Goal: Task Accomplishment & Management: Use online tool/utility

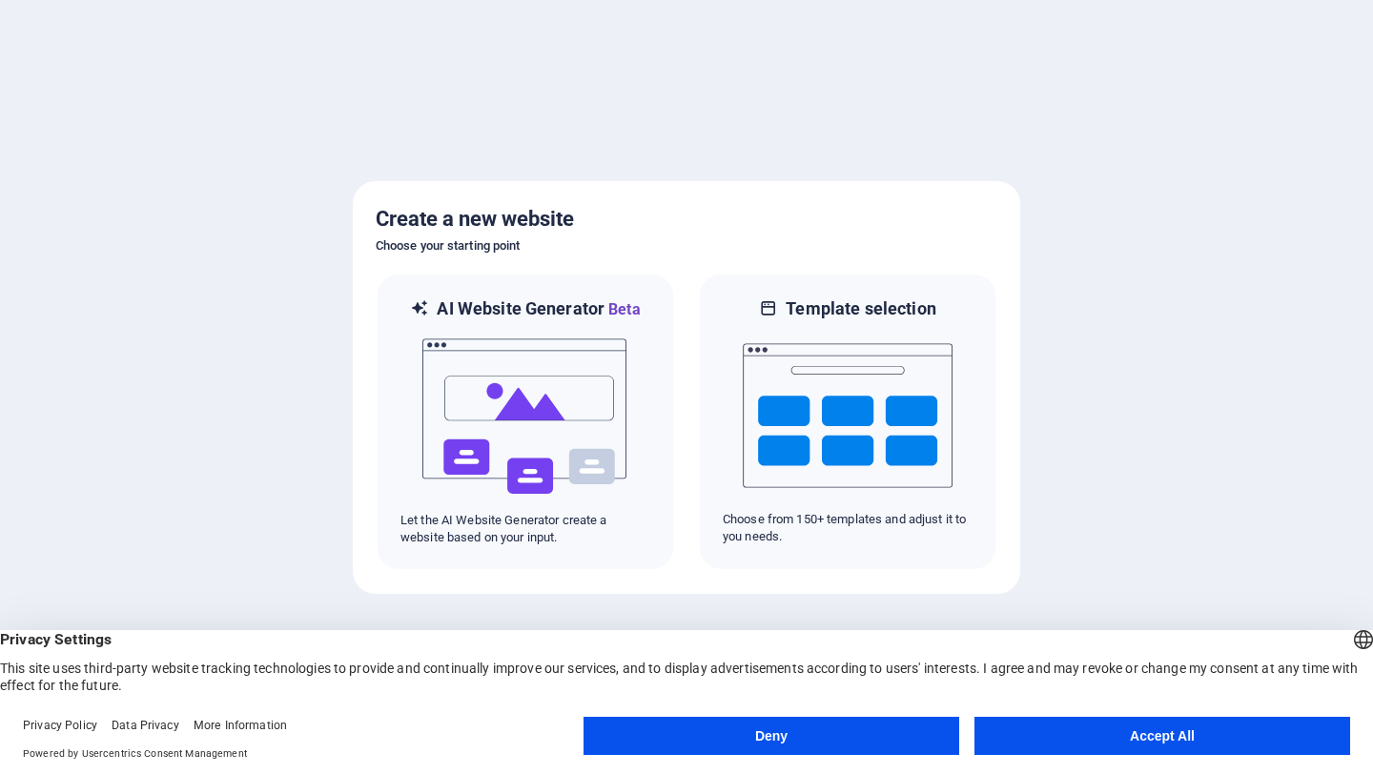
click at [1027, 738] on button "Accept All" at bounding box center [1162, 736] width 376 height 38
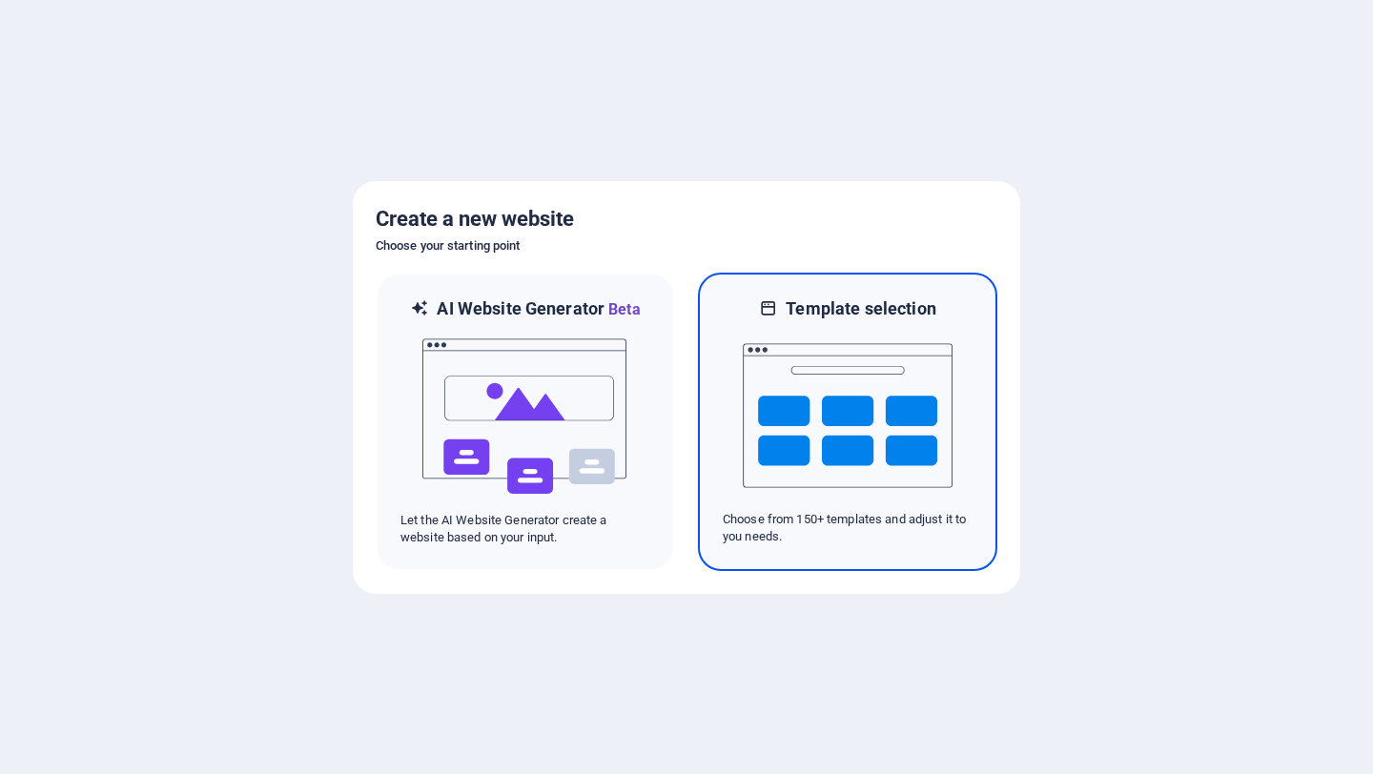
click at [848, 467] on img at bounding box center [847, 415] width 210 height 191
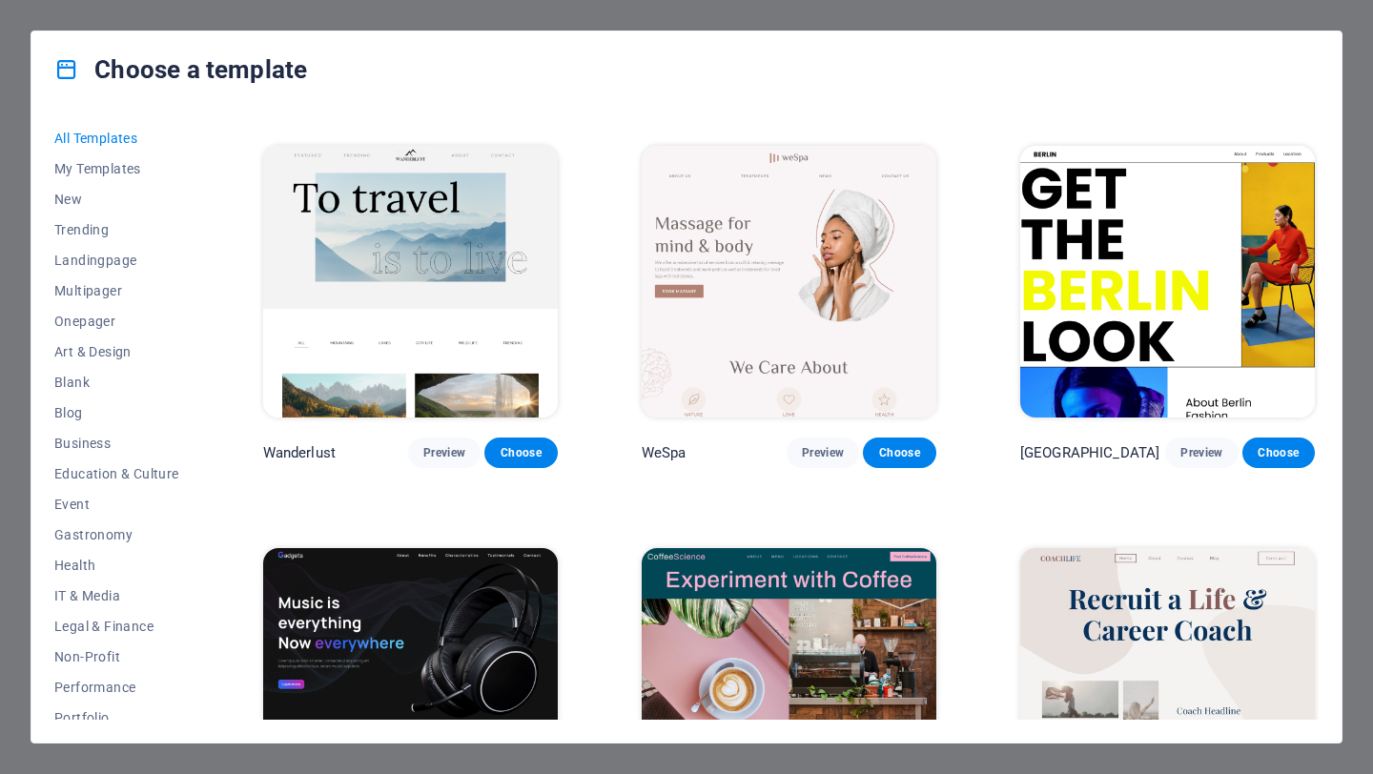
scroll to position [4365, 0]
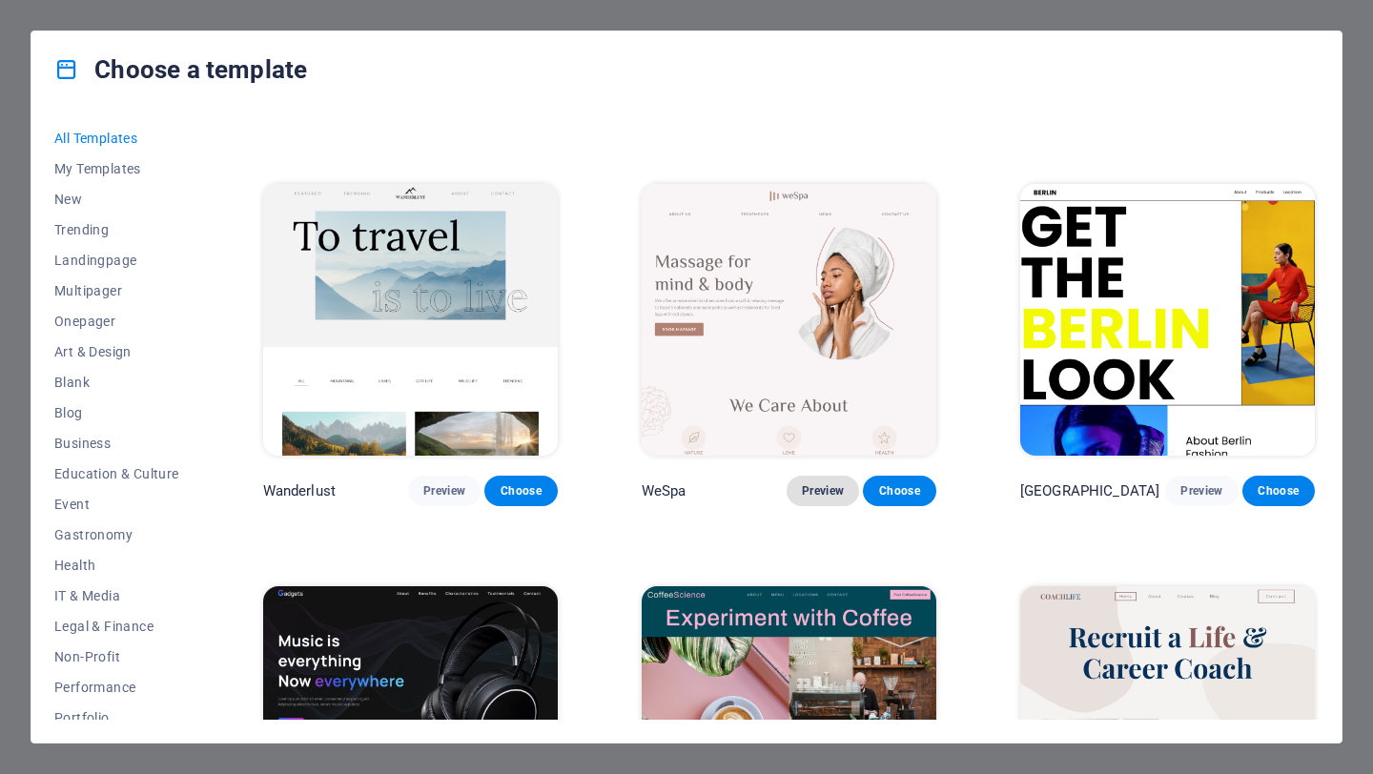
click at [811, 483] on span "Preview" at bounding box center [823, 490] width 42 height 15
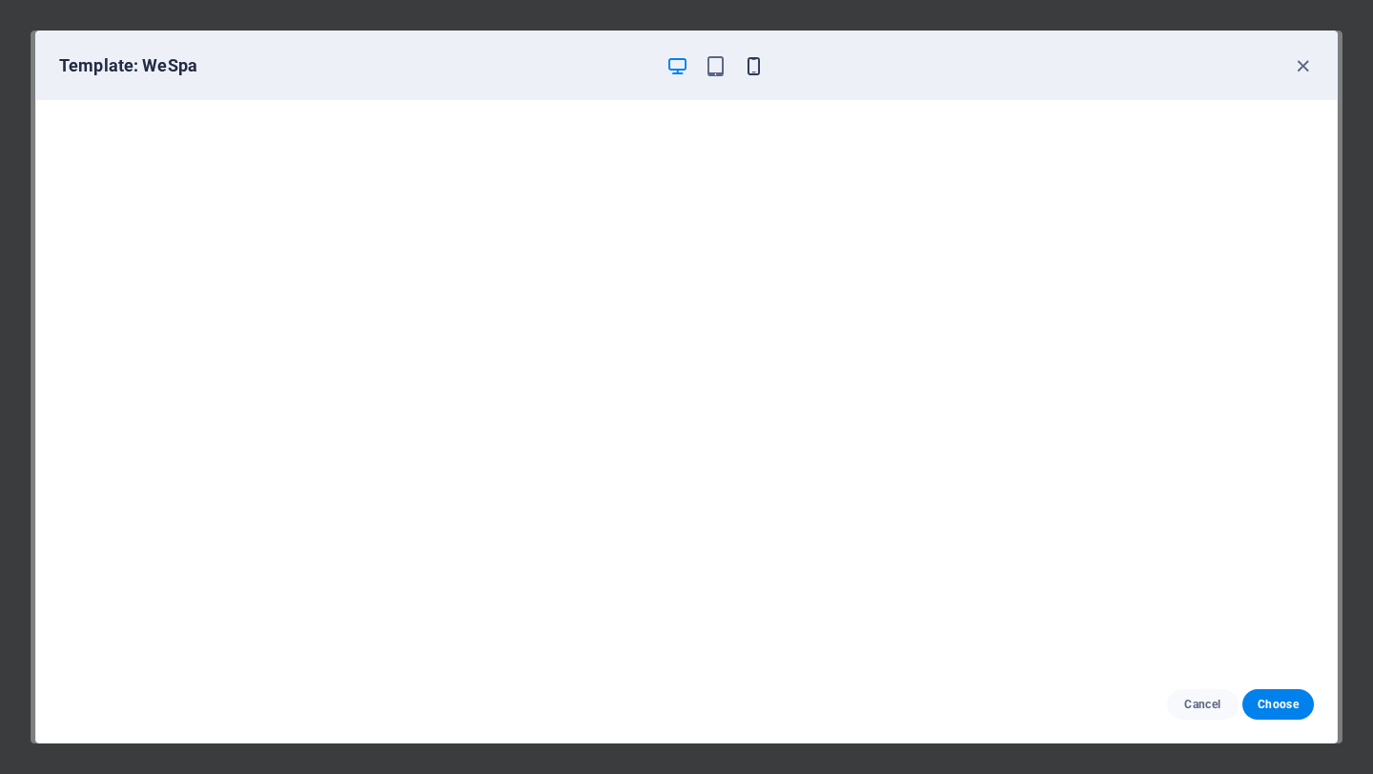
click at [764, 71] on div "Template: WeSpa" at bounding box center [674, 65] width 1231 height 23
click at [753, 68] on icon "button" at bounding box center [753, 66] width 22 height 22
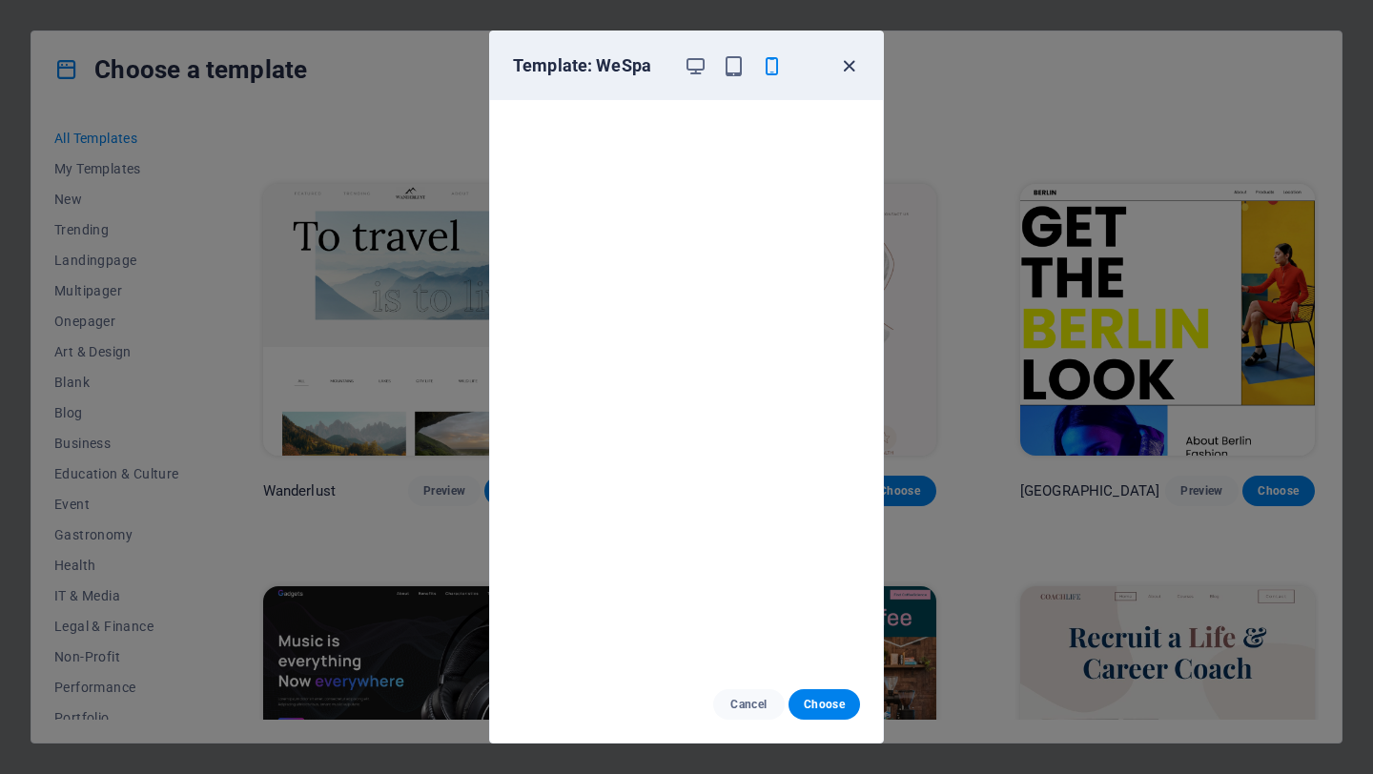
click at [847, 68] on icon "button" at bounding box center [849, 66] width 22 height 22
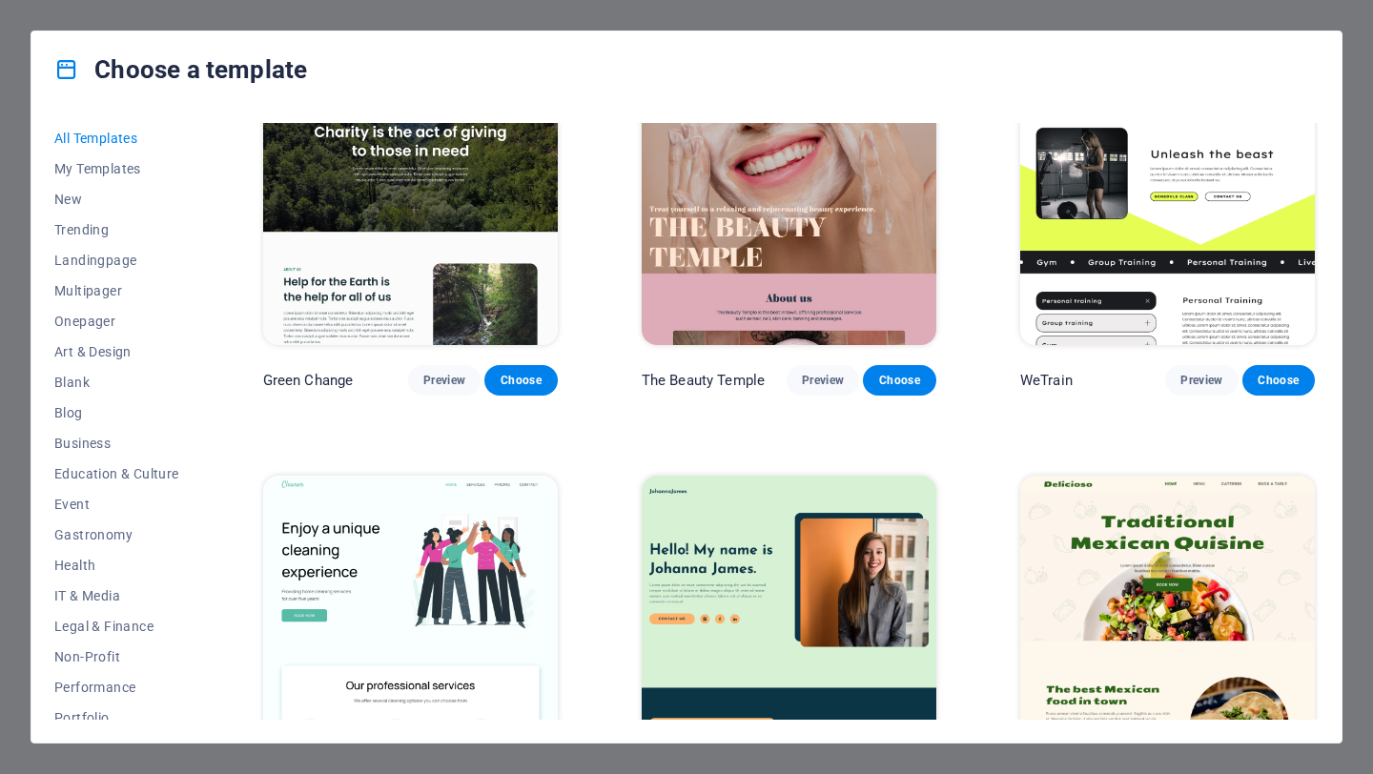
scroll to position [2728, 0]
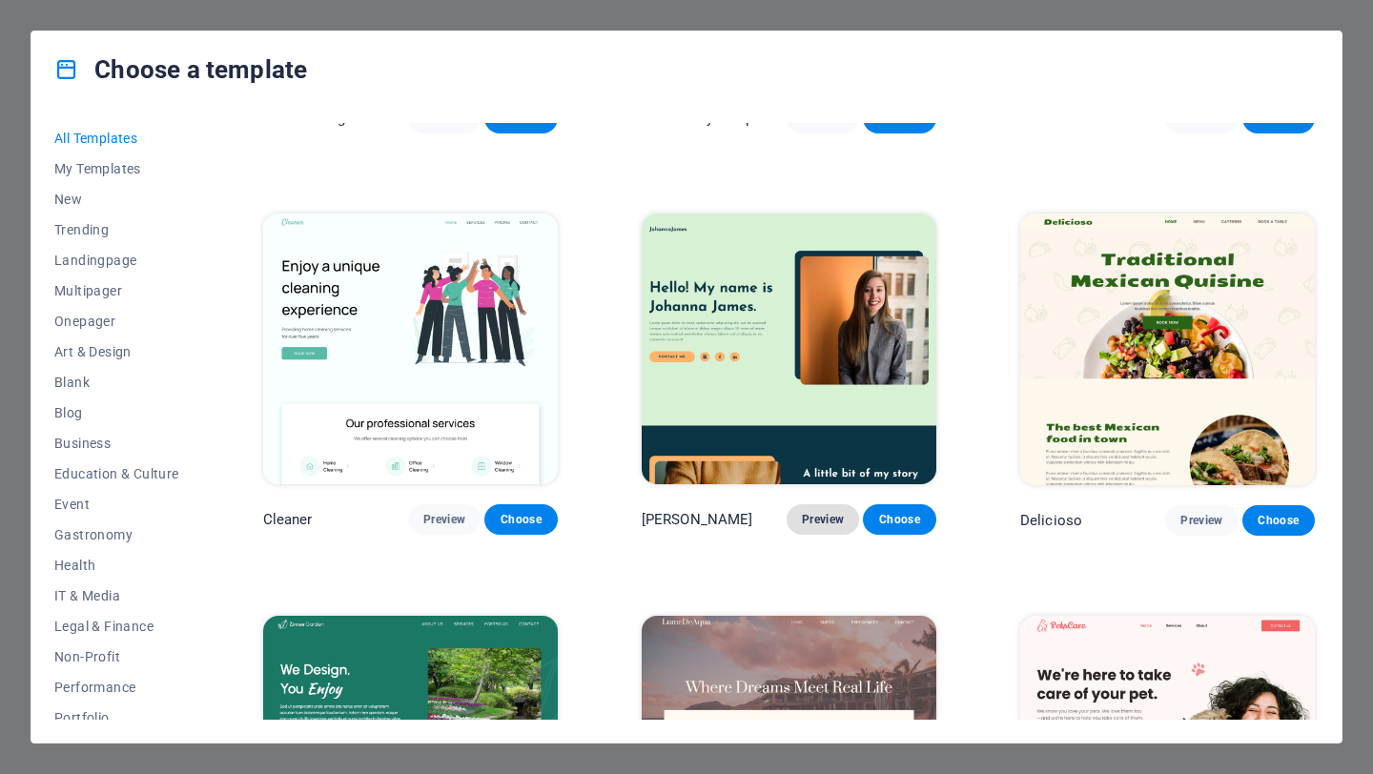
click at [807, 512] on span "Preview" at bounding box center [823, 519] width 42 height 15
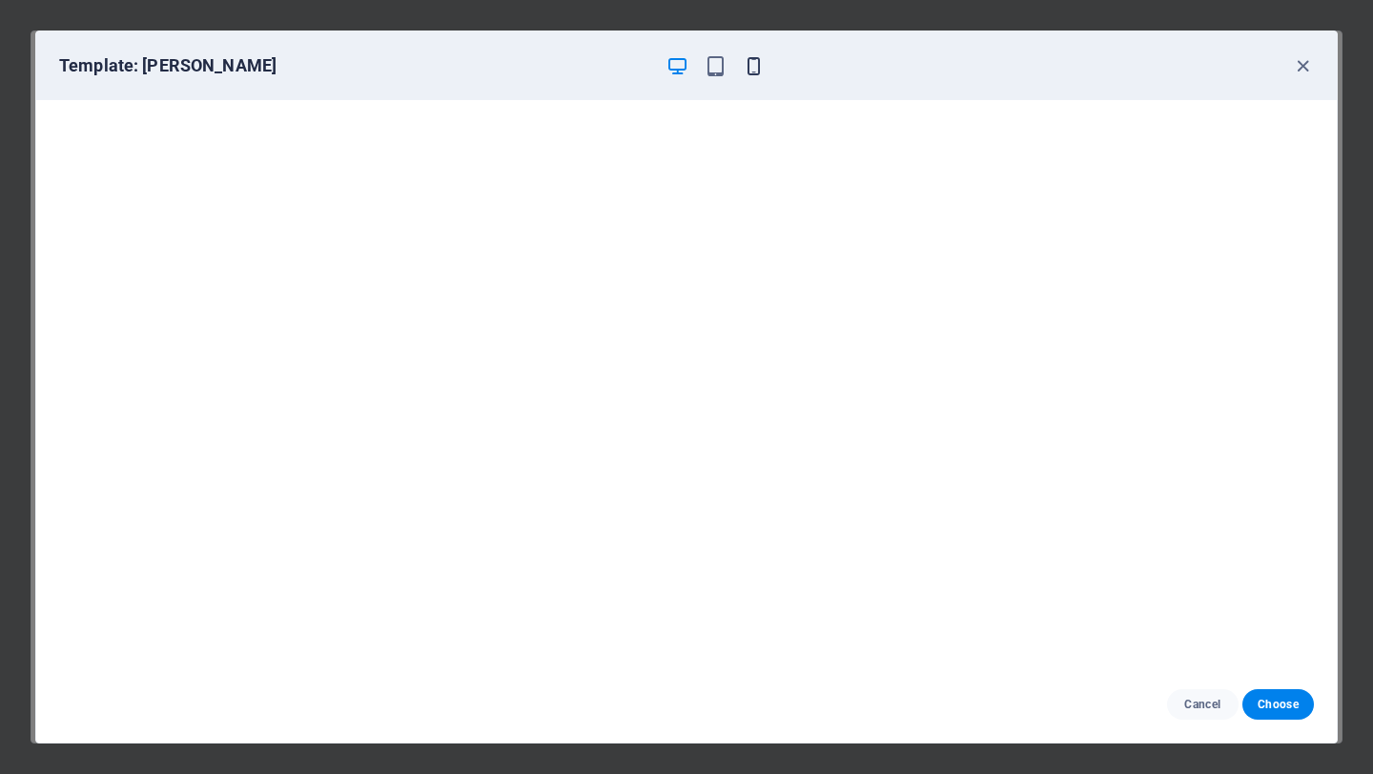
click at [750, 60] on icon "button" at bounding box center [753, 66] width 22 height 22
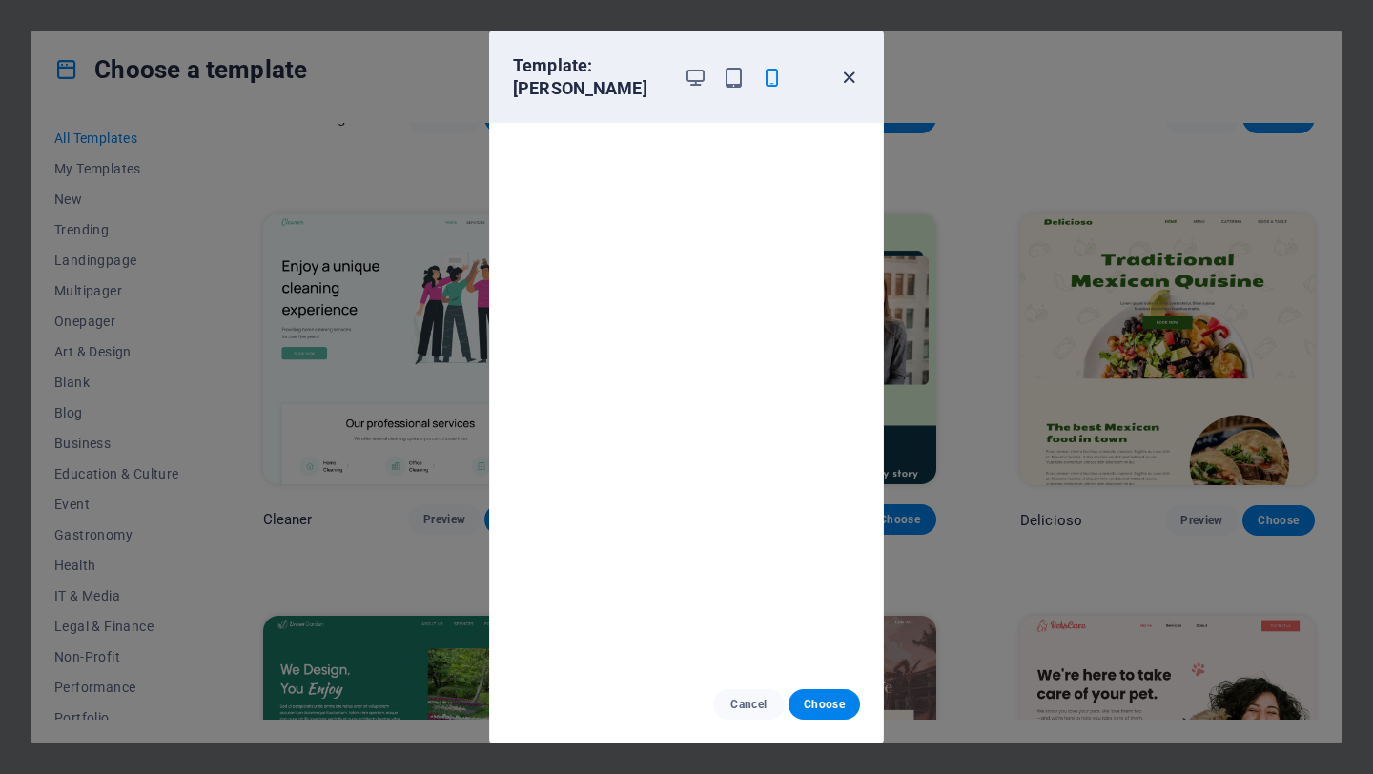
click at [856, 80] on icon "button" at bounding box center [849, 78] width 22 height 22
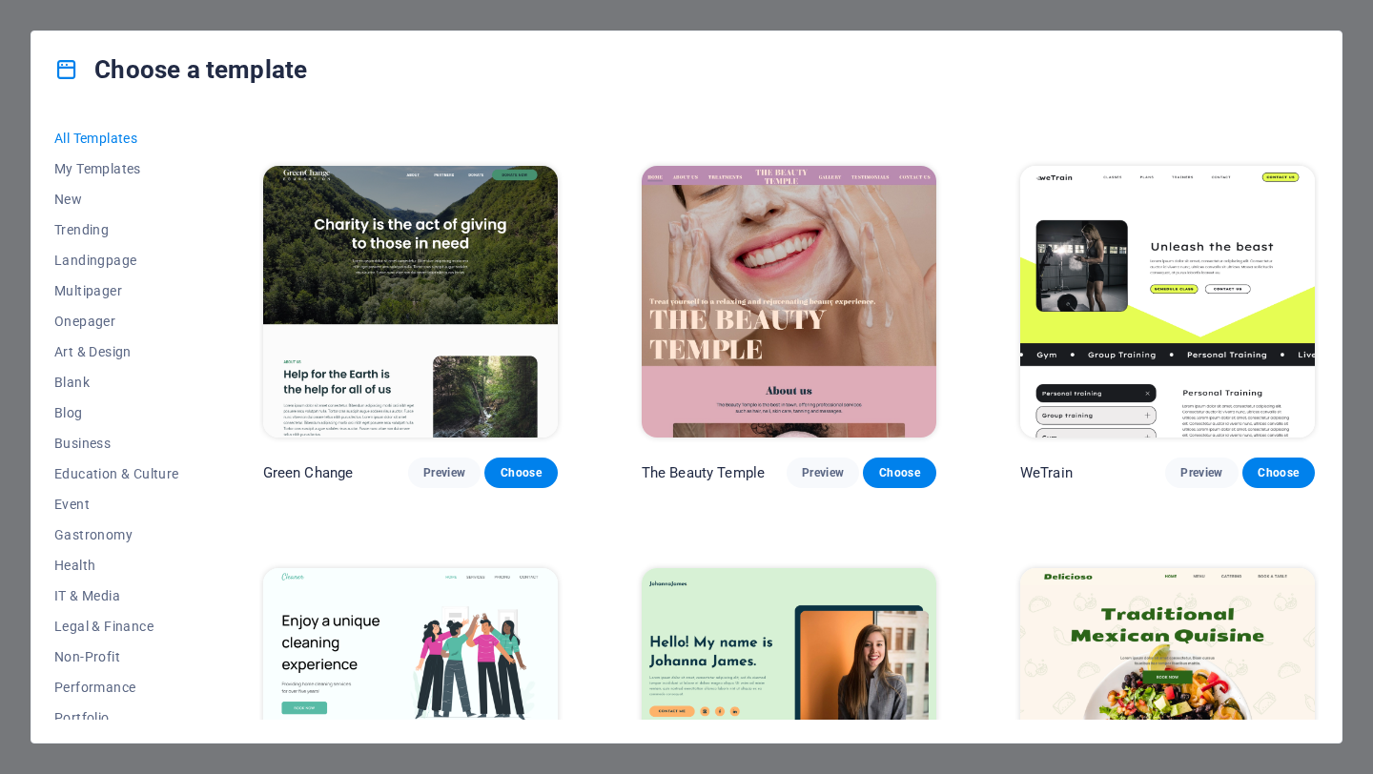
scroll to position [2370, 0]
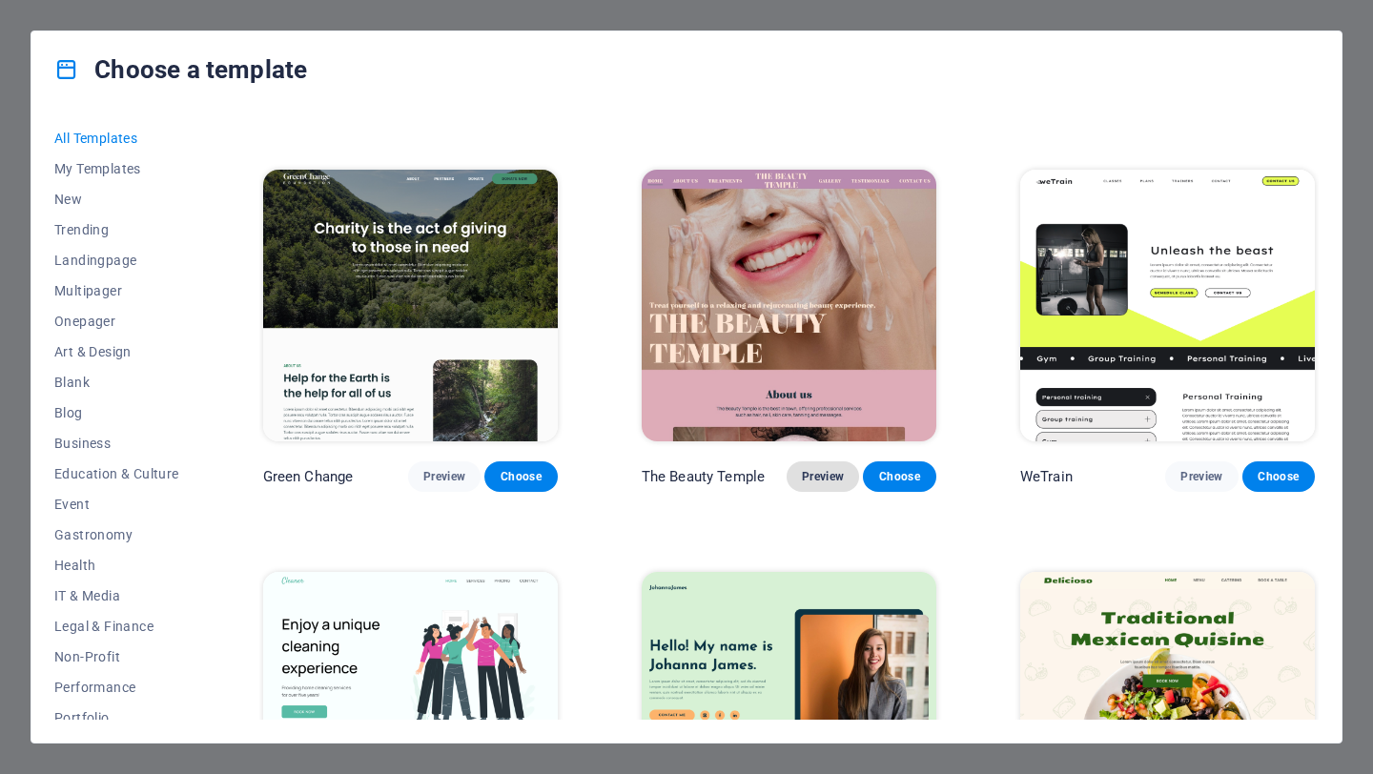
click at [786, 461] on button "Preview" at bounding box center [822, 476] width 72 height 31
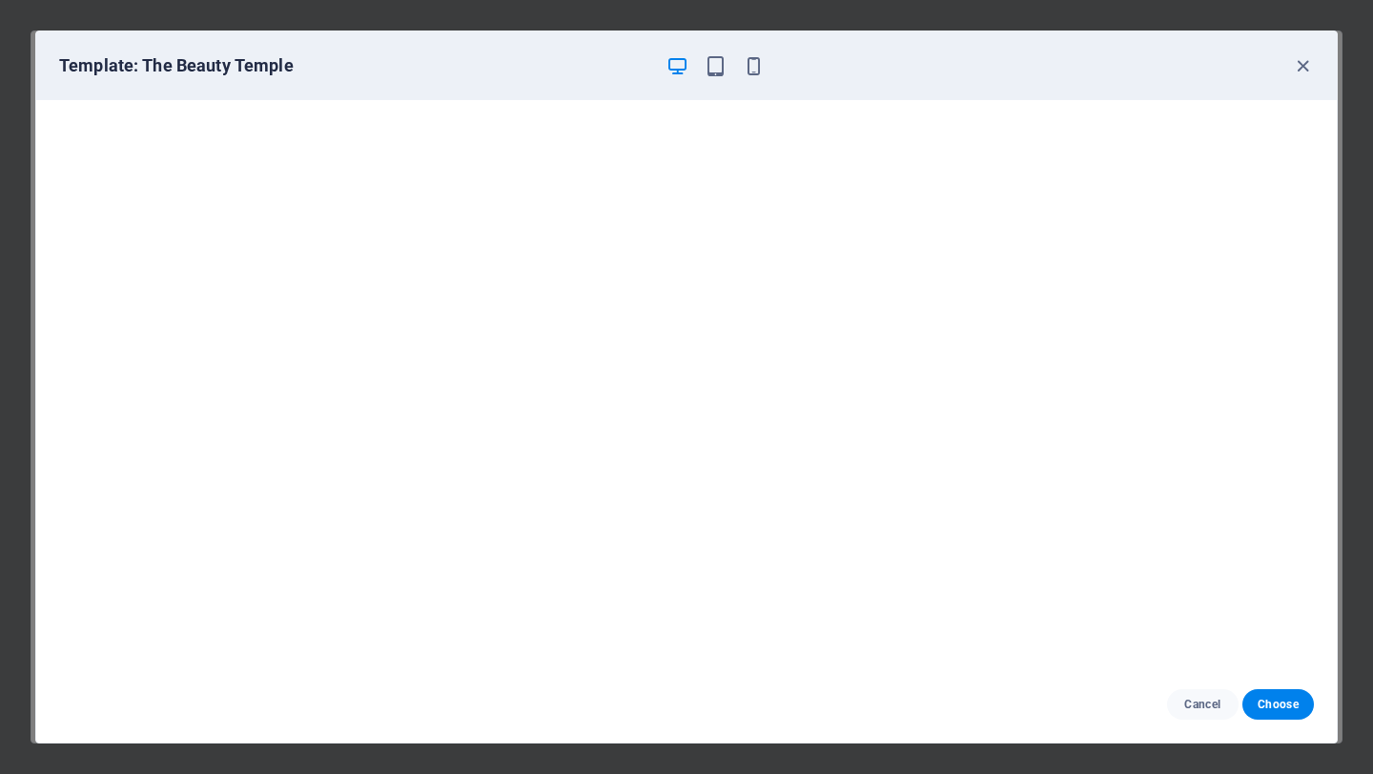
scroll to position [4, 0]
click at [1297, 70] on icon "button" at bounding box center [1303, 66] width 22 height 22
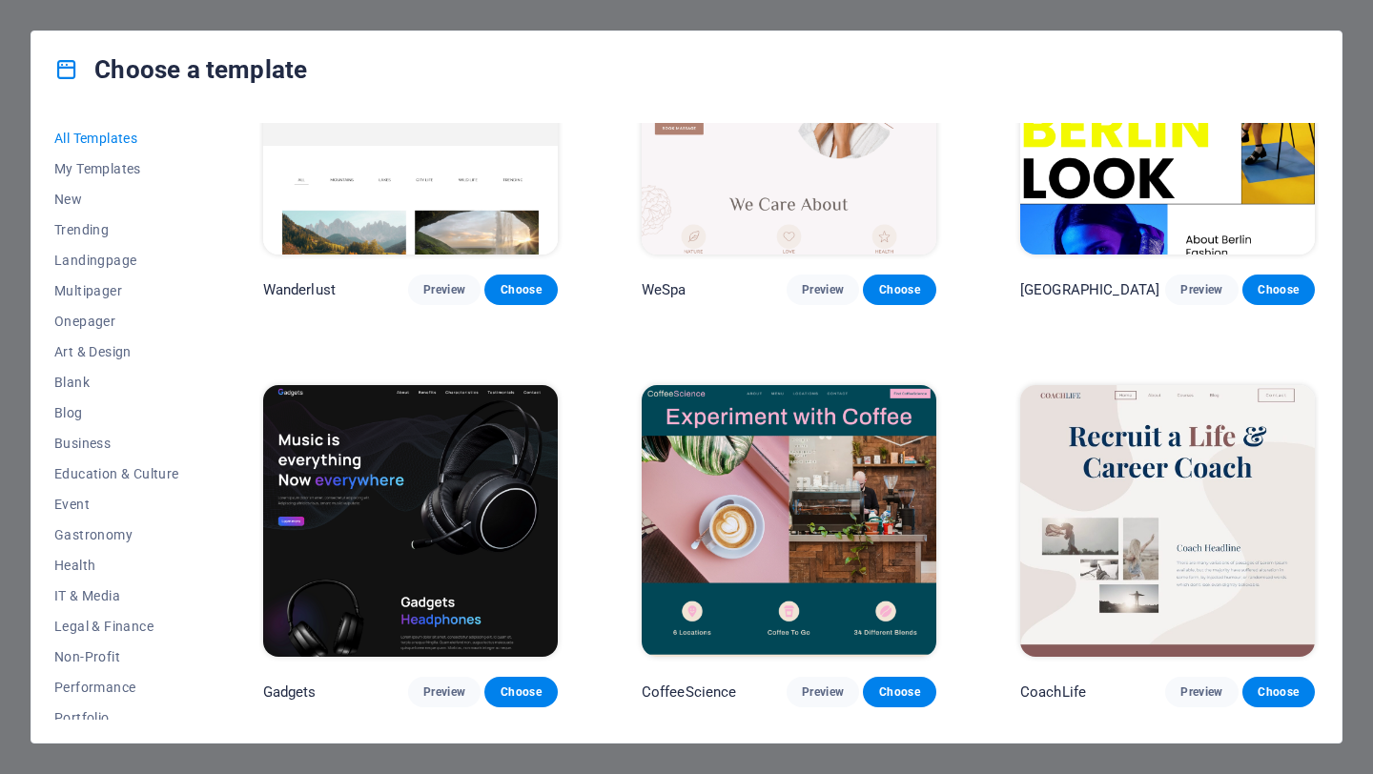
scroll to position [4579, 0]
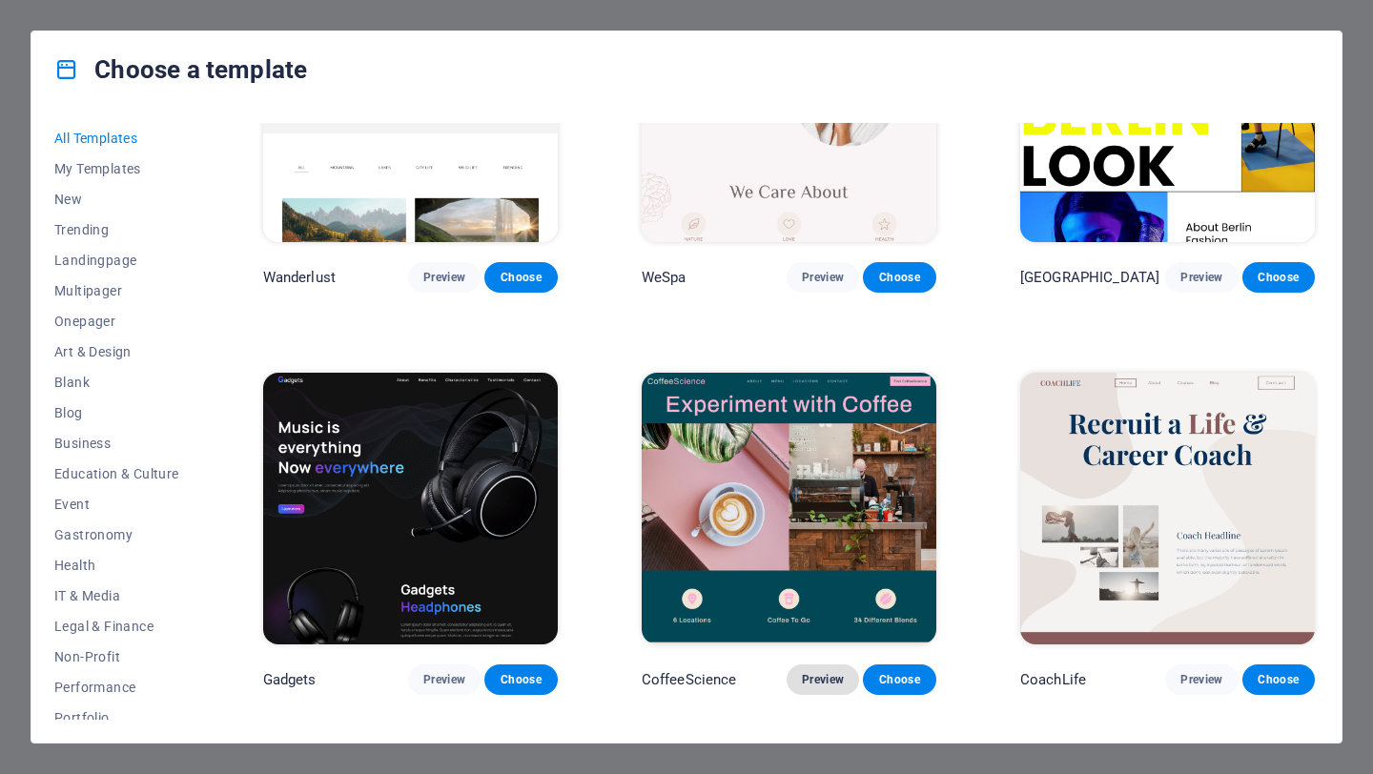
click at [808, 672] on span "Preview" at bounding box center [823, 679] width 42 height 15
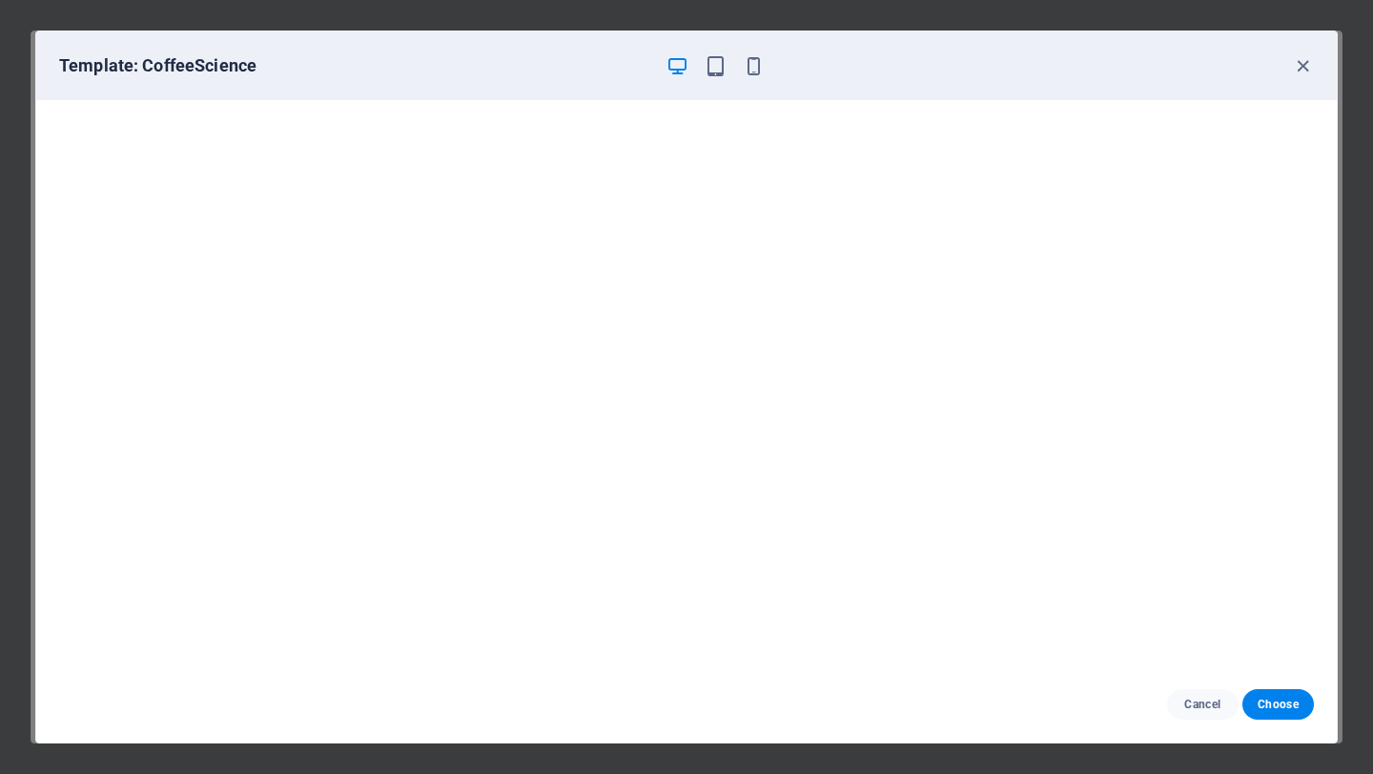
scroll to position [4, 0]
click at [1306, 64] on icon "button" at bounding box center [1303, 66] width 22 height 22
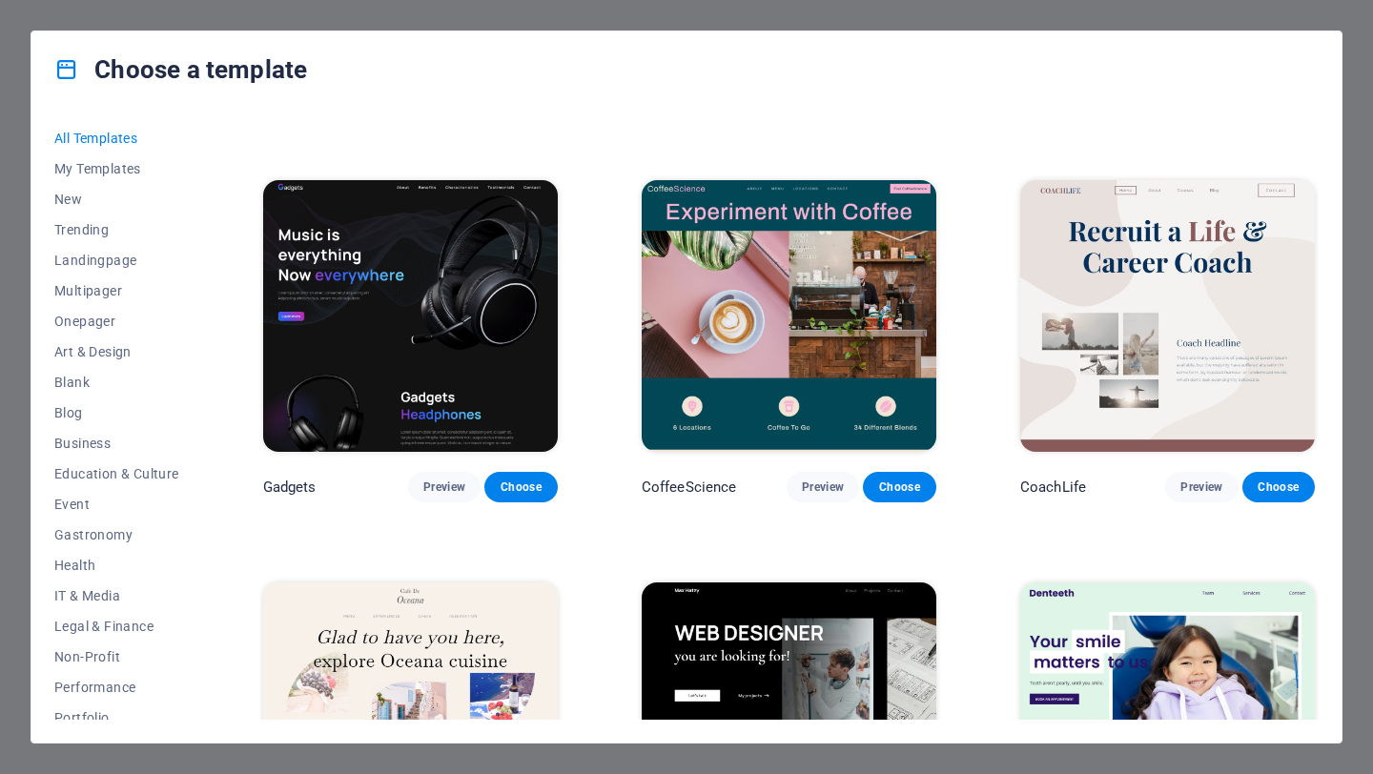
scroll to position [4988, 0]
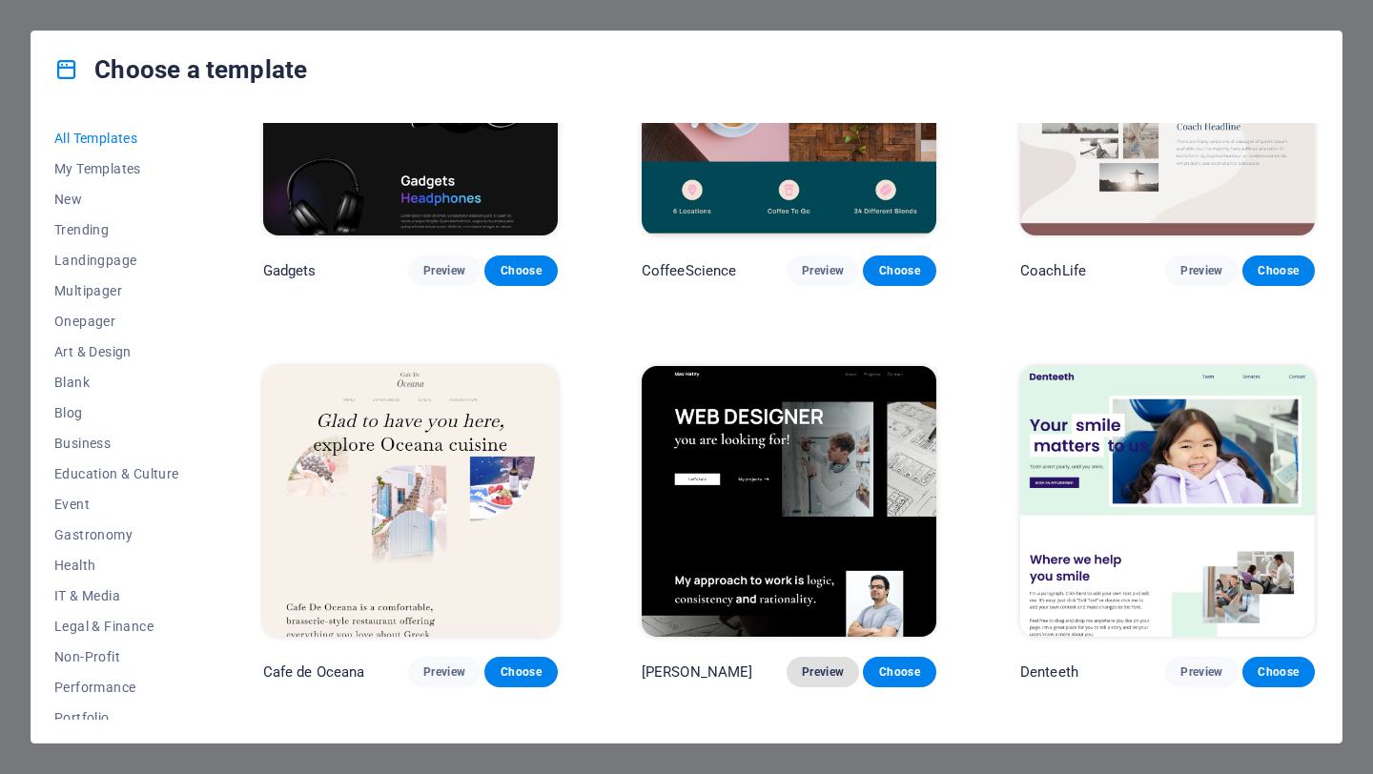
click at [813, 657] on button "Preview" at bounding box center [822, 672] width 72 height 31
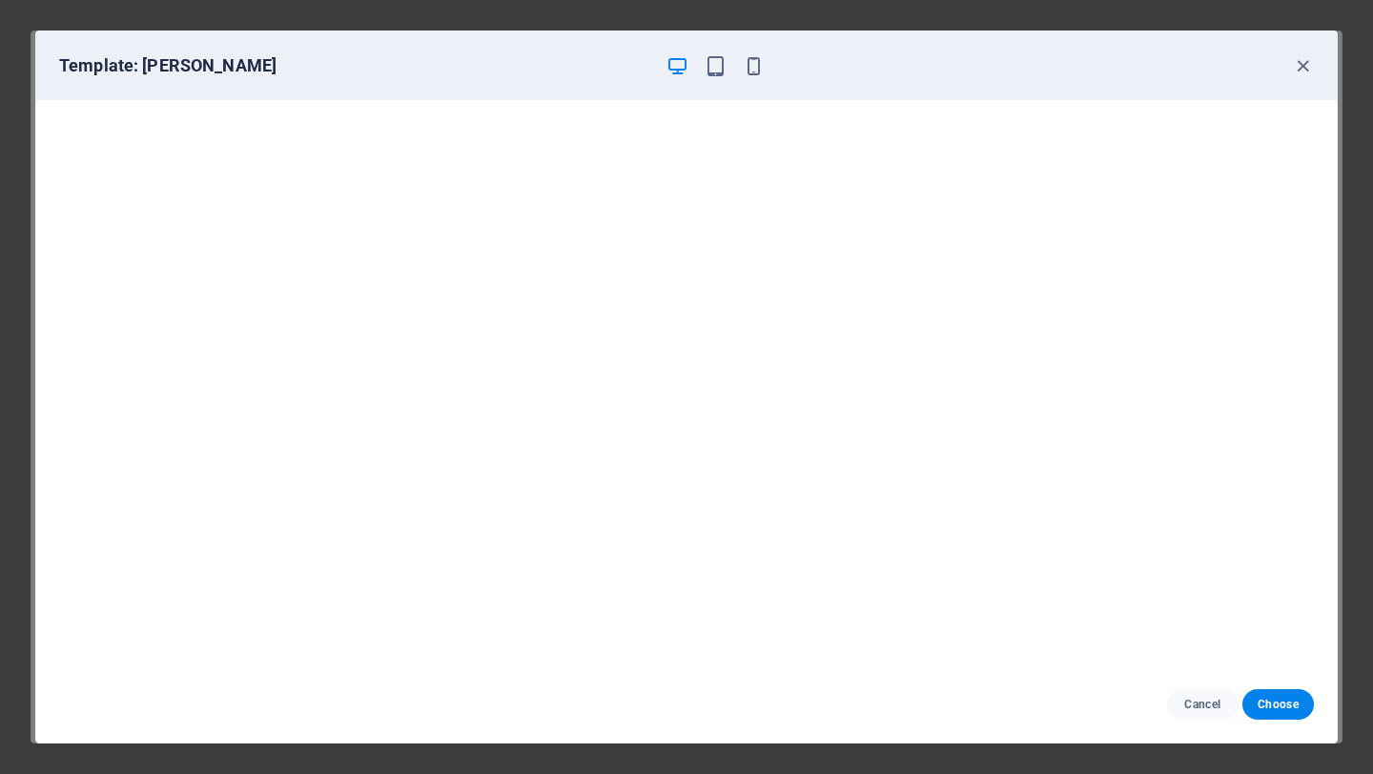
click at [737, 66] on div at bounding box center [714, 65] width 99 height 23
click at [743, 66] on icon "button" at bounding box center [753, 66] width 22 height 22
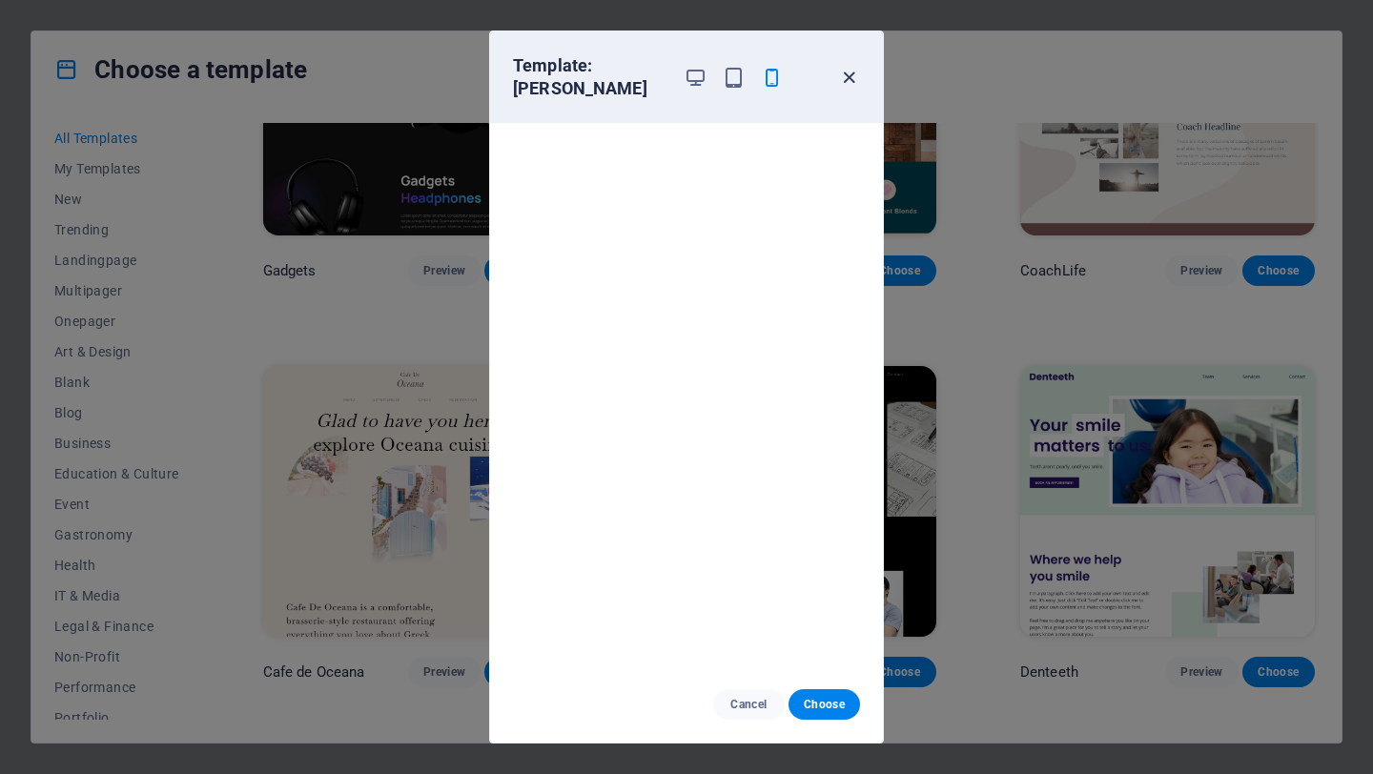
click at [850, 77] on icon "button" at bounding box center [849, 78] width 22 height 22
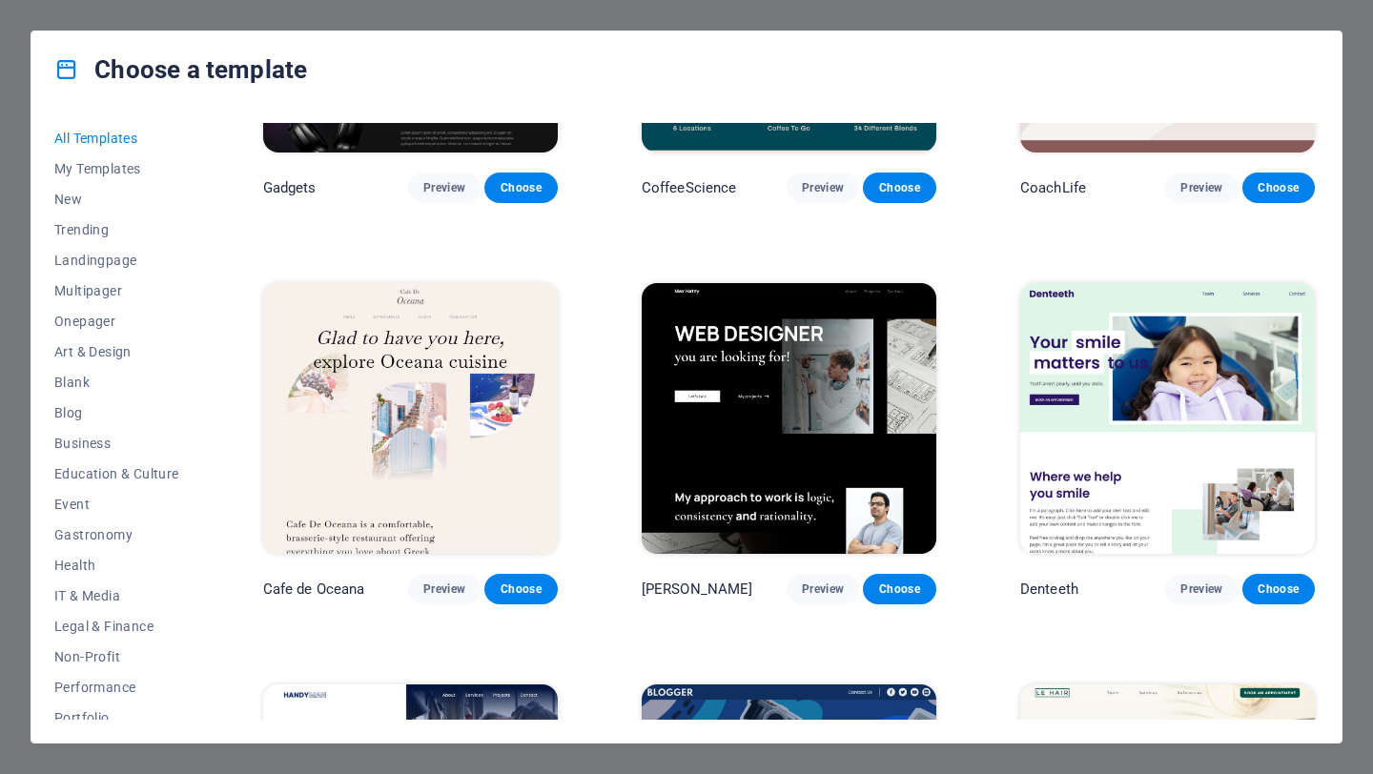
scroll to position [5094, 0]
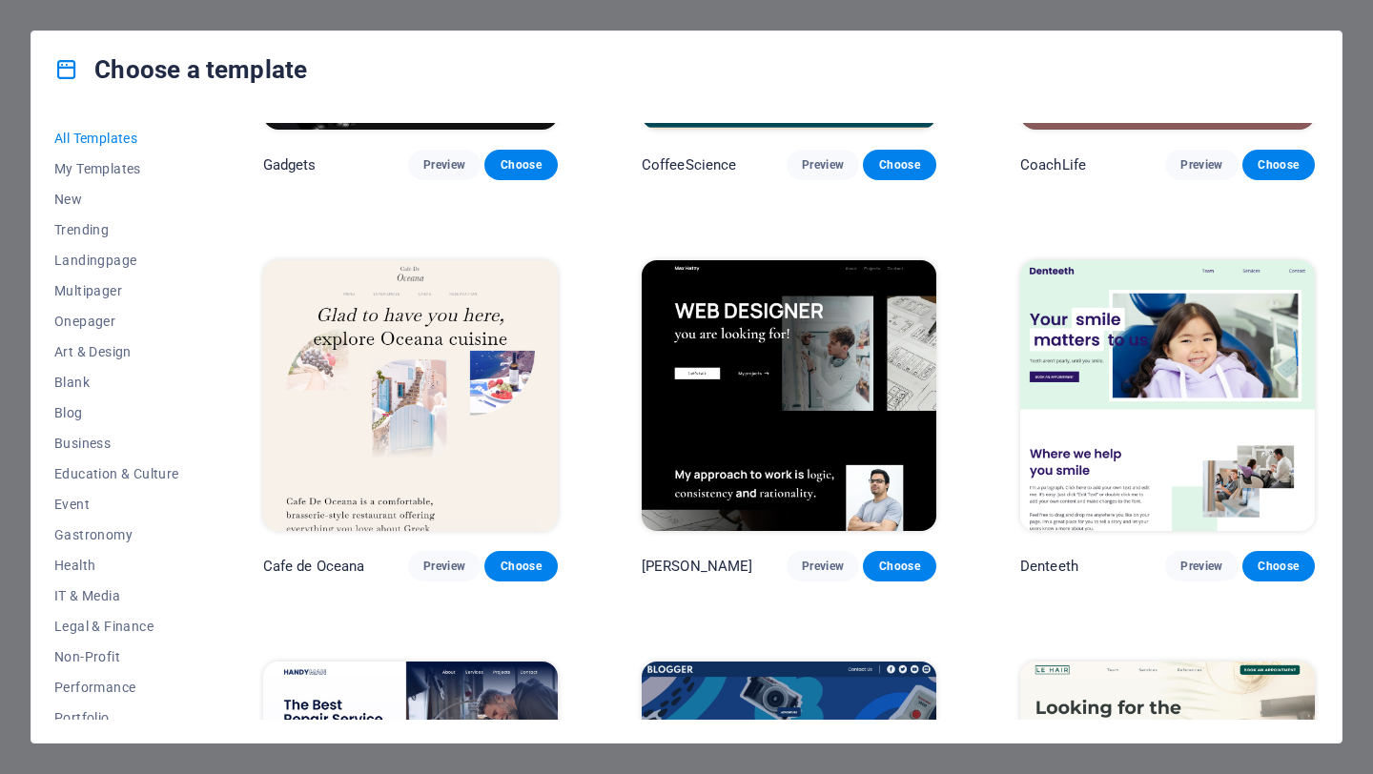
click at [440, 559] on span "Preview" at bounding box center [444, 566] width 42 height 15
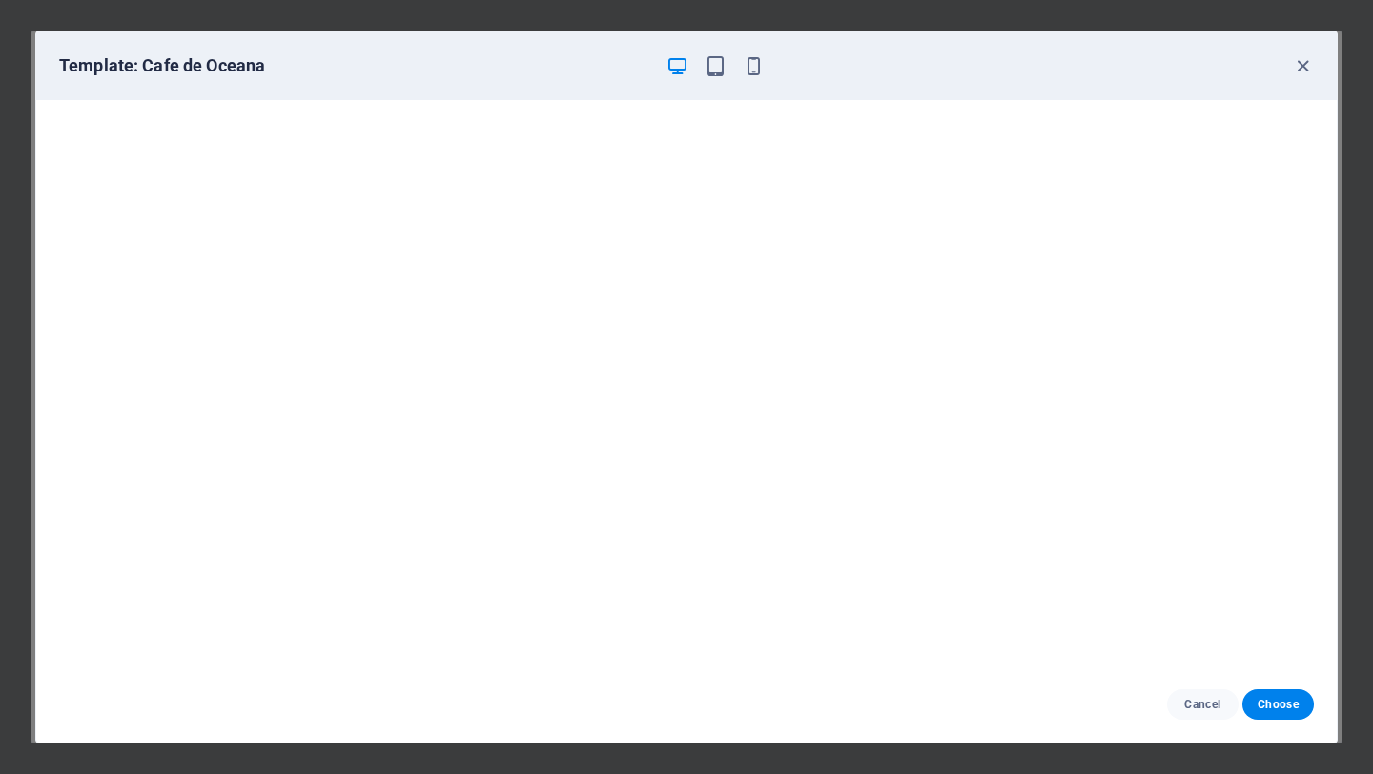
scroll to position [4, 0]
click at [1298, 64] on icon "button" at bounding box center [1303, 66] width 22 height 22
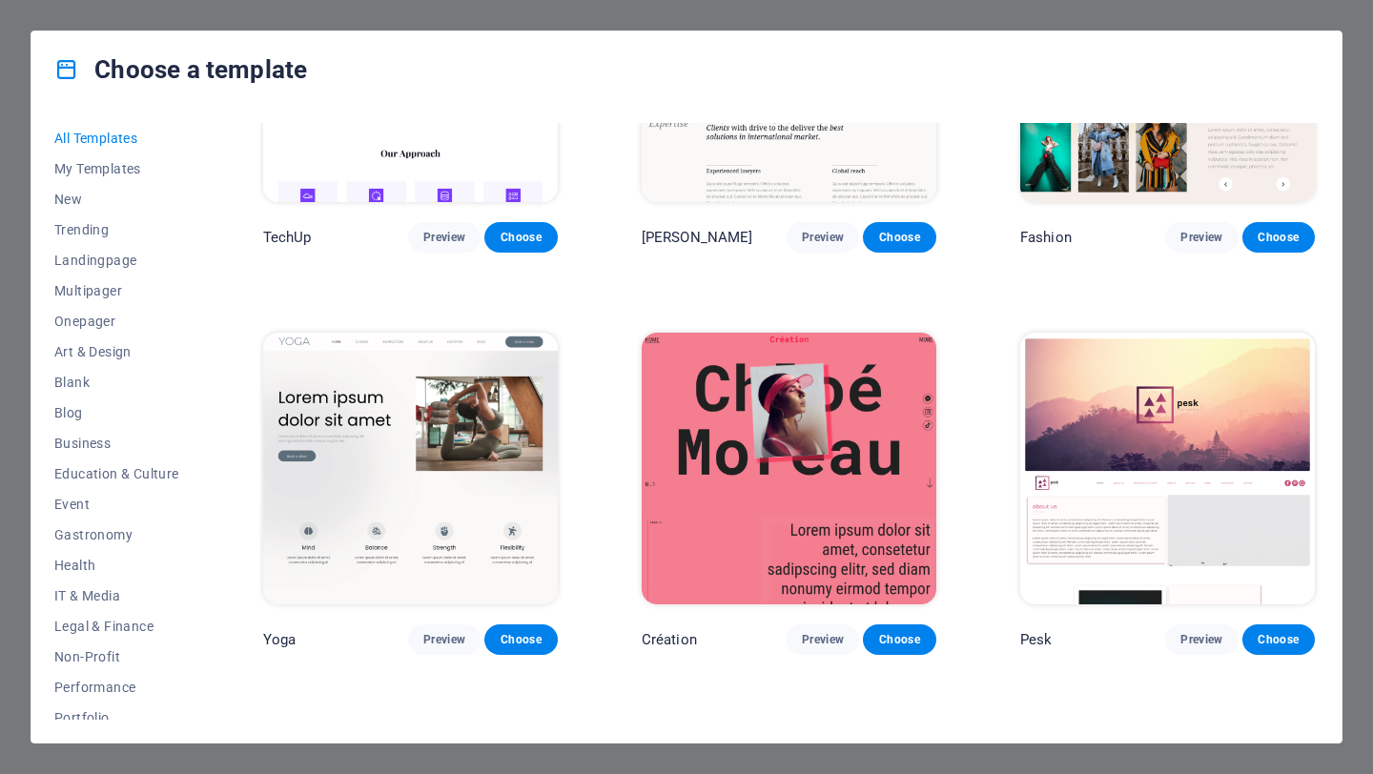
scroll to position [6228, 0]
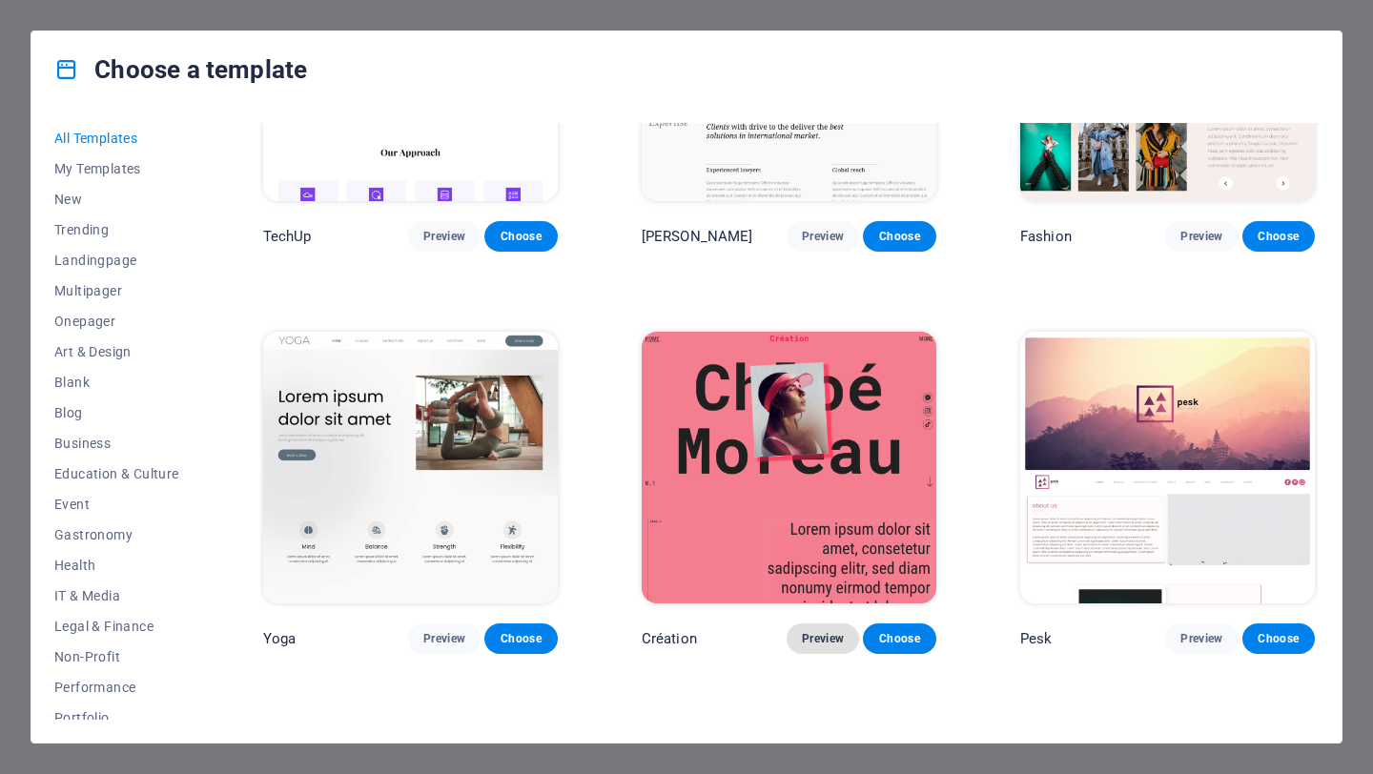
click at [810, 631] on span "Preview" at bounding box center [823, 638] width 42 height 15
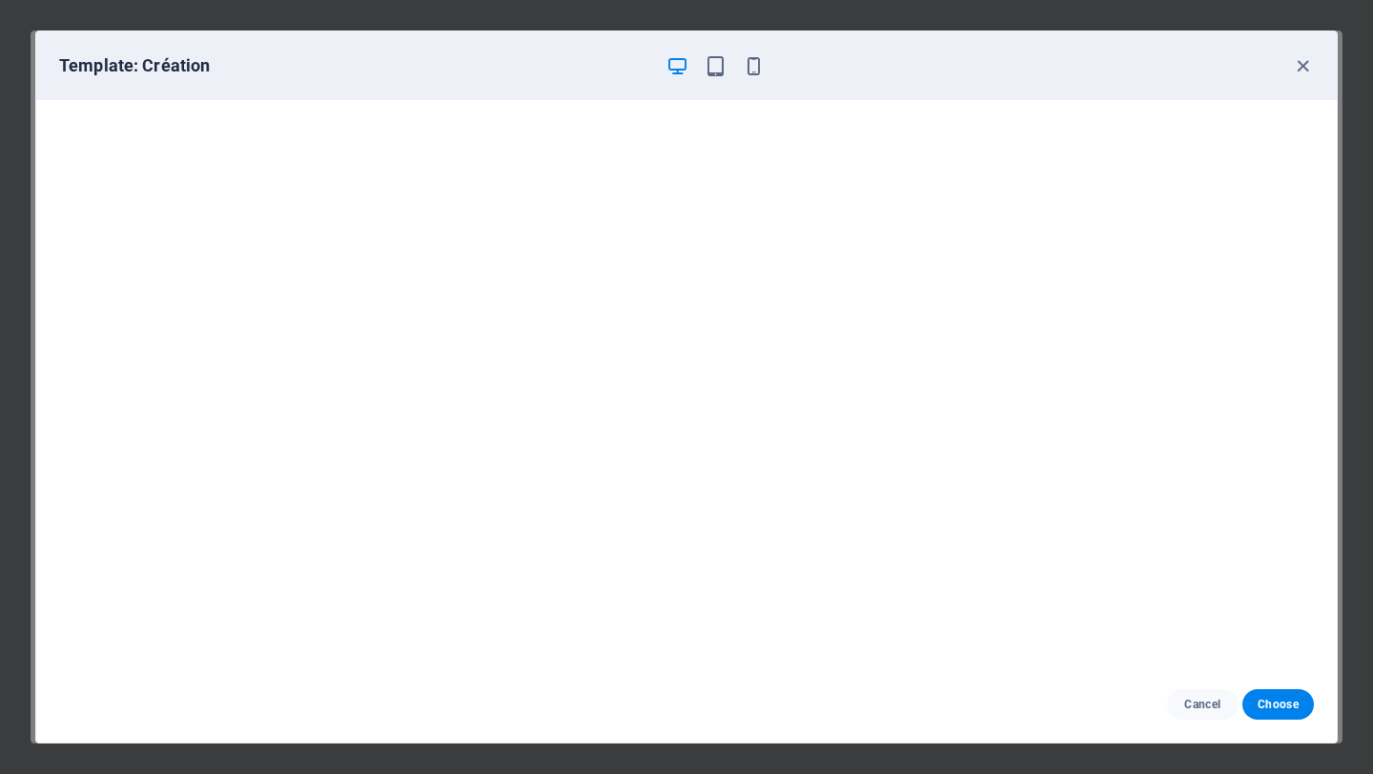
scroll to position [4, 0]
click at [1300, 60] on icon "button" at bounding box center [1303, 66] width 22 height 22
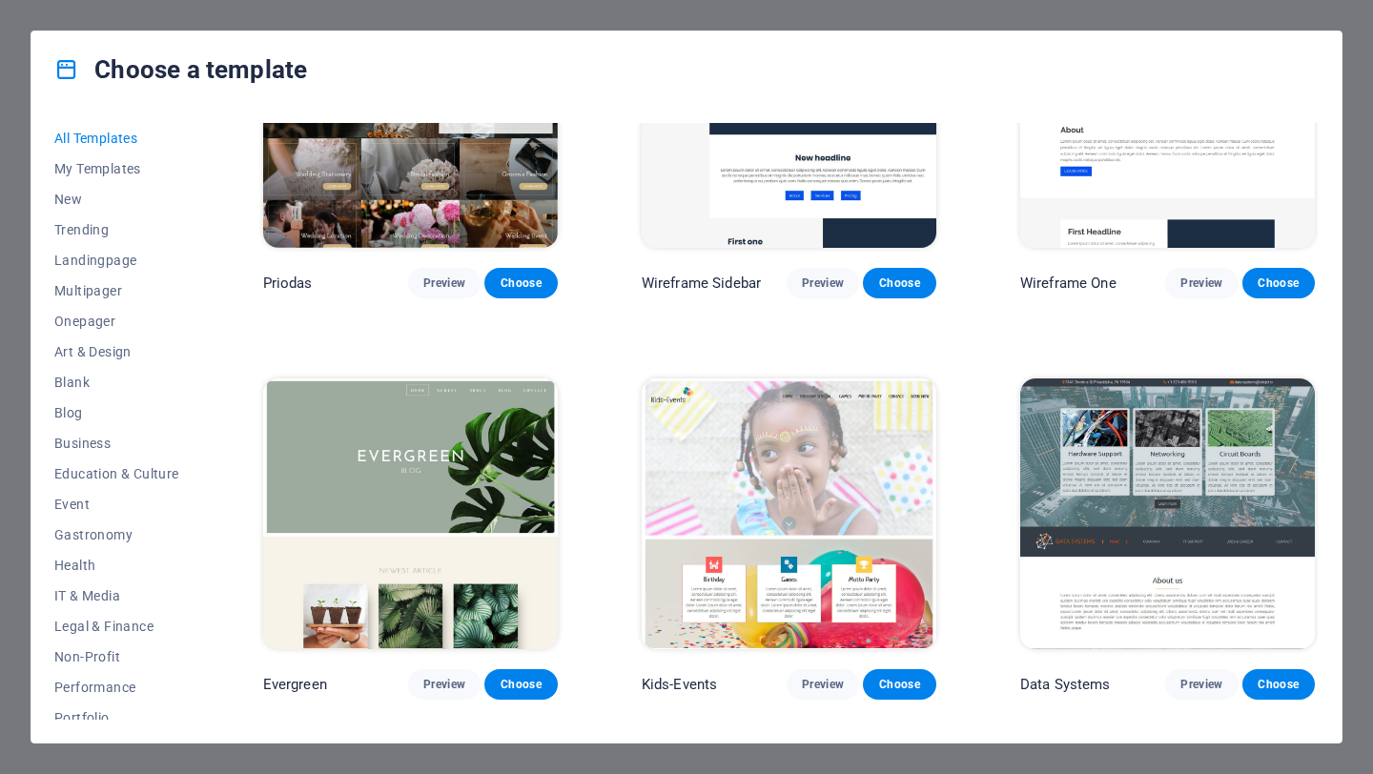
scroll to position [6985, 0]
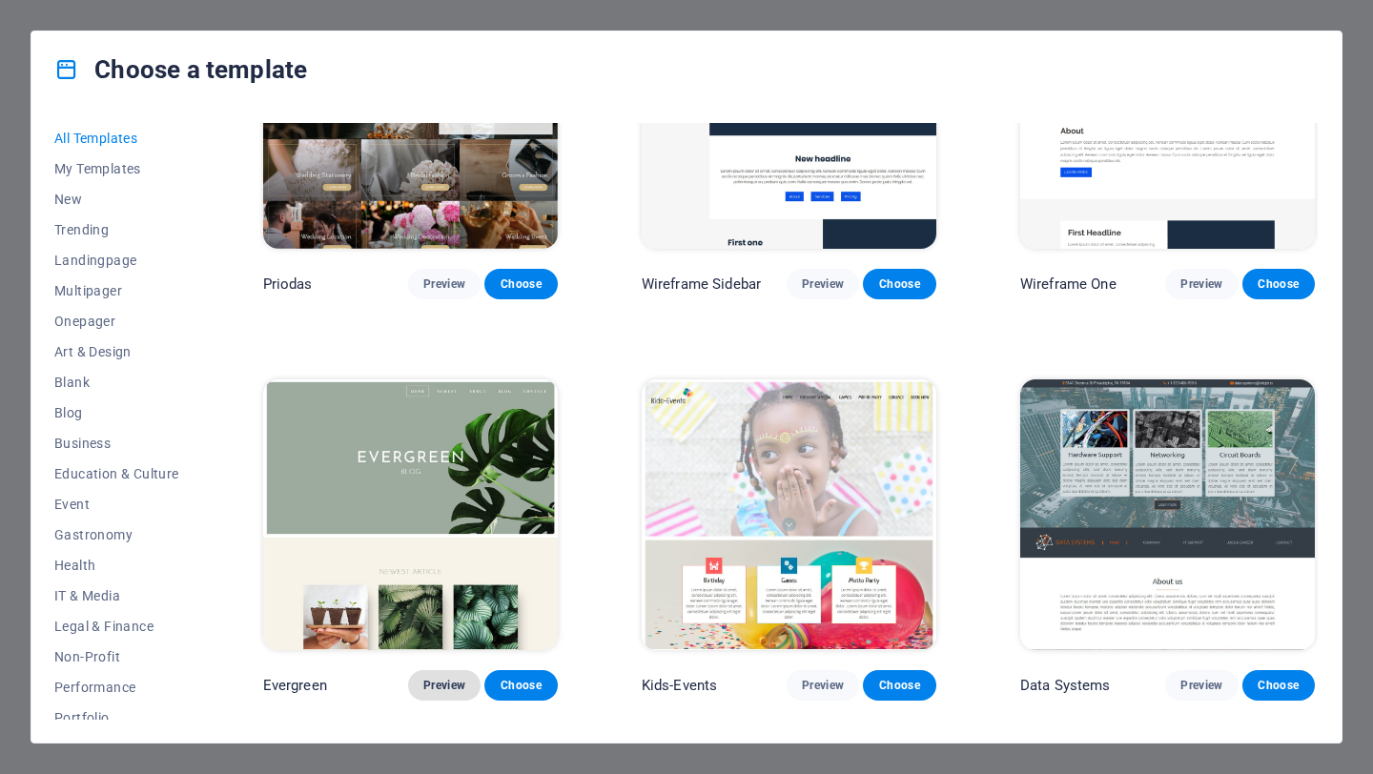
click at [439, 678] on span "Preview" at bounding box center [444, 685] width 42 height 15
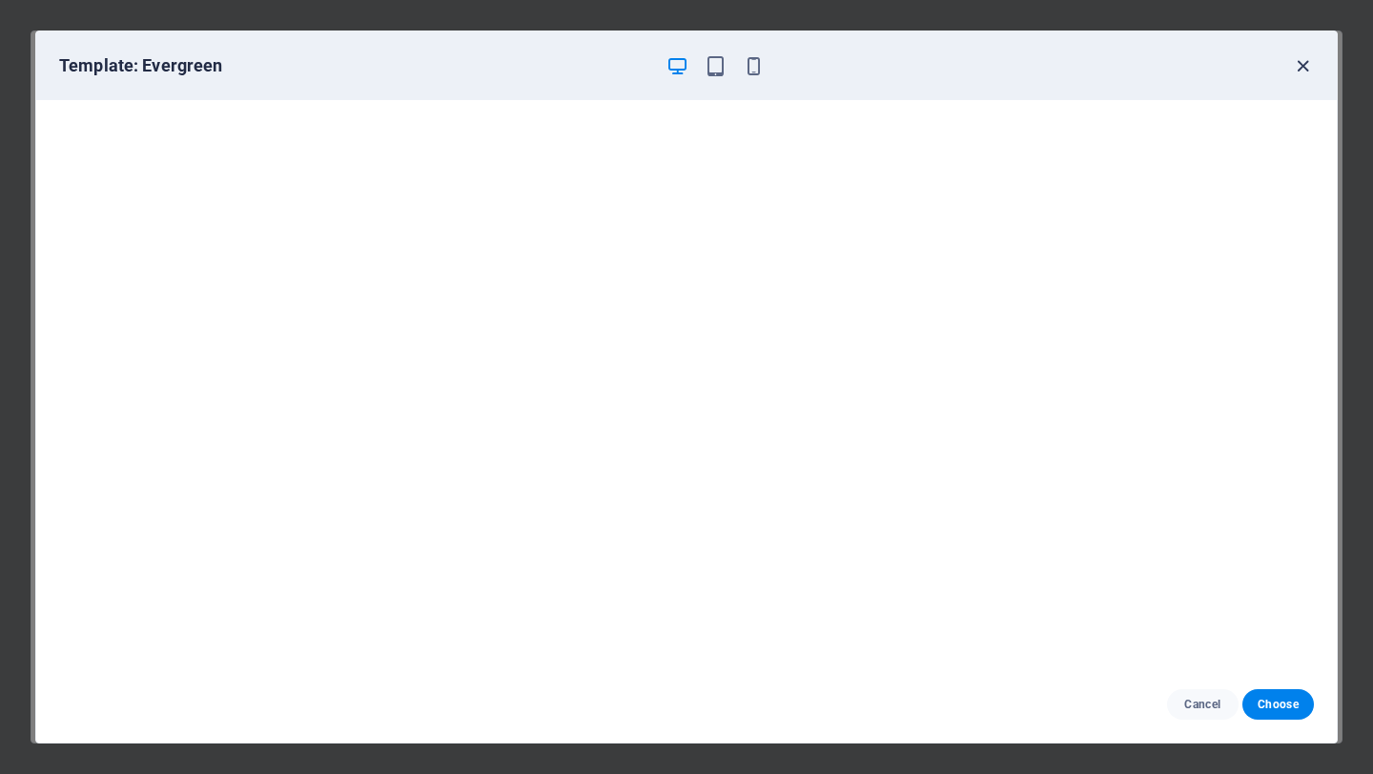
click at [1307, 57] on icon "button" at bounding box center [1303, 66] width 22 height 22
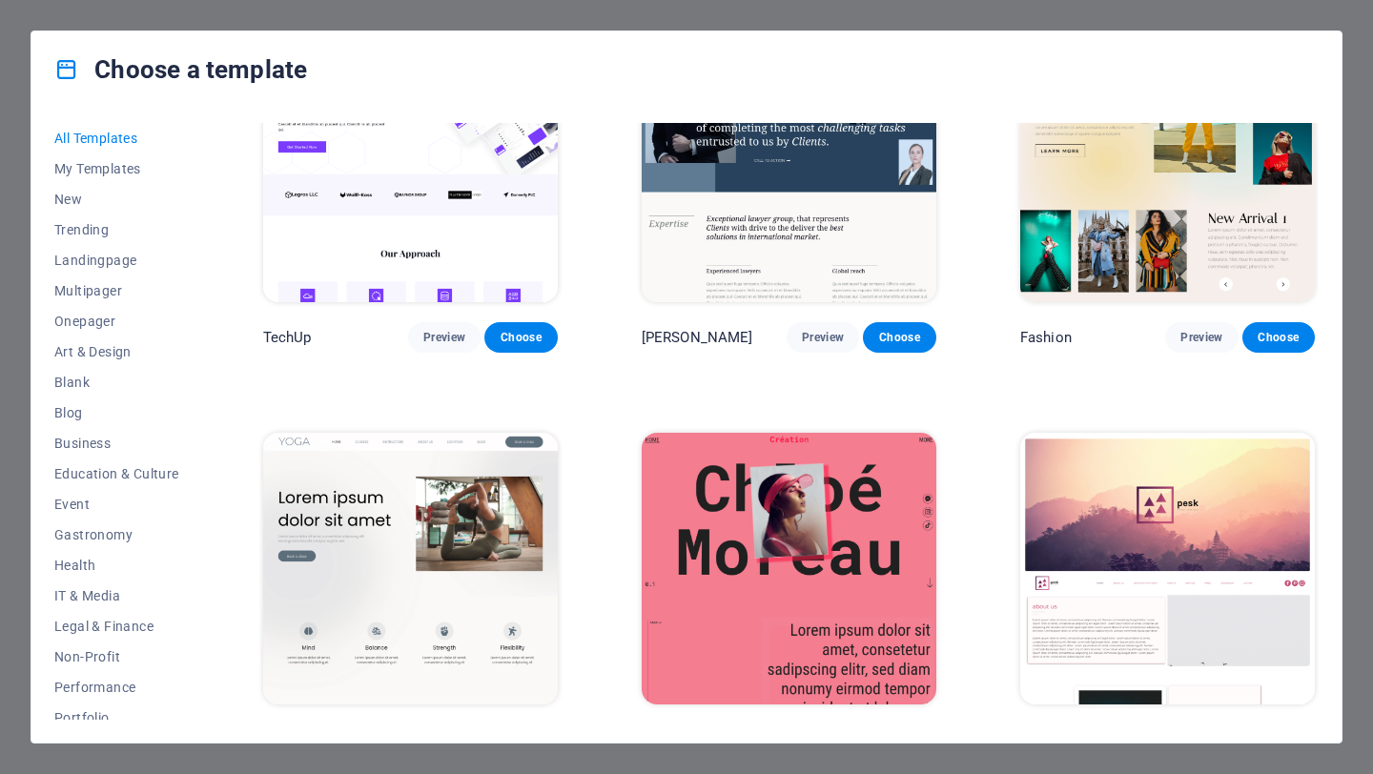
scroll to position [6225, 0]
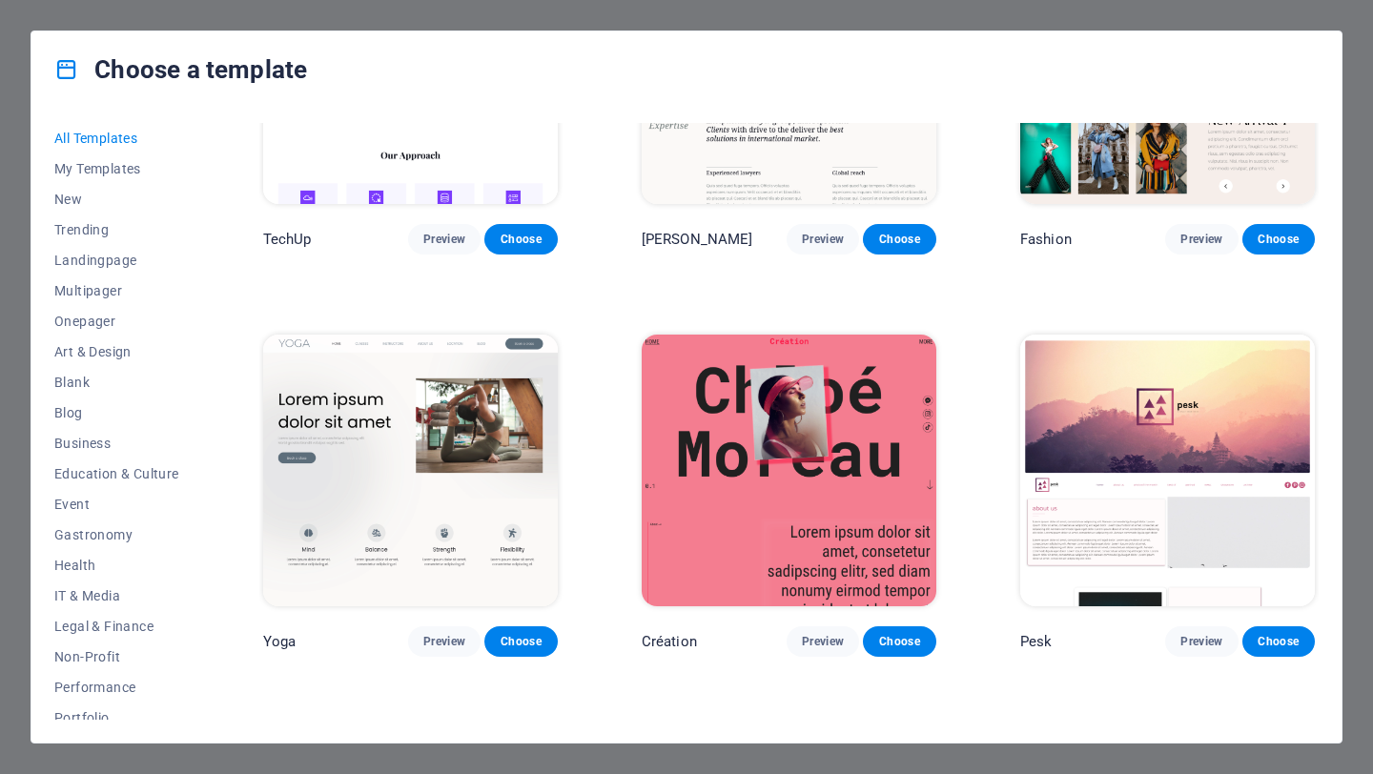
click at [868, 466] on img at bounding box center [788, 471] width 295 height 272
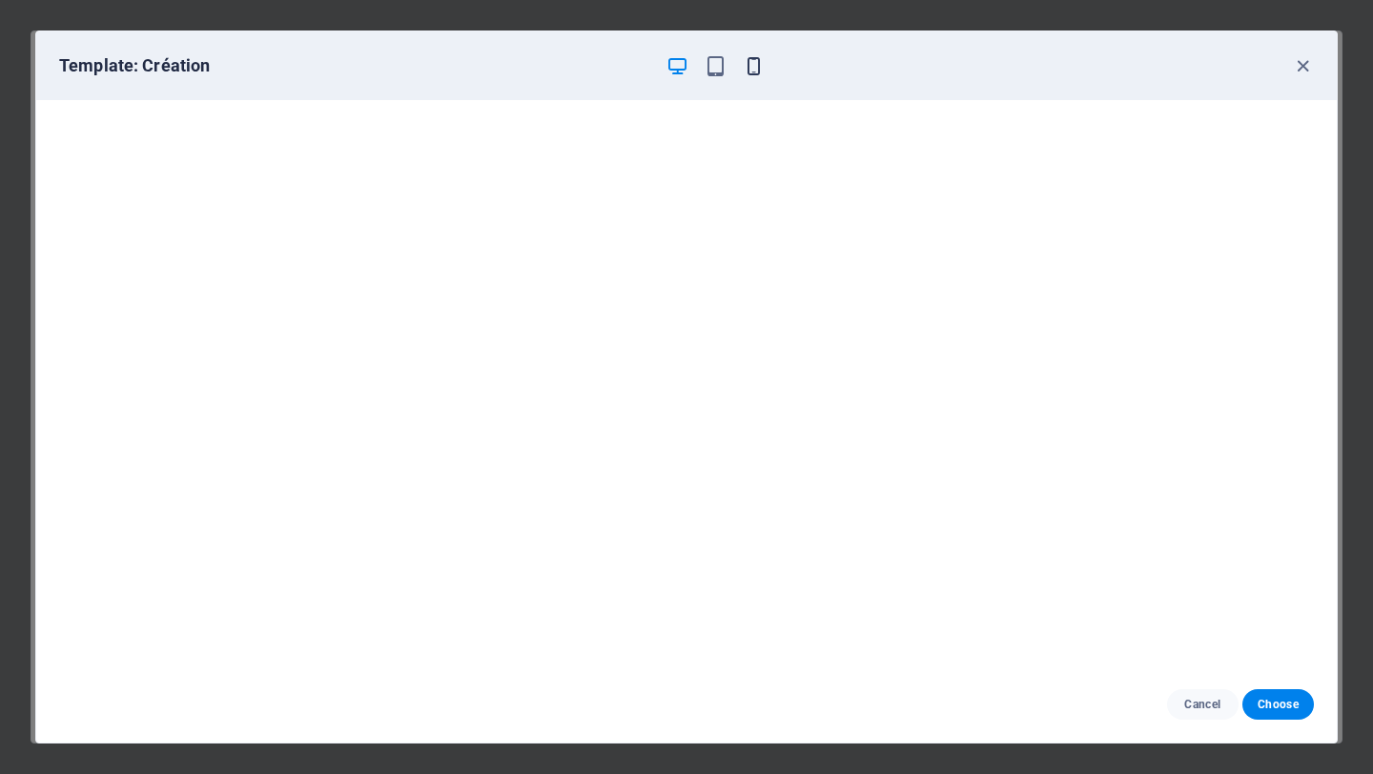
click at [759, 55] on icon "button" at bounding box center [753, 66] width 22 height 22
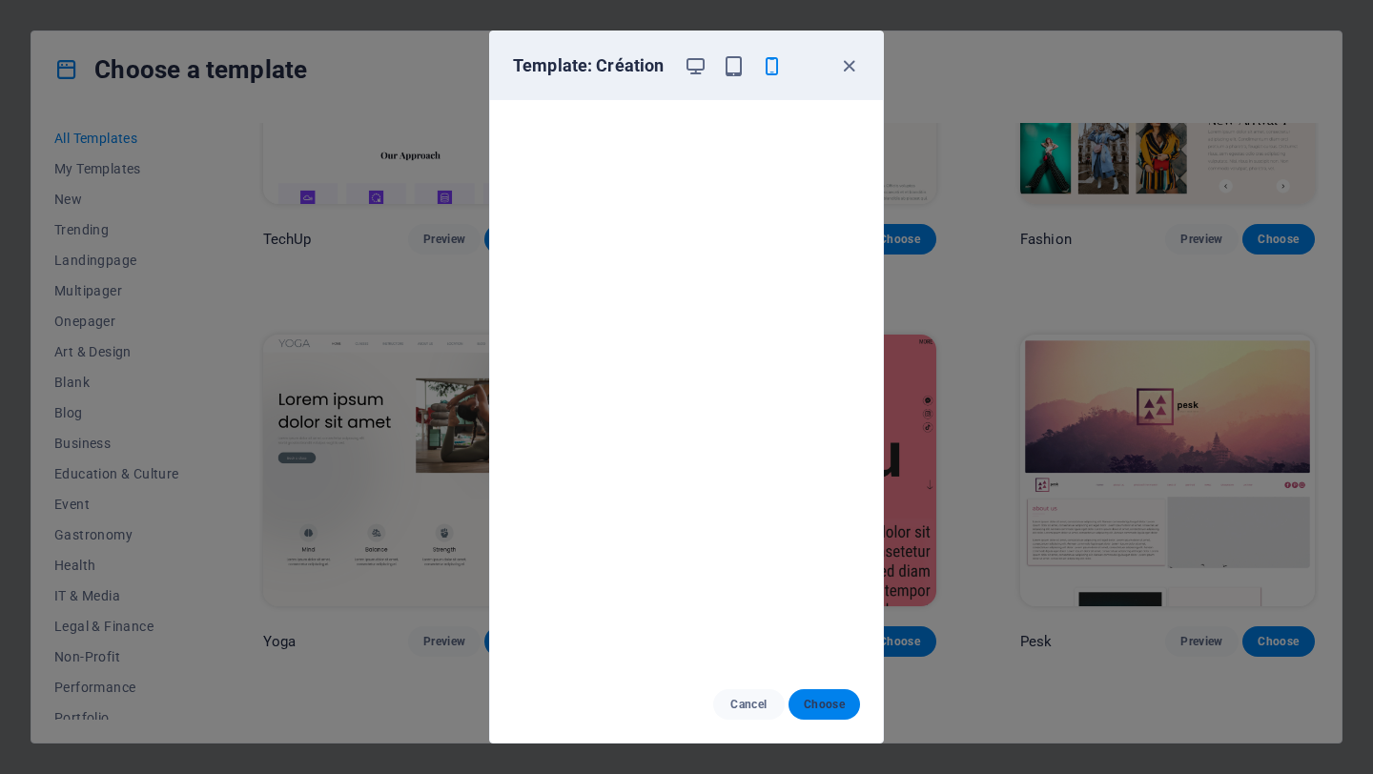
click at [825, 698] on span "Choose" at bounding box center [823, 704] width 41 height 15
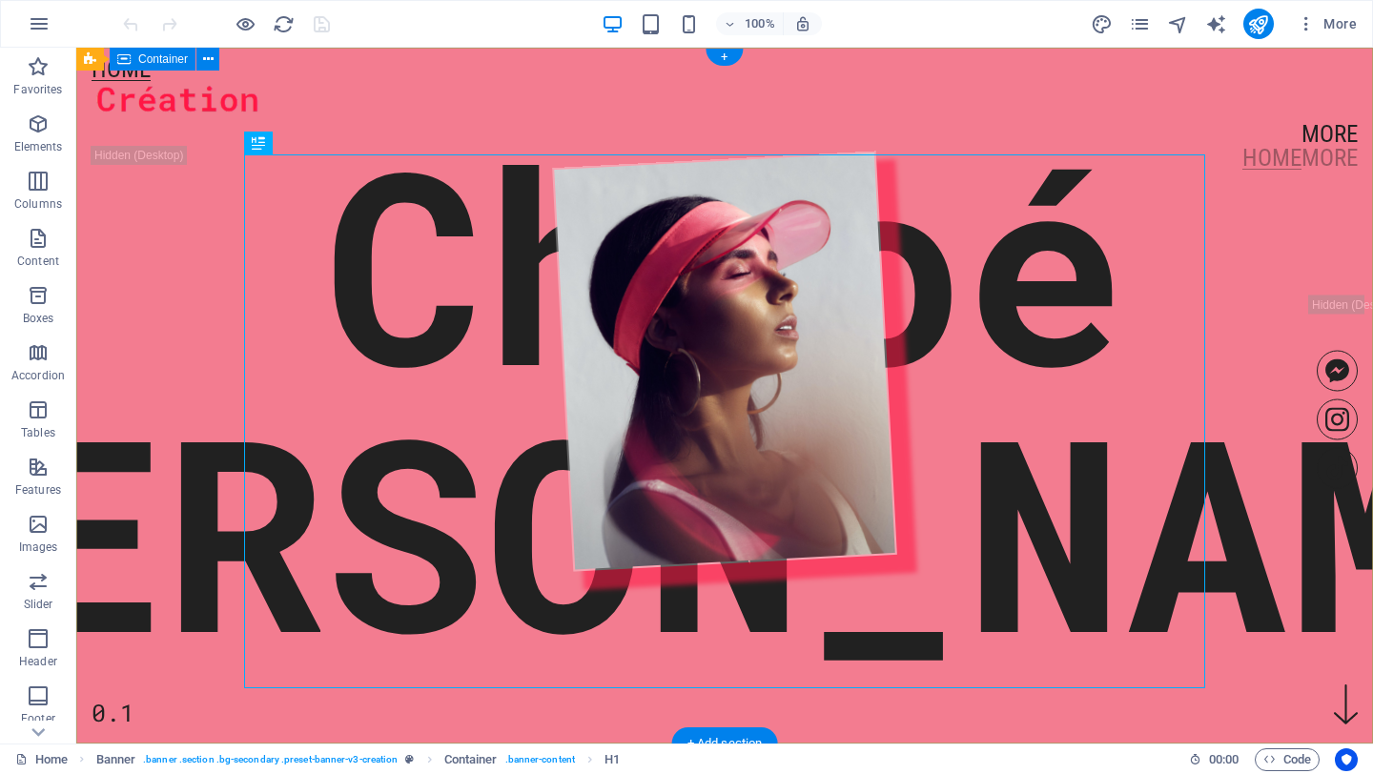
click at [385, 120] on div "Chloé Moreau 0.1" at bounding box center [724, 367] width 1296 height 638
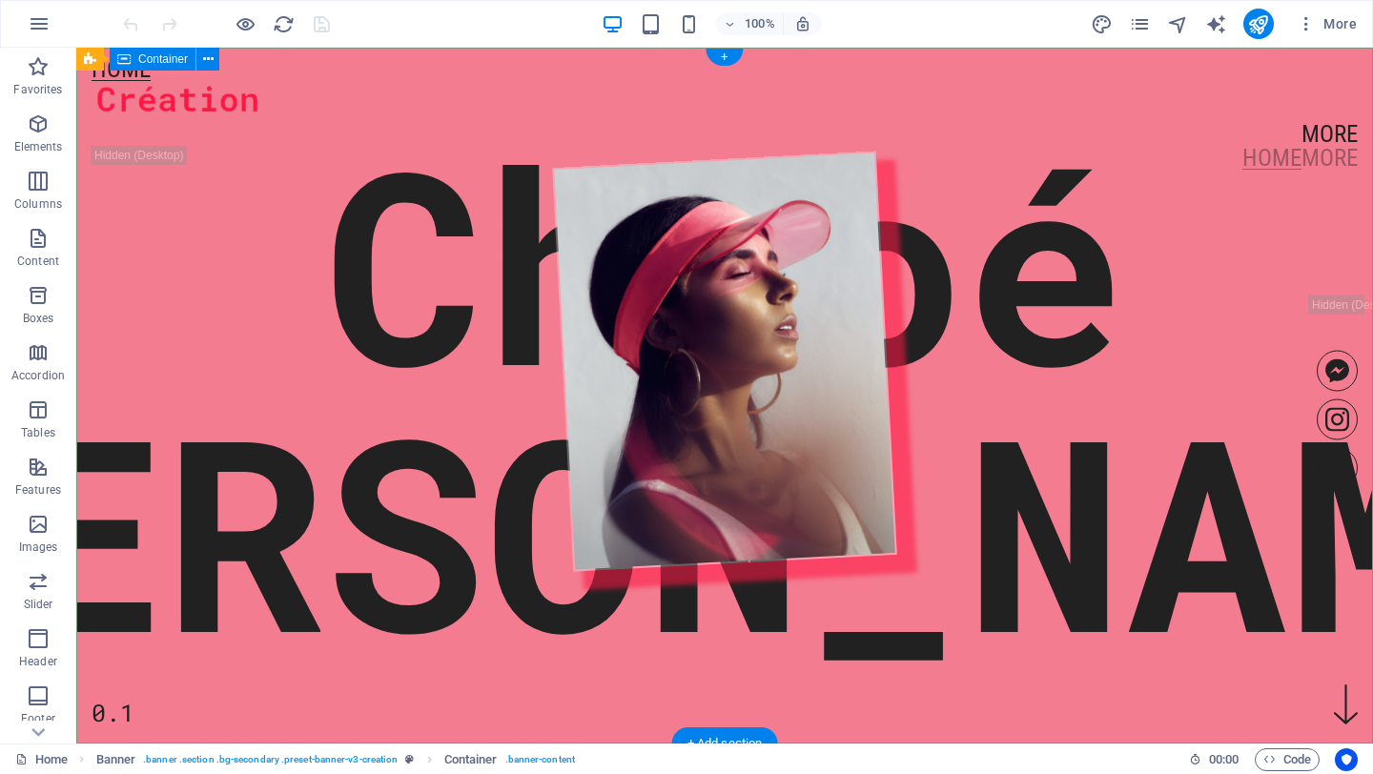
click at [1138, 129] on div "Chloé Moreau 0.1" at bounding box center [724, 367] width 1296 height 638
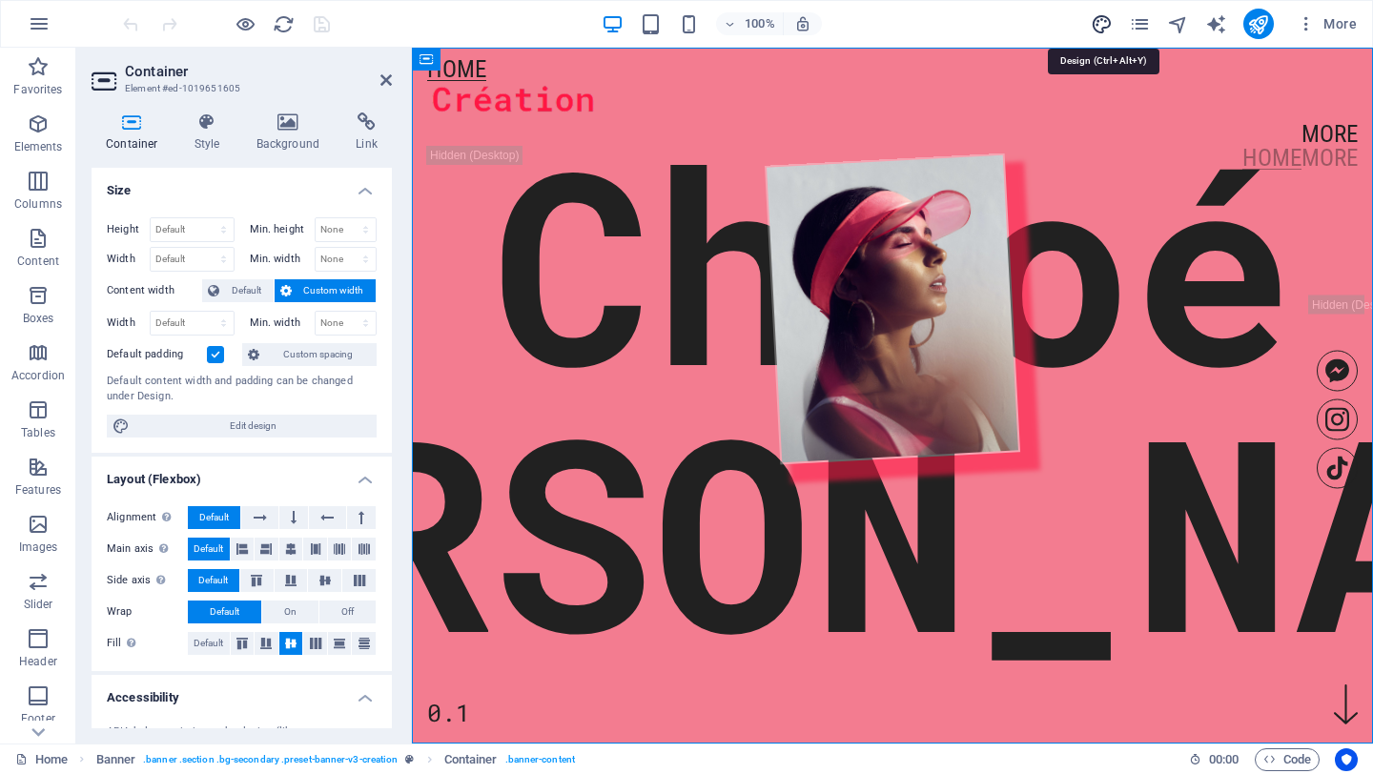
click at [1106, 21] on icon "design" at bounding box center [1101, 24] width 22 height 22
select select "px"
select select "400"
select select "px"
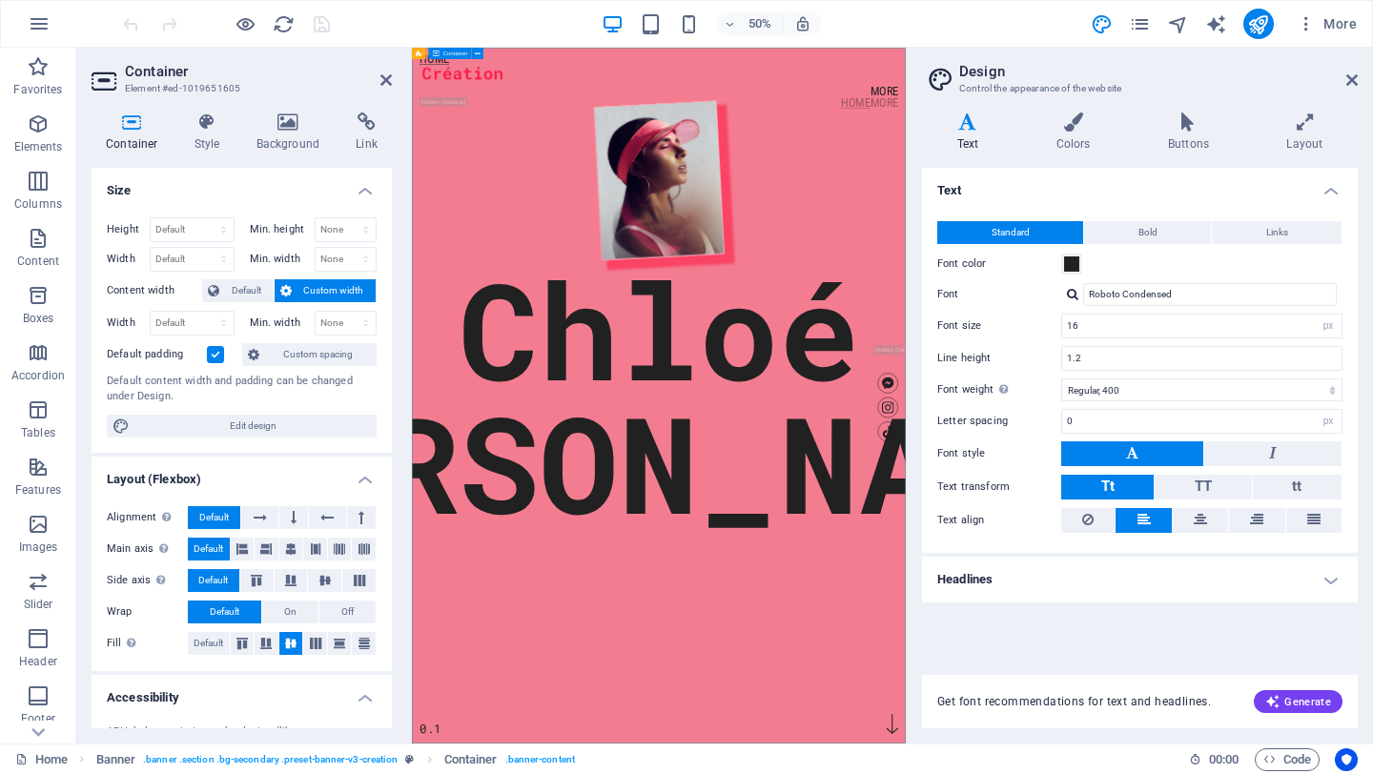
click at [1192, 277] on div "Chloé Moreau 0.1" at bounding box center [905, 318] width 987 height 541
click at [1362, 75] on aside "Design Control the appearance of the website Variants Text Colors Buttons Layou…" at bounding box center [1138, 396] width 467 height 696
click at [1353, 77] on icon at bounding box center [1351, 79] width 11 height 15
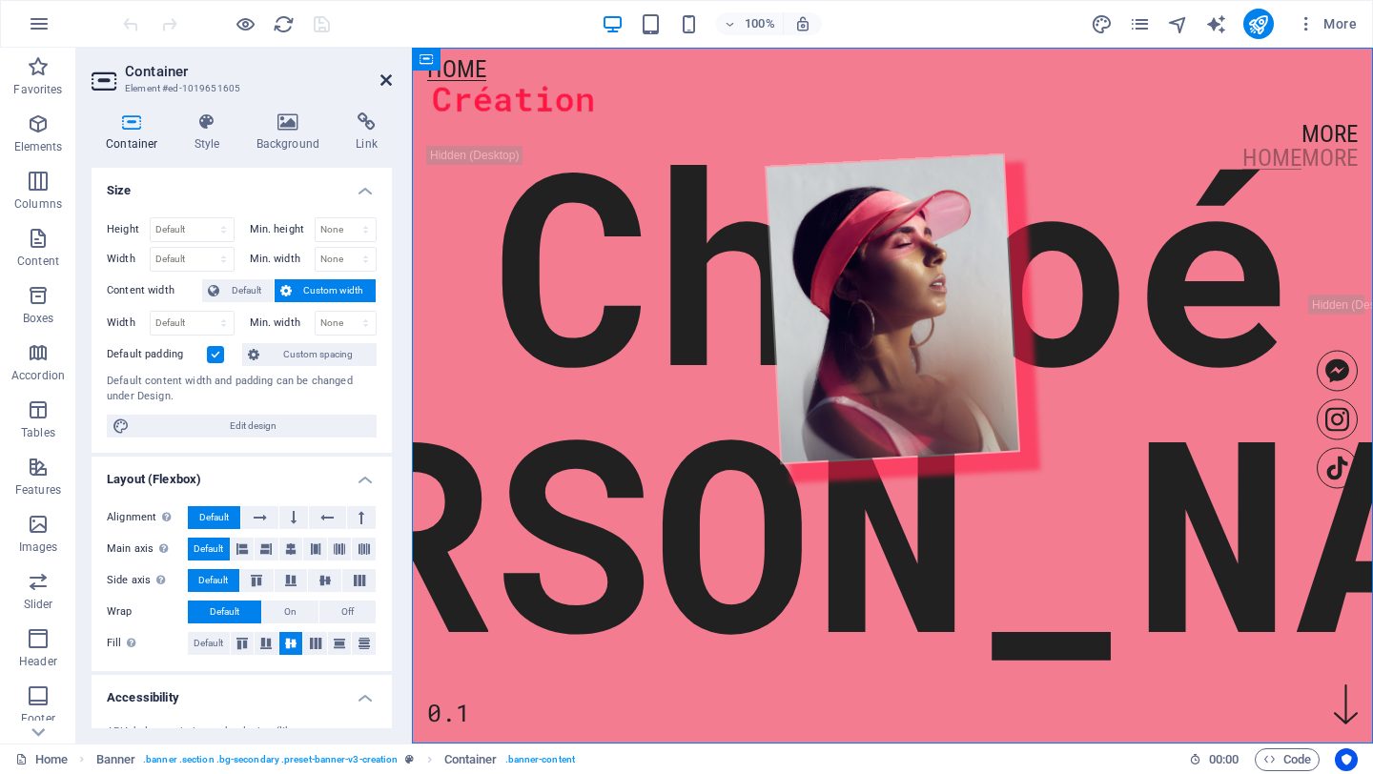
click at [384, 82] on icon at bounding box center [385, 79] width 11 height 15
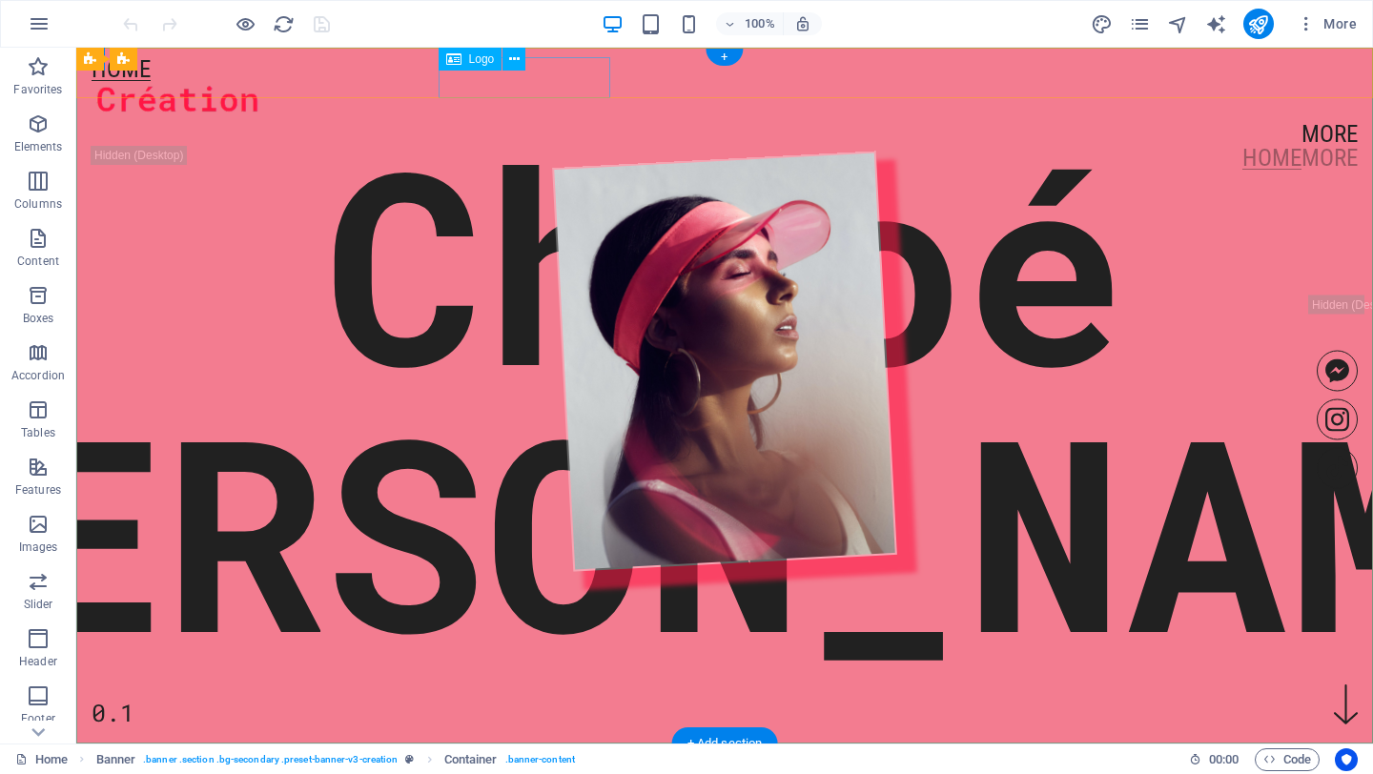
click at [505, 81] on div at bounding box center [725, 101] width 1266 height 41
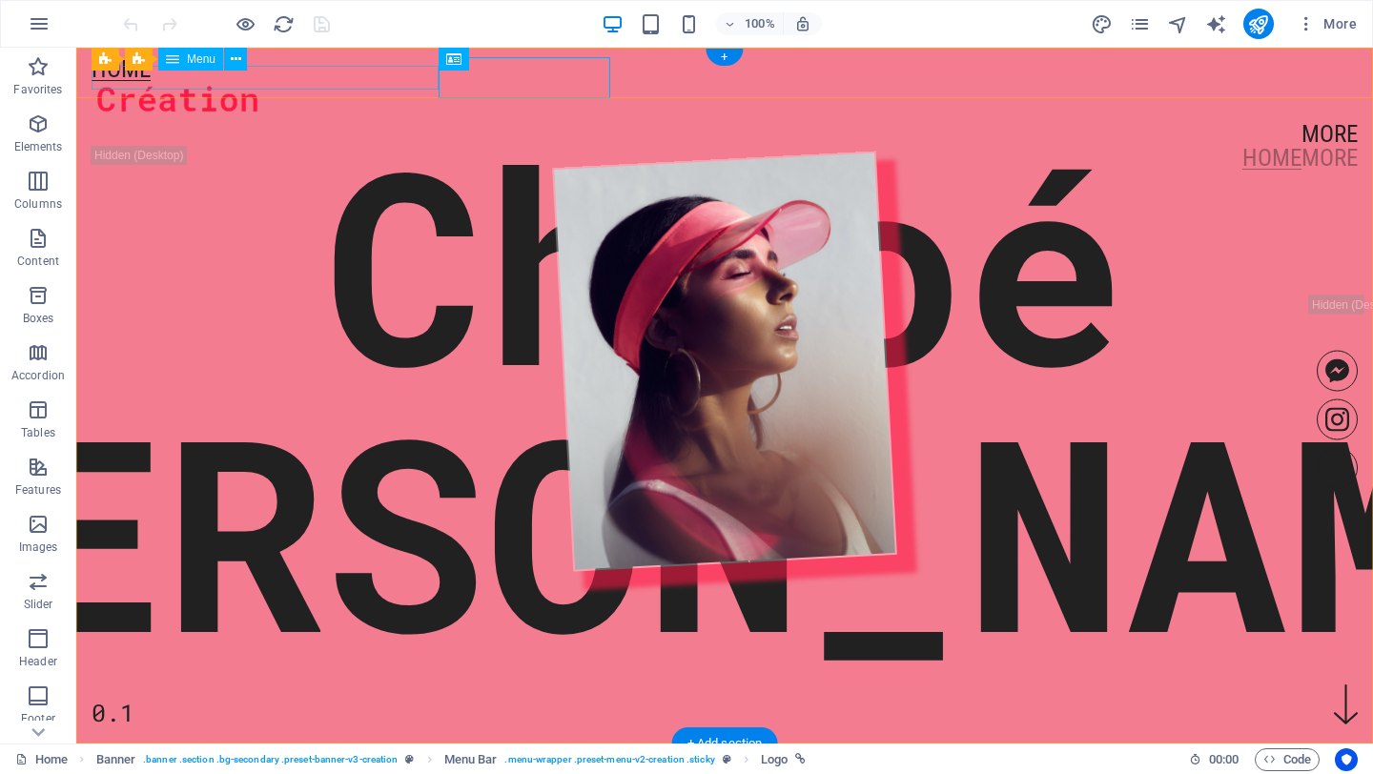
click at [257, 81] on nav "Home" at bounding box center [725, 69] width 1266 height 24
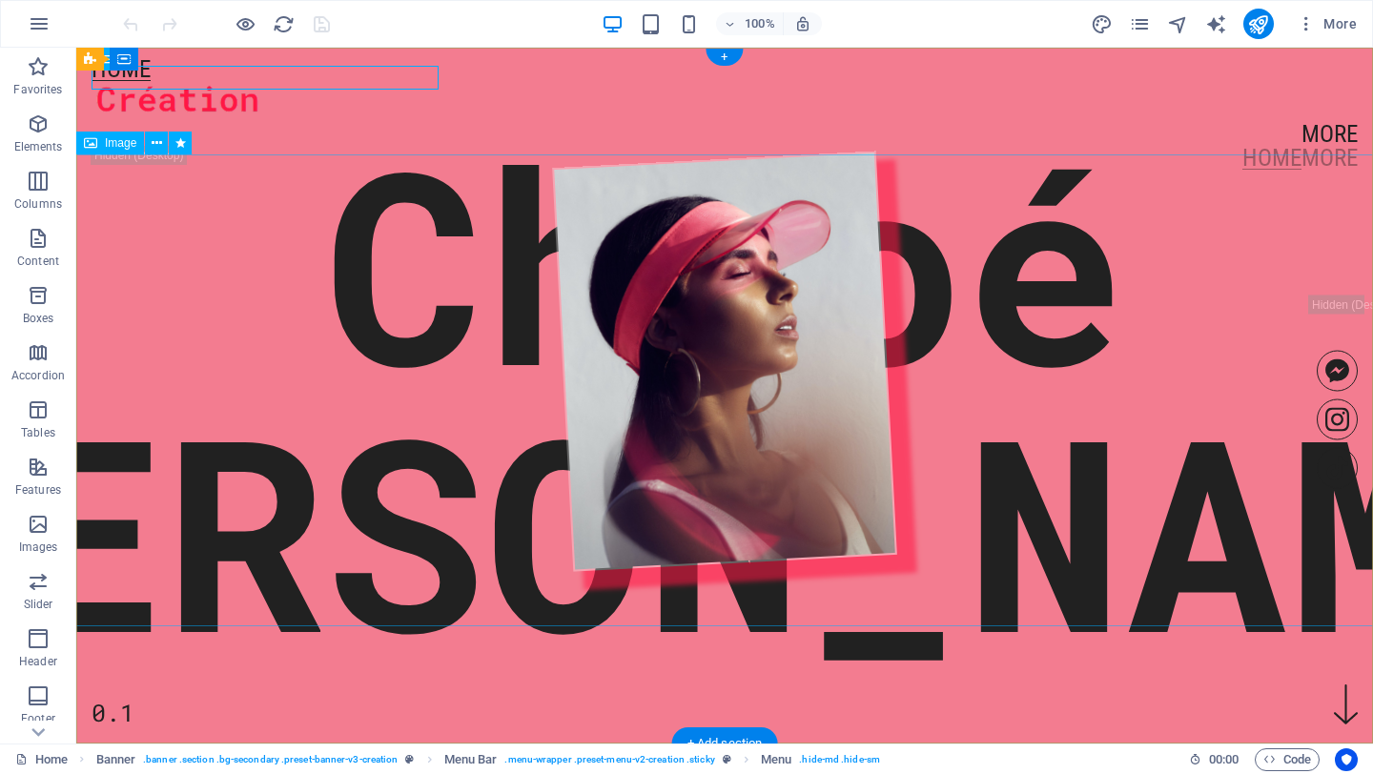
click at [709, 383] on figure at bounding box center [724, 362] width 1315 height 472
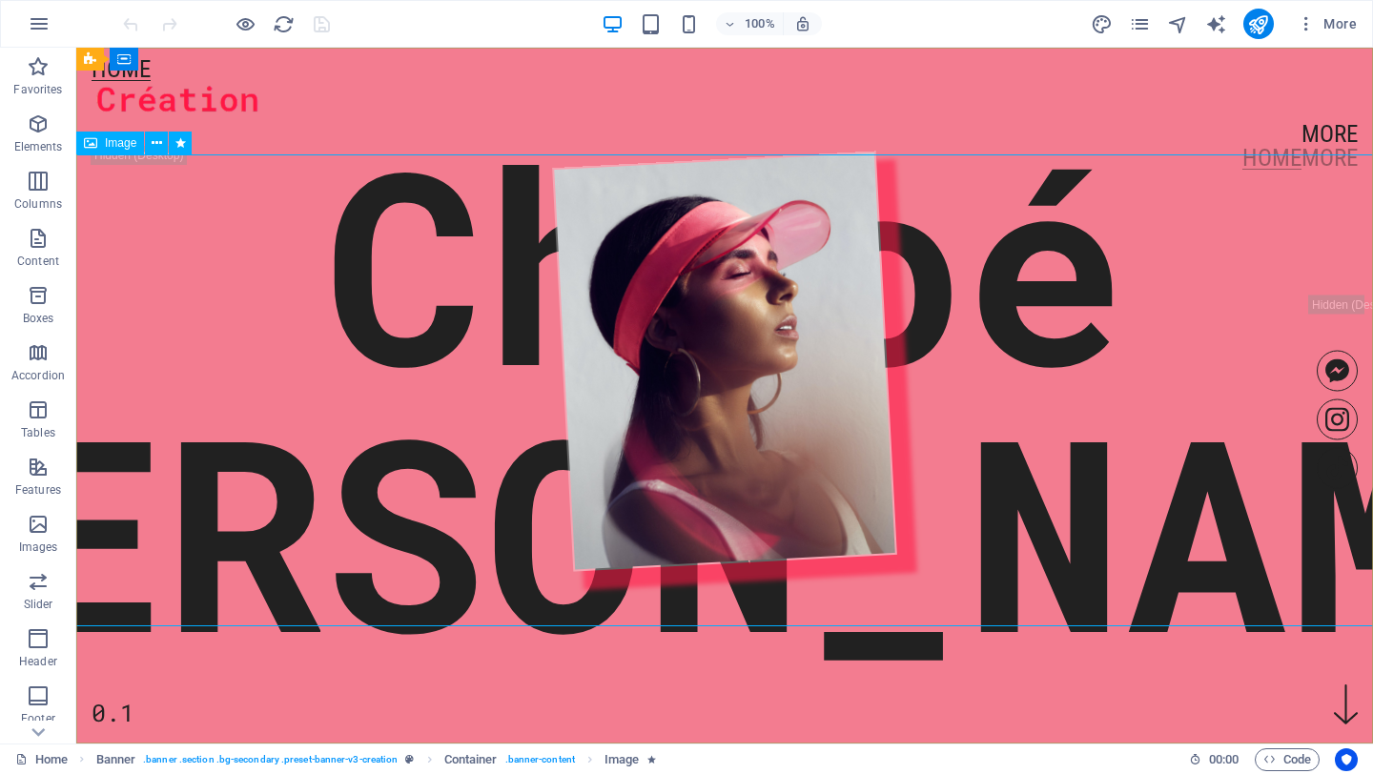
click at [112, 151] on div "Image" at bounding box center [110, 143] width 68 height 23
click at [107, 148] on span "Image" at bounding box center [120, 142] width 31 height 11
click at [107, 145] on span "Image" at bounding box center [120, 142] width 31 height 11
click at [88, 143] on icon at bounding box center [90, 143] width 13 height 23
click at [152, 140] on icon at bounding box center [157, 143] width 10 height 20
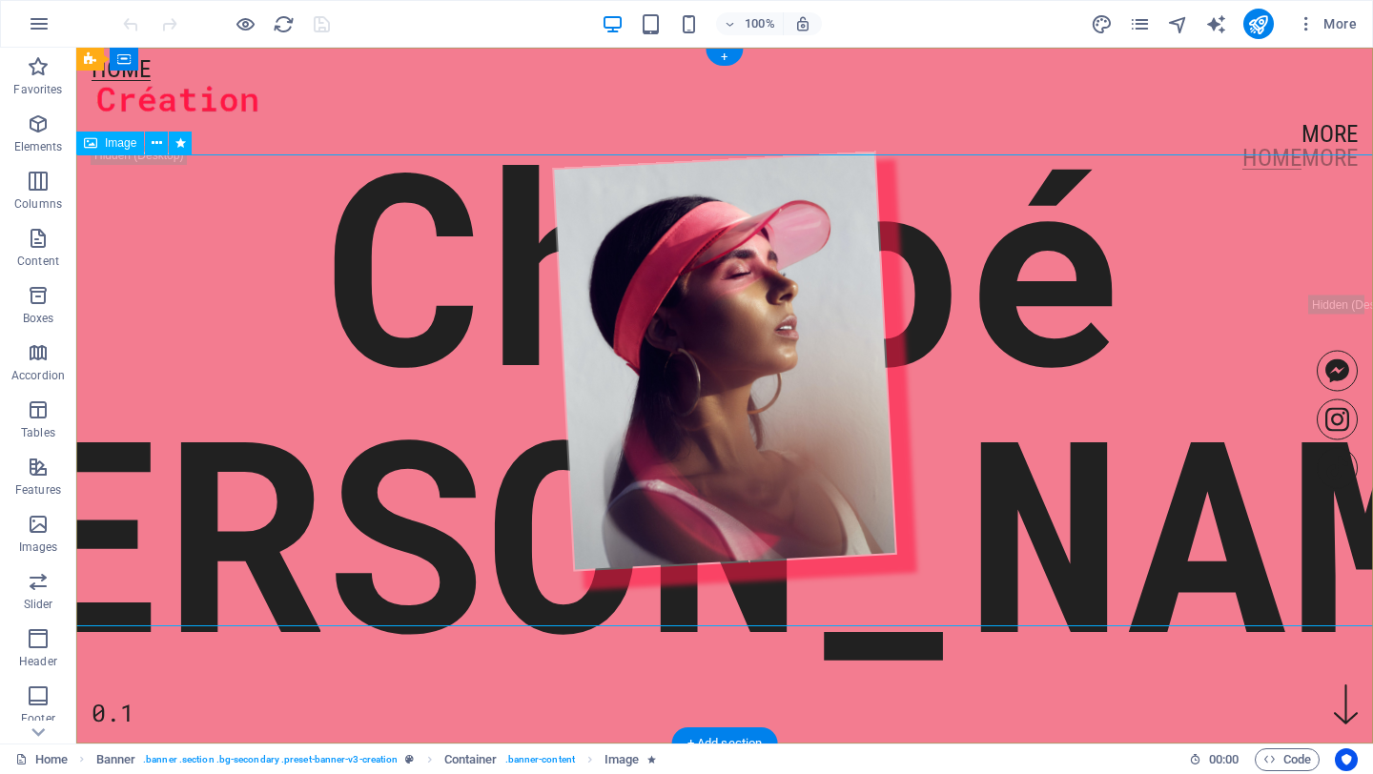
click at [696, 382] on figure at bounding box center [724, 362] width 1315 height 472
click at [720, 349] on figure at bounding box center [724, 362] width 1315 height 472
click at [424, 212] on figure at bounding box center [724, 362] width 1315 height 472
click at [417, 281] on figure at bounding box center [724, 362] width 1315 height 472
click at [397, 651] on div "Chloé Moreau" at bounding box center [725, 396] width 2082 height 534
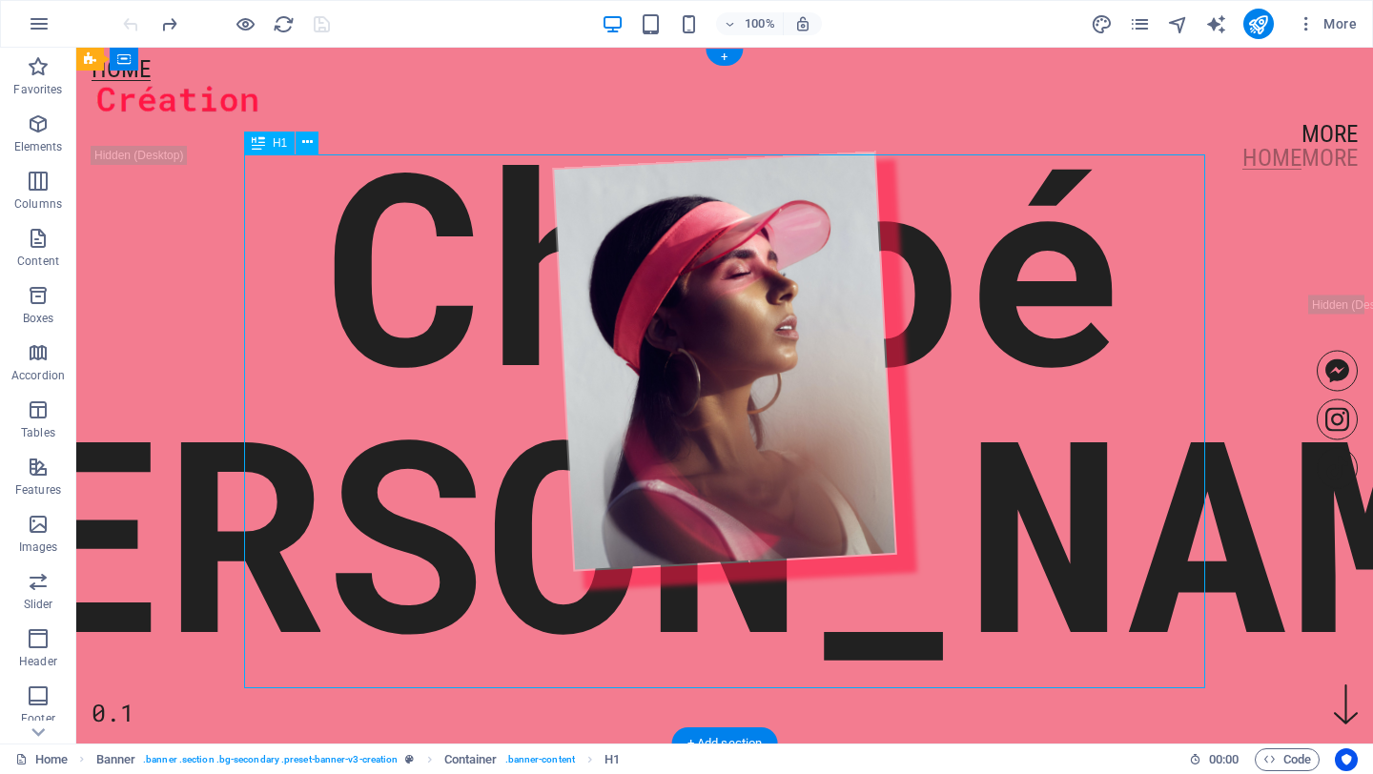
click at [397, 651] on div "Chloé Moreau" at bounding box center [725, 396] width 2082 height 534
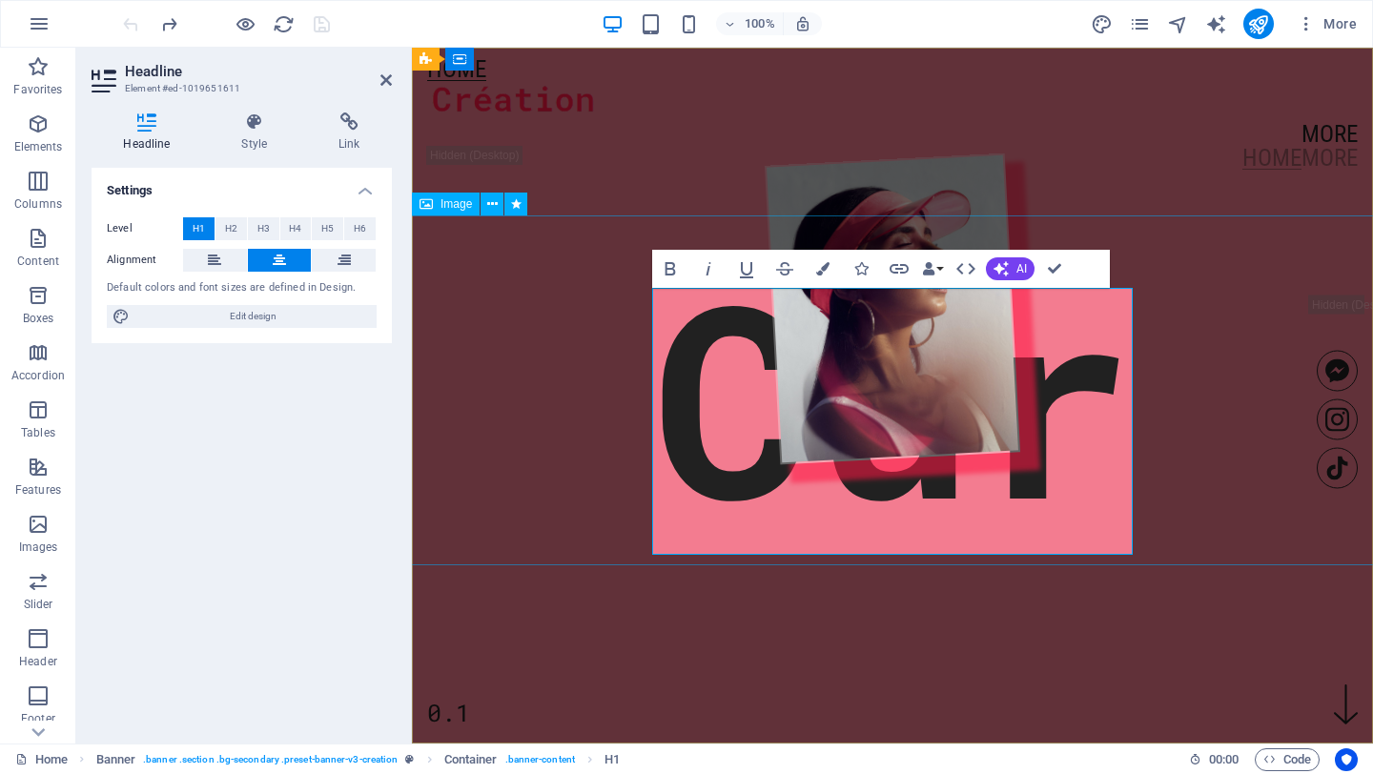
click at [749, 424] on figure at bounding box center [891, 308] width 975 height 349
select select "%"
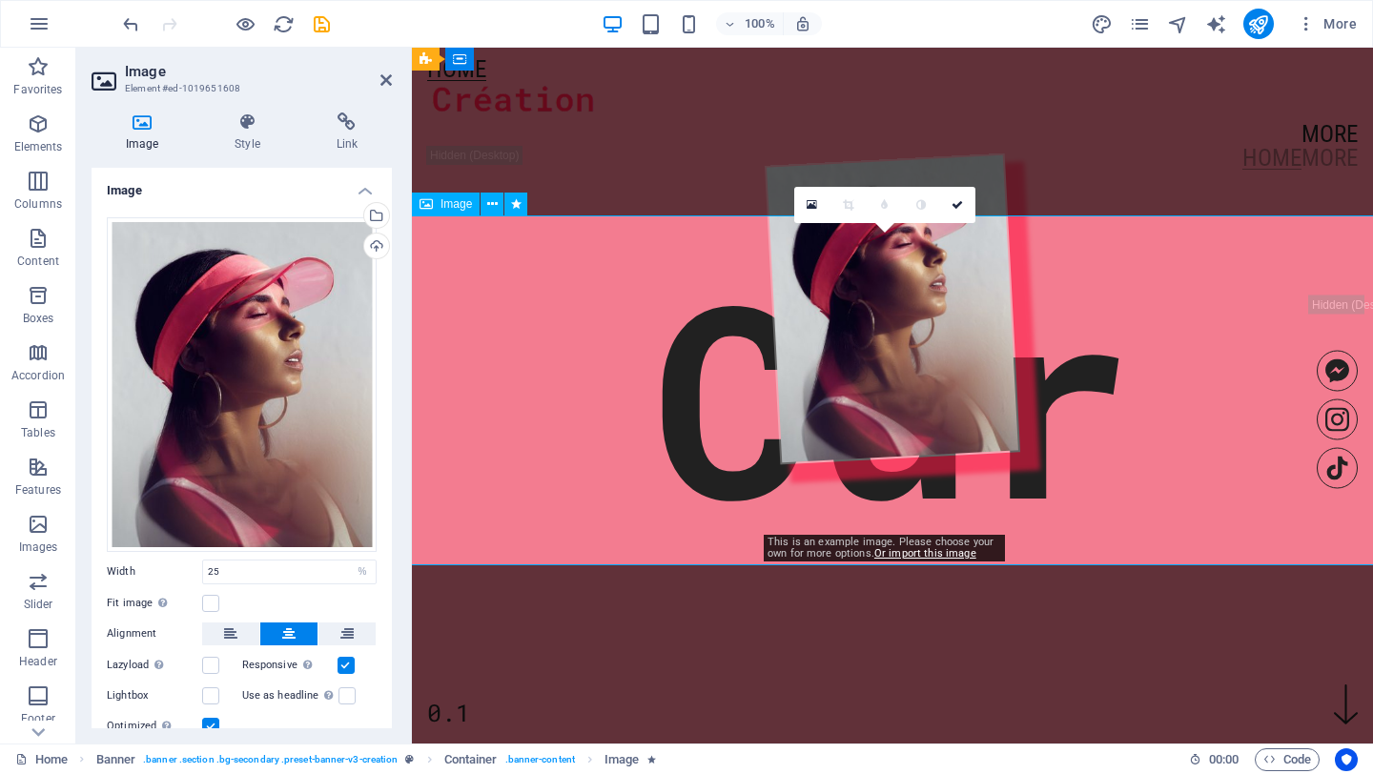
click at [749, 424] on figure at bounding box center [891, 308] width 975 height 349
click at [765, 483] on figure at bounding box center [891, 308] width 975 height 349
click at [777, 580] on div "Cur 0.1" at bounding box center [892, 314] width 961 height 533
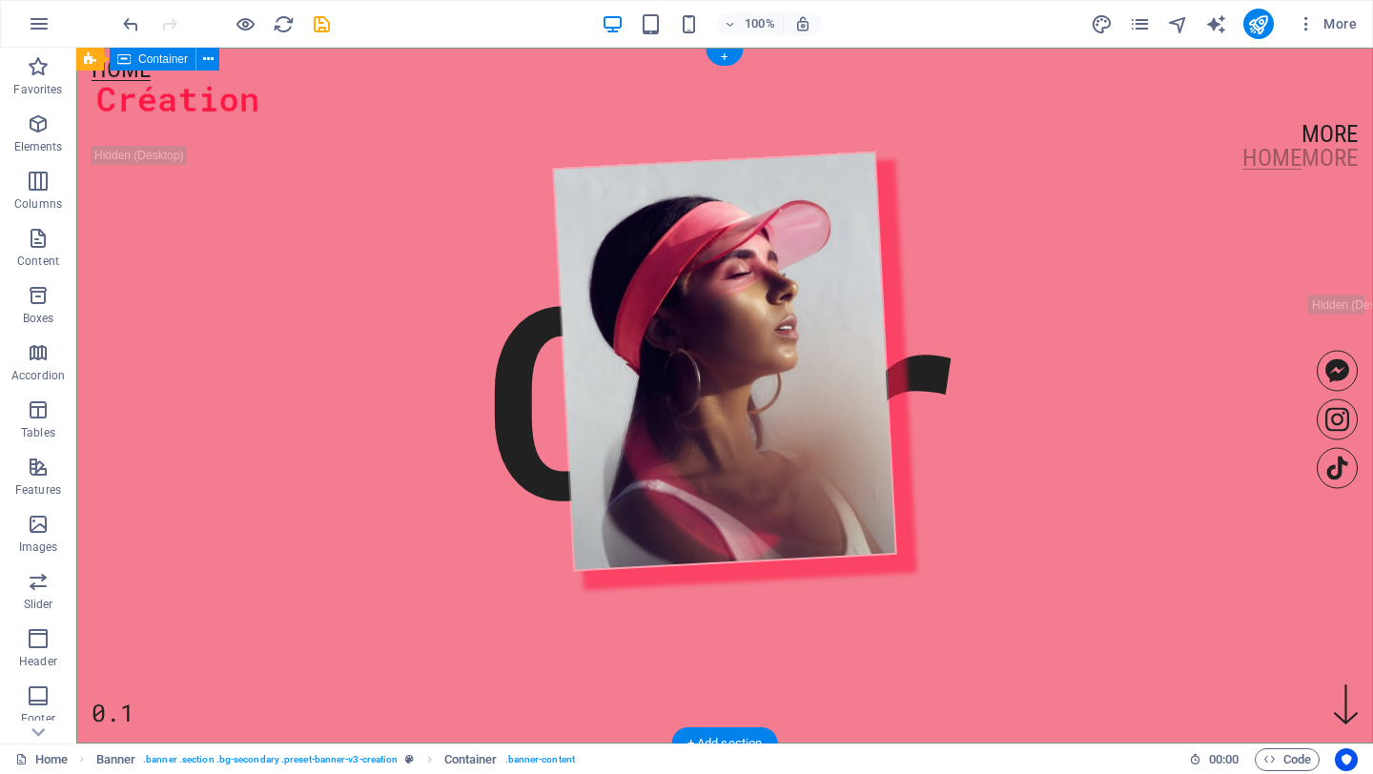
click at [816, 685] on div "Cur 0.1" at bounding box center [724, 367] width 1296 height 638
click at [816, 642] on div "Cur 0.1" at bounding box center [724, 367] width 1296 height 638
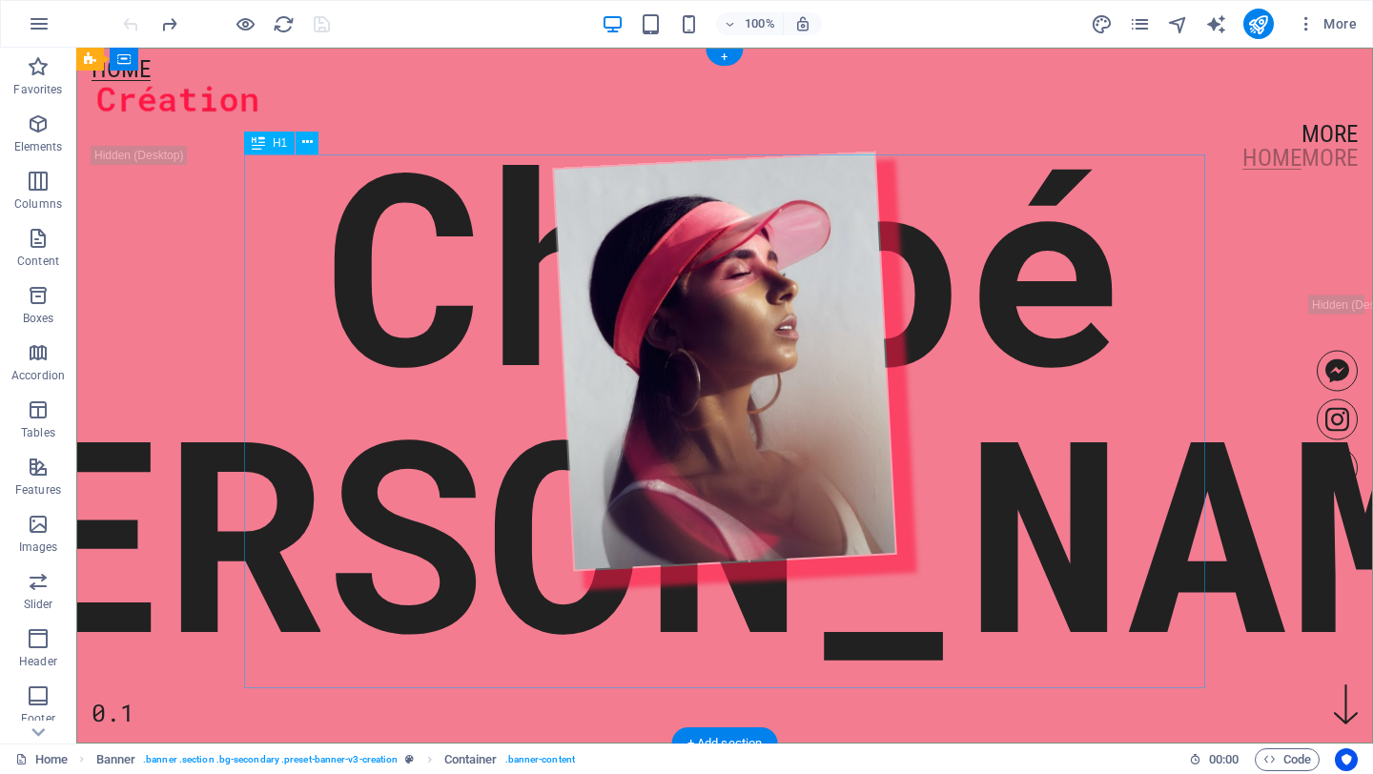
click at [991, 624] on div "Chloé Moreau" at bounding box center [725, 396] width 2082 height 534
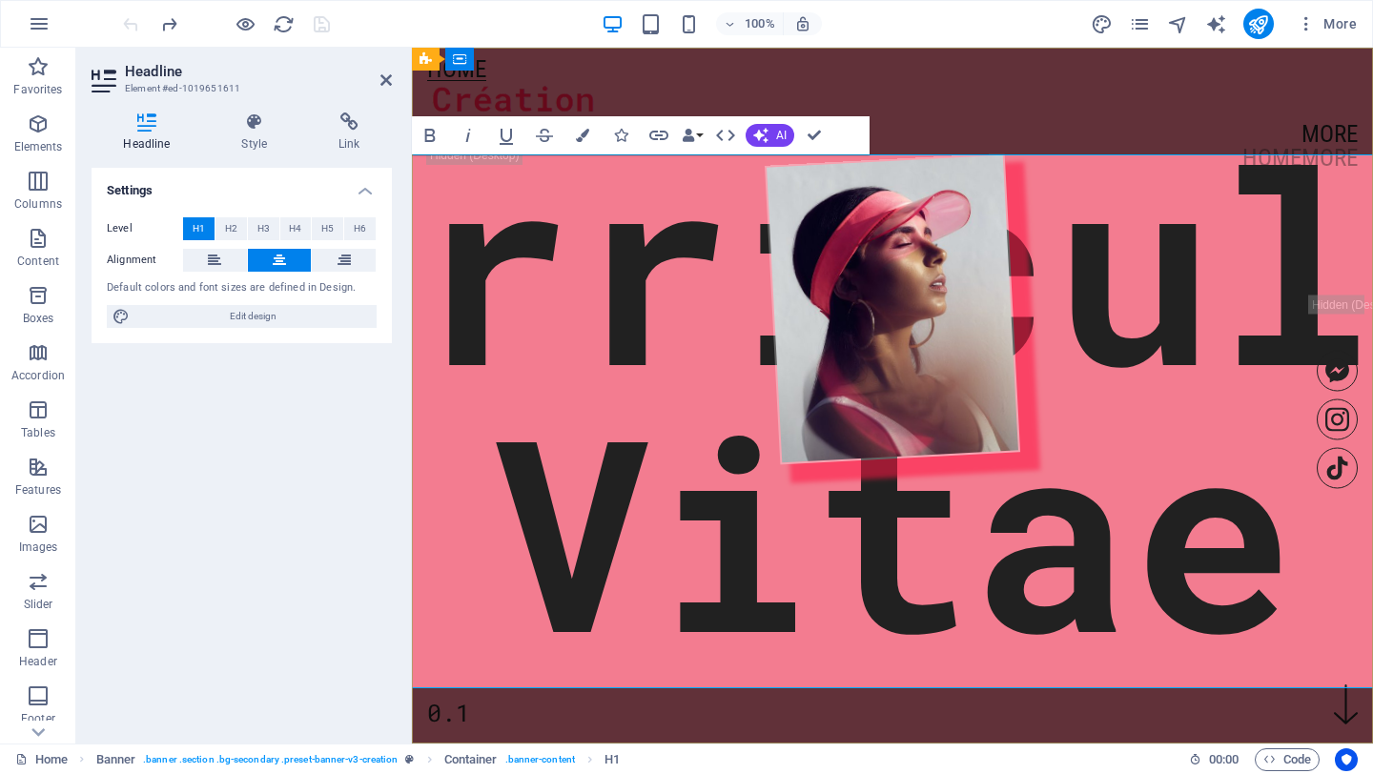
click at [997, 704] on span "Curriculum Vitae" at bounding box center [892, 395] width 1601 height 619
click at [1110, 125] on span "Curriculum Vitae" at bounding box center [892, 395] width 1601 height 619
drag, startPoint x: 925, startPoint y: 67, endPoint x: 525, endPoint y: 25, distance: 401.6
click at [925, 67] on div "Menu" at bounding box center [883, 60] width 101 height 24
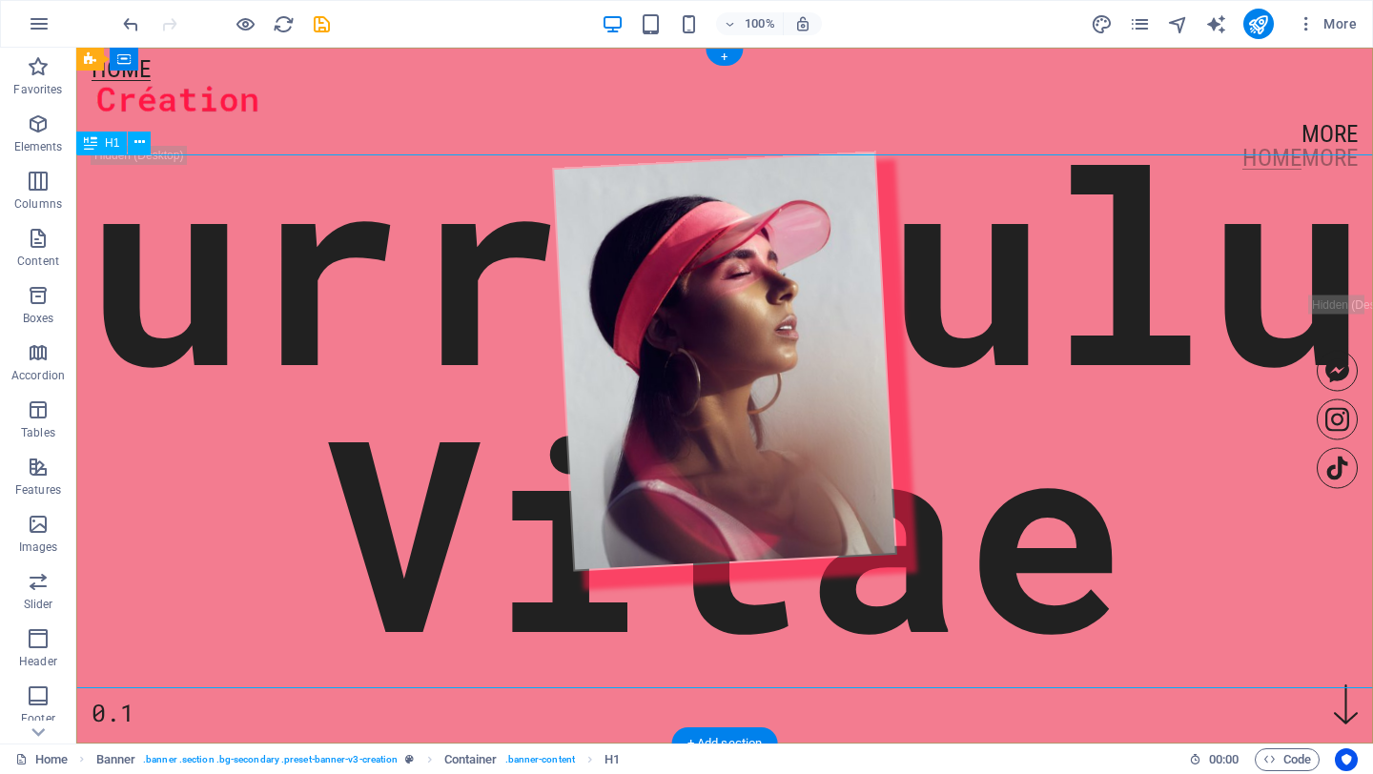
click at [509, 639] on div "Curriculum Vitae" at bounding box center [724, 396] width 1601 height 534
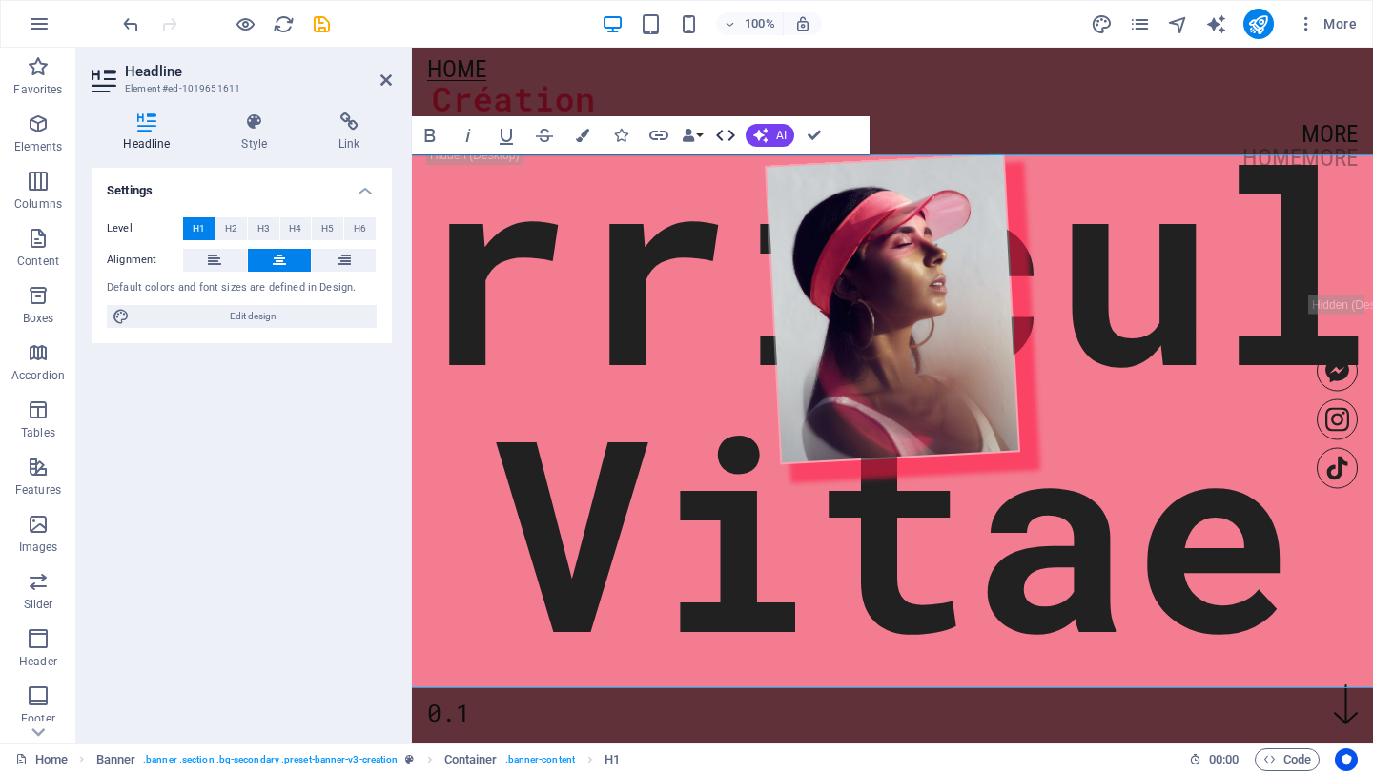
click at [721, 132] on icon "button" at bounding box center [725, 135] width 23 height 23
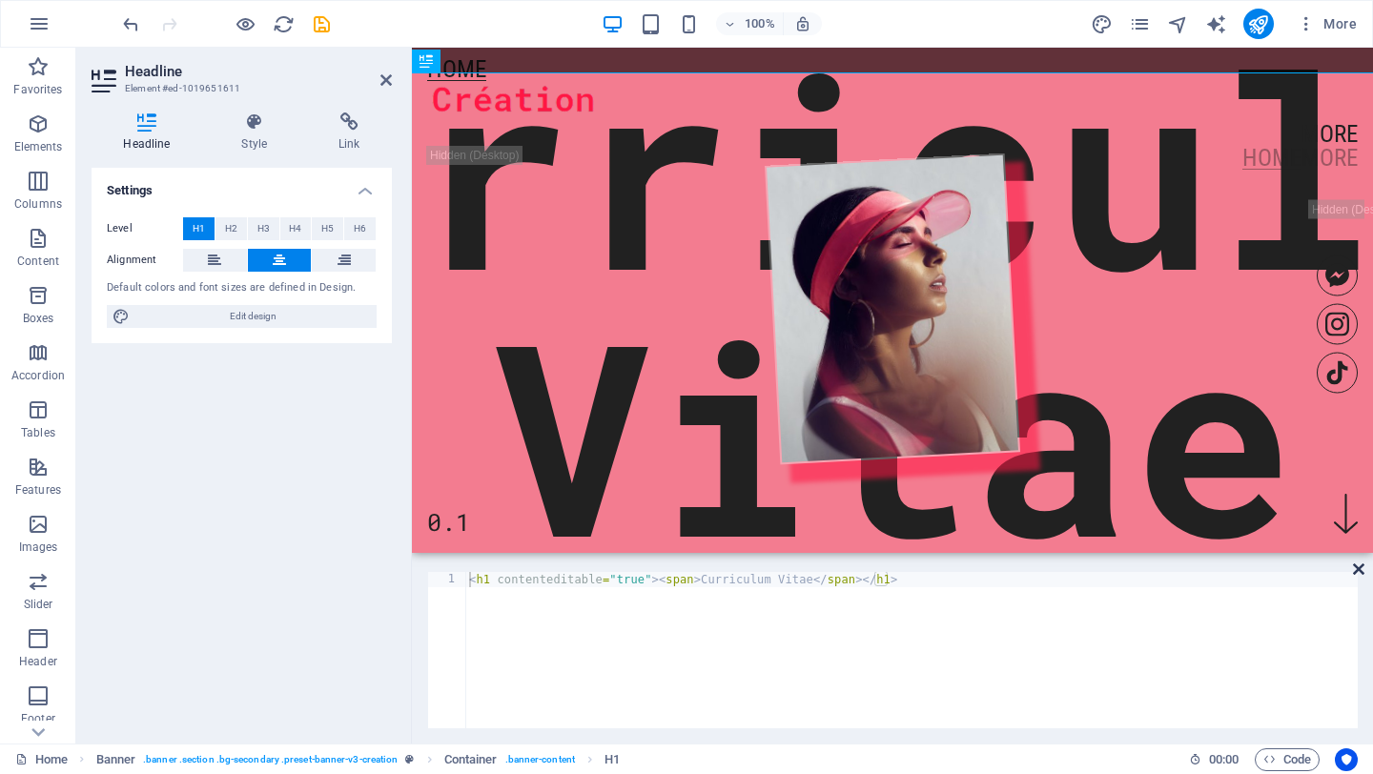
click at [1361, 572] on icon at bounding box center [1358, 568] width 11 height 15
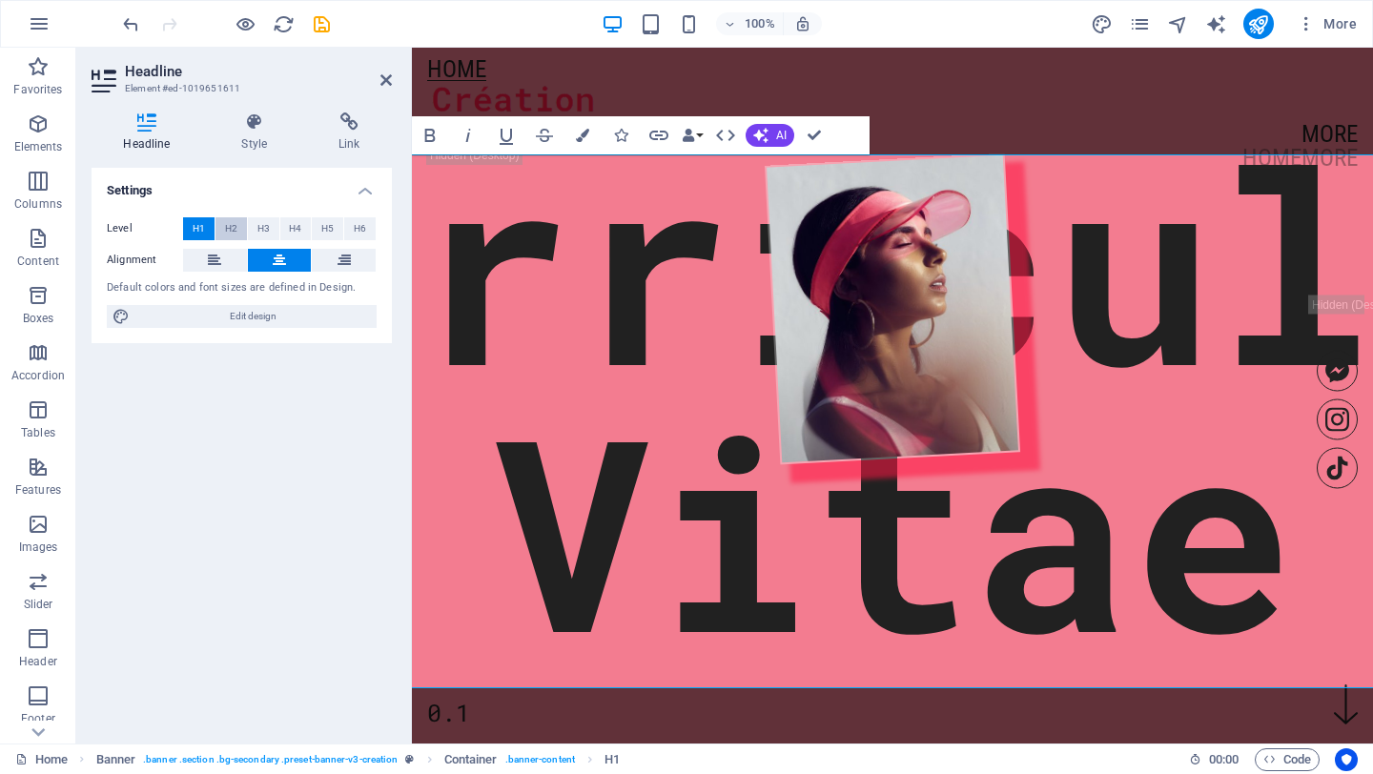
click at [235, 224] on span "H2" at bounding box center [231, 228] width 12 height 23
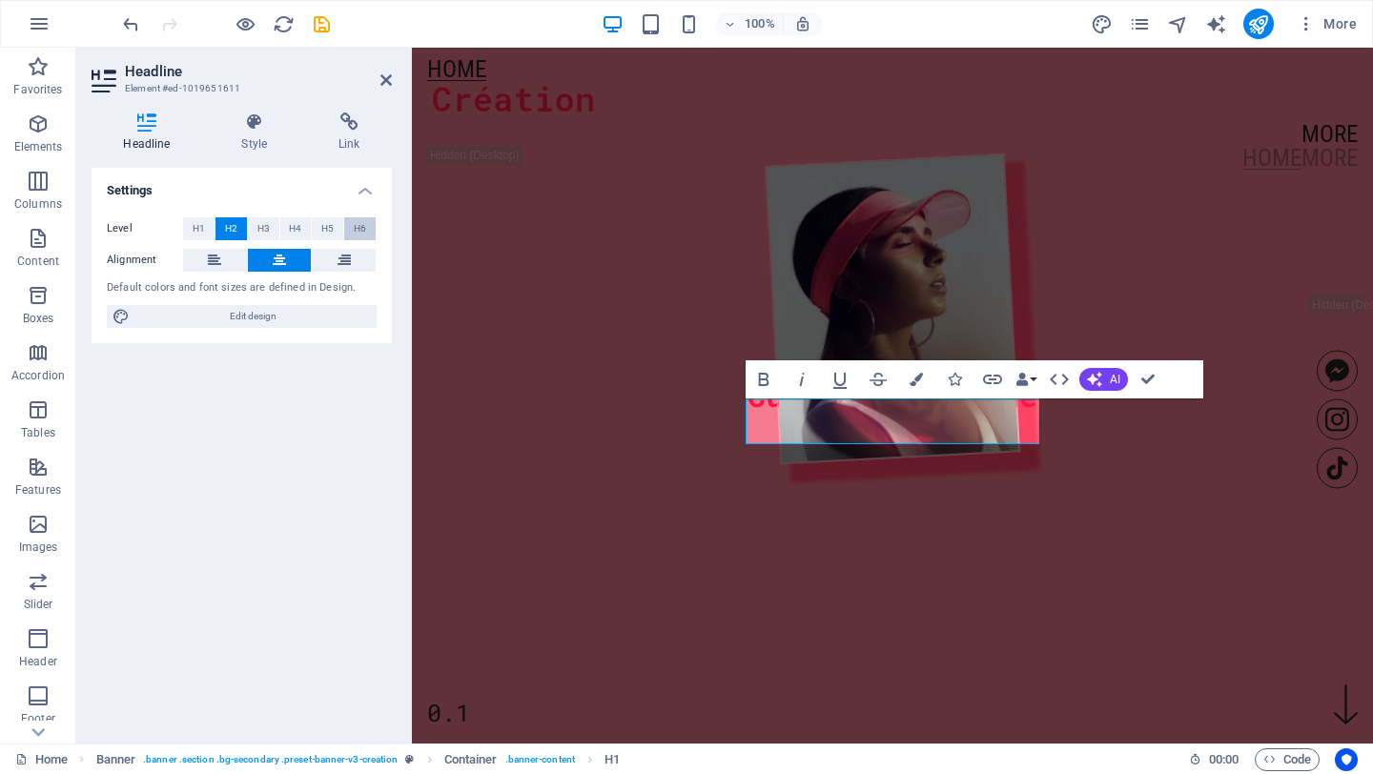
click at [352, 225] on button "H6" at bounding box center [359, 228] width 31 height 23
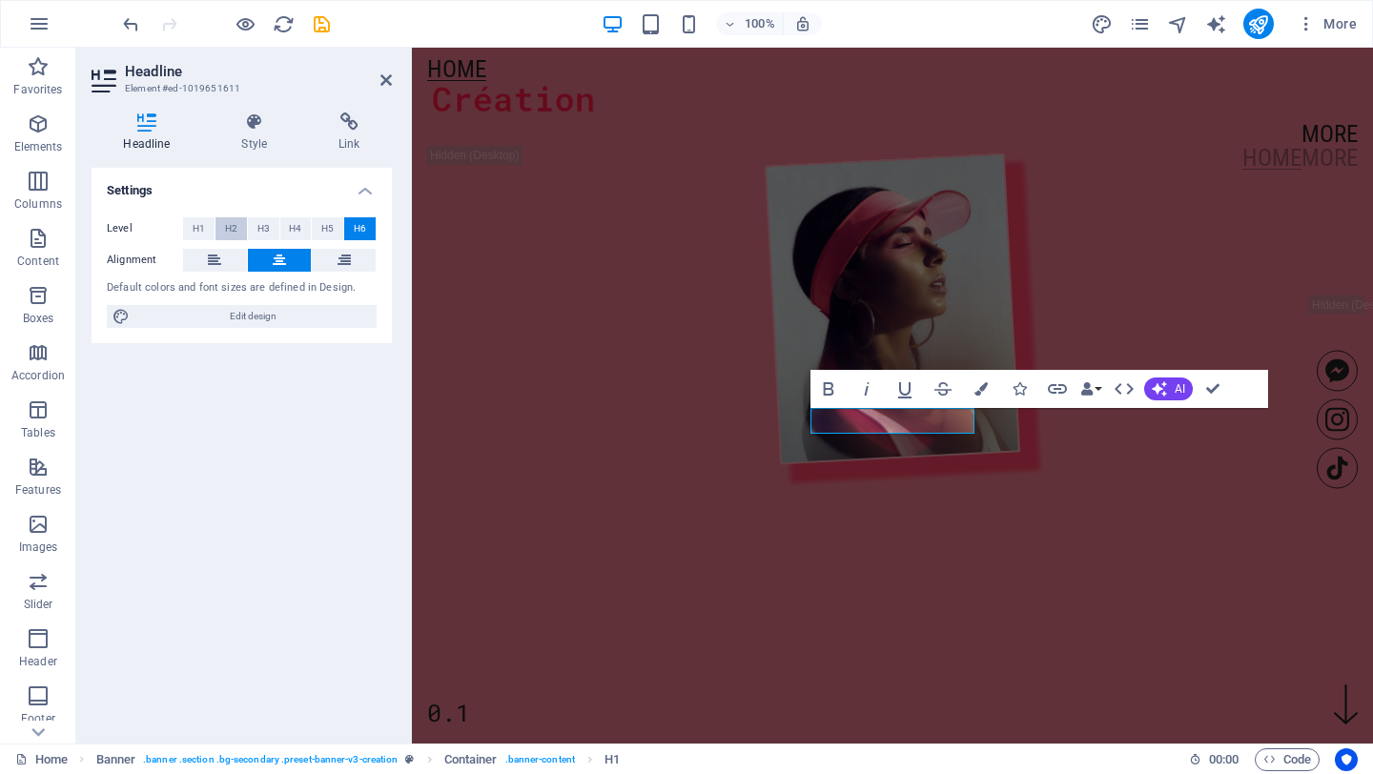
click at [222, 235] on button "H2" at bounding box center [230, 228] width 31 height 23
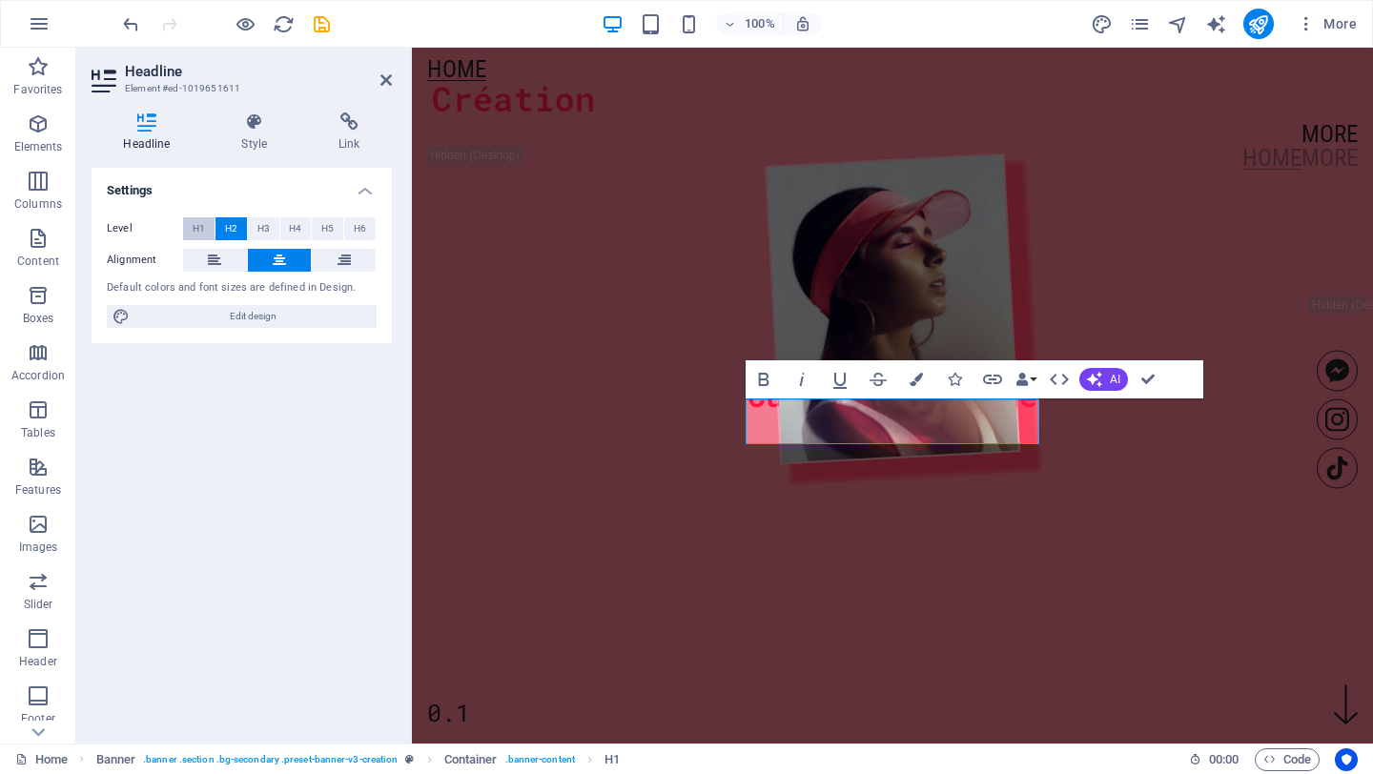
click at [195, 231] on span "H1" at bounding box center [199, 228] width 12 height 23
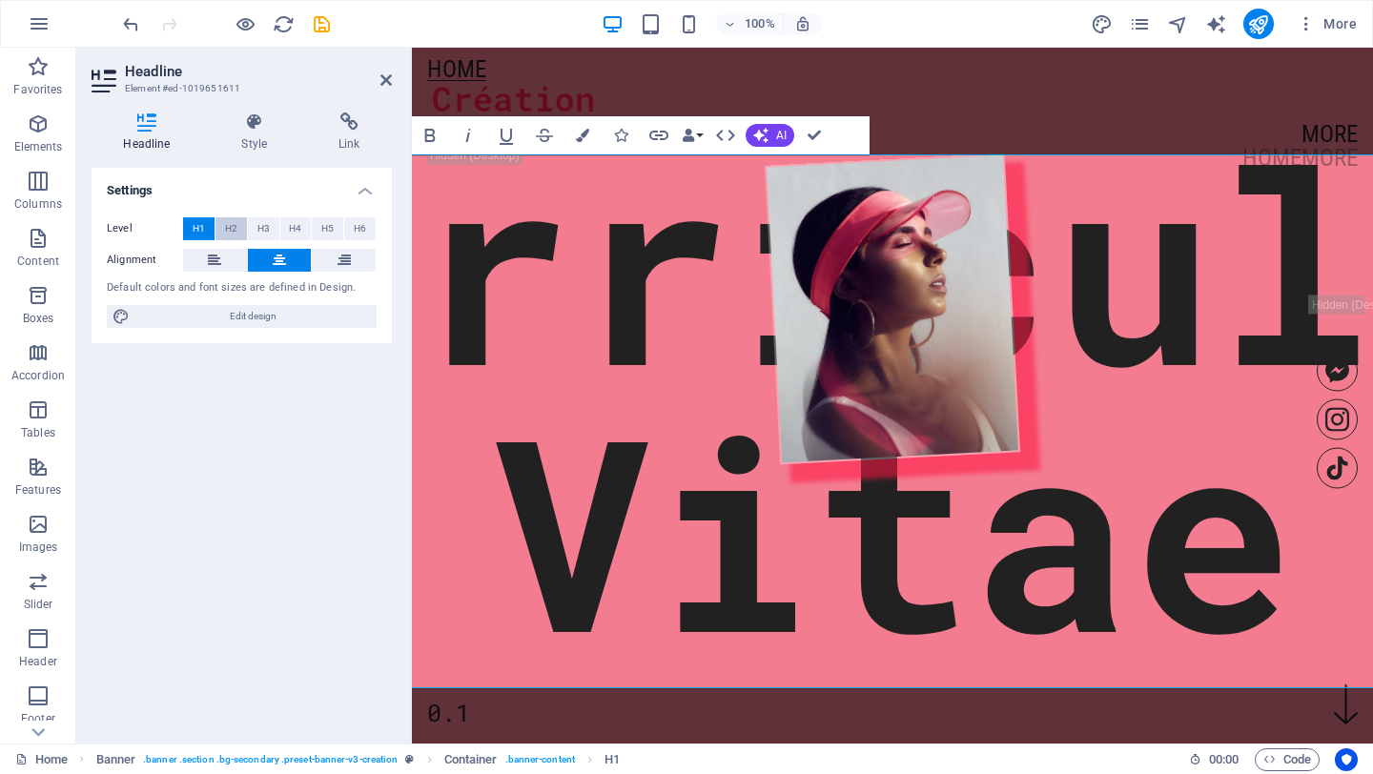
click at [218, 231] on button "H2" at bounding box center [230, 228] width 31 height 23
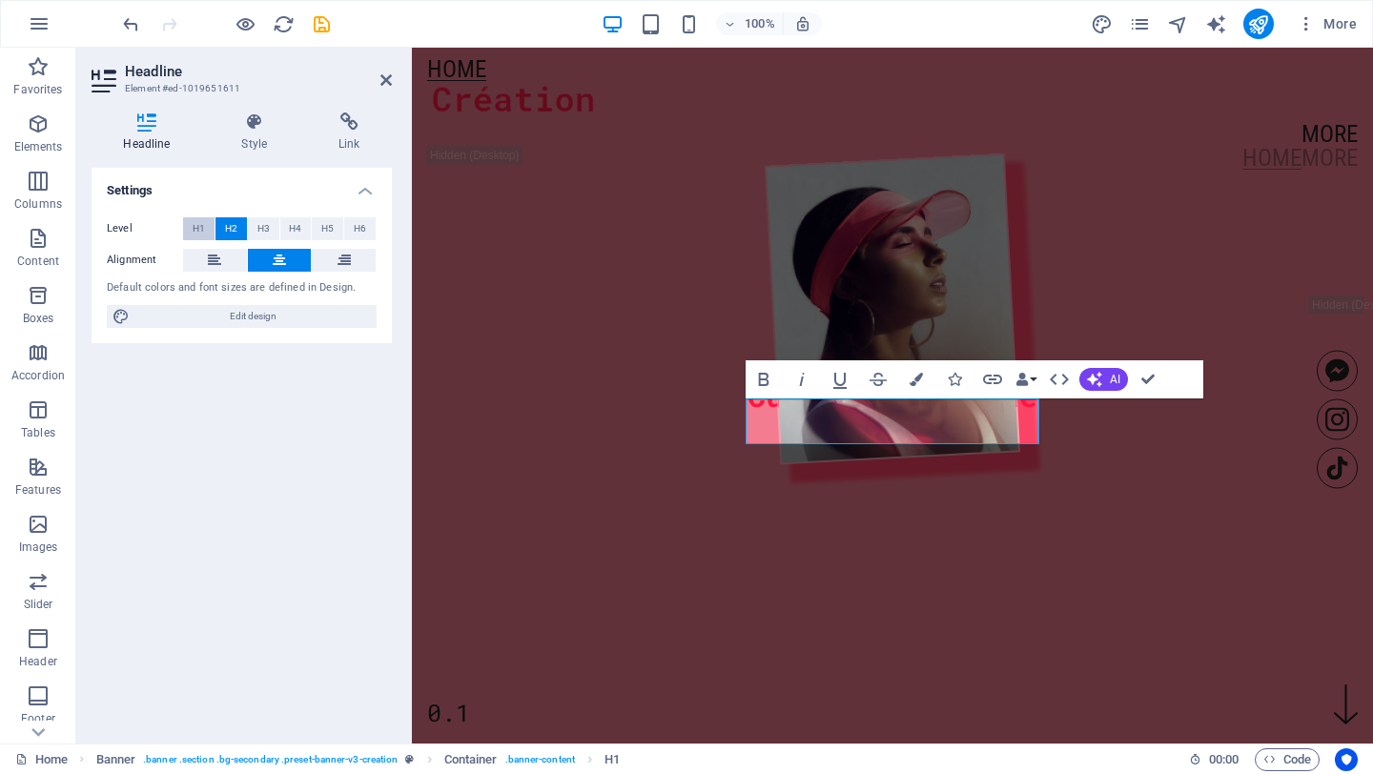
click at [200, 231] on span "H1" at bounding box center [199, 228] width 12 height 23
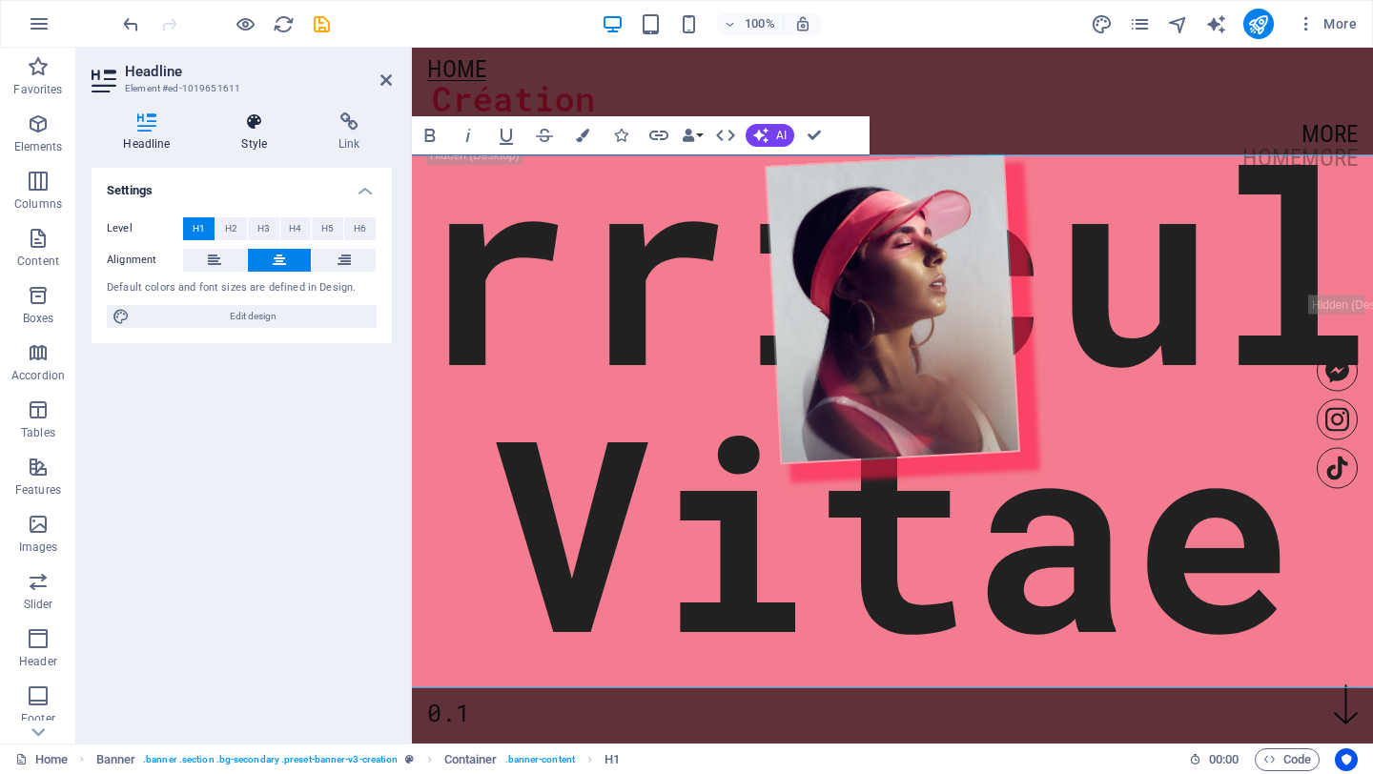
click at [219, 121] on icon at bounding box center [255, 121] width 90 height 19
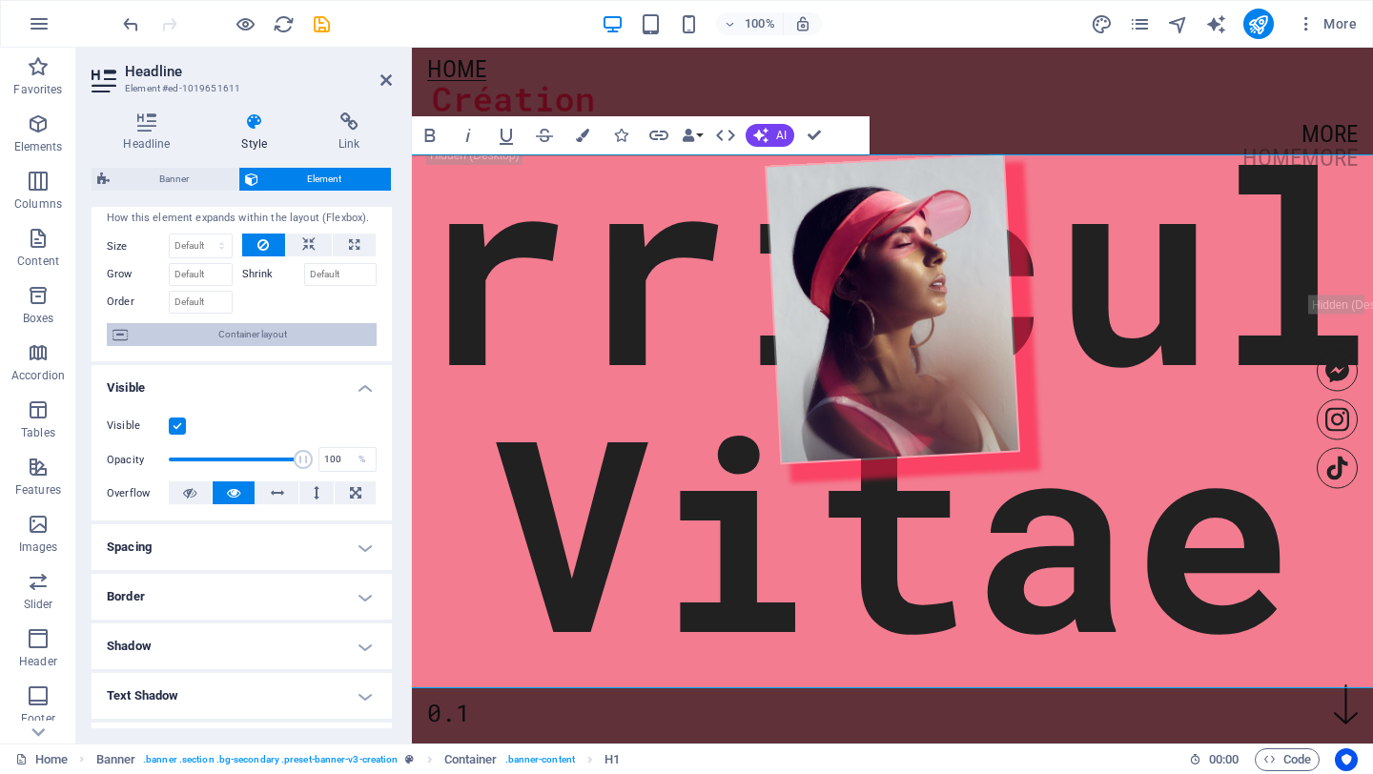
scroll to position [47, 0]
type input "100"
drag, startPoint x: 300, startPoint y: 455, endPoint x: 343, endPoint y: 478, distance: 49.1
click at [343, 478] on div "Visible Opacity 100 % Overflow" at bounding box center [242, 458] width 300 height 121
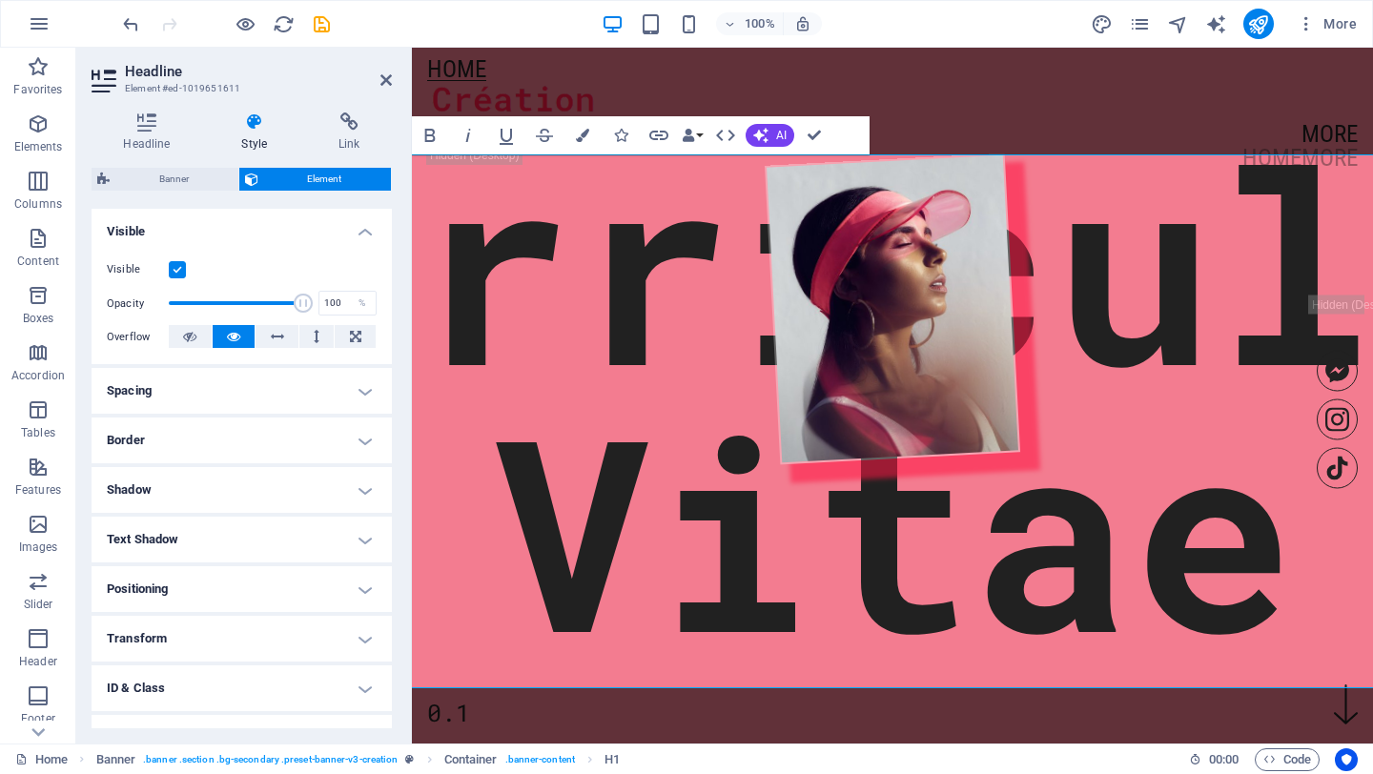
scroll to position [284, 0]
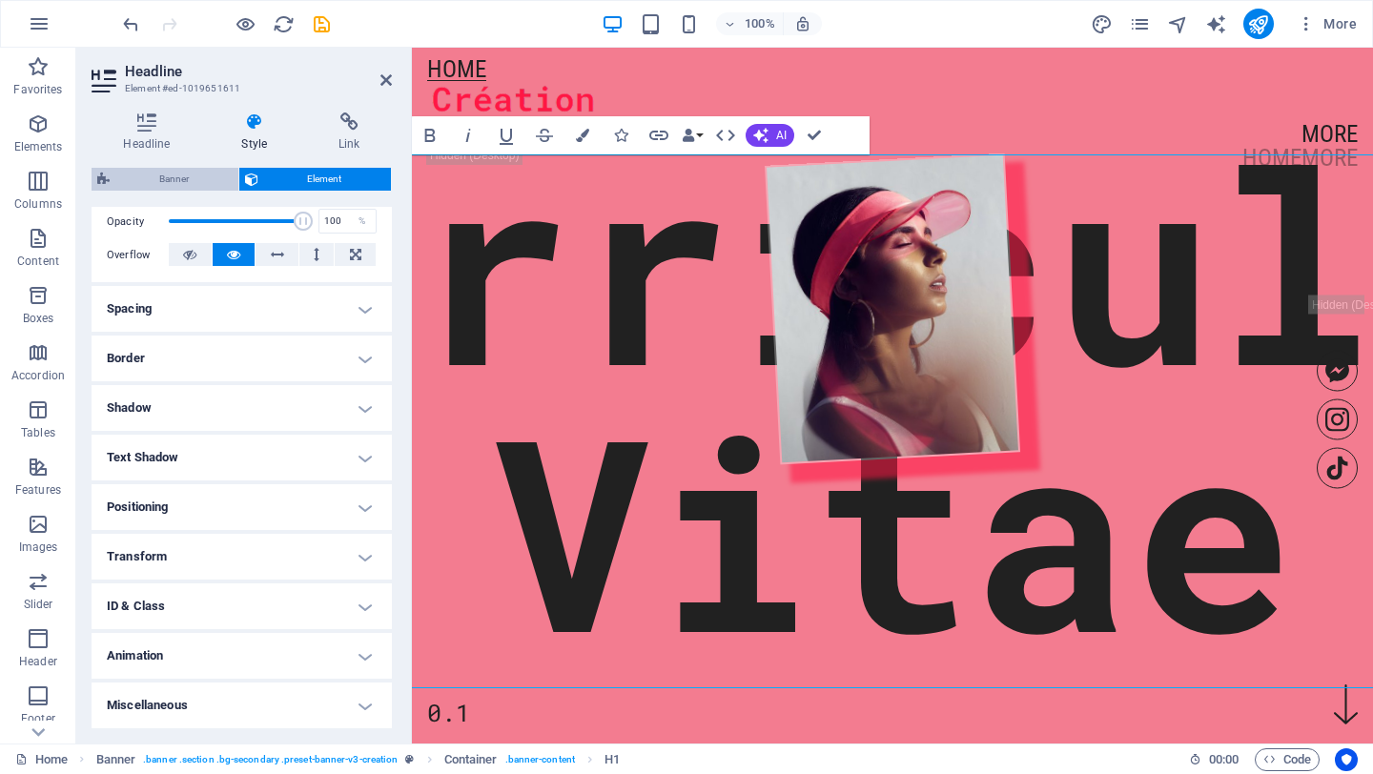
click at [179, 176] on span "Banner" at bounding box center [173, 179] width 117 height 23
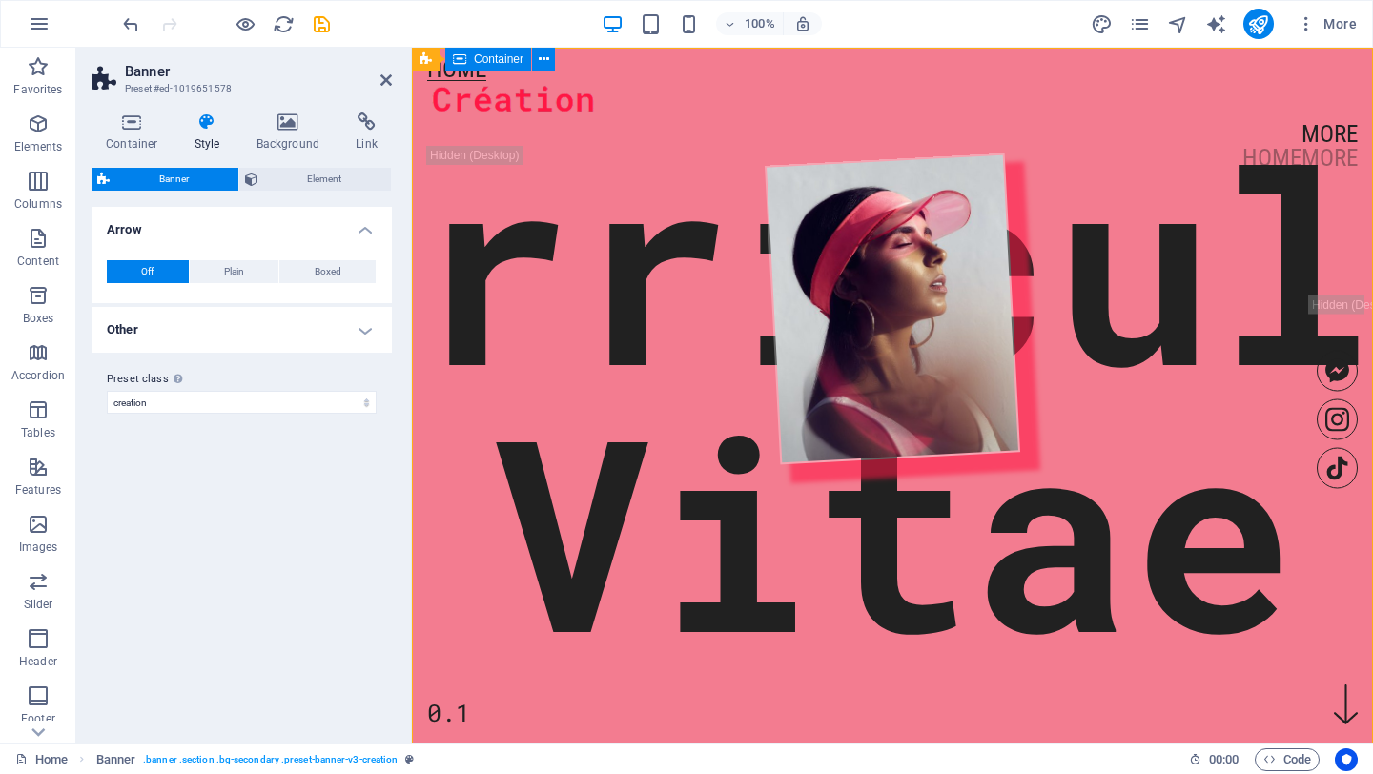
click at [479, 580] on div "Curriculum Vitae 0.1" at bounding box center [892, 314] width 961 height 533
click at [511, 649] on div "Curriculum Vitae" at bounding box center [892, 396] width 1601 height 534
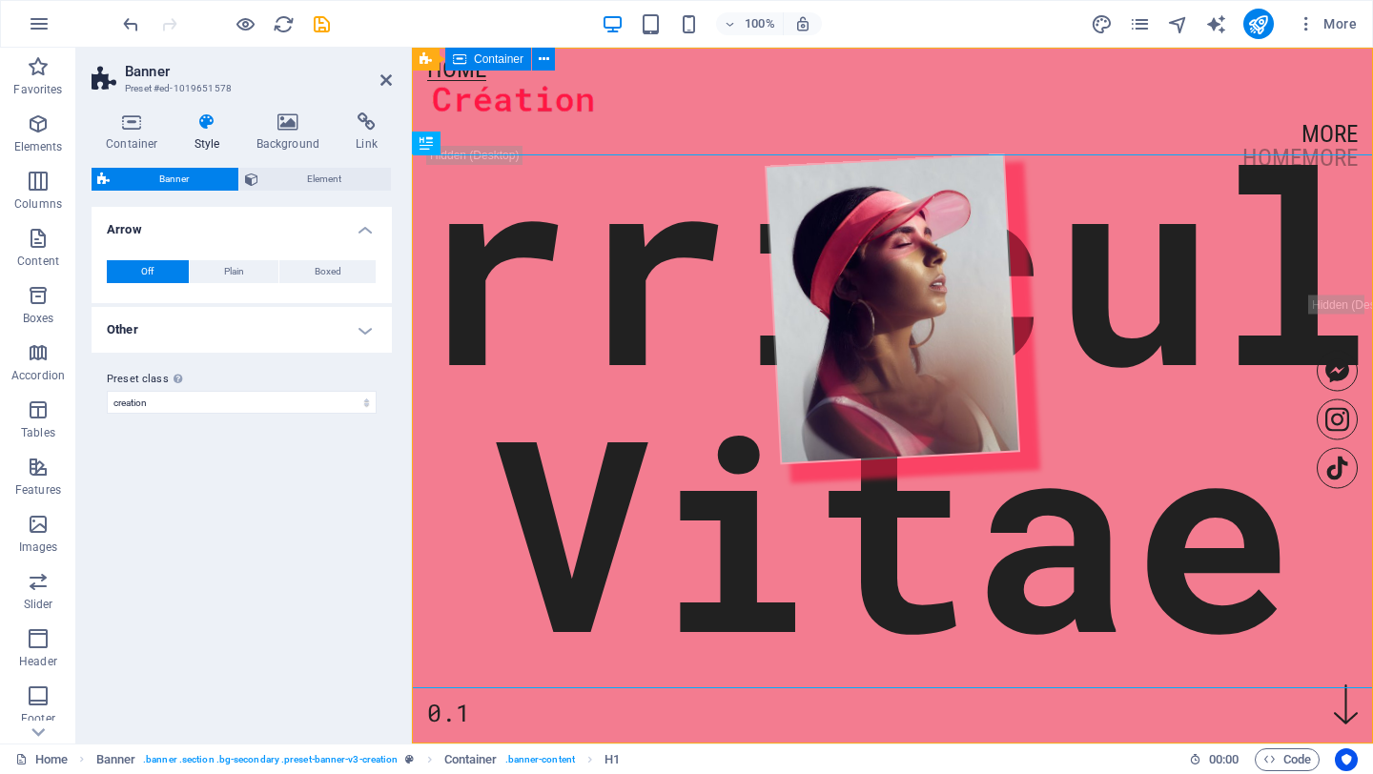
click at [564, 129] on div "Curriculum Vitae 0.1" at bounding box center [892, 314] width 961 height 533
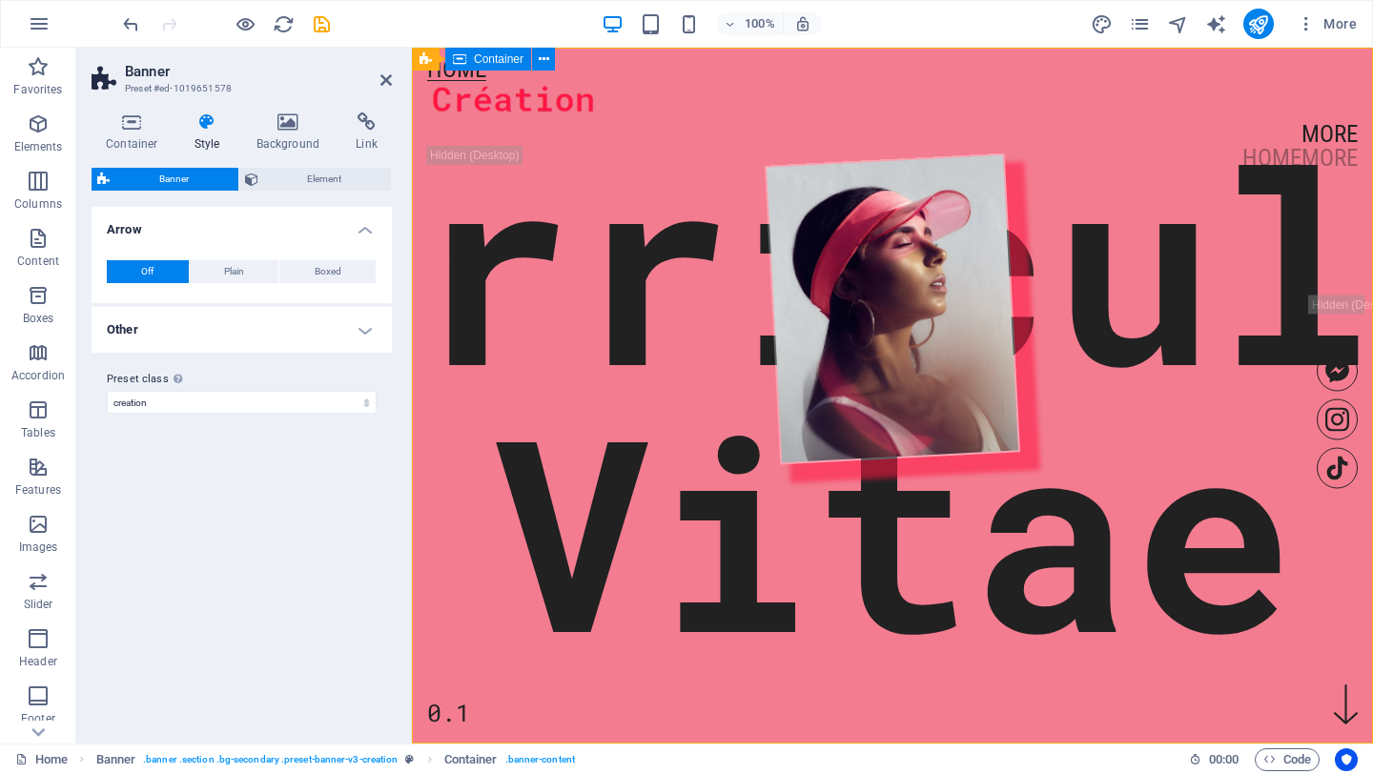
click at [552, 122] on div "Curriculum Vitae 0.1" at bounding box center [892, 314] width 961 height 533
click at [430, 61] on icon at bounding box center [425, 59] width 12 height 23
click at [496, 62] on icon at bounding box center [496, 60] width 10 height 20
click at [571, 51] on button at bounding box center [566, 59] width 23 height 23
select select "px"
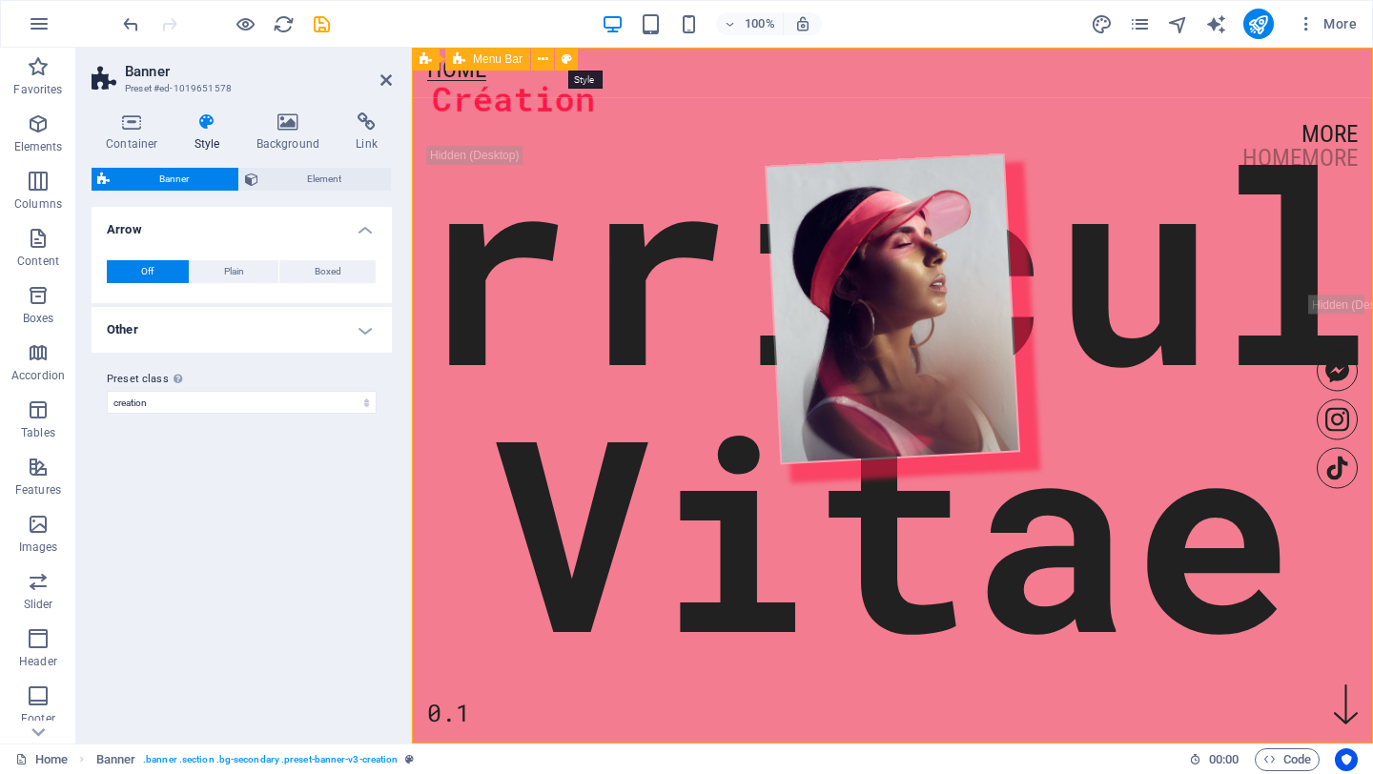
select select "px"
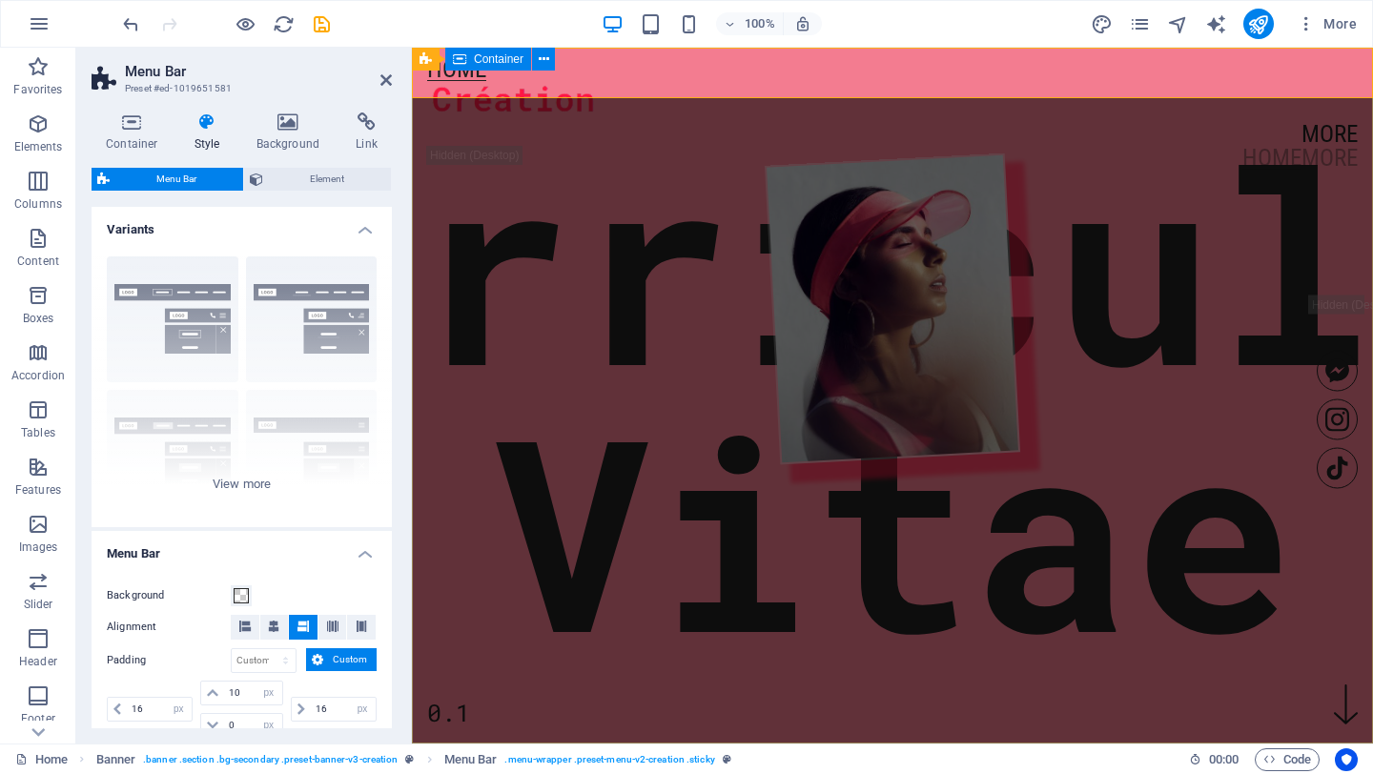
click at [509, 137] on div "Curriculum Vitae 0.1" at bounding box center [892, 314] width 961 height 533
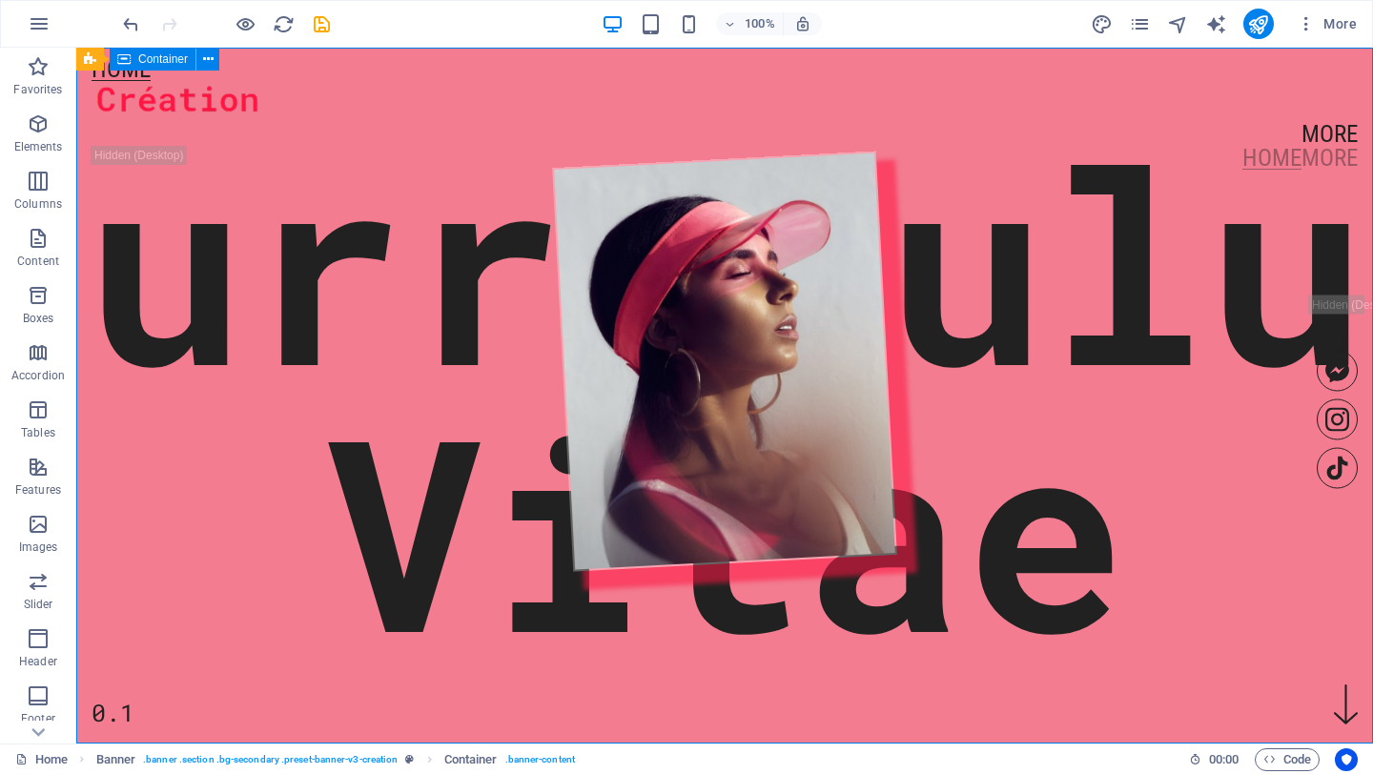
click at [509, 137] on div "Curriculum Vitae 0.1" at bounding box center [724, 367] width 1296 height 638
click at [349, 136] on div "Curriculum Vitae 0.1" at bounding box center [724, 367] width 1296 height 638
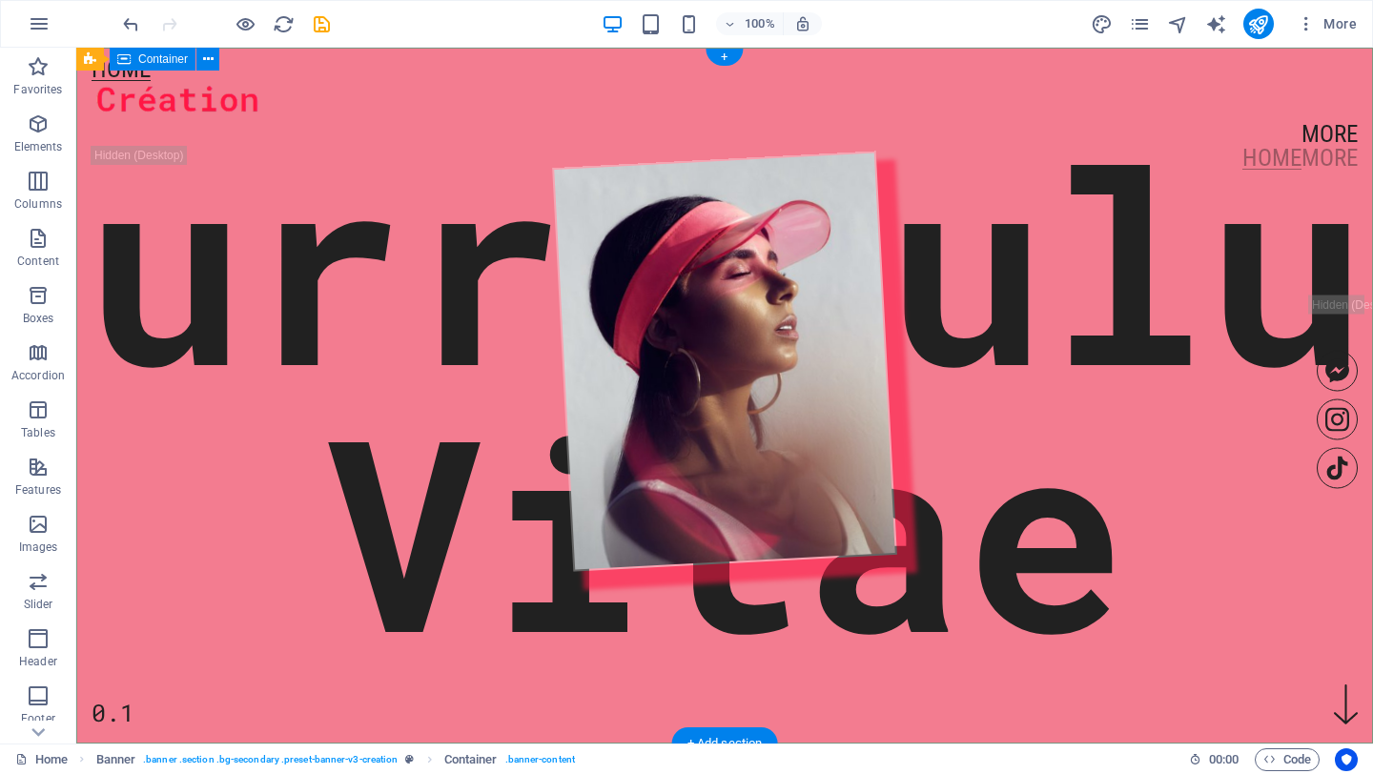
click at [206, 118] on div "Curriculum Vitae 0.1" at bounding box center [724, 367] width 1296 height 638
click at [113, 151] on div "Curriculum Vitae 0.1" at bounding box center [724, 367] width 1296 height 638
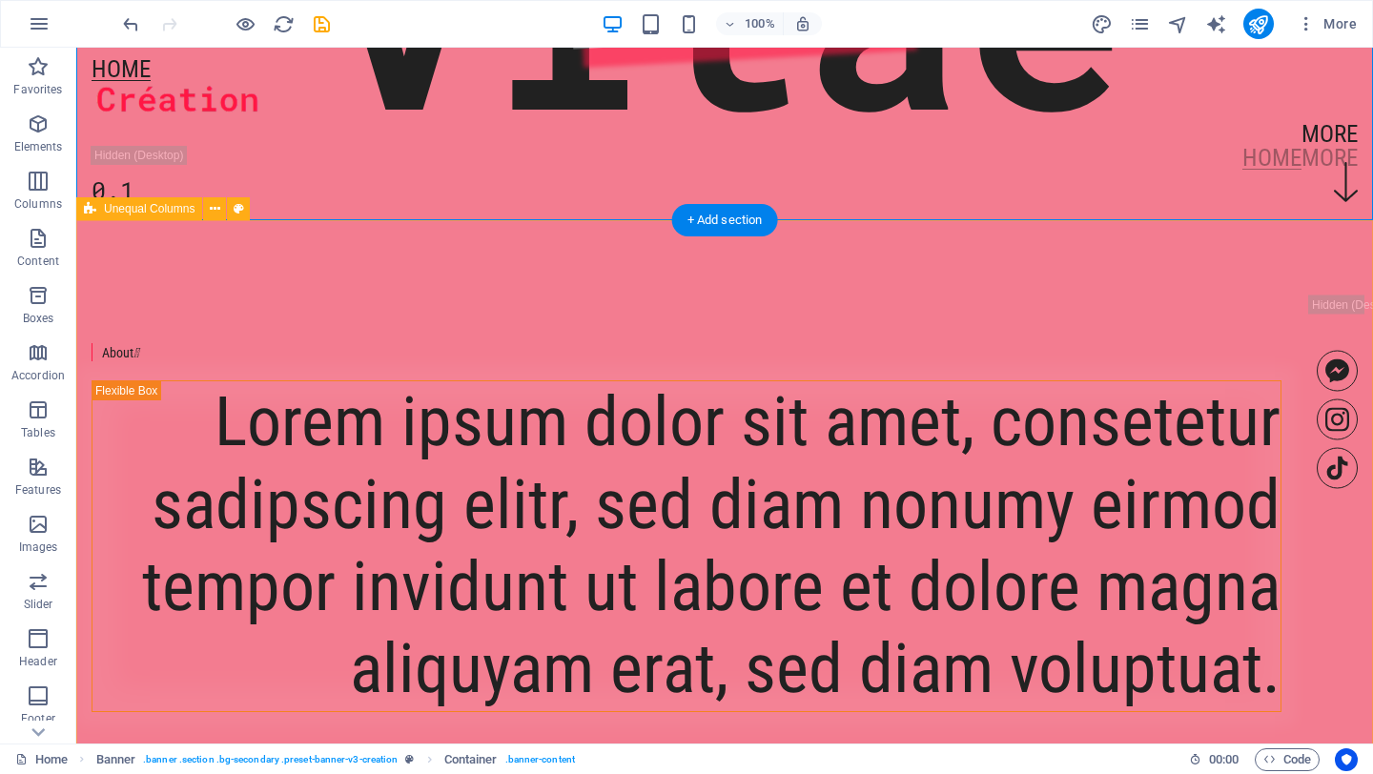
scroll to position [523, 0]
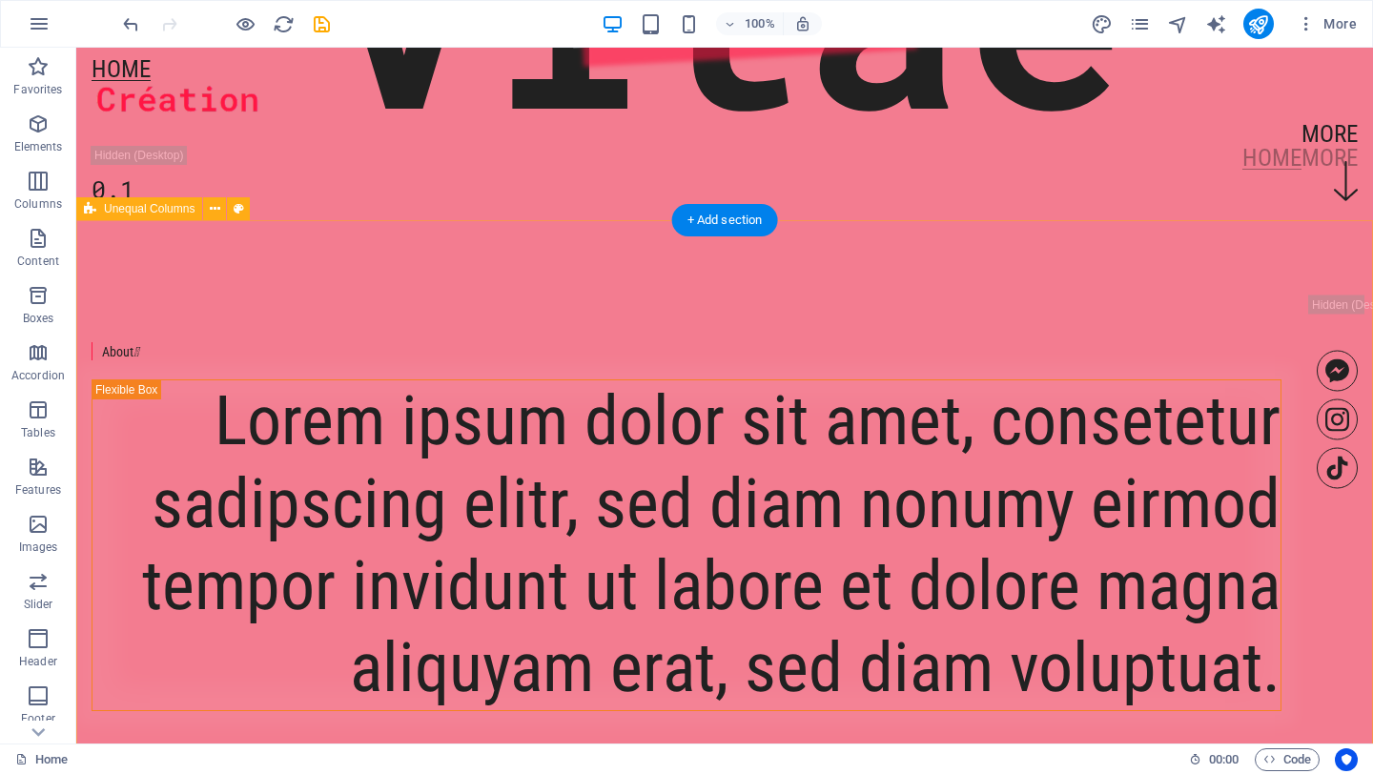
click at [214, 261] on div "About  Lorem ipsum dolor sit amet, consetetur sadipscing elitr, sed diam nonum…" at bounding box center [724, 526] width 1296 height 613
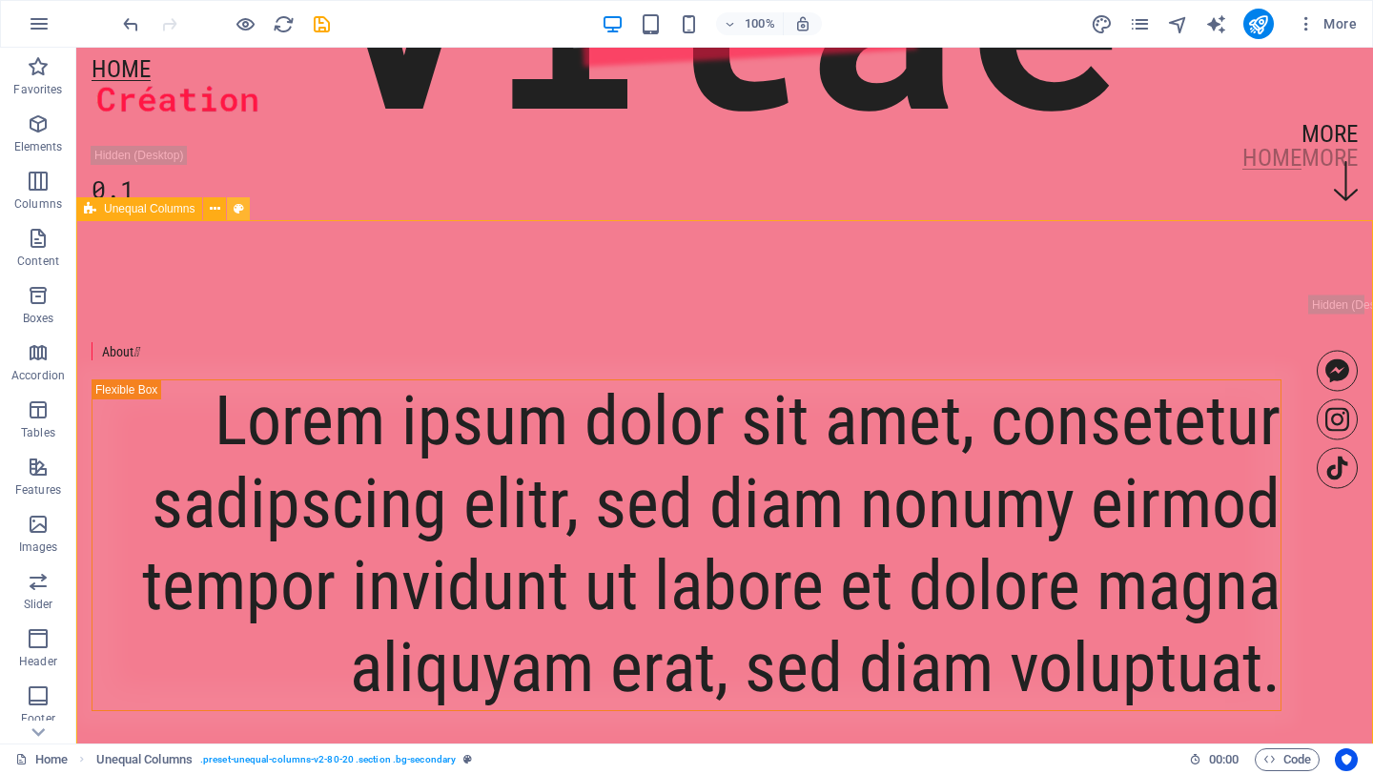
click at [232, 209] on button at bounding box center [238, 208] width 23 height 23
select select "%"
select select "px"
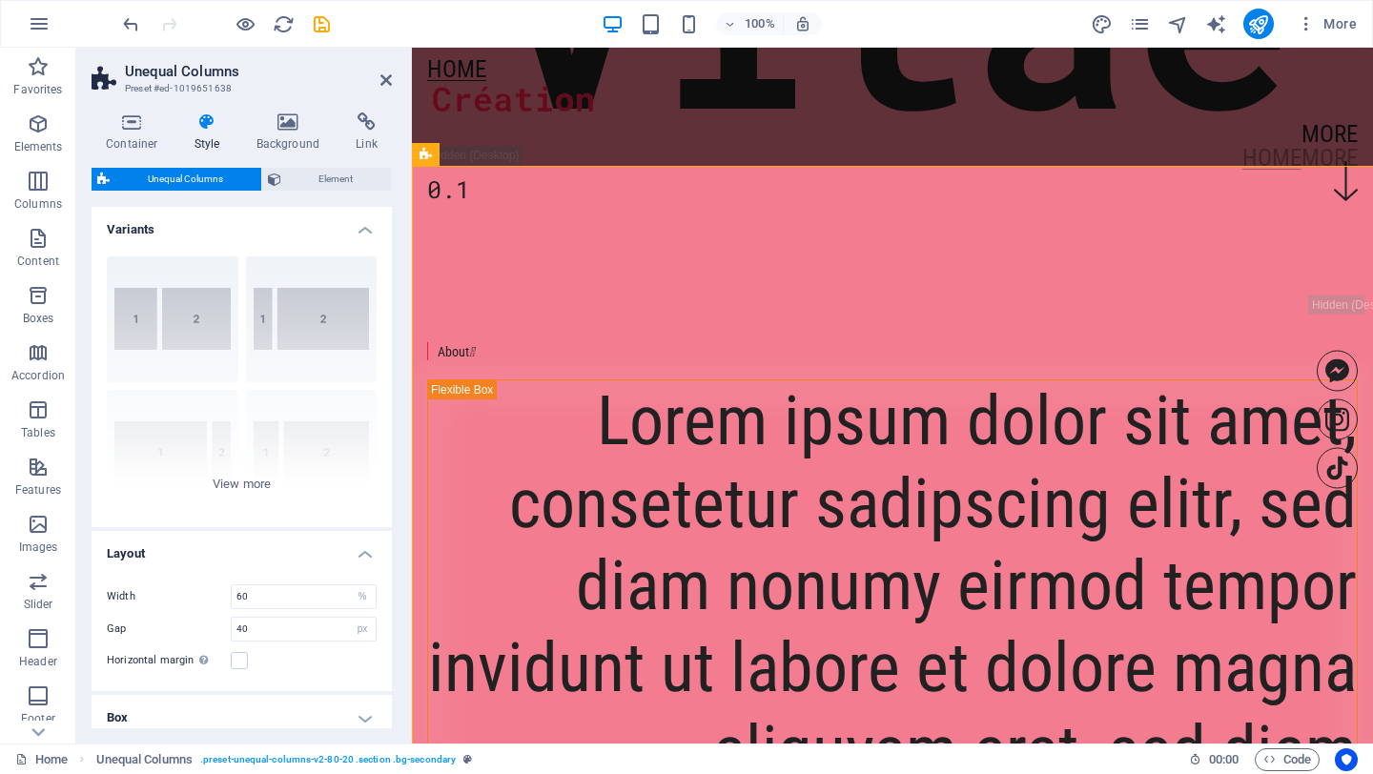
scroll to position [578, 0]
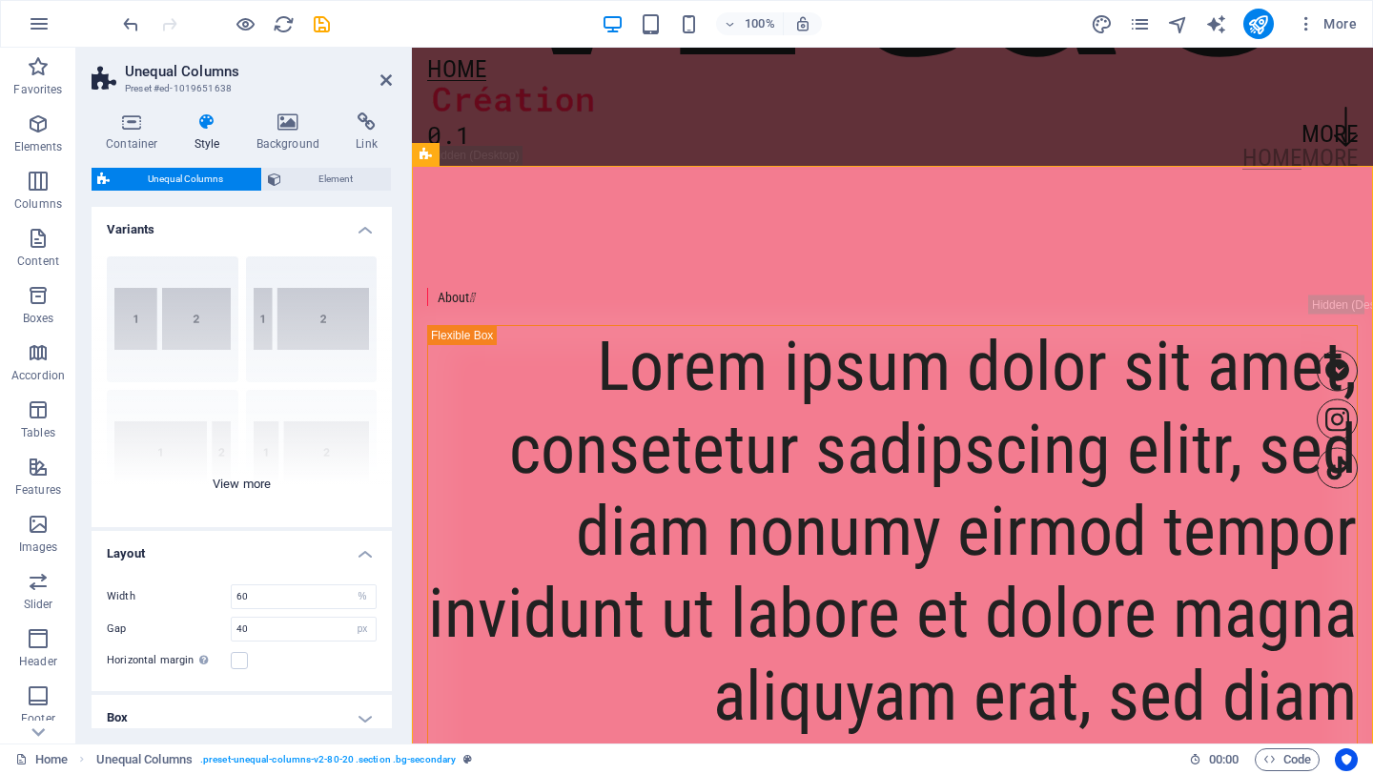
click at [198, 324] on div "40-60 20-80 80-20 30-70 70-30 Default" at bounding box center [242, 384] width 300 height 286
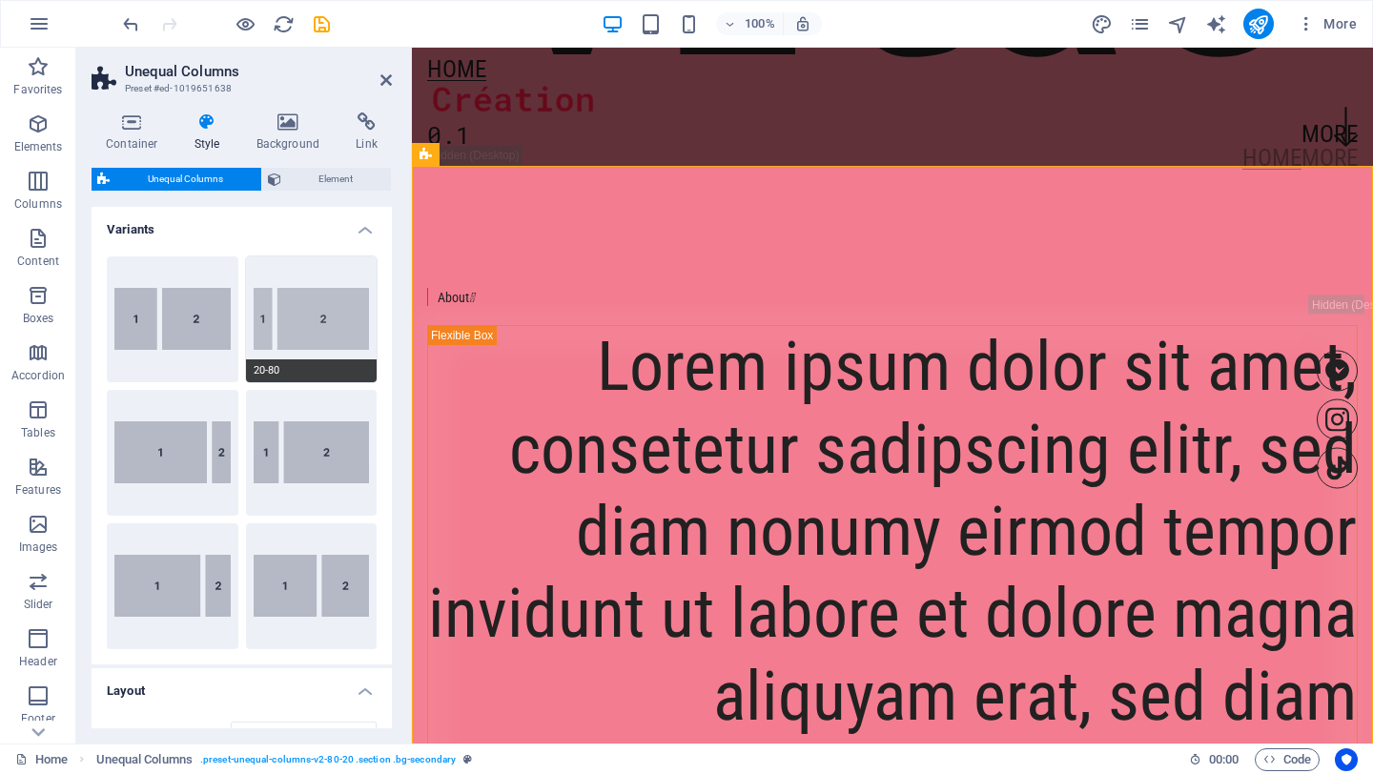
click at [311, 325] on button "20-80" at bounding box center [312, 319] width 132 height 126
type input "20"
type input "2"
select select "rem"
type input "40"
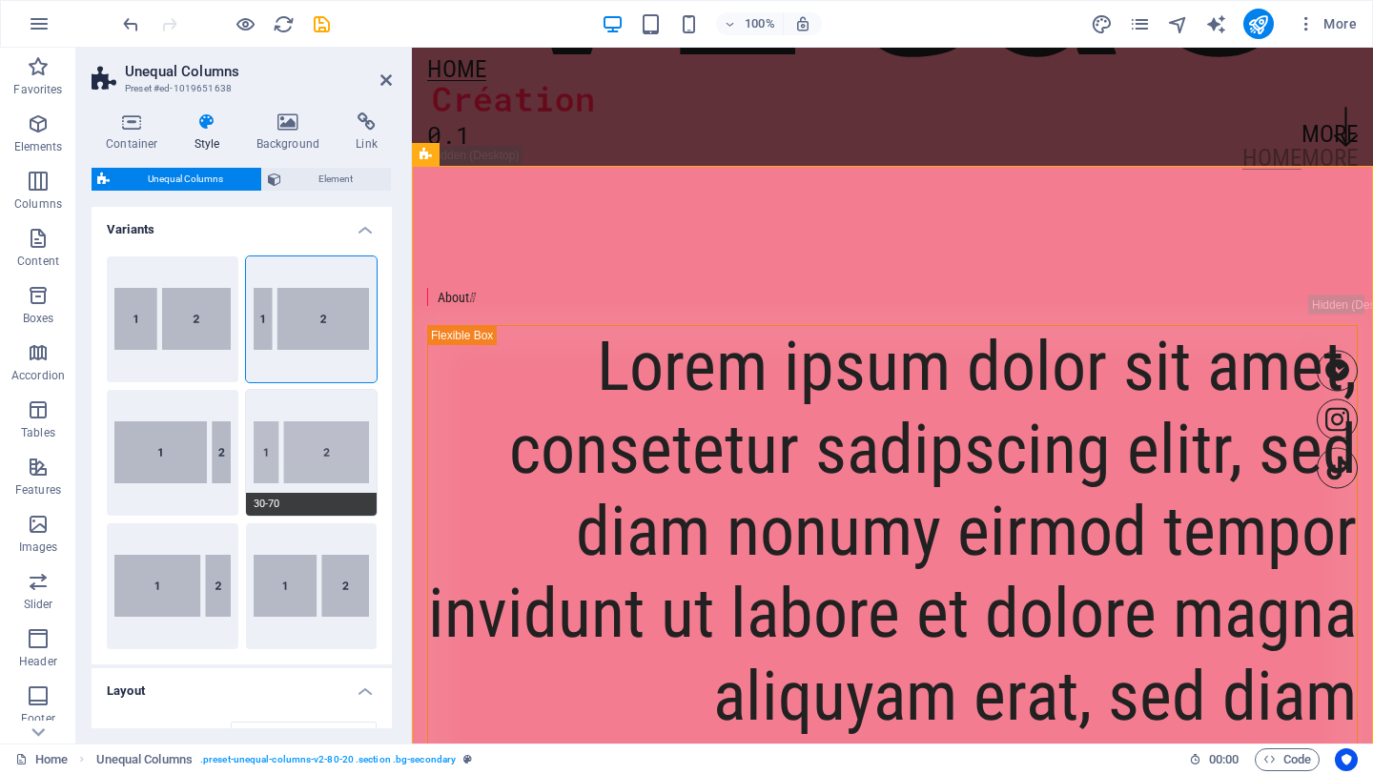
select select "px"
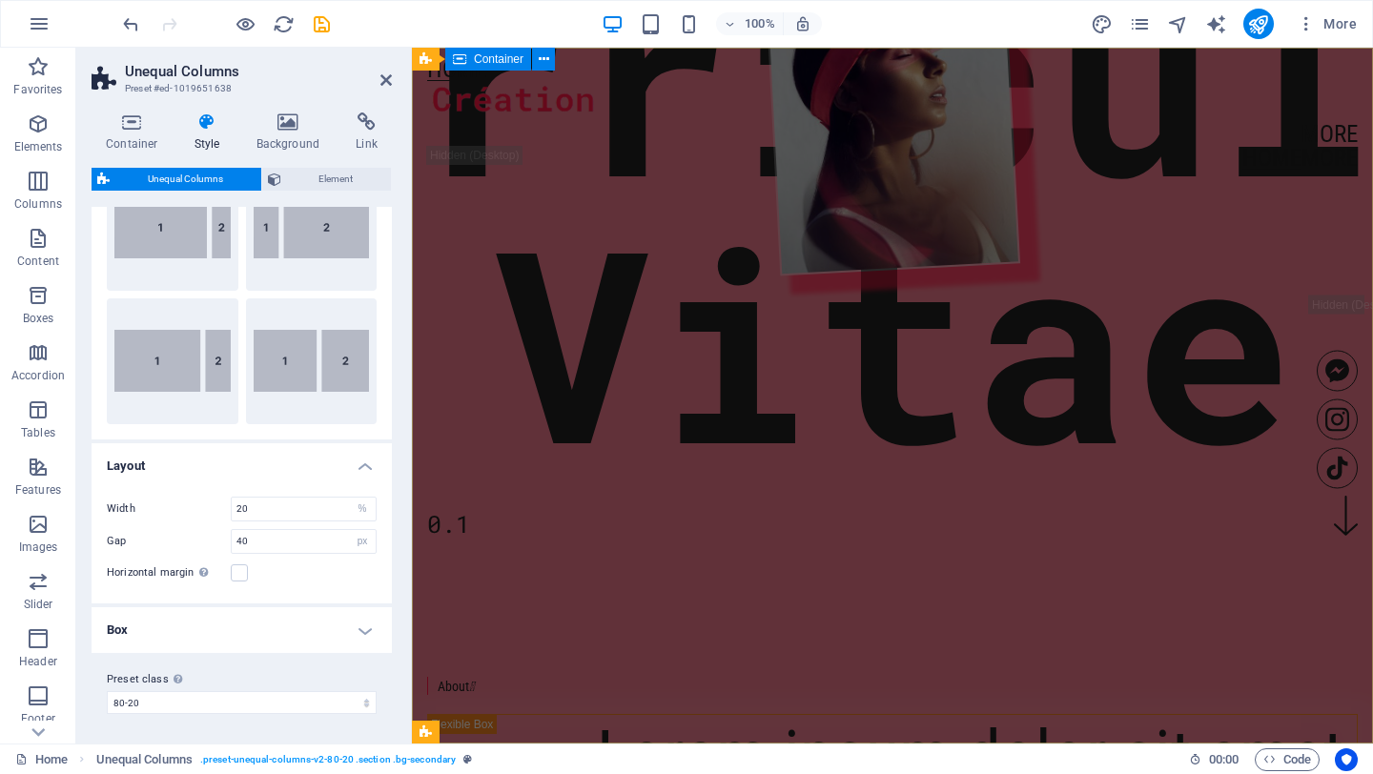
scroll to position [0, 0]
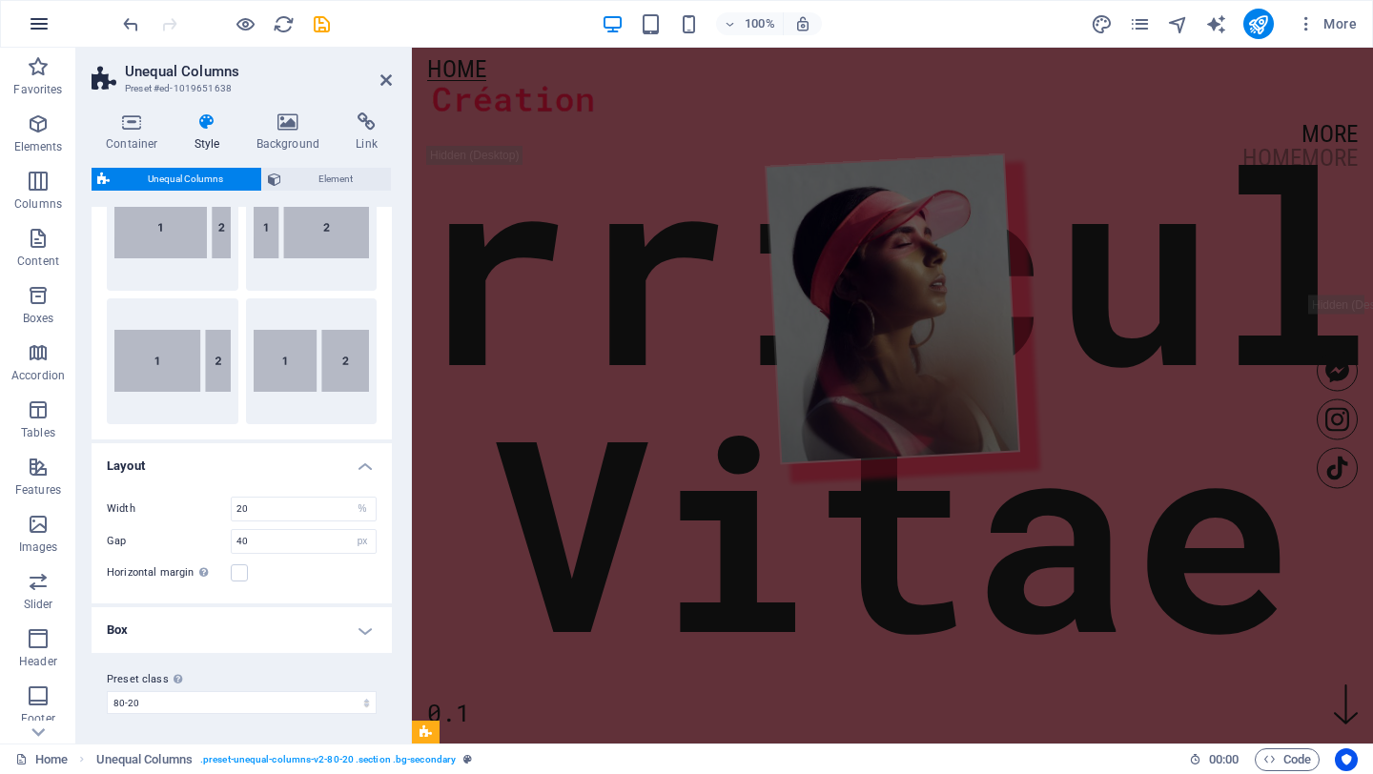
click at [44, 35] on button "button" at bounding box center [39, 24] width 46 height 46
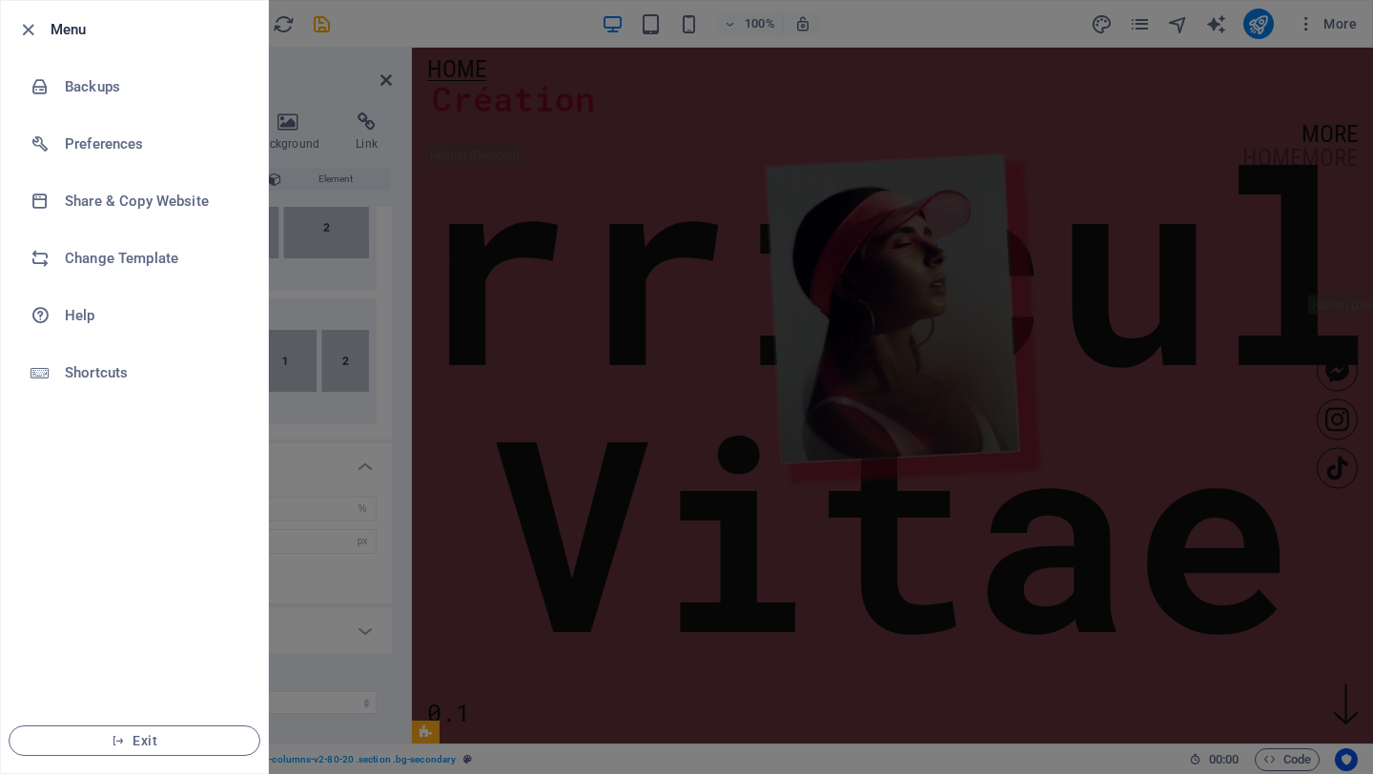
click at [1047, 103] on div at bounding box center [686, 387] width 1373 height 774
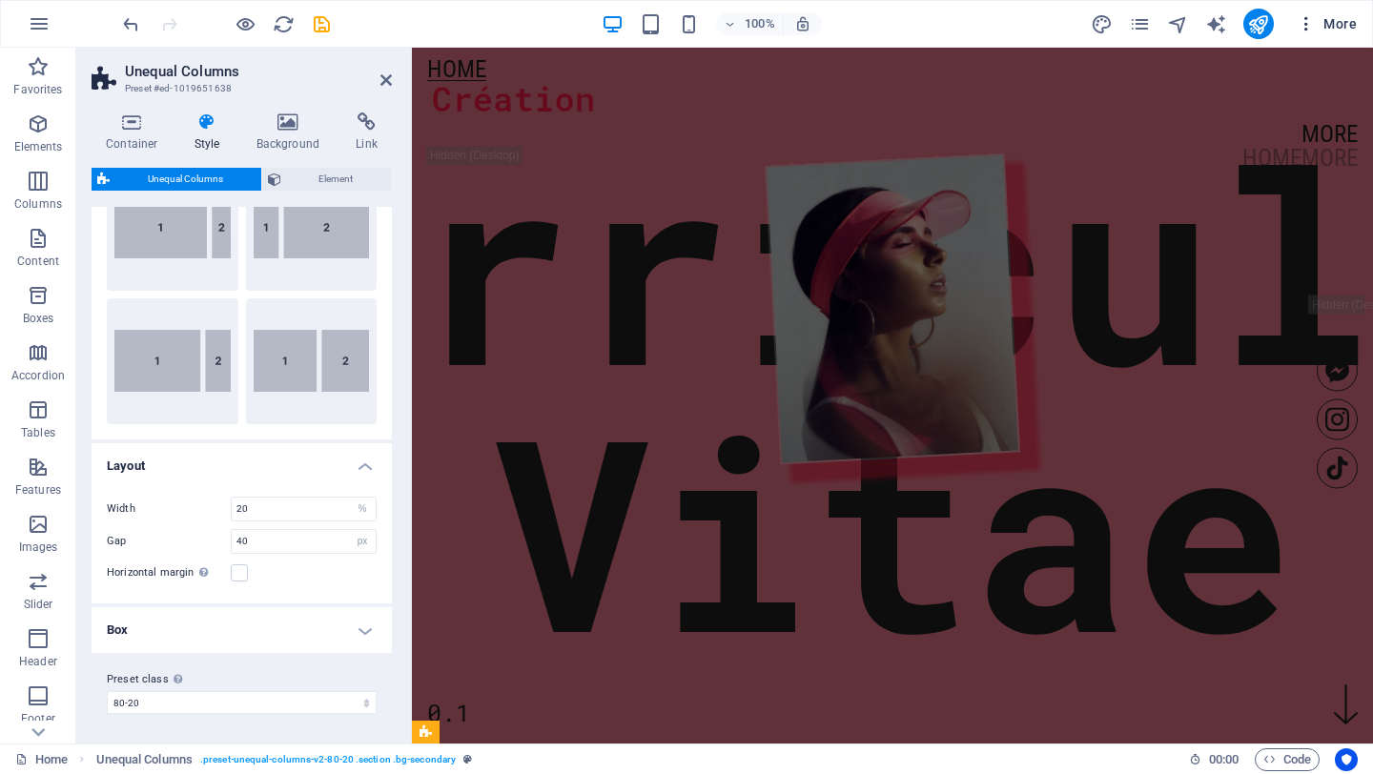
click at [1310, 20] on icon "button" at bounding box center [1305, 23] width 19 height 19
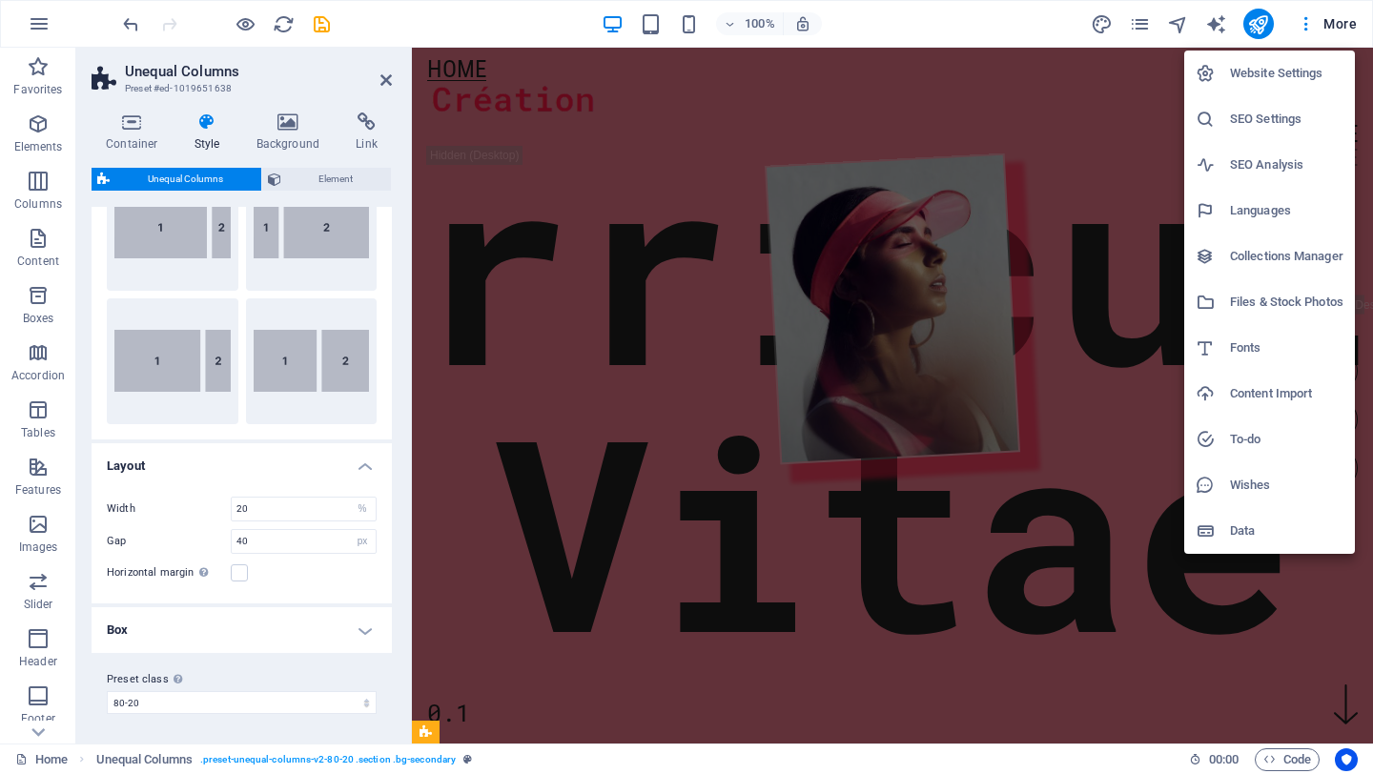
click at [1005, 240] on div at bounding box center [686, 387] width 1373 height 774
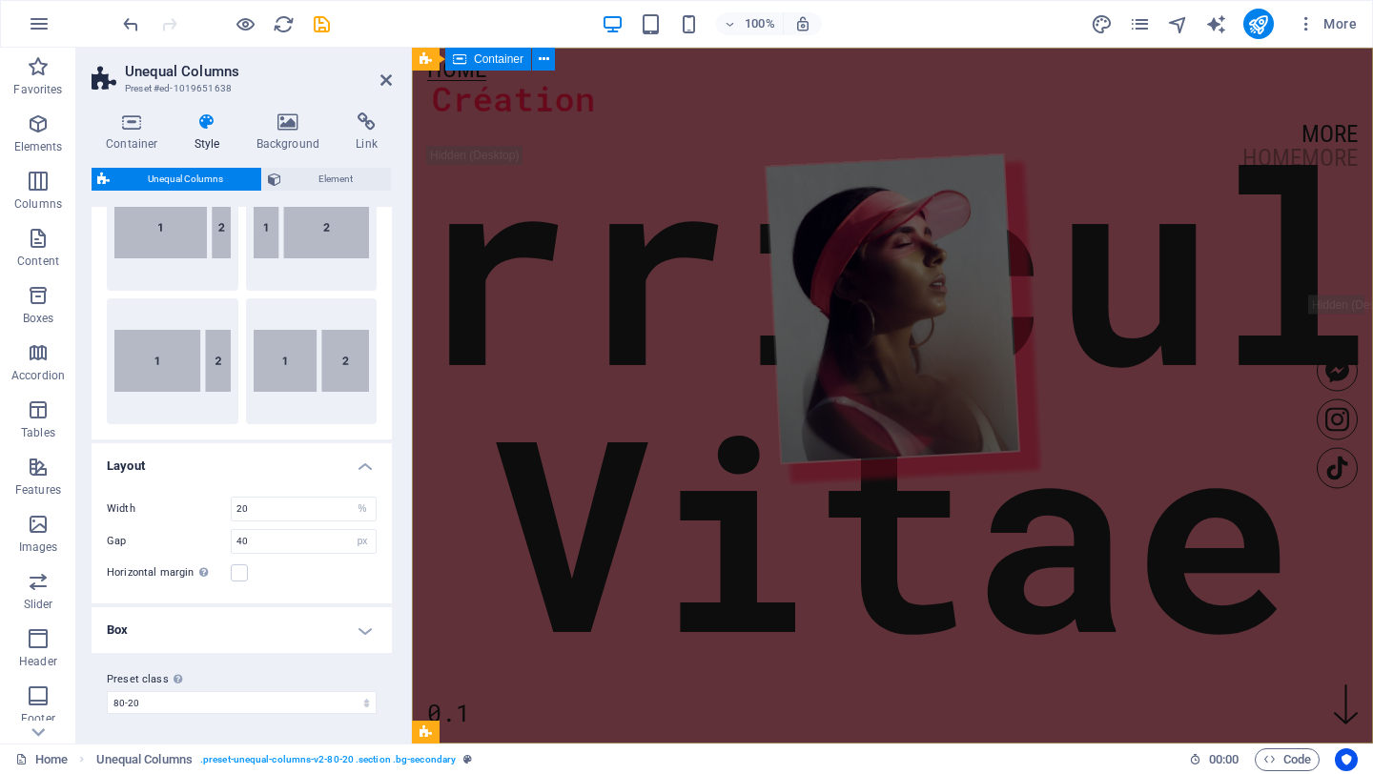
click at [455, 153] on div "Curriculum Vitae 0.1" at bounding box center [892, 314] width 961 height 533
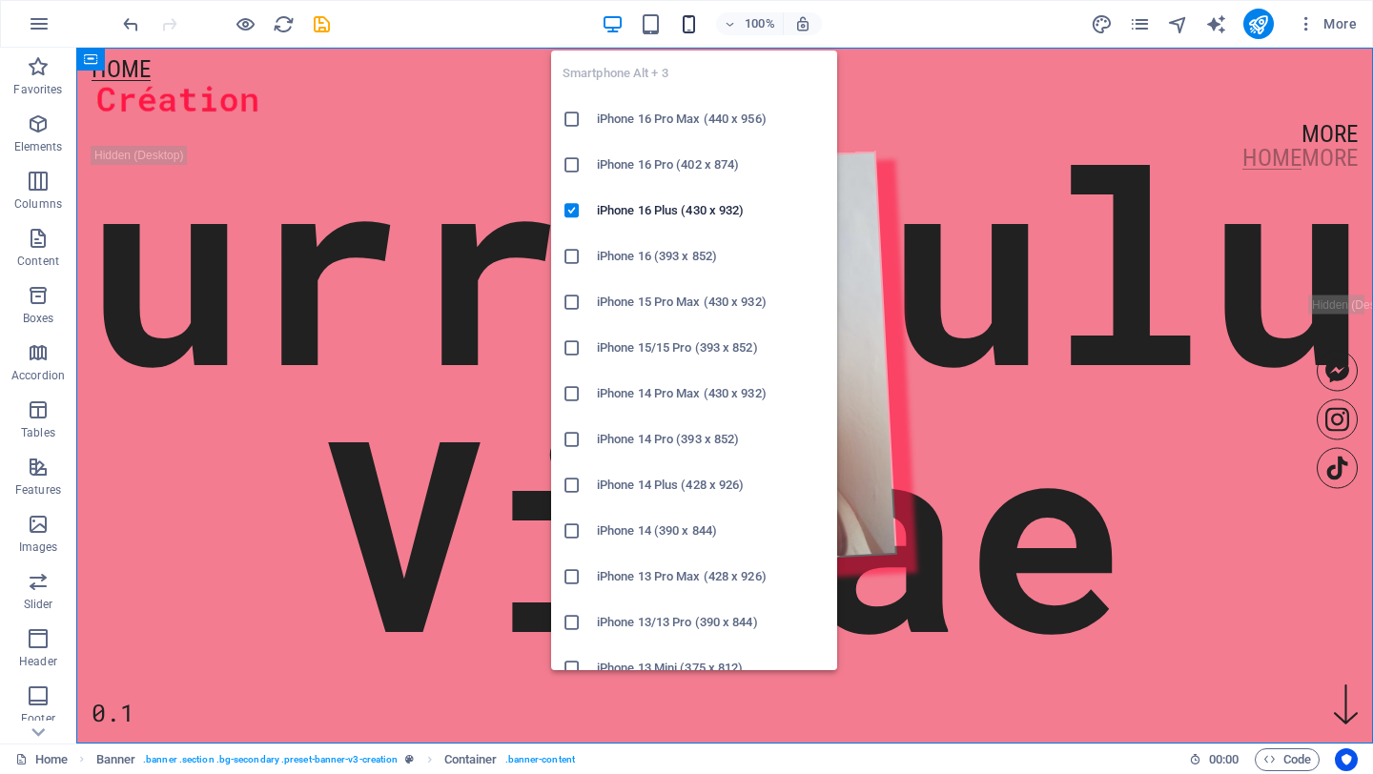
click at [685, 13] on icon "button" at bounding box center [689, 24] width 22 height 22
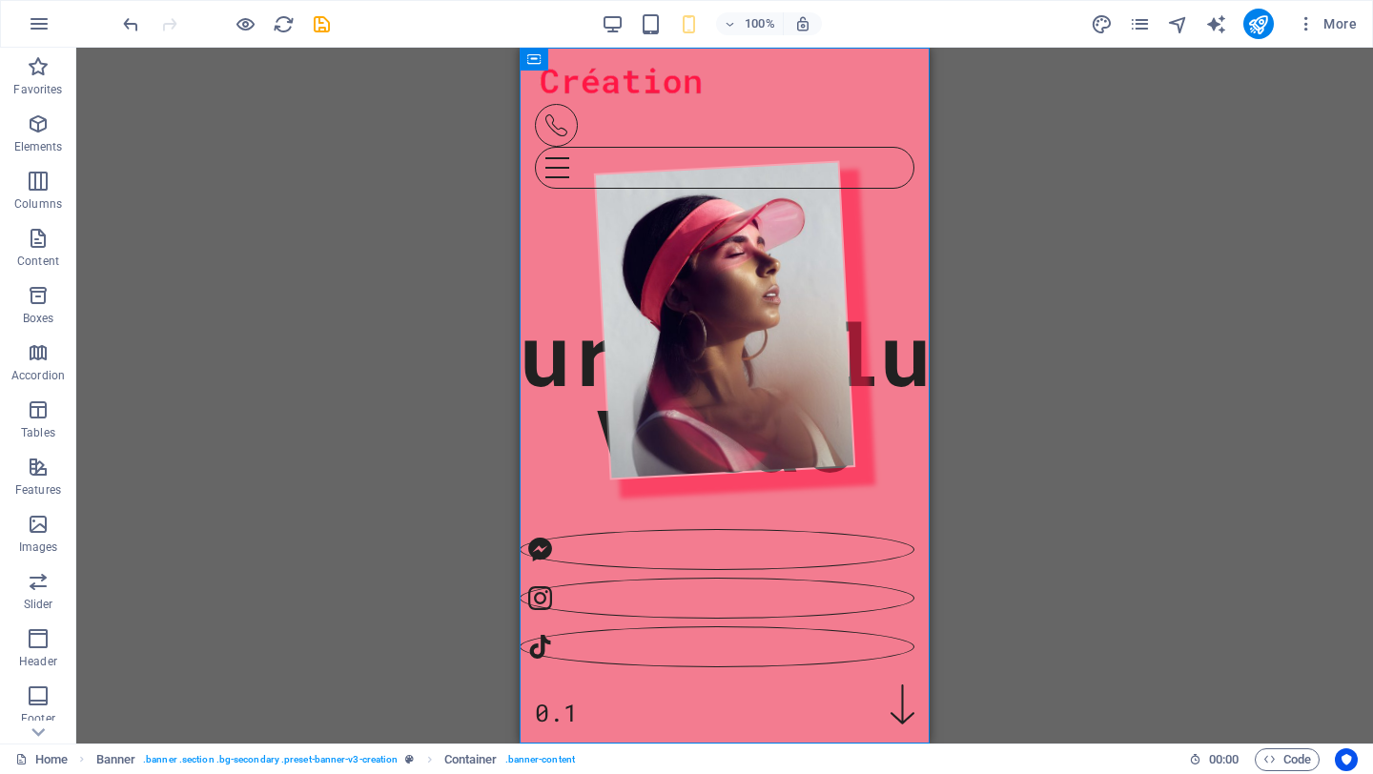
click at [235, 313] on div "Drag here to replace the existing content. Press “Ctrl” if you want to create a…" at bounding box center [724, 396] width 1296 height 696
click at [553, 194] on div "Curriculum Vitae 0.1" at bounding box center [724, 419] width 410 height 742
click at [529, 60] on icon at bounding box center [533, 59] width 12 height 23
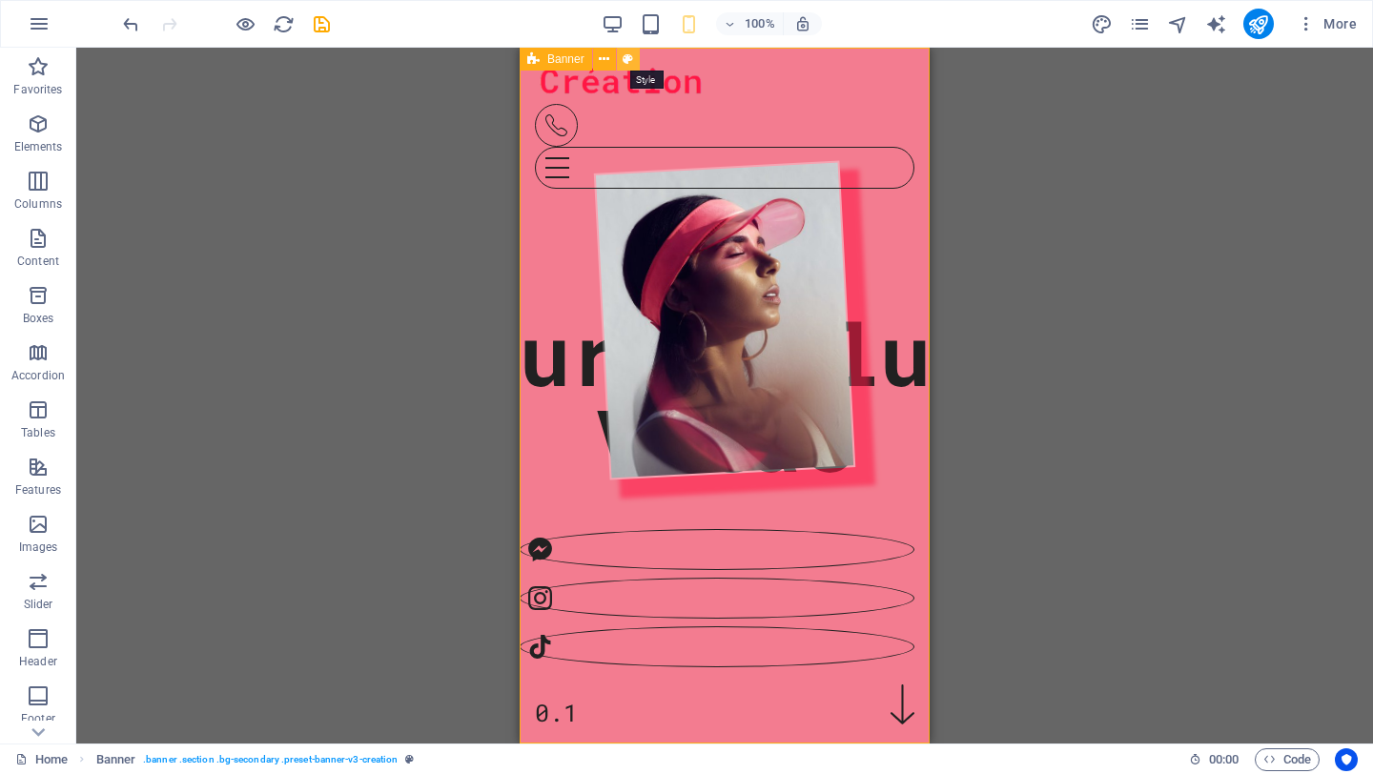
click at [630, 55] on icon at bounding box center [627, 60] width 10 height 20
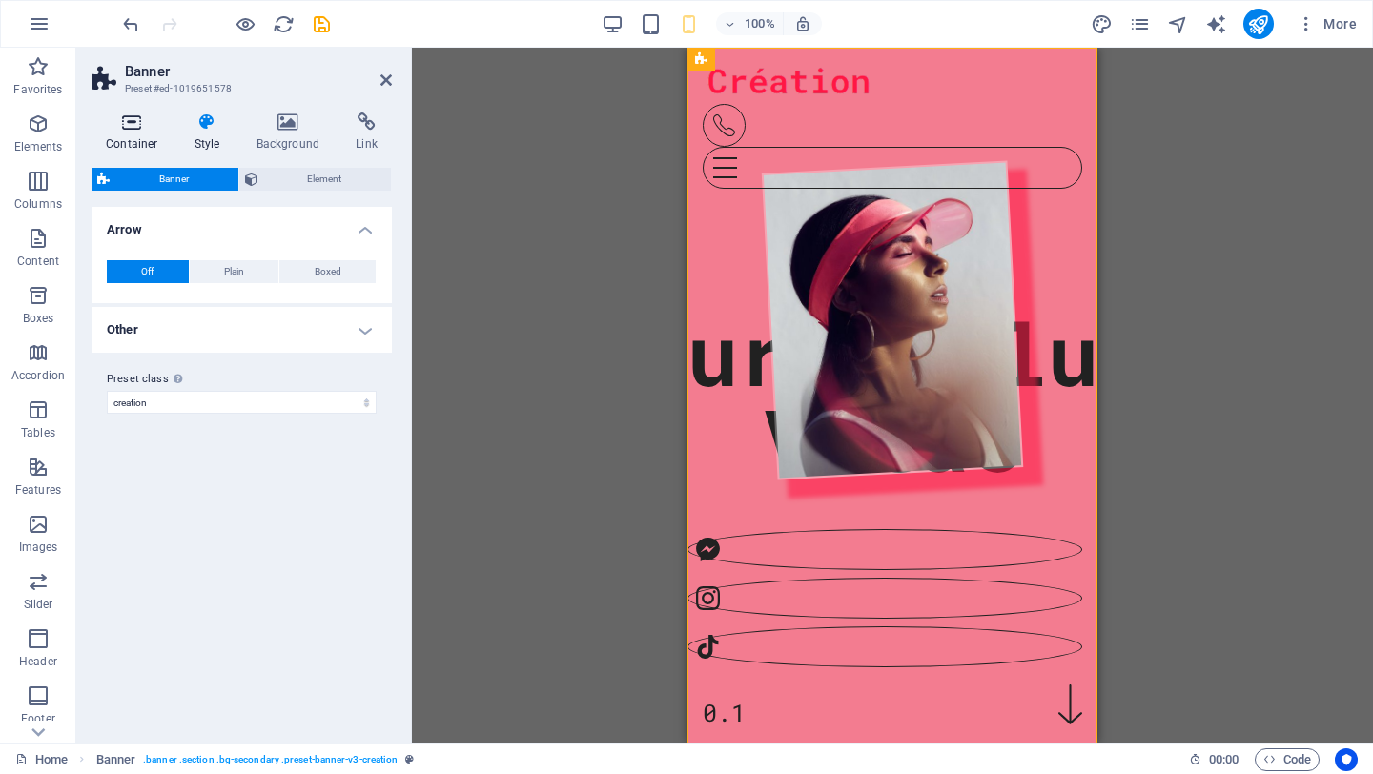
click at [120, 130] on icon at bounding box center [132, 121] width 81 height 19
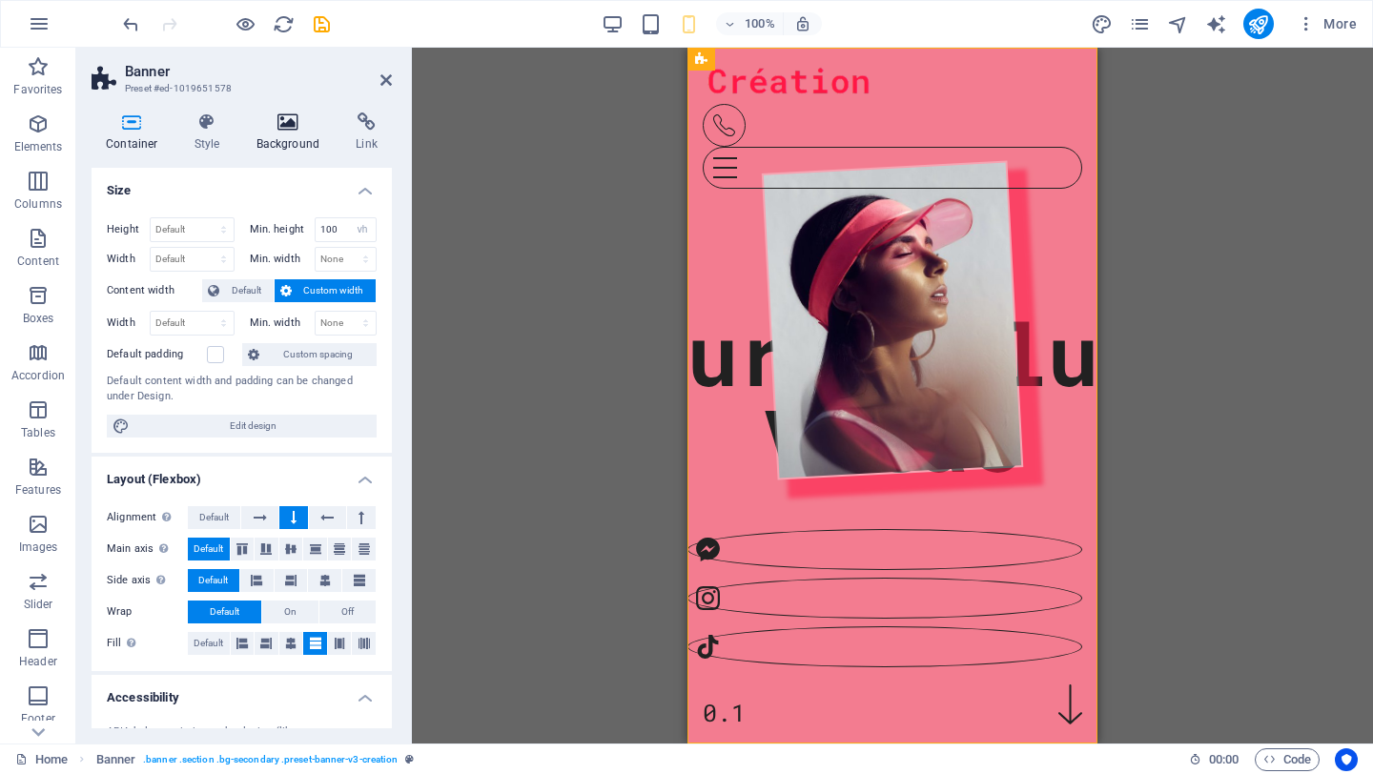
click at [296, 120] on icon at bounding box center [288, 121] width 92 height 19
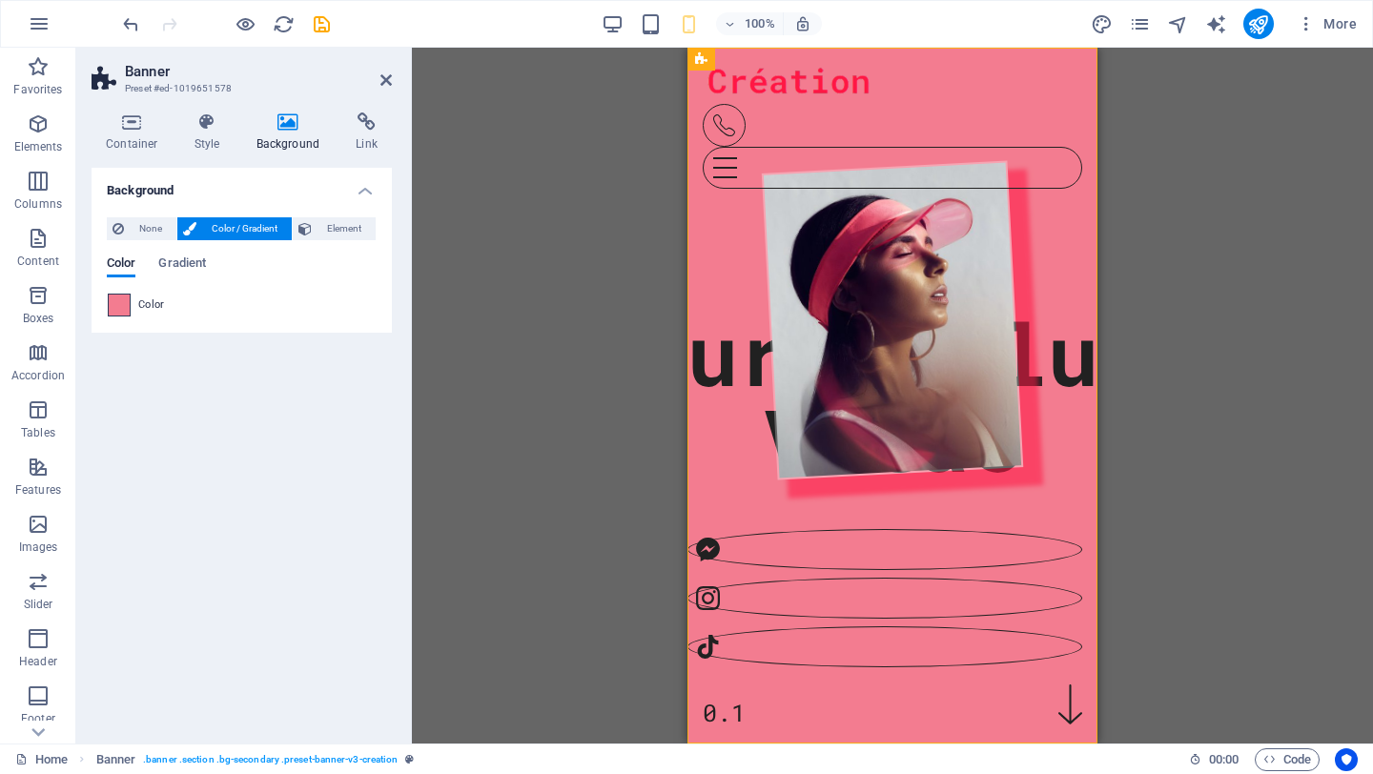
click at [121, 303] on span at bounding box center [119, 305] width 21 height 21
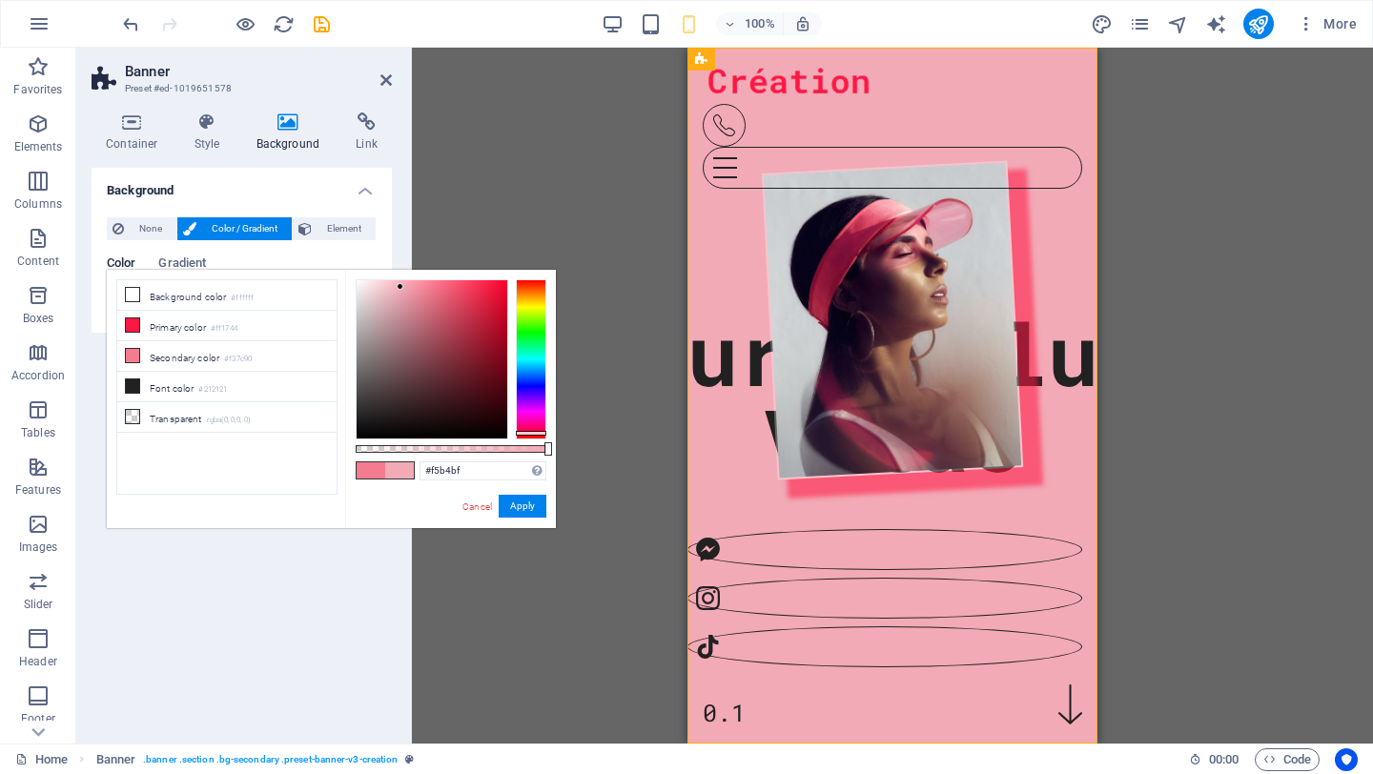
type input "#f5b6c0"
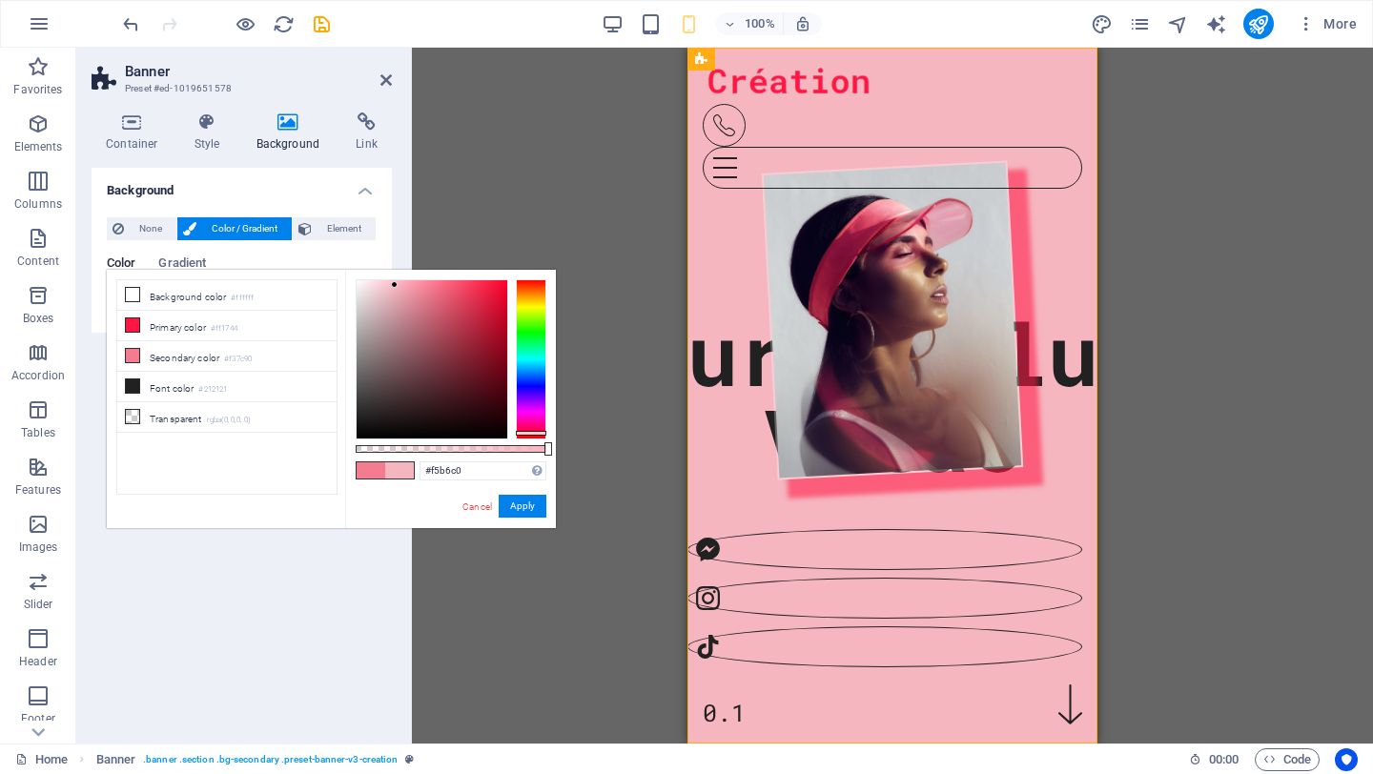
drag, startPoint x: 420, startPoint y: 297, endPoint x: 395, endPoint y: 285, distance: 28.6
click at [395, 285] on div at bounding box center [431, 359] width 151 height 158
click at [553, 201] on div "Drag here to replace the existing content. Press “Ctrl” if you want to create a…" at bounding box center [892, 396] width 961 height 696
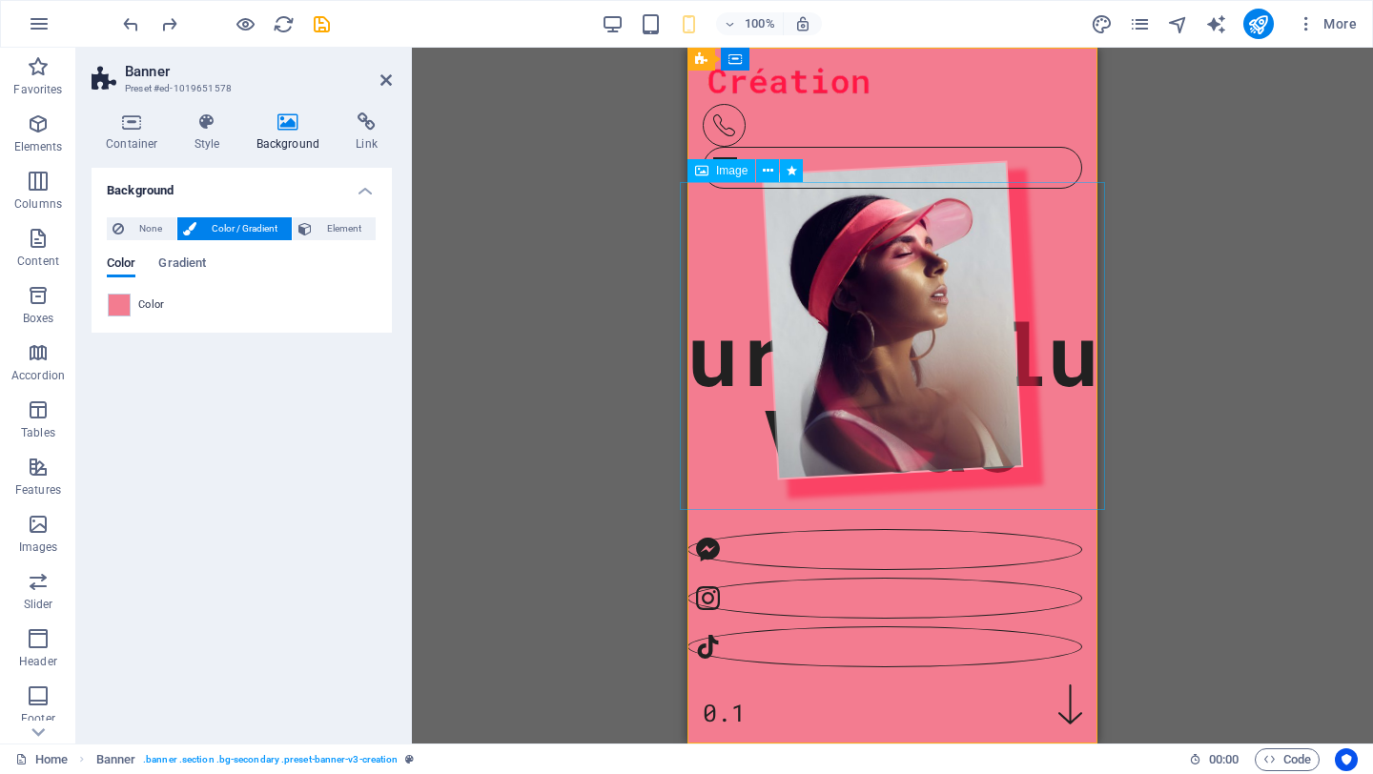
click at [736, 388] on figure at bounding box center [892, 320] width 425 height 328
select select "%"
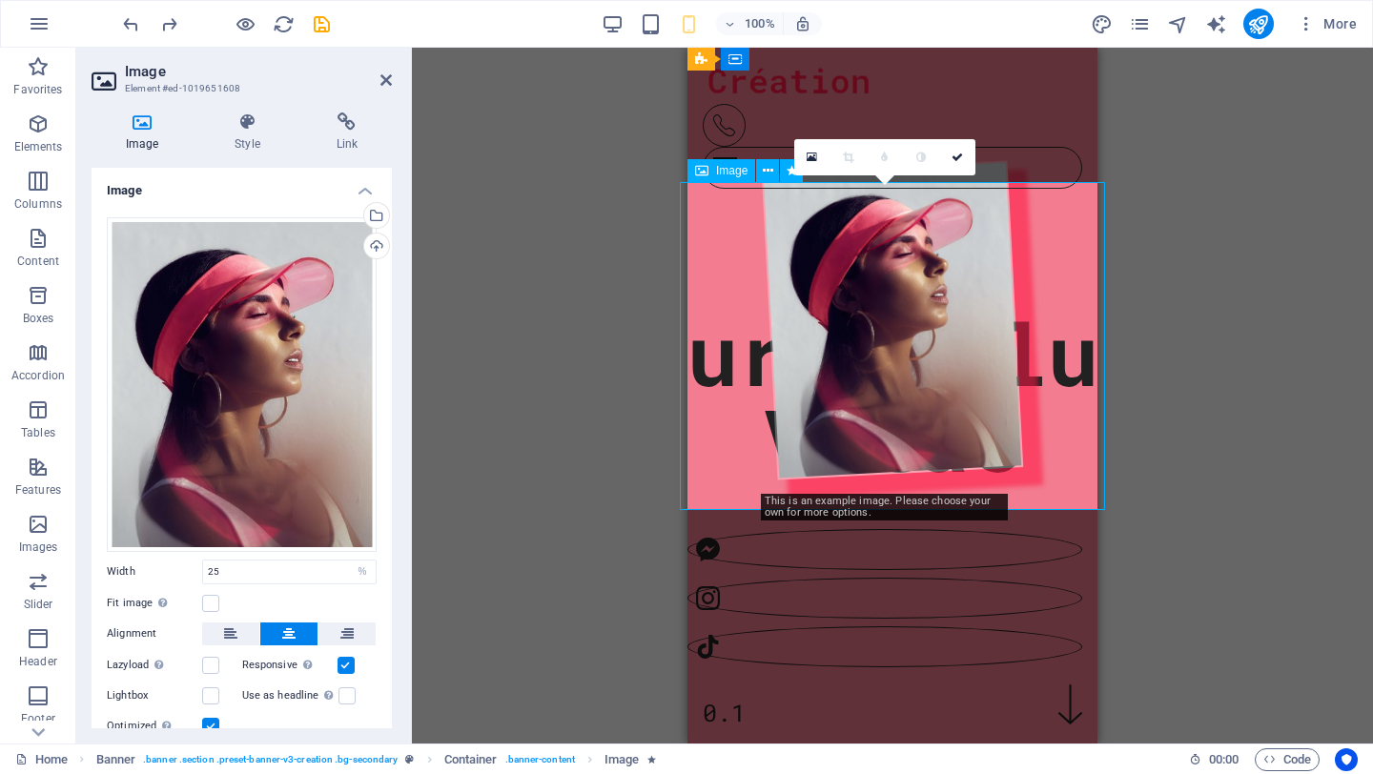
type input "60"
click at [713, 573] on div at bounding box center [884, 566] width 395 height 201
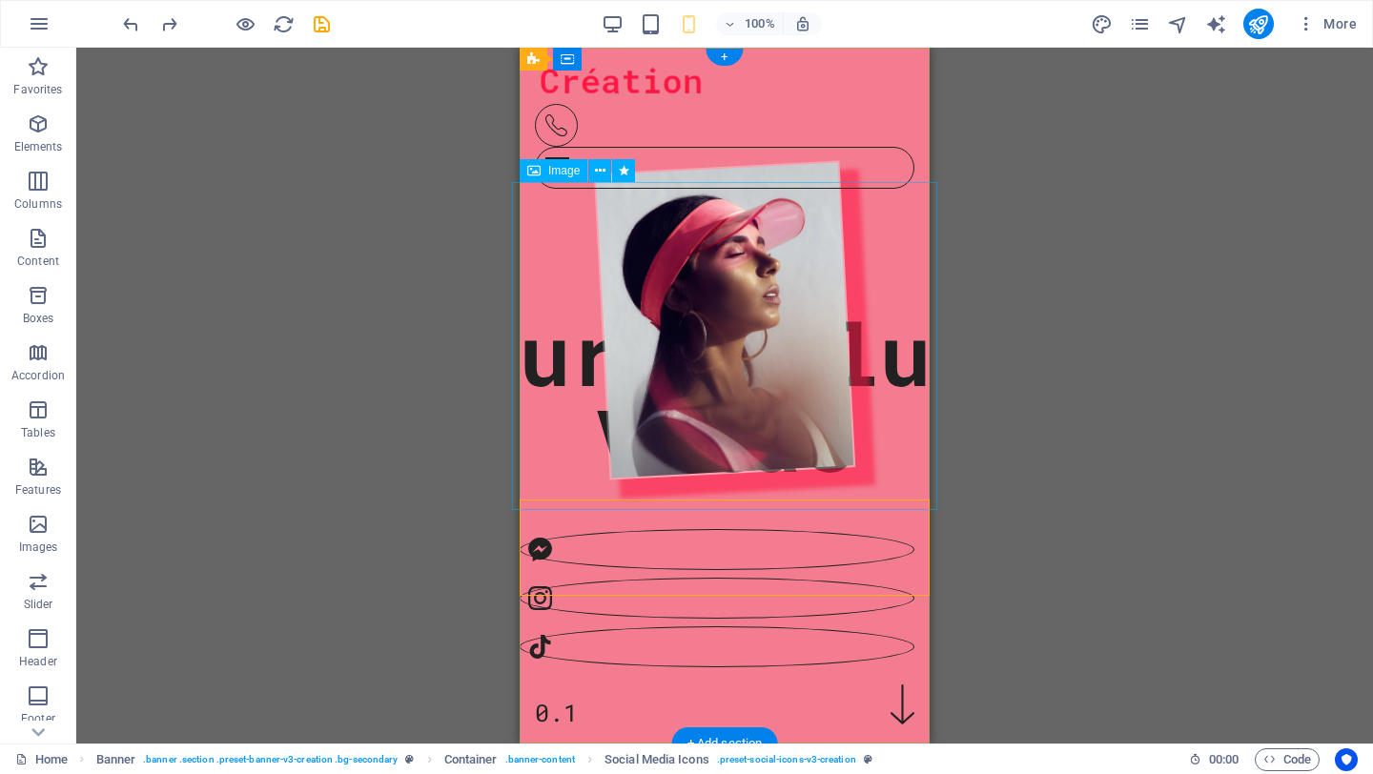
click at [727, 325] on figure at bounding box center [724, 320] width 425 height 328
select select "%"
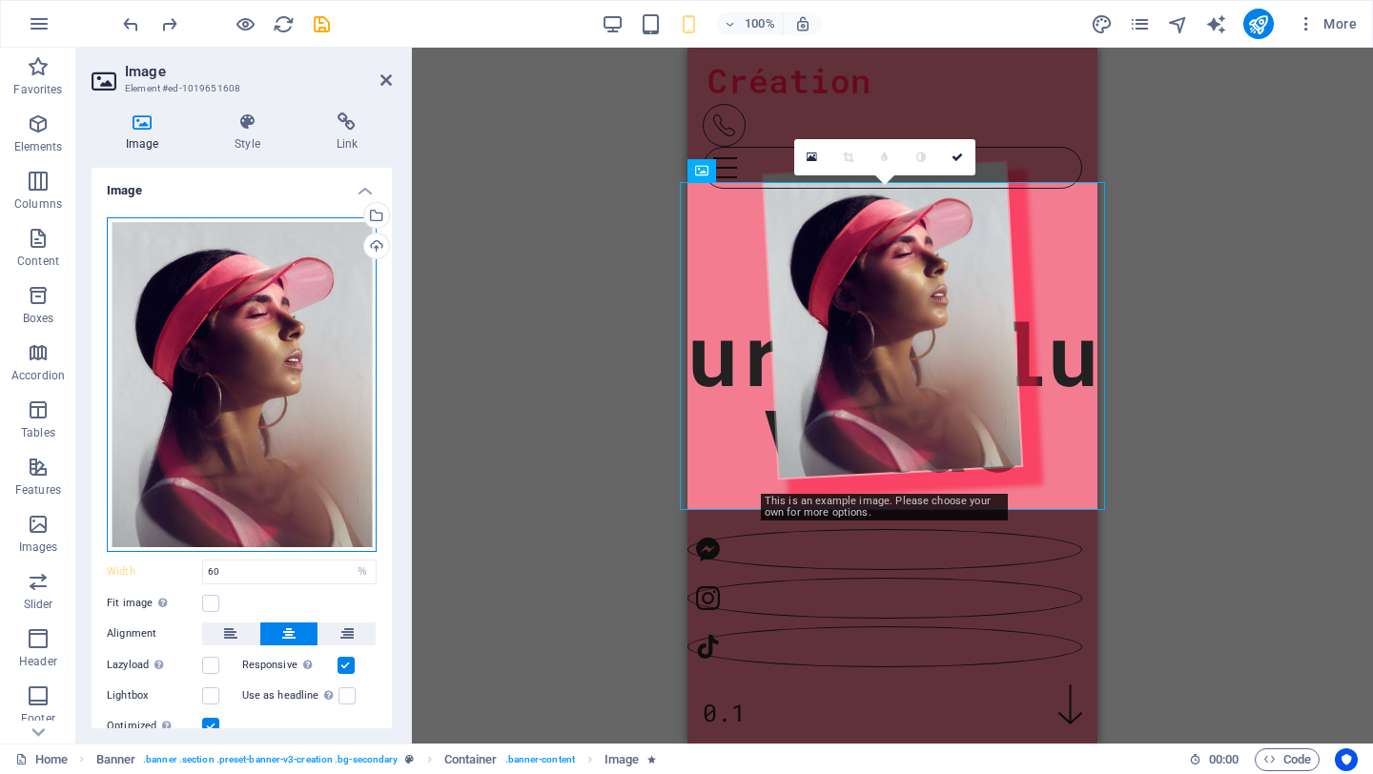
click at [307, 369] on div "Drag files here, click to choose files or select files from Files or our free s…" at bounding box center [242, 384] width 270 height 335
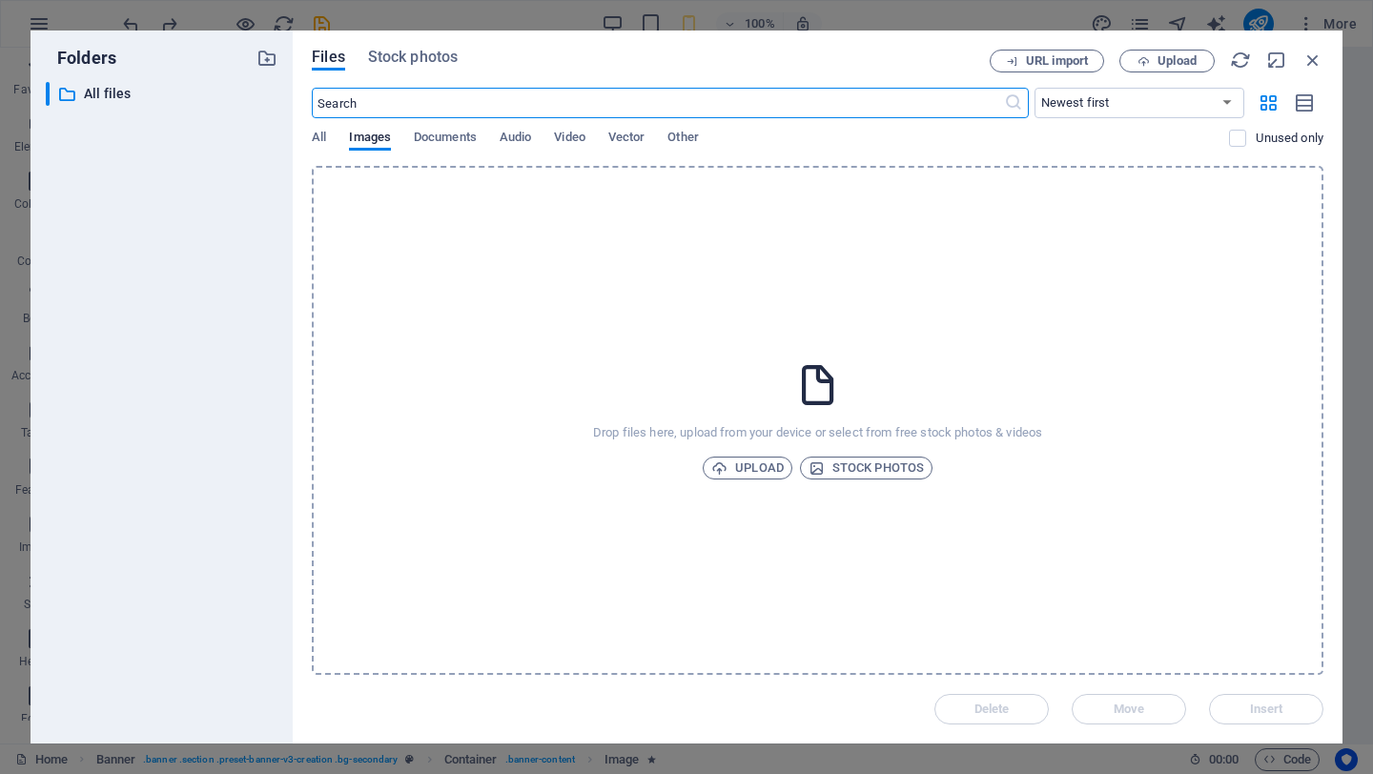
click at [762, 481] on div "Drop files here, upload from your device or select from free stock photos & vid…" at bounding box center [817, 420] width 1011 height 509
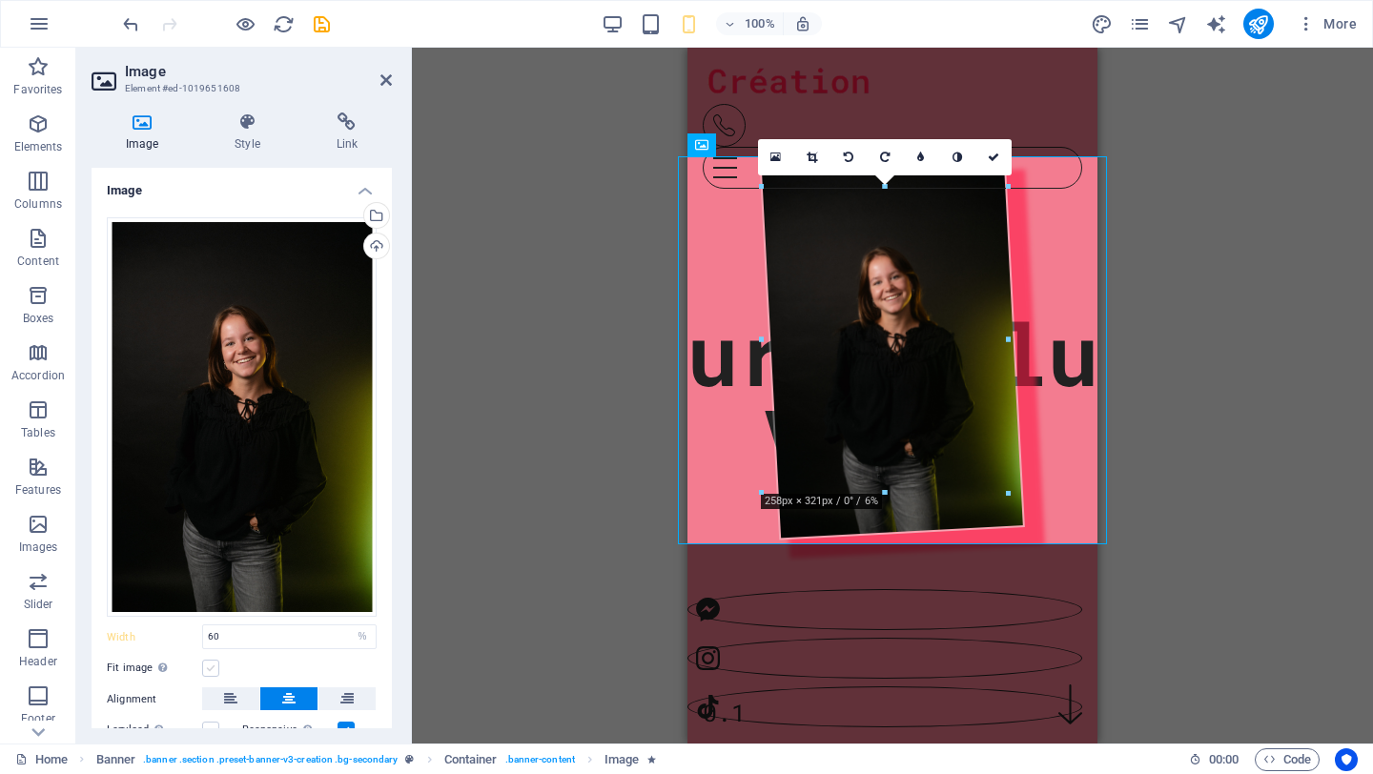
click at [211, 660] on label at bounding box center [210, 668] width 17 height 17
click at [0, 0] on input "Fit image Automatically fit image to a fixed width and height" at bounding box center [0, 0] width 0 height 0
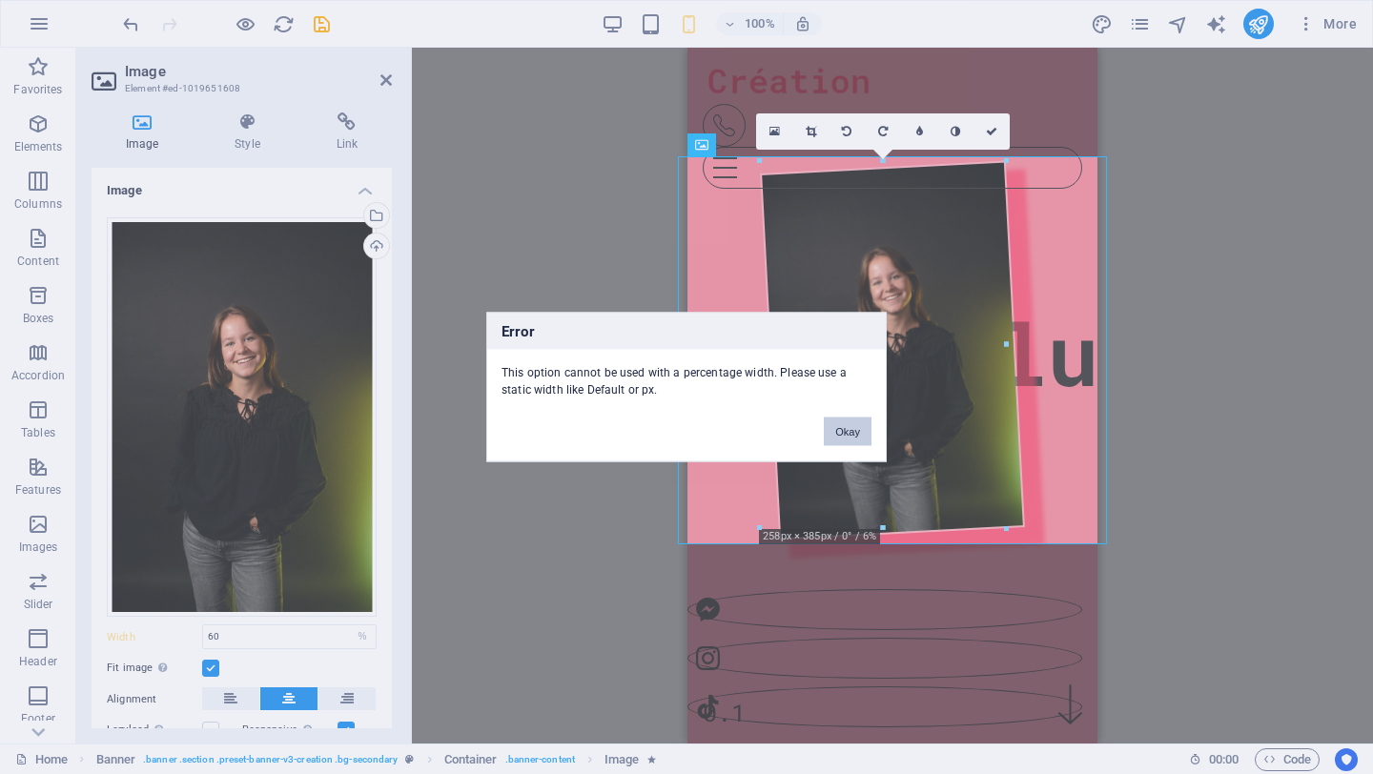
click at [869, 427] on button "Okay" at bounding box center [848, 431] width 48 height 29
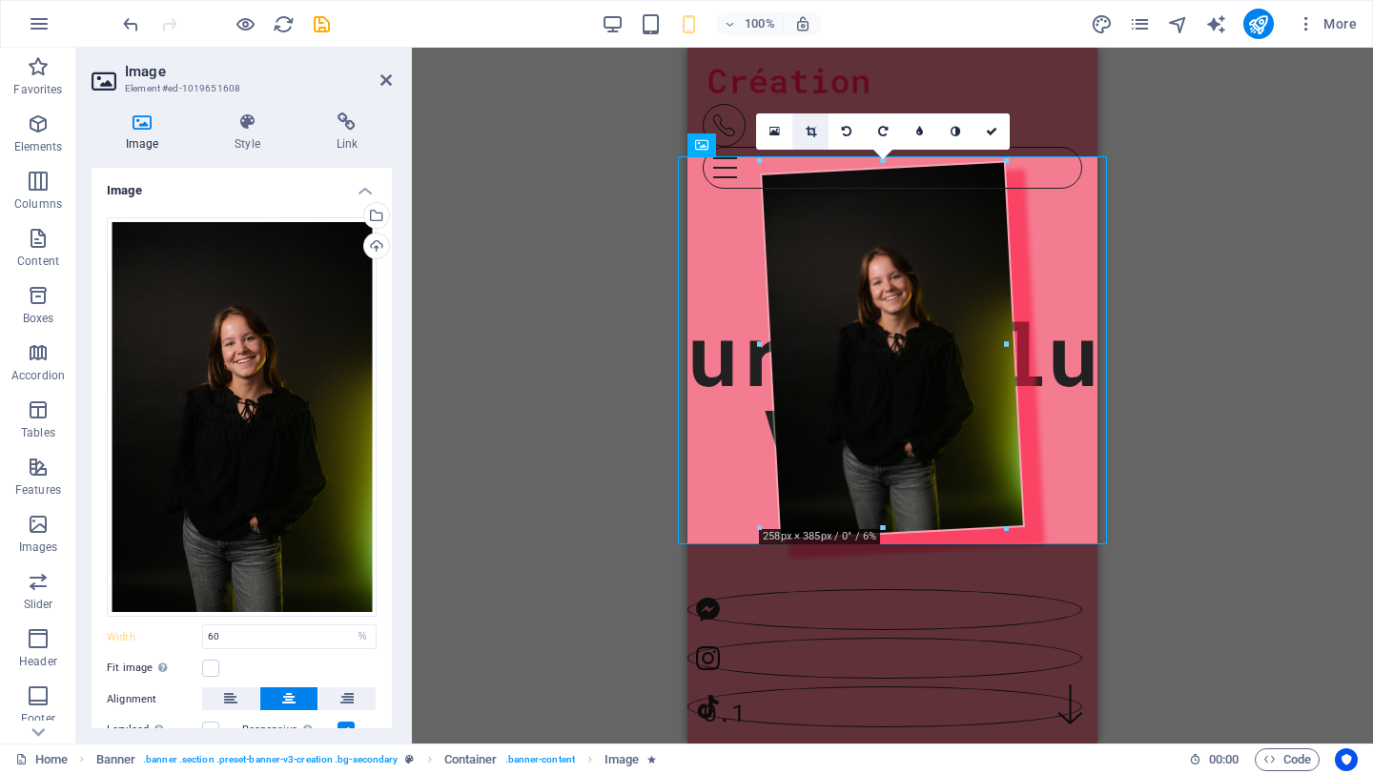
click at [807, 128] on icon at bounding box center [810, 131] width 10 height 11
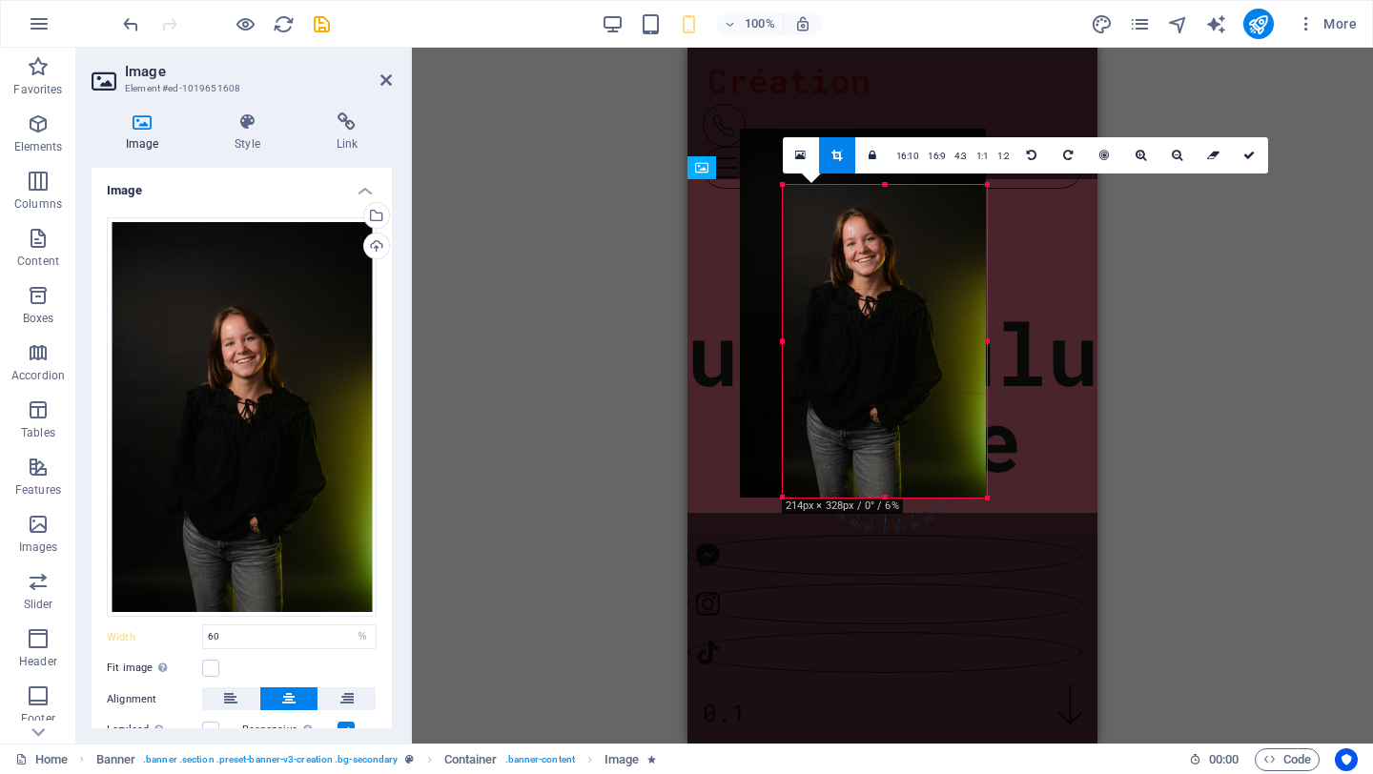
drag, startPoint x: 763, startPoint y: 163, endPoint x: 805, endPoint y: 219, distance: 70.7
click at [805, 219] on div "180 170 160 150 140 130 120 110 100 90 80 70 60 50 40 30 20 10 0 -10 -20 -30 -4…" at bounding box center [885, 341] width 204 height 313
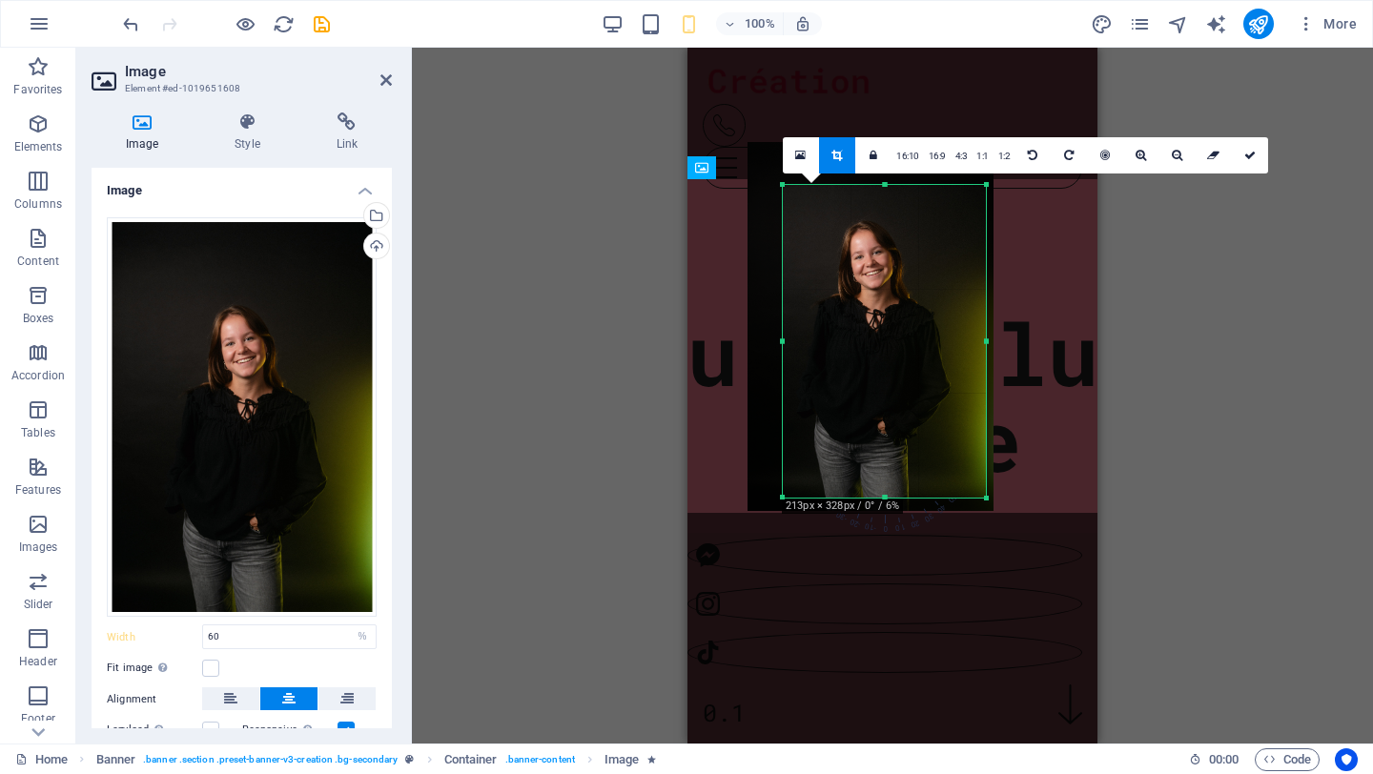
drag, startPoint x: 941, startPoint y: 347, endPoint x: 948, endPoint y: 360, distance: 15.4
click at [948, 360] on div at bounding box center [870, 326] width 246 height 369
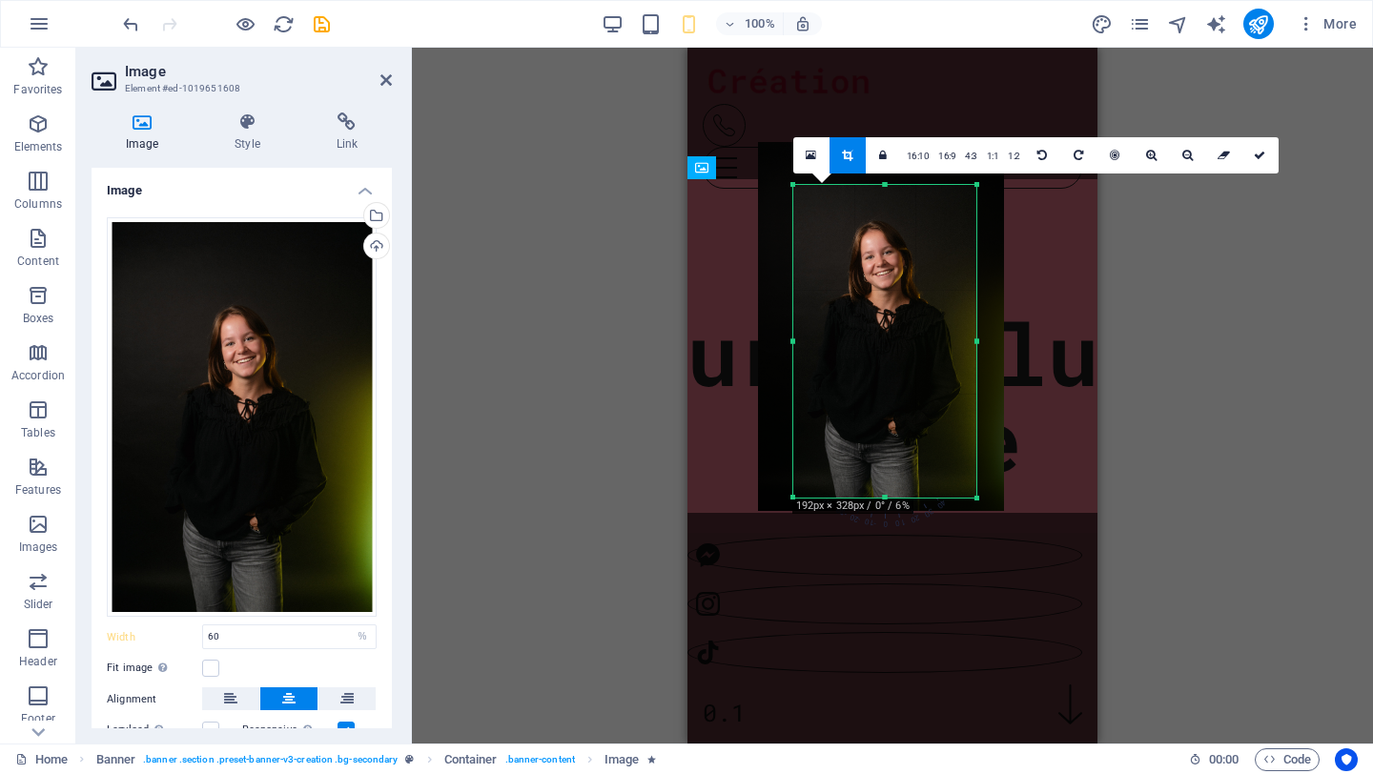
drag, startPoint x: 986, startPoint y: 337, endPoint x: 966, endPoint y: 337, distance: 20.0
click at [966, 337] on div "180 170 160 150 140 130 120 110 100 90 80 70 60 50 40 30 20 10 0 -10 -20 -30 -4…" at bounding box center [884, 341] width 183 height 313
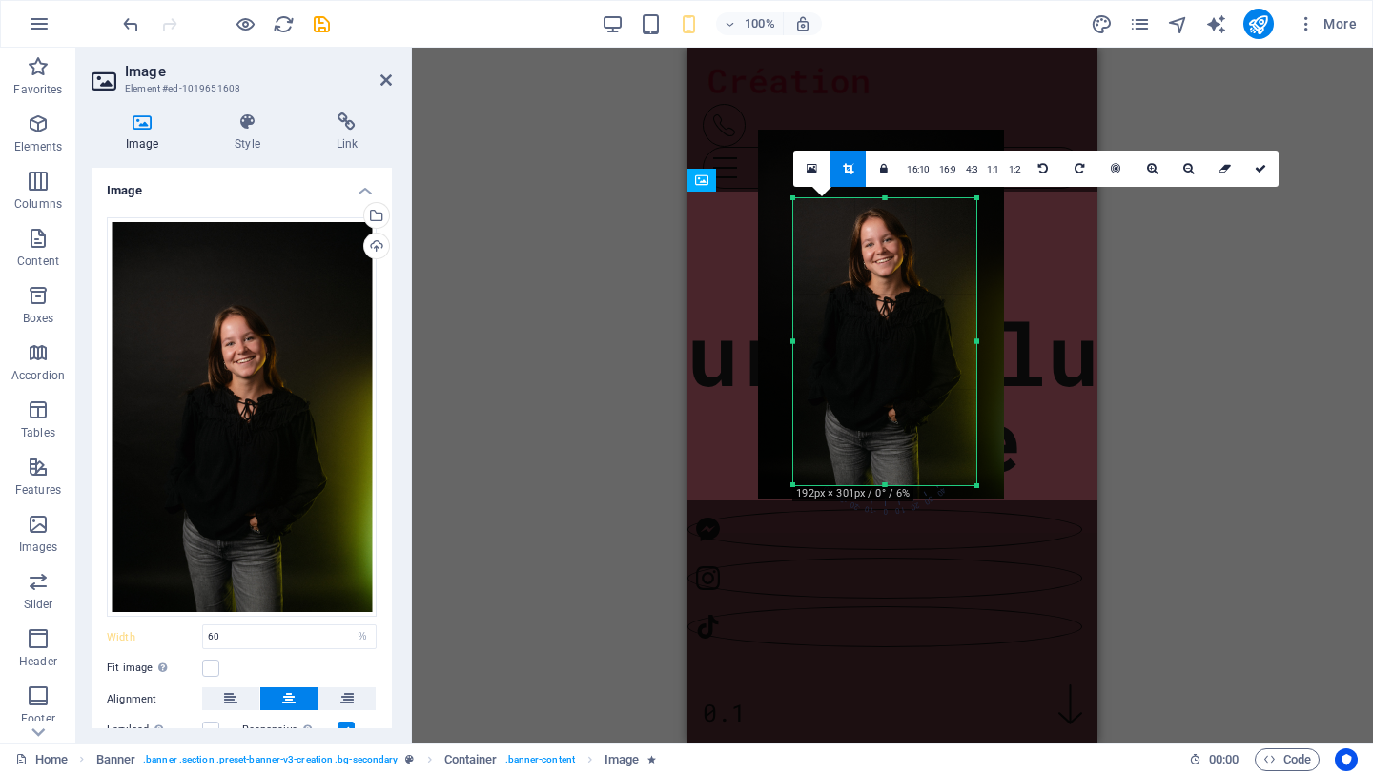
drag, startPoint x: 881, startPoint y: 183, endPoint x: 885, endPoint y: 209, distance: 26.0
click at [885, 209] on div "180 170 160 150 140 130 120 110 100 90 80 70 60 50 40 30 20 10 0 -10 -20 -30 -4…" at bounding box center [884, 341] width 183 height 287
click at [886, 277] on div at bounding box center [883, 322] width 246 height 369
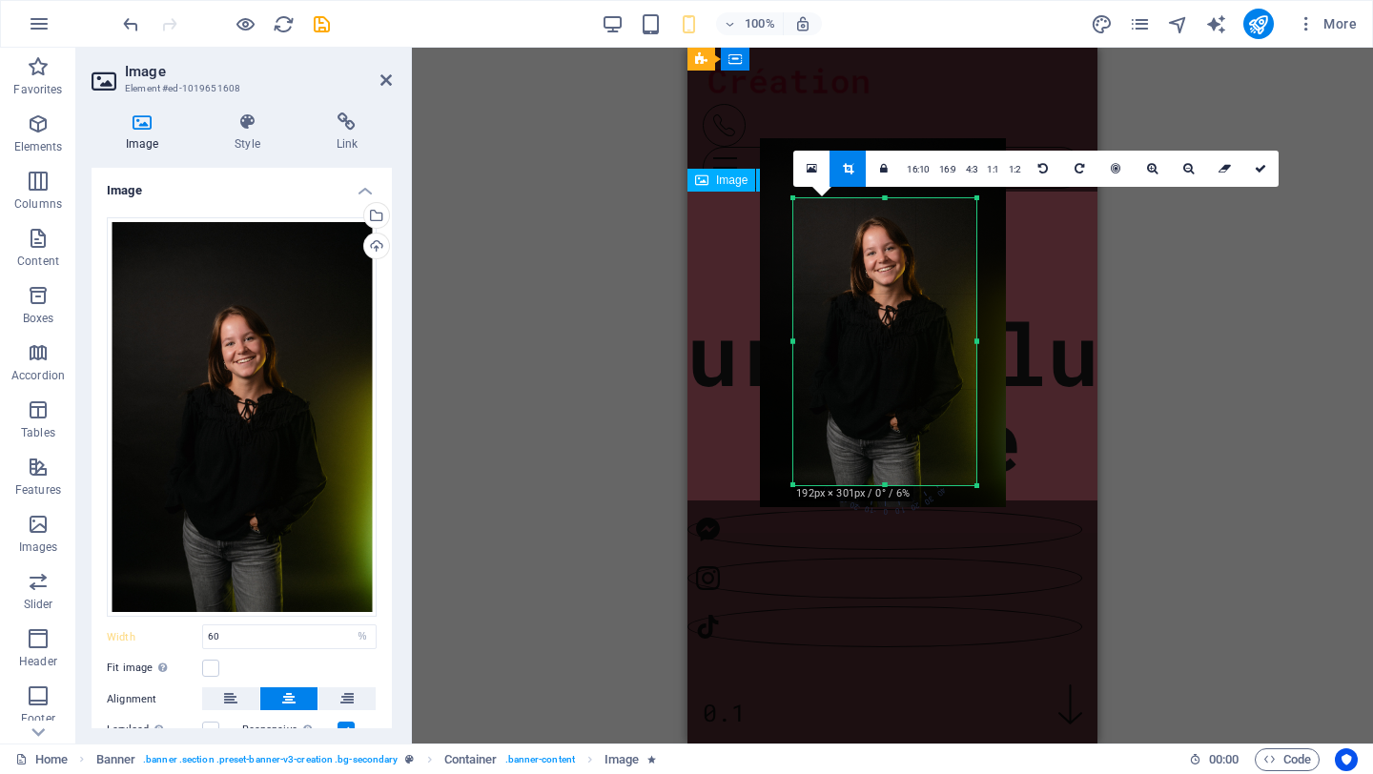
click at [1068, 286] on figure at bounding box center [892, 310] width 424 height 308
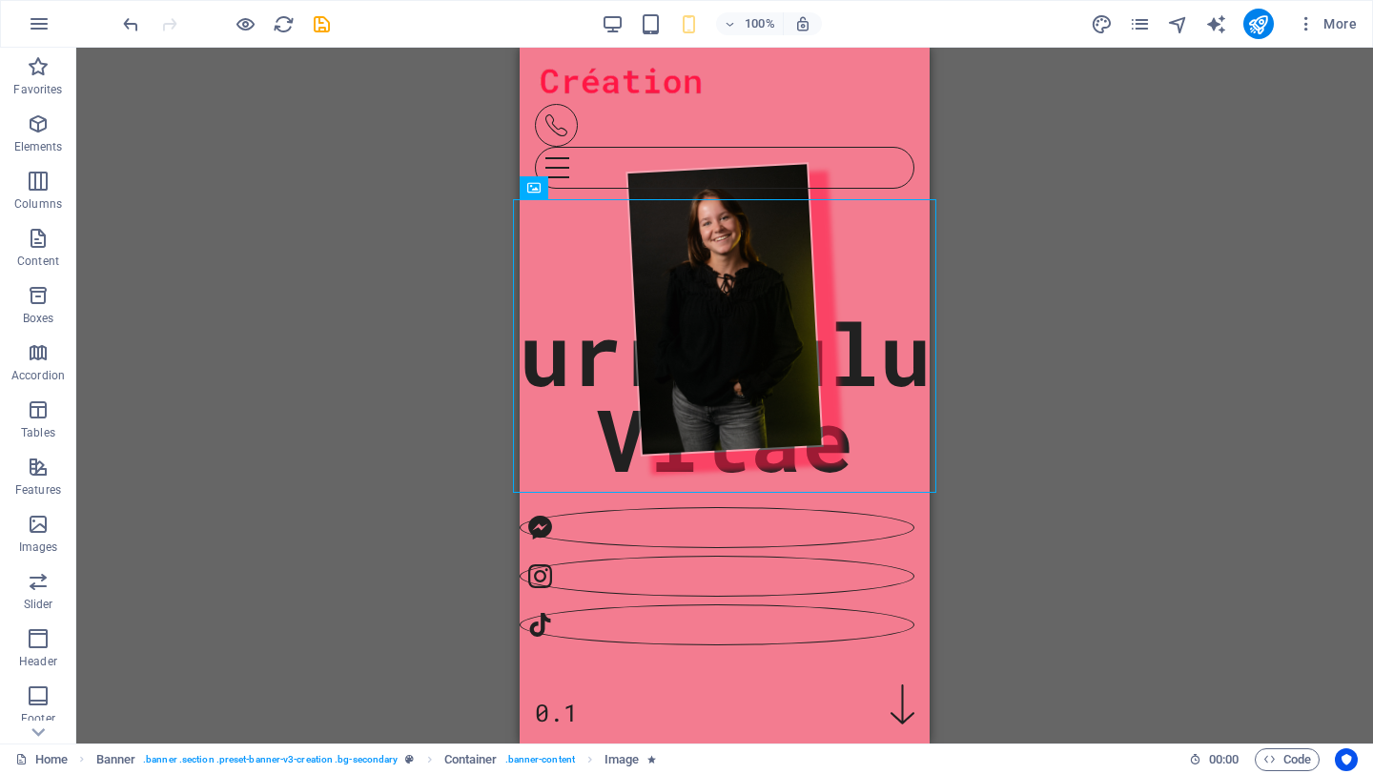
click at [1069, 295] on div "Container Banner H1 Banner Banner Container Image Banner Logo Menu Bar Banner M…" at bounding box center [724, 396] width 1296 height 696
click at [876, 580] on div "Curriculum Vitae 0.1" at bounding box center [724, 408] width 410 height 720
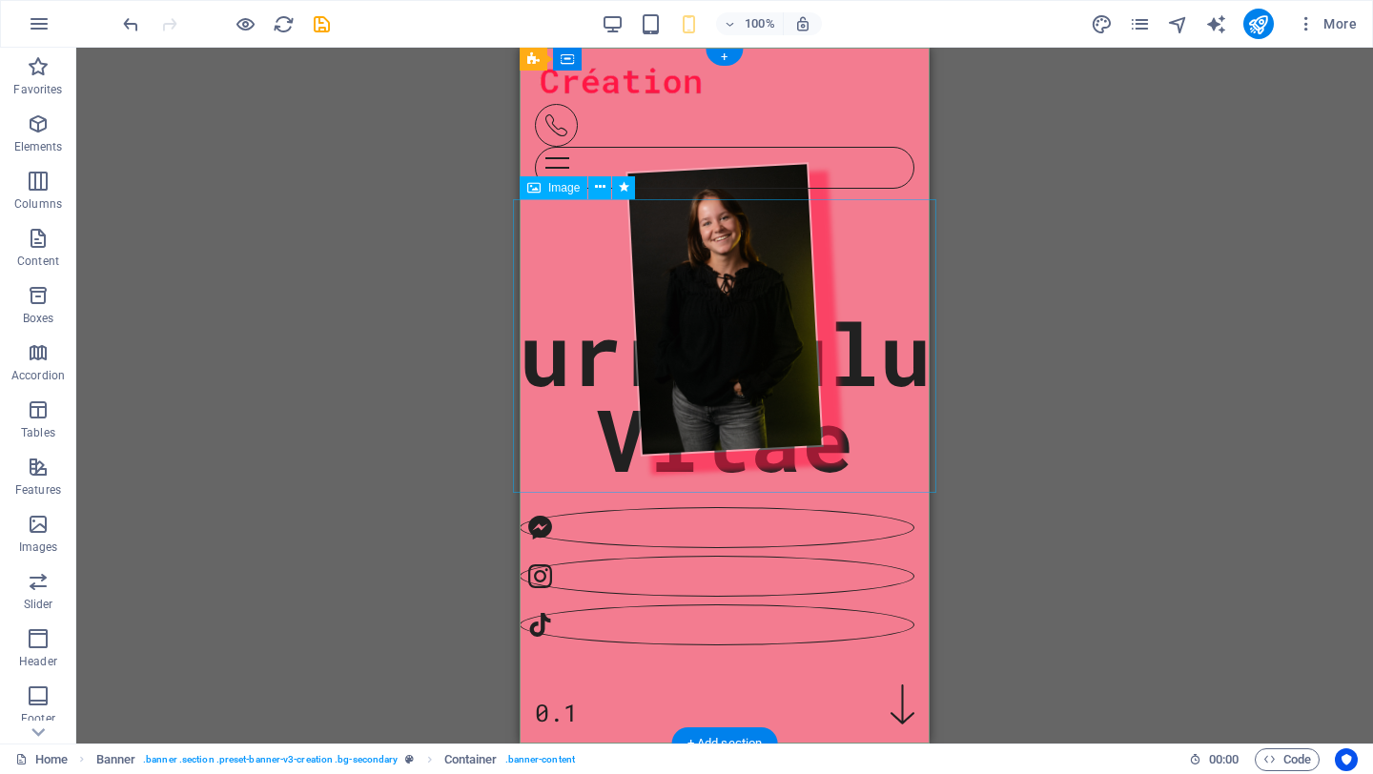
click at [817, 353] on figure at bounding box center [724, 309] width 424 height 306
click at [830, 315] on figure at bounding box center [724, 309] width 424 height 306
select select "px"
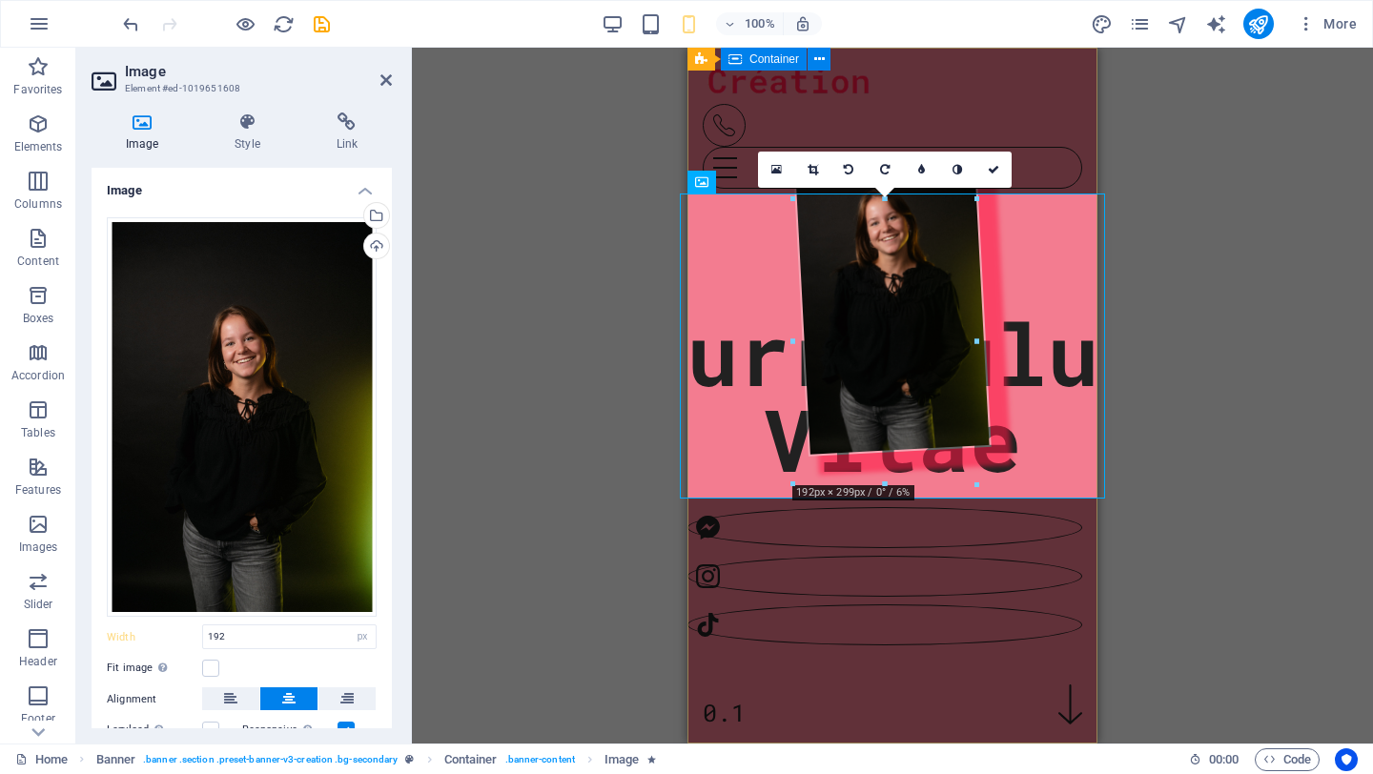
click at [968, 592] on div "Curriculum Vitae 0.1" at bounding box center [892, 408] width 410 height 720
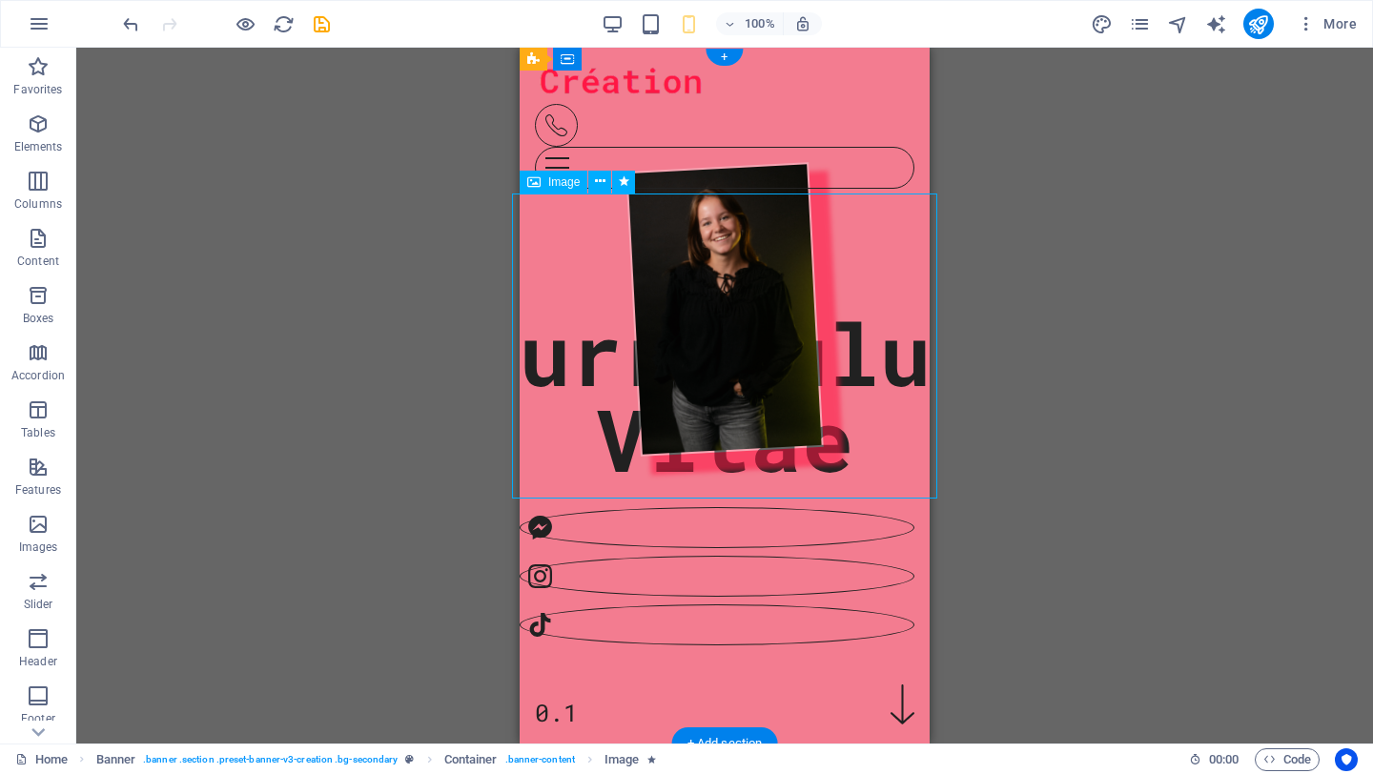
drag, startPoint x: 820, startPoint y: 257, endPoint x: 801, endPoint y: 392, distance: 135.7
click at [801, 392] on figure at bounding box center [724, 309] width 424 height 306
drag, startPoint x: 794, startPoint y: 316, endPoint x: 787, endPoint y: 478, distance: 162.2
click at [787, 462] on figure at bounding box center [724, 309] width 424 height 306
click at [860, 279] on figure at bounding box center [724, 309] width 424 height 306
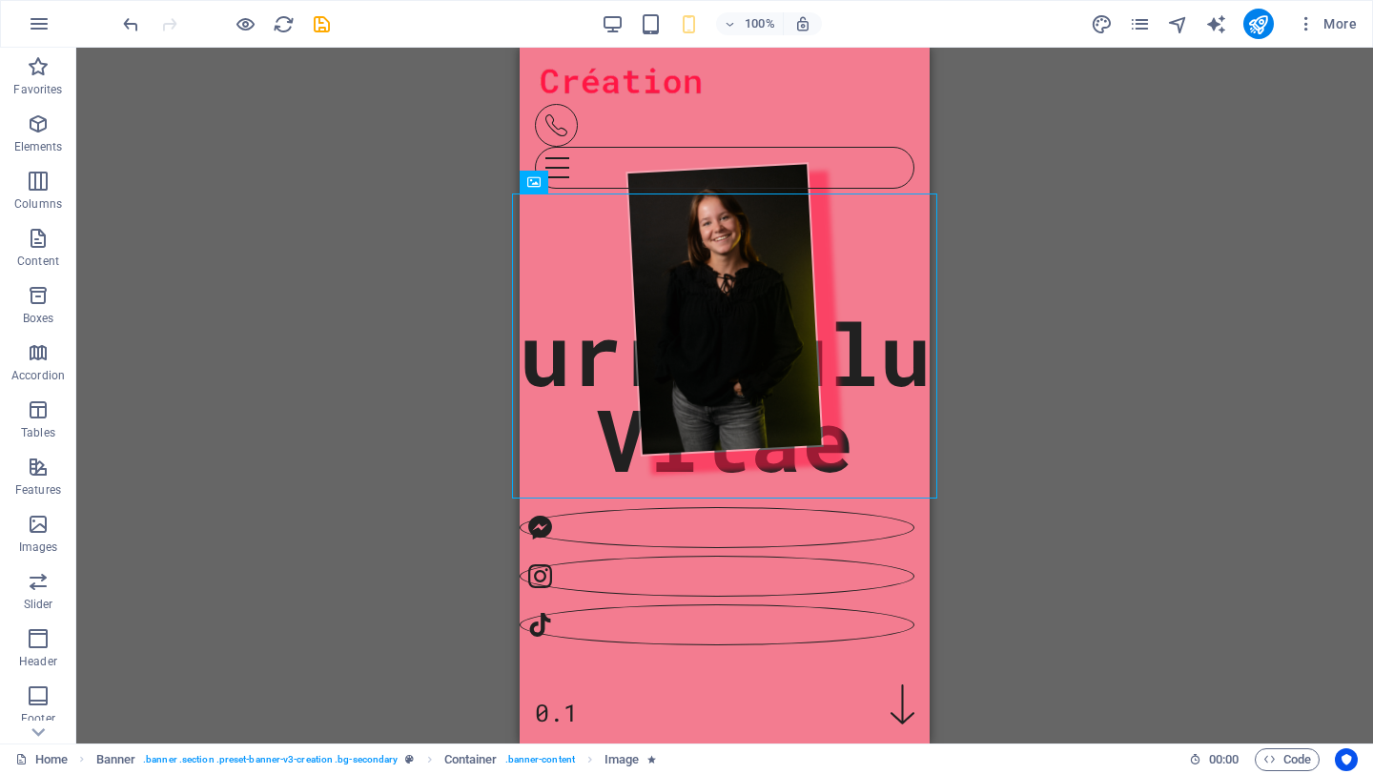
click at [963, 489] on div "Container Banner H1 Banner Banner Container Image Banner Logo Menu Bar Banner M…" at bounding box center [724, 396] width 1296 height 696
click at [829, 499] on div at bounding box center [717, 471] width 410 height 55
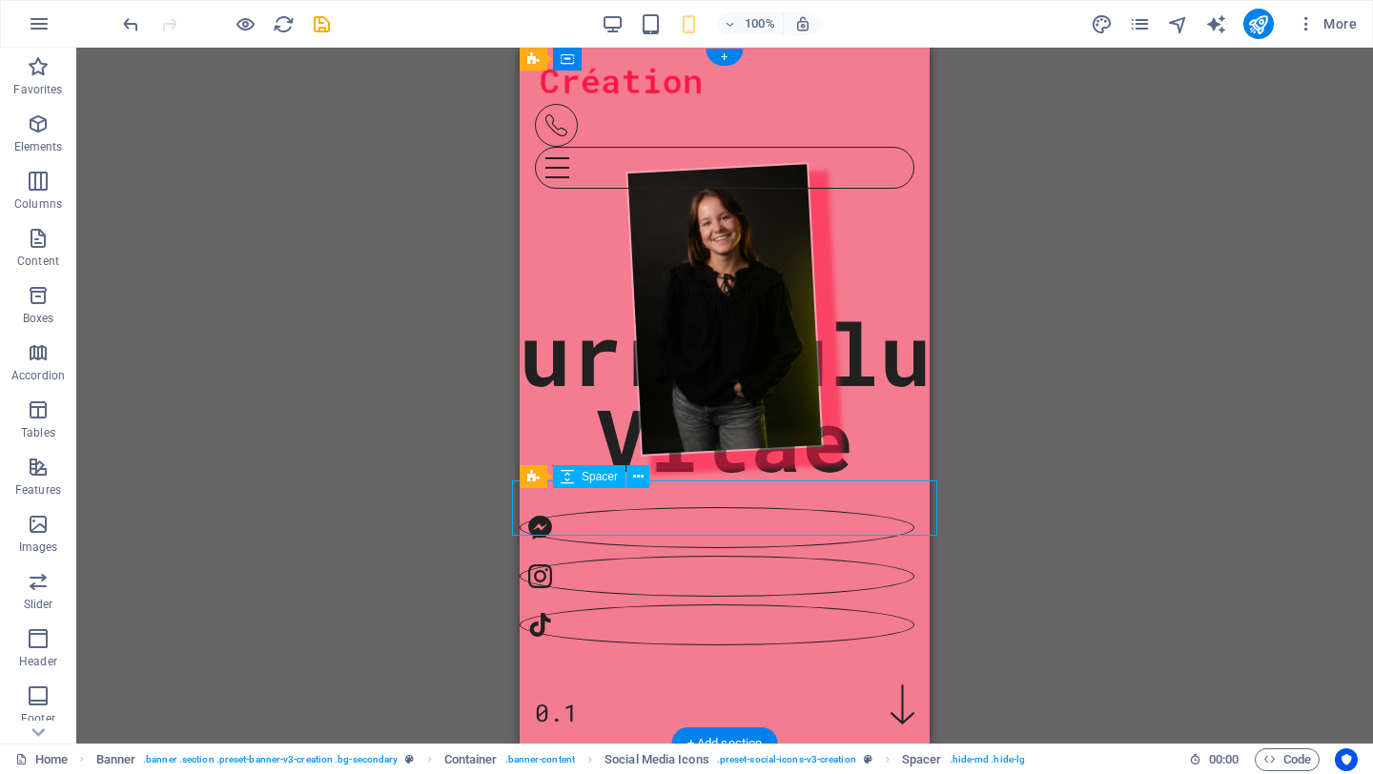
click at [842, 486] on div at bounding box center [717, 471] width 410 height 55
click at [577, 387] on figure at bounding box center [724, 309] width 424 height 306
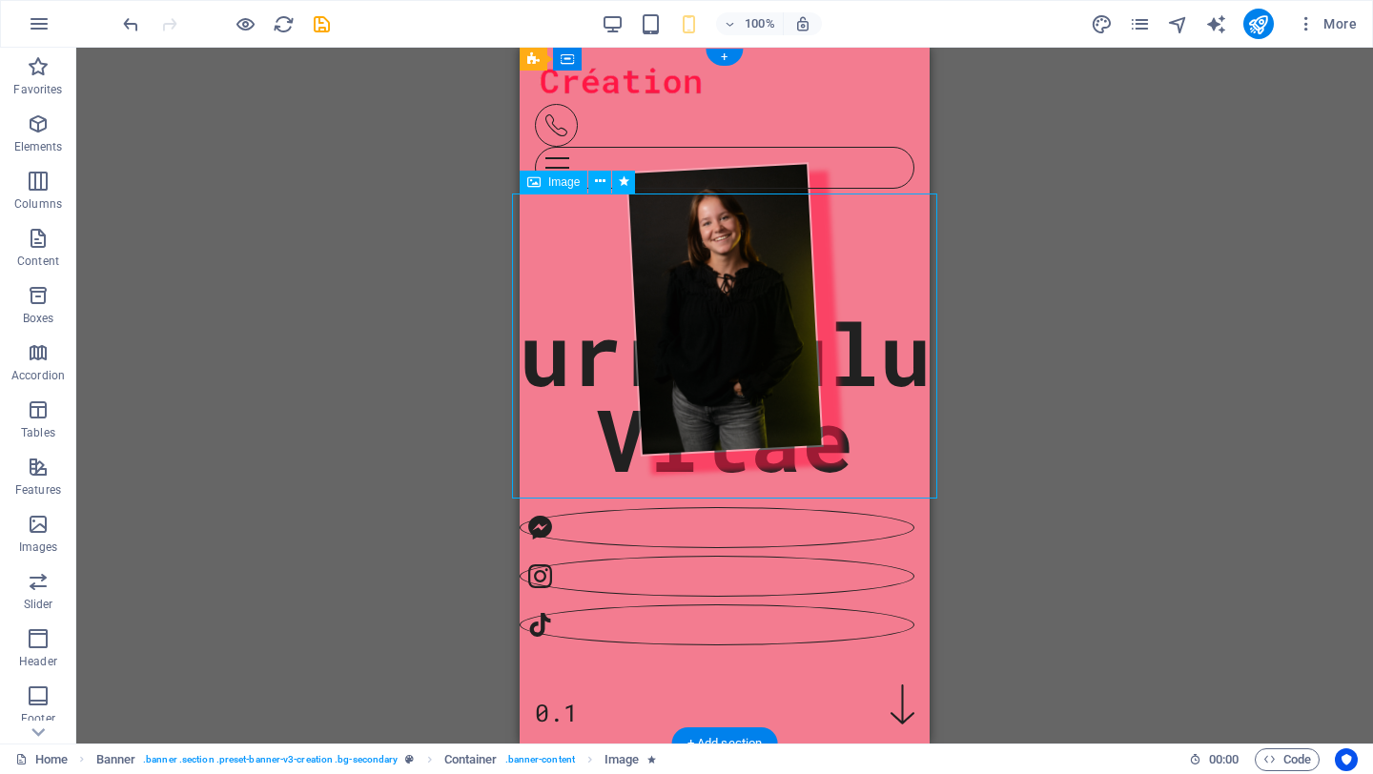
drag, startPoint x: 705, startPoint y: 347, endPoint x: 716, endPoint y: 247, distance: 100.6
click at [716, 246] on figure at bounding box center [724, 309] width 424 height 306
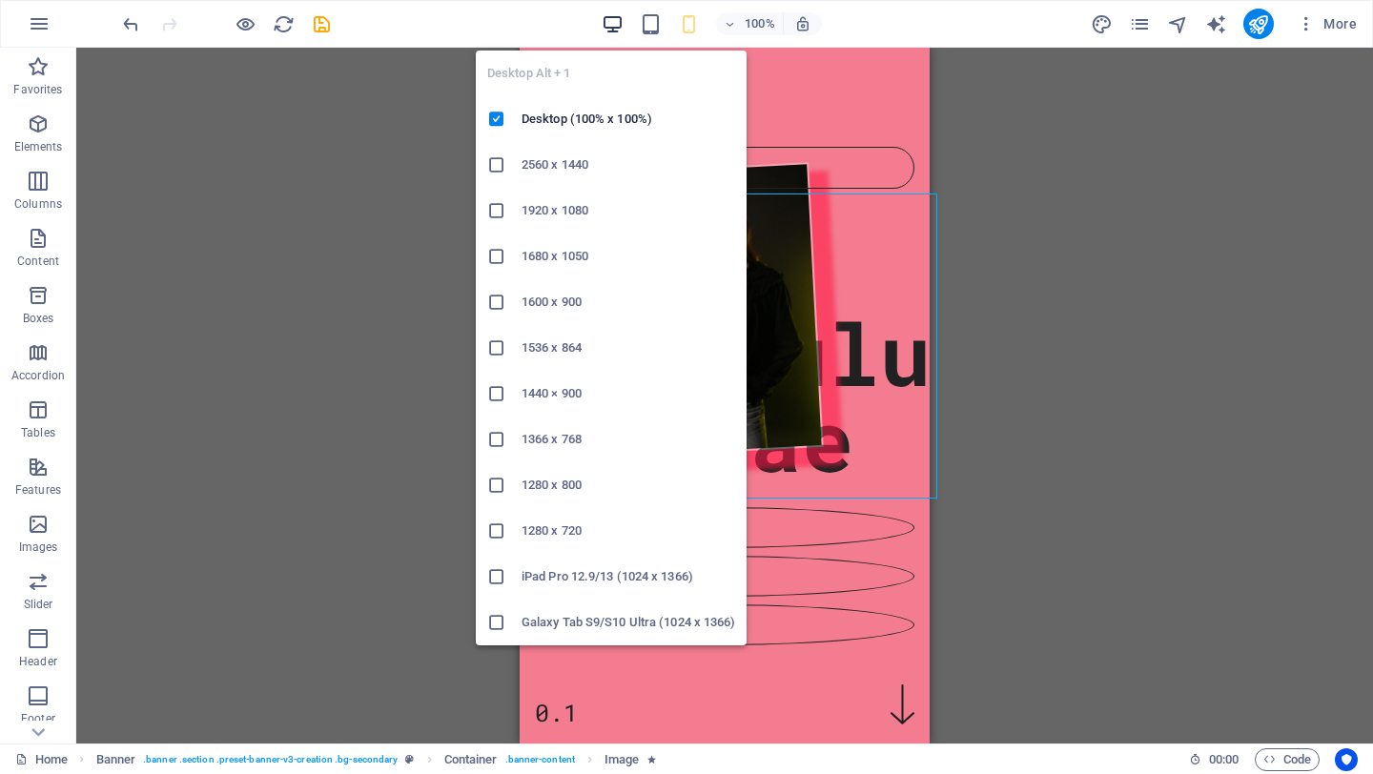
click at [616, 20] on icon "button" at bounding box center [612, 24] width 22 height 22
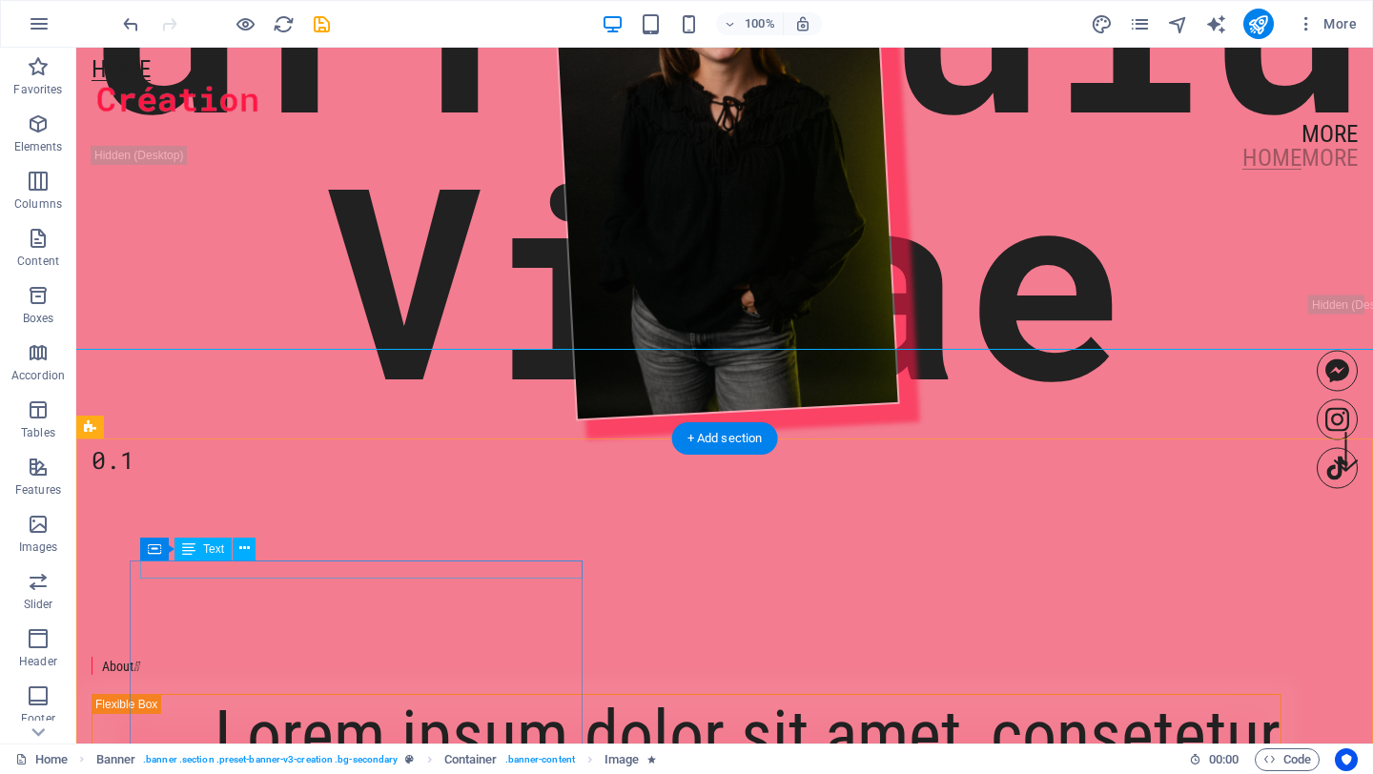
scroll to position [349, 0]
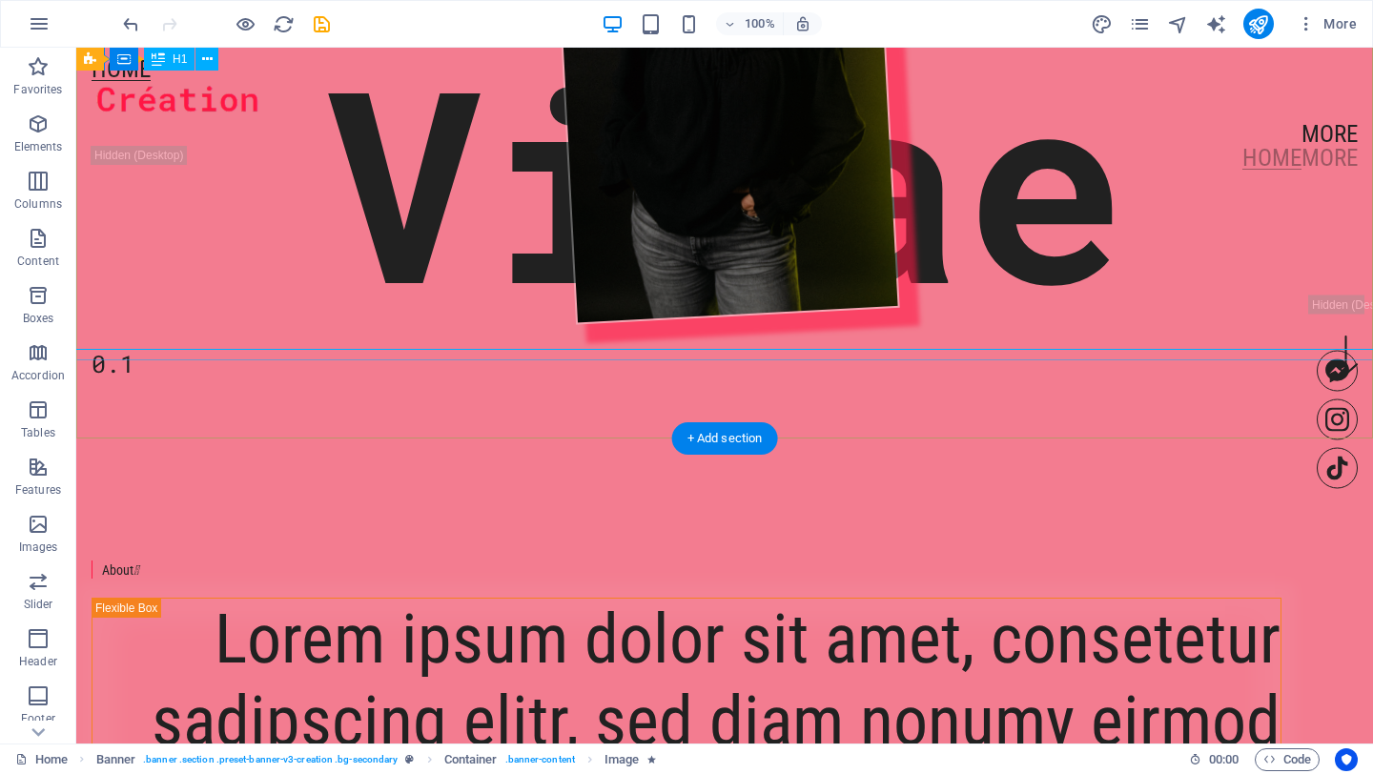
click at [428, 314] on div "Curriculum Vitae" at bounding box center [724, 47] width 1601 height 534
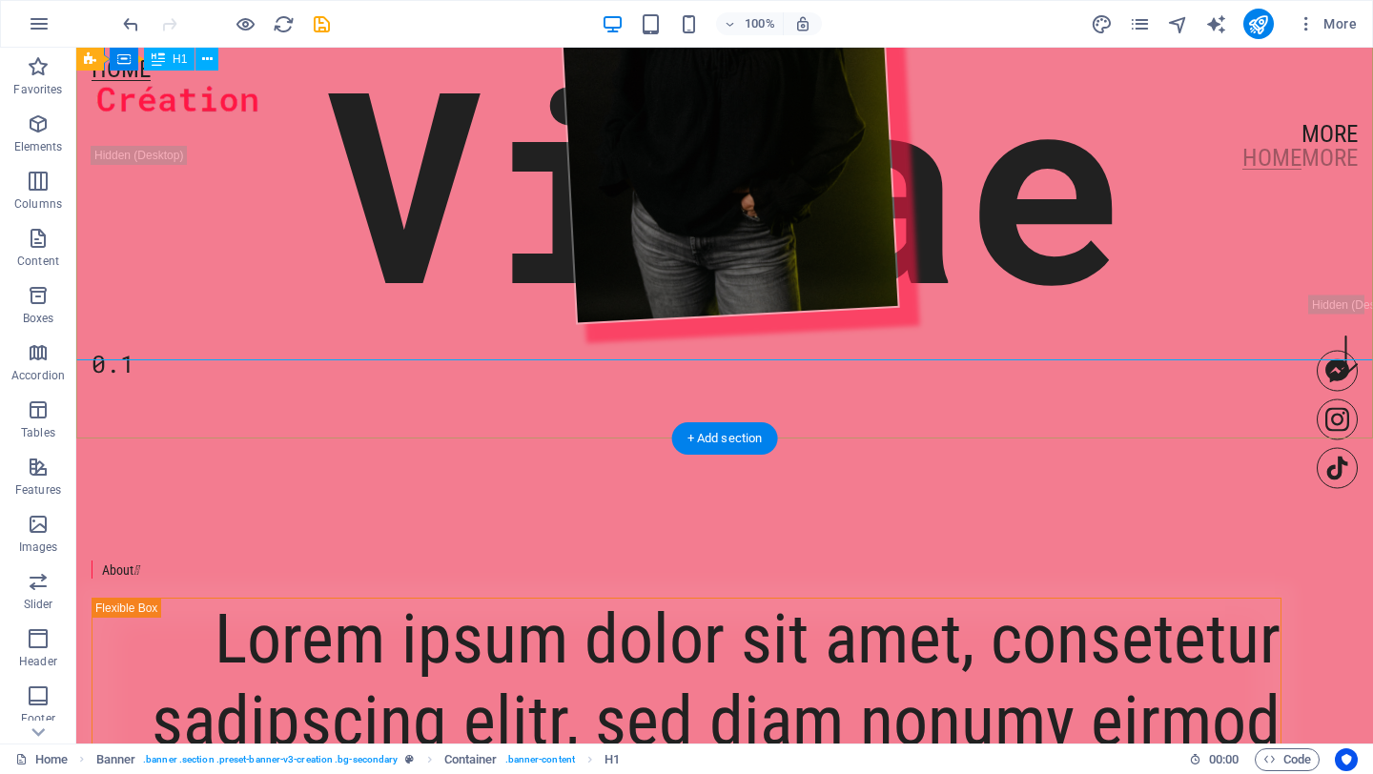
click at [422, 314] on div "Curriculum Vitae" at bounding box center [724, 47] width 1601 height 534
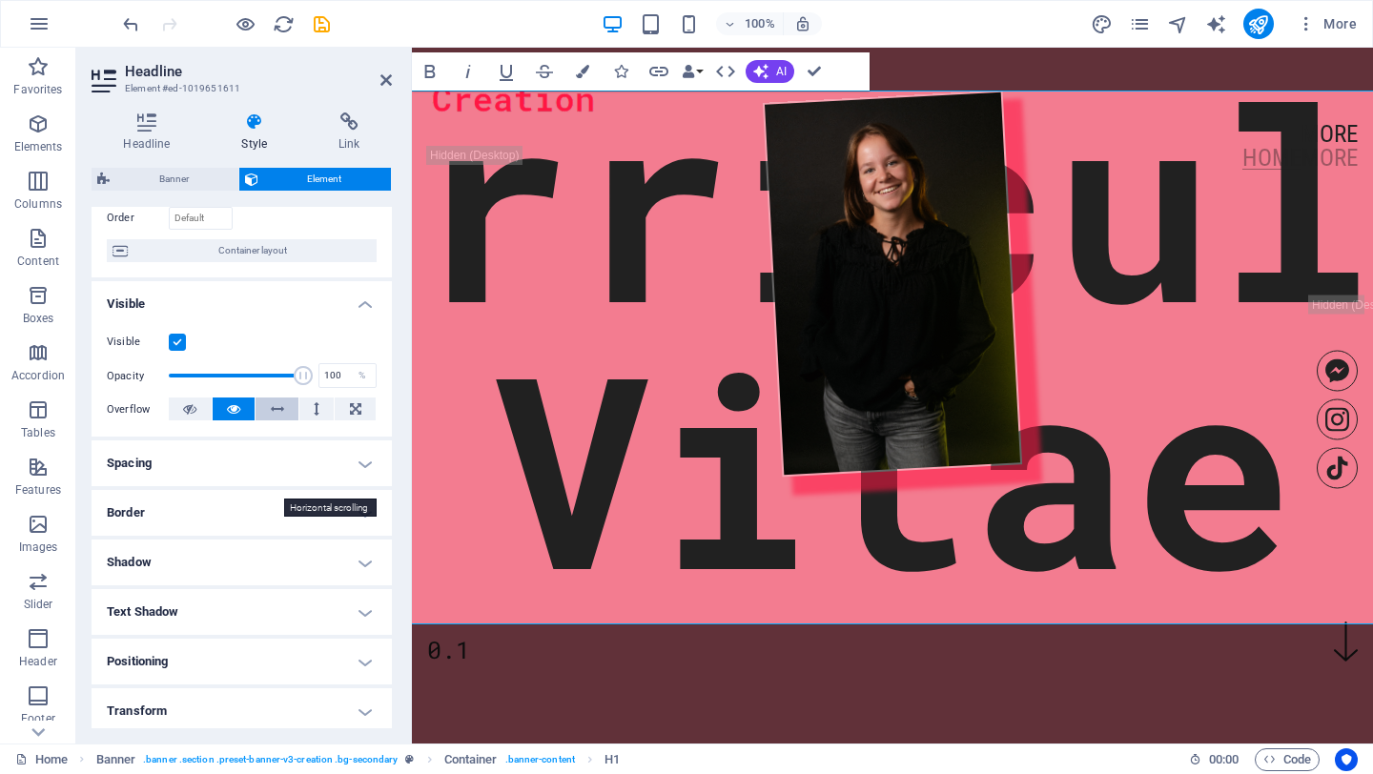
scroll to position [143, 0]
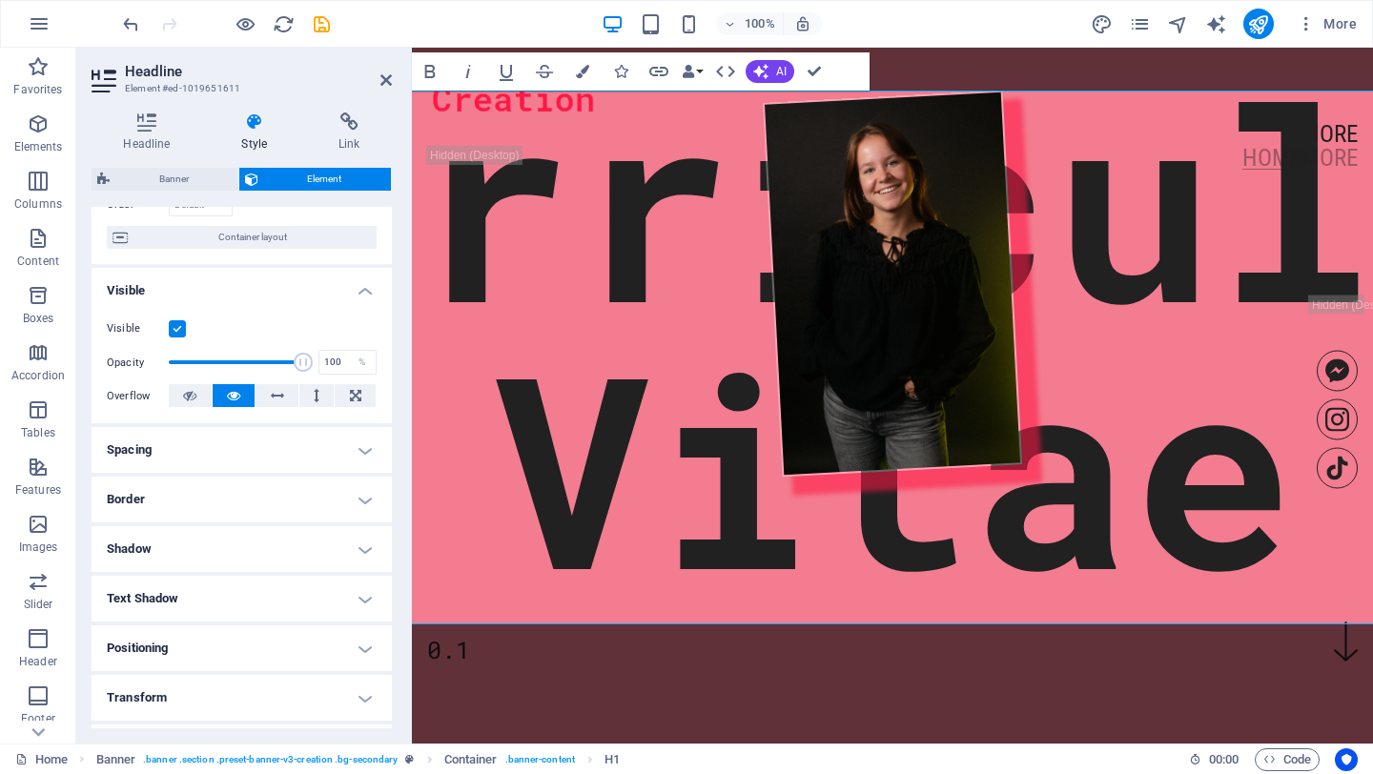
click at [283, 454] on h4 "Spacing" at bounding box center [242, 450] width 300 height 46
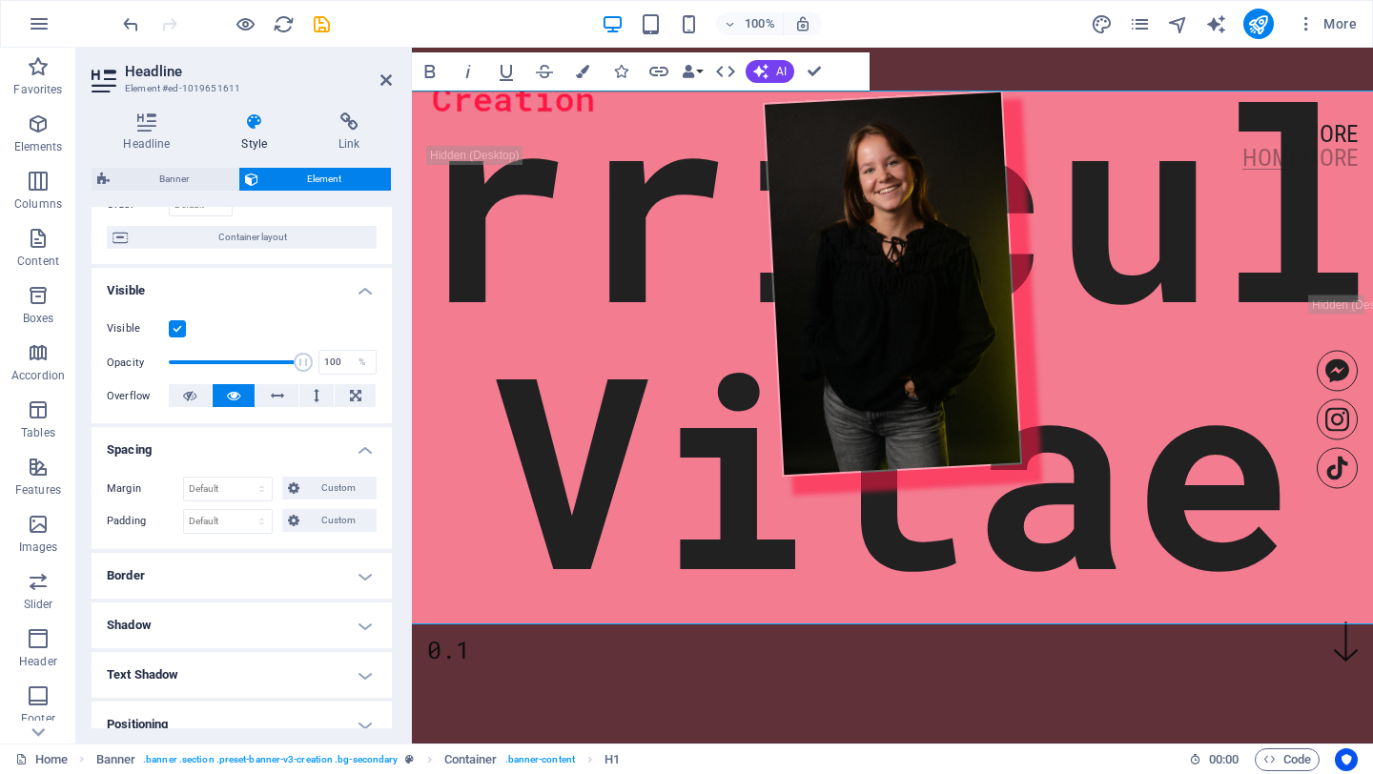
click at [283, 453] on h4 "Spacing" at bounding box center [242, 444] width 300 height 34
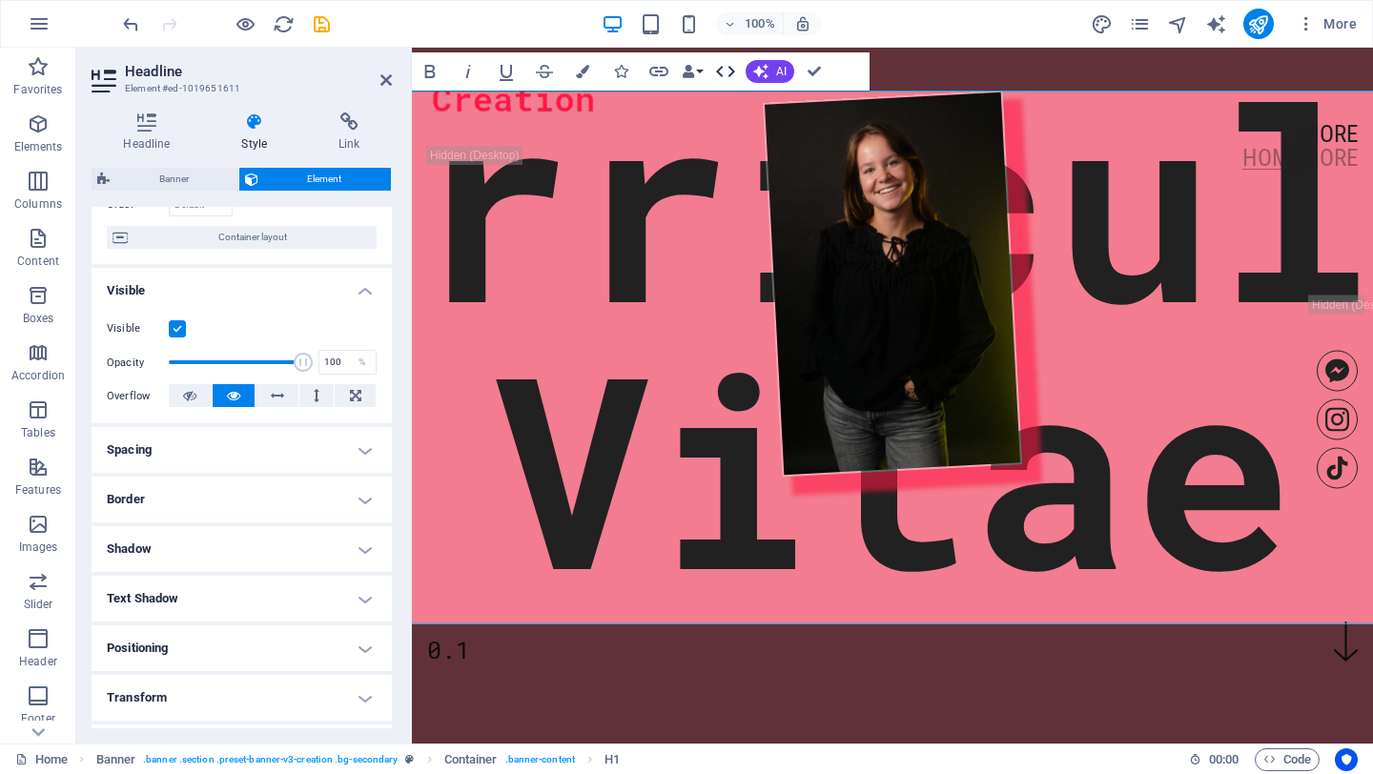
click at [722, 69] on icon "button" at bounding box center [725, 71] width 23 height 23
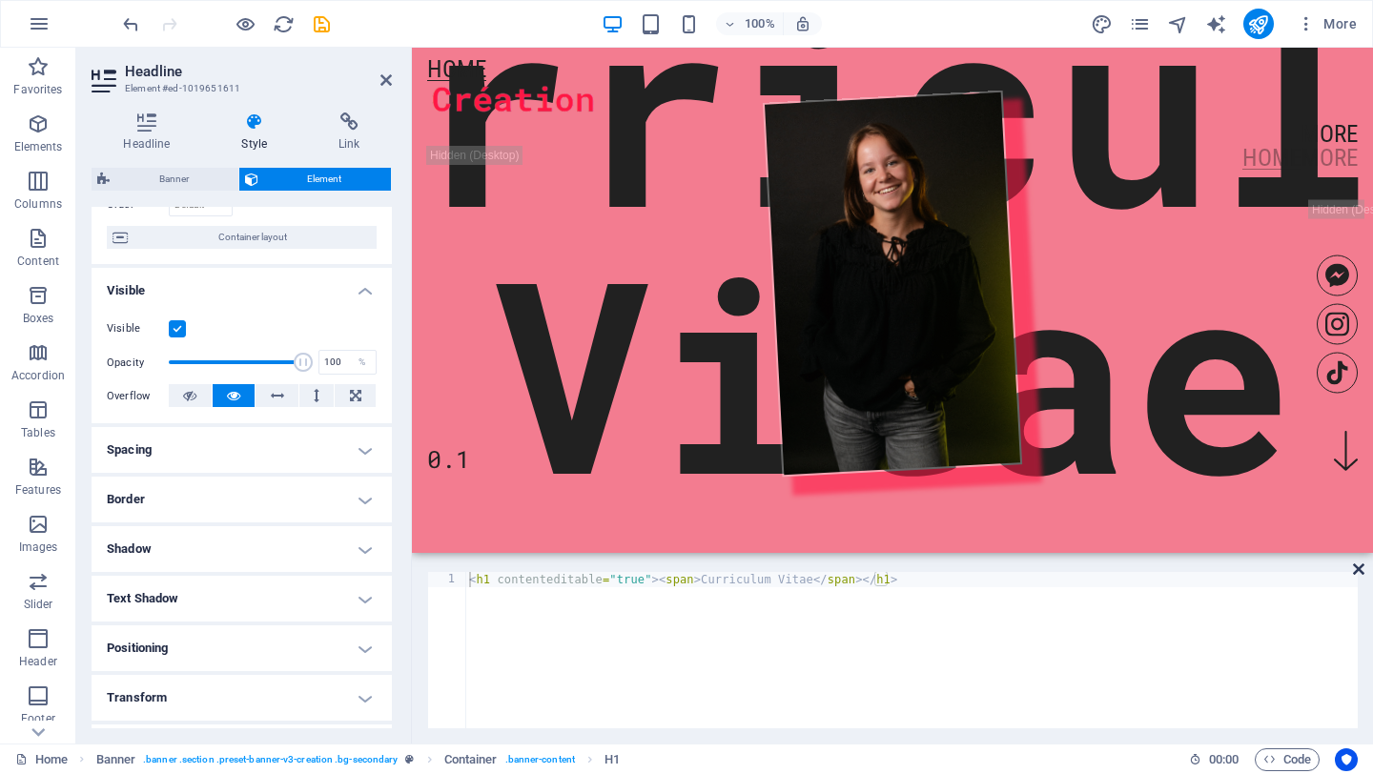
click at [1360, 575] on icon at bounding box center [1358, 568] width 11 height 15
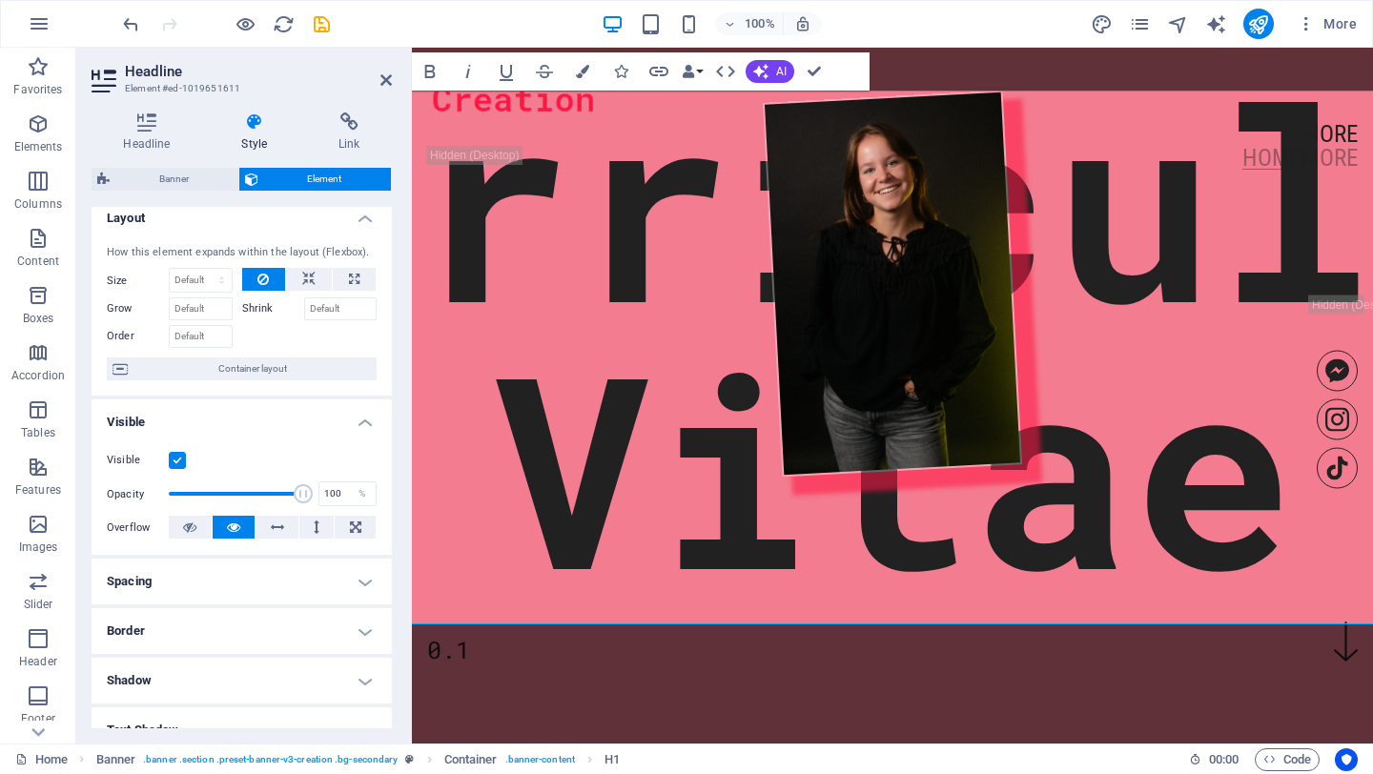
scroll to position [0, 0]
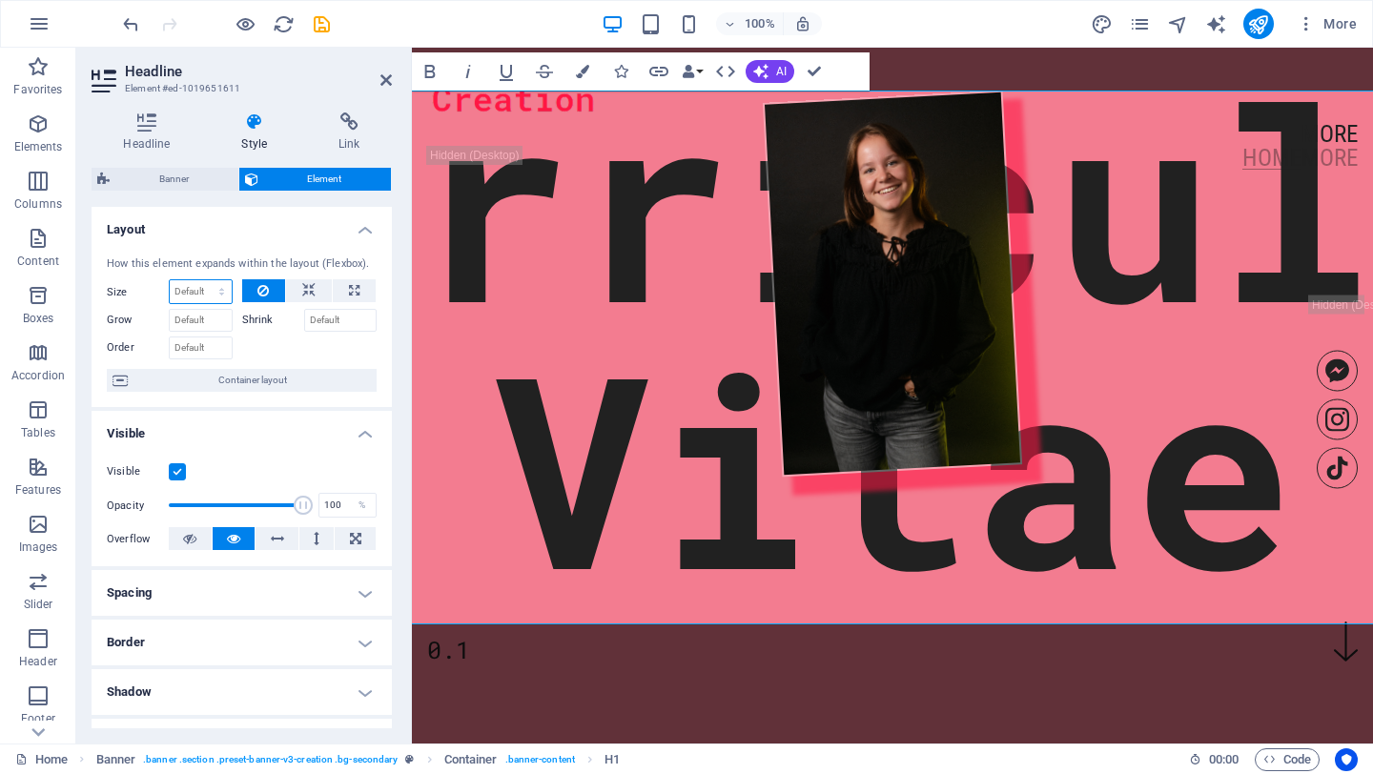
click at [194, 291] on select "Default auto px % 1/1 1/2 1/3 1/4 1/5 1/6 1/7 1/8 1/9 1/10" at bounding box center [201, 291] width 62 height 23
select select "1/5"
click at [202, 280] on select "Default auto px % 1/1 1/2 1/3 1/4 1/5 1/6 1/7 1/8 1/9 1/10" at bounding box center [201, 291] width 62 height 23
type input "20"
click at [201, 295] on input "20" at bounding box center [201, 291] width 62 height 23
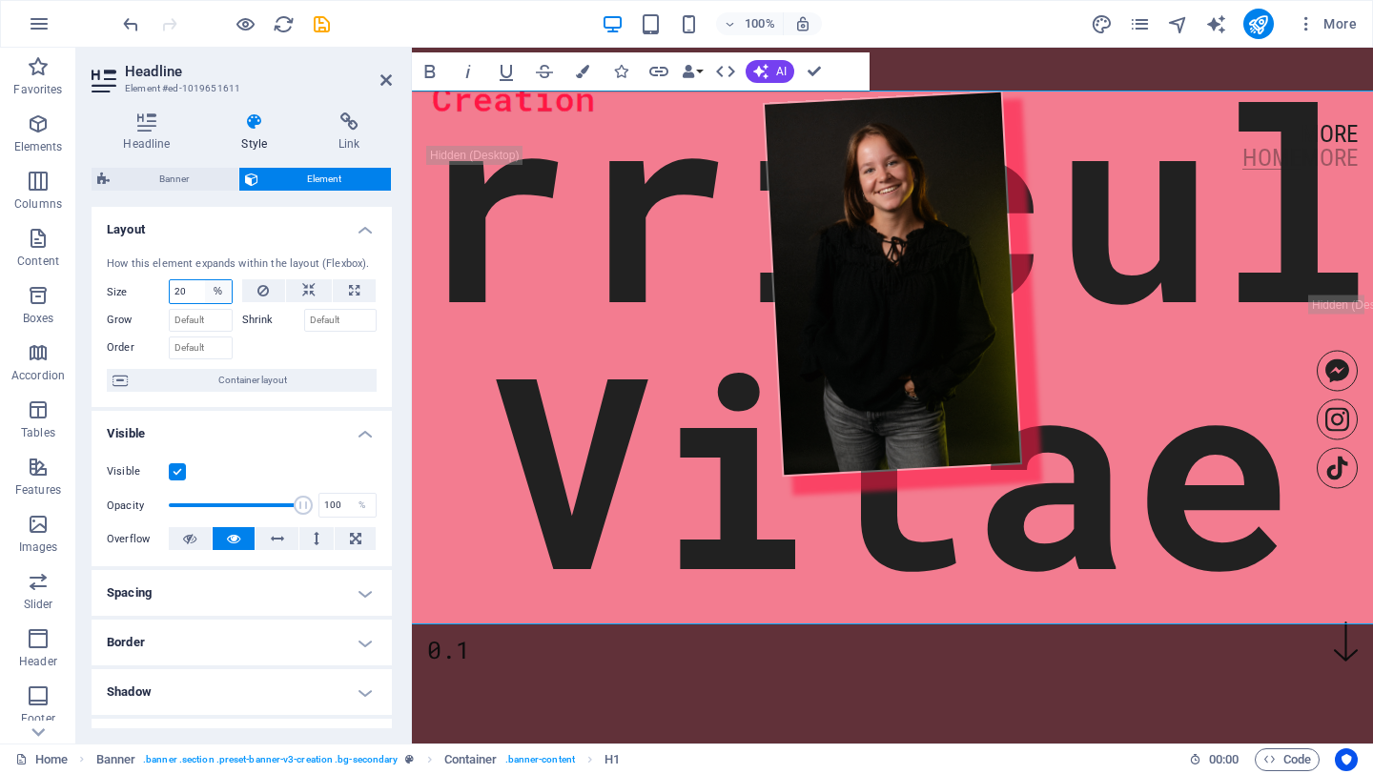
click at [212, 294] on select "Default auto px % 1/1 1/2 1/3 1/4 1/5 1/6 1/7 1/8 1/9 1/10" at bounding box center [218, 291] width 27 height 23
select select "1/8"
click at [205, 280] on select "Default auto px % 1/1 1/2 1/3 1/4 1/5 1/6 1/7 1/8 1/9 1/10" at bounding box center [218, 291] width 27 height 23
type input "12.5"
select select "%"
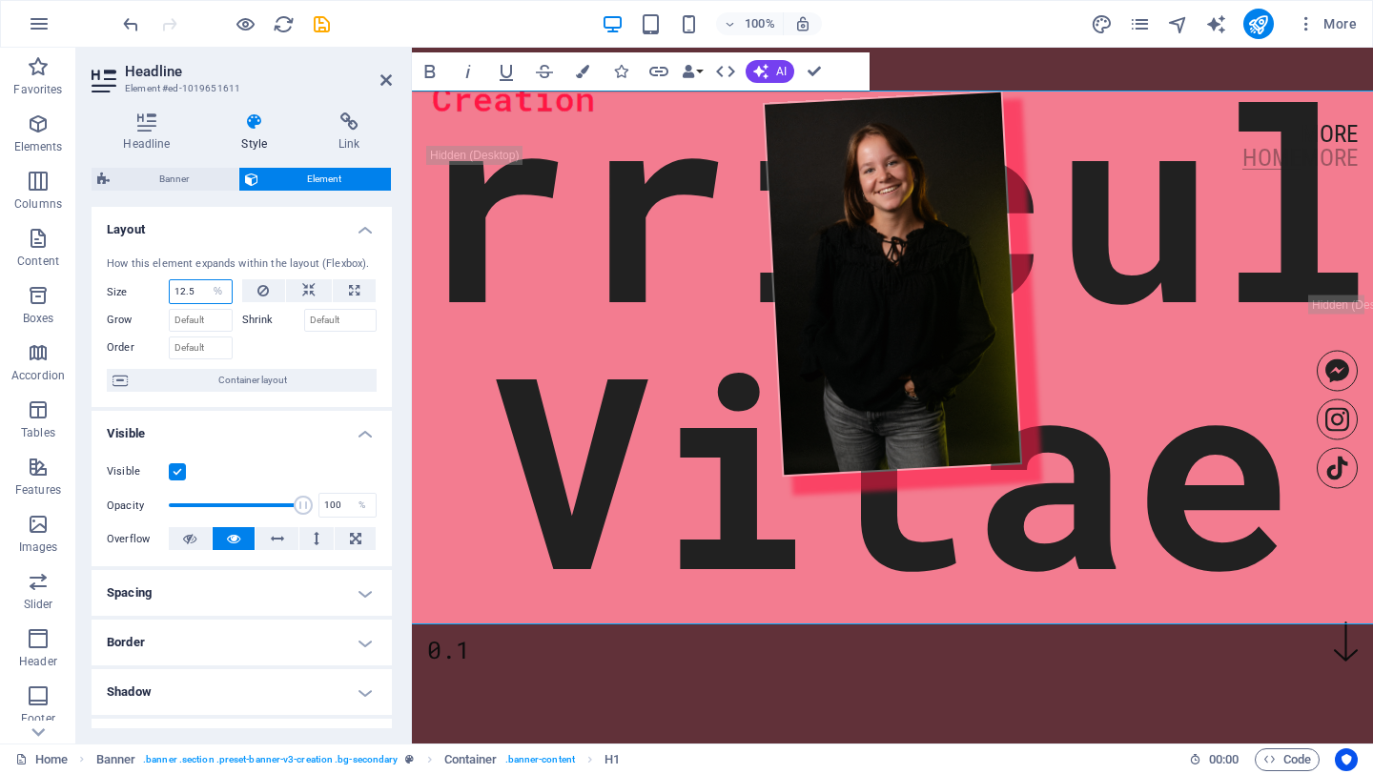
click at [201, 288] on input "12.5" at bounding box center [201, 291] width 62 height 23
click at [479, 496] on figure at bounding box center [891, 283] width 979 height 424
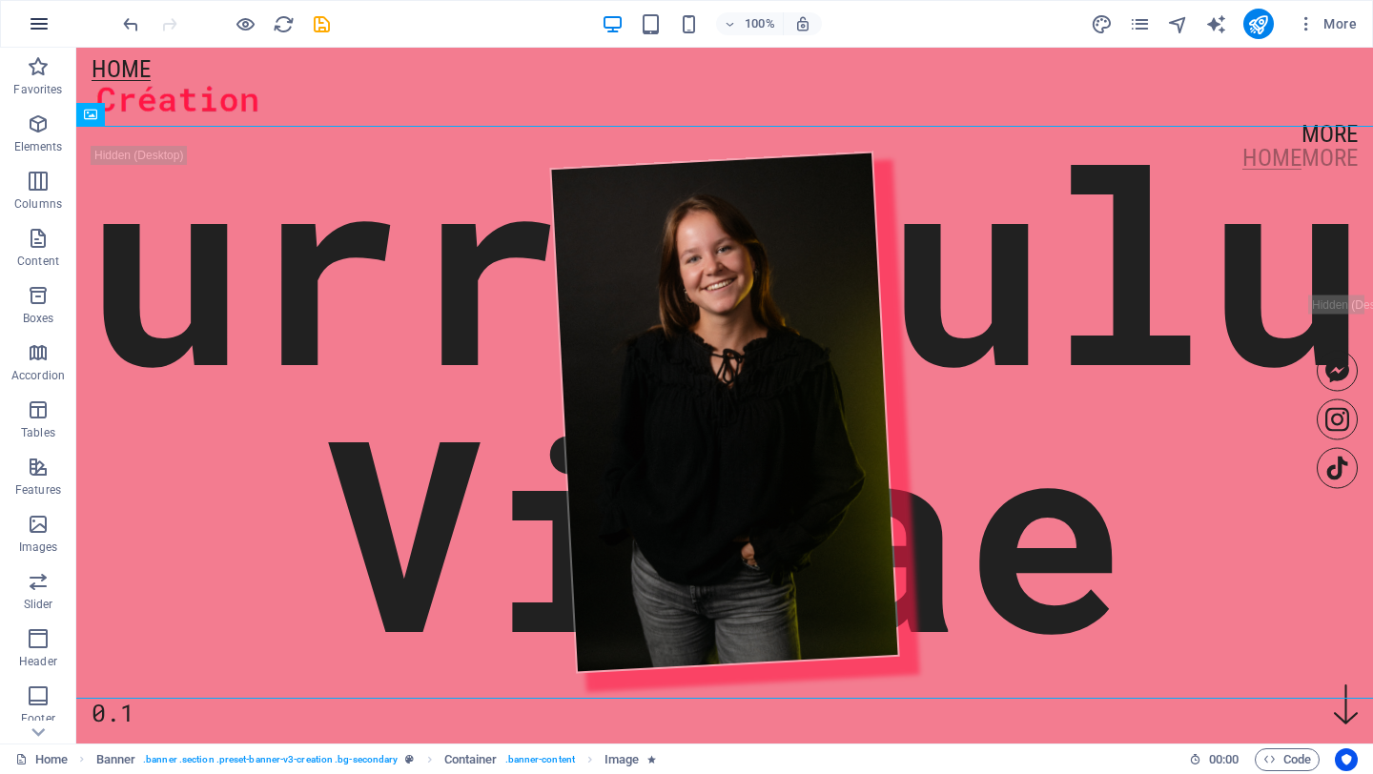
click at [28, 17] on icon "button" at bounding box center [39, 23] width 23 height 23
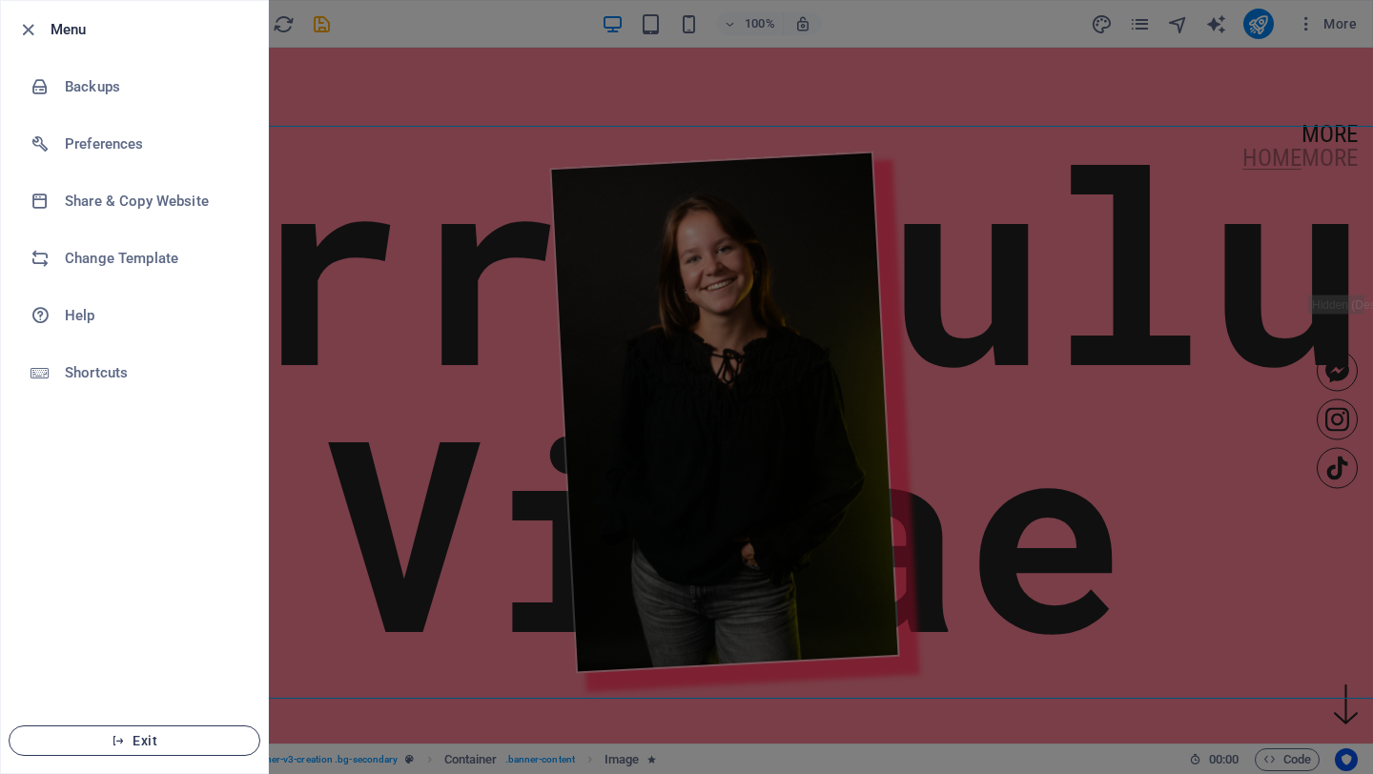
click at [119, 749] on button "Exit" at bounding box center [135, 740] width 252 height 31
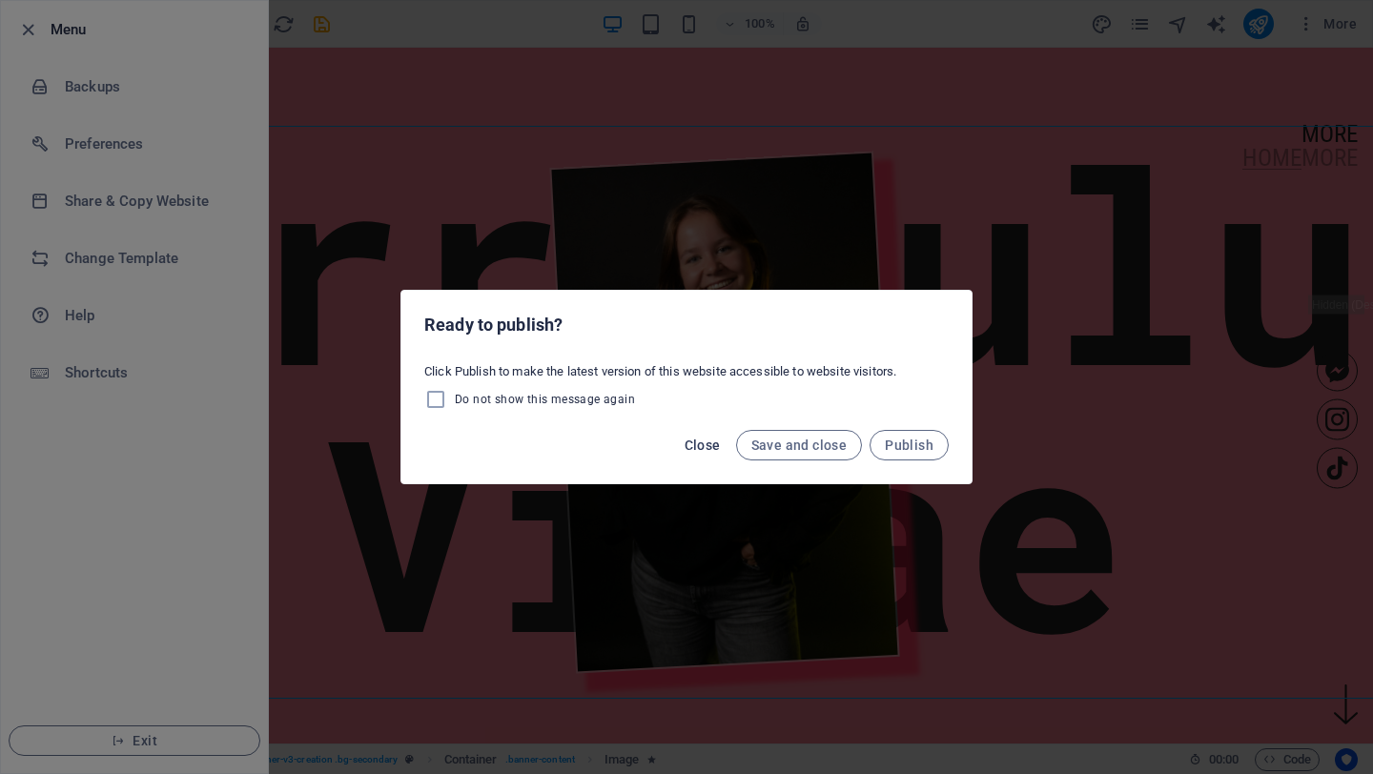
click at [708, 449] on span "Close" at bounding box center [702, 444] width 36 height 15
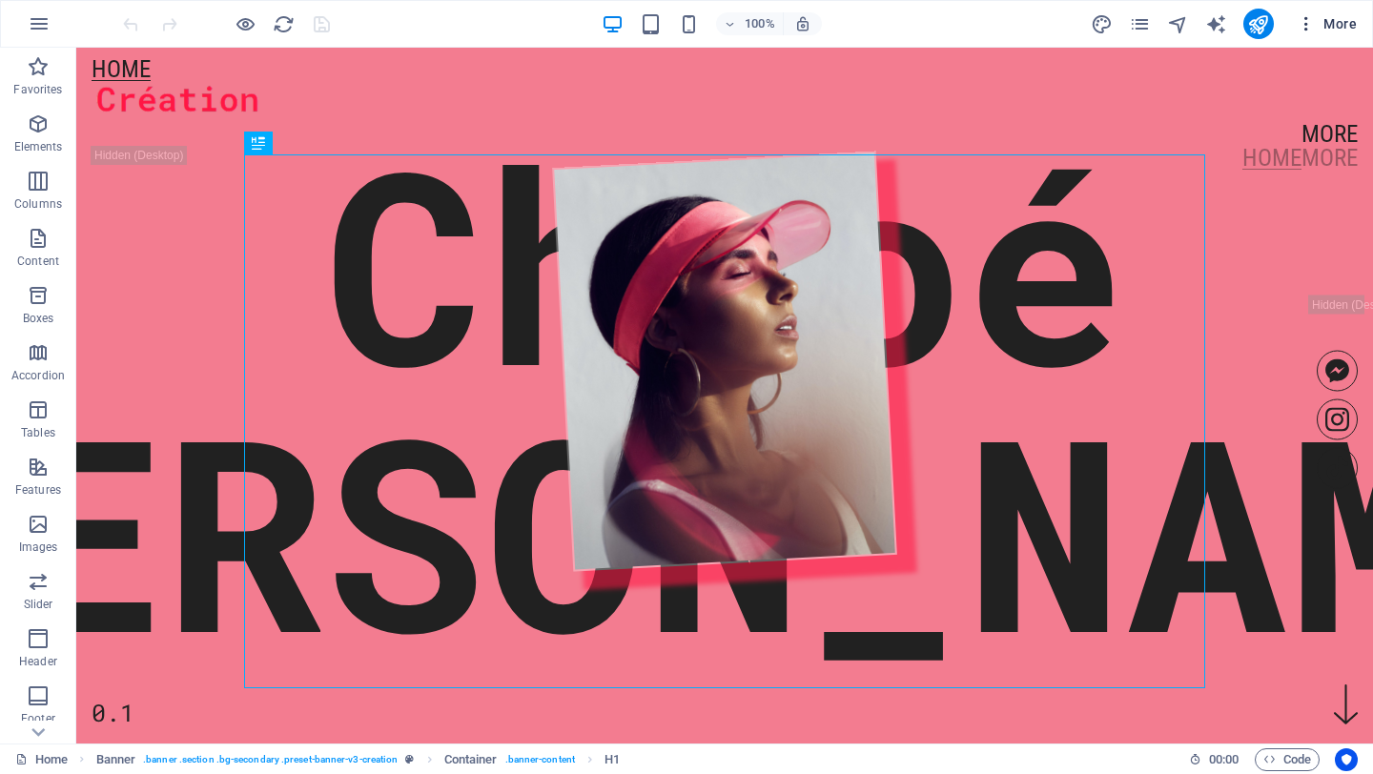
click at [1316, 26] on span "More" at bounding box center [1326, 23] width 60 height 19
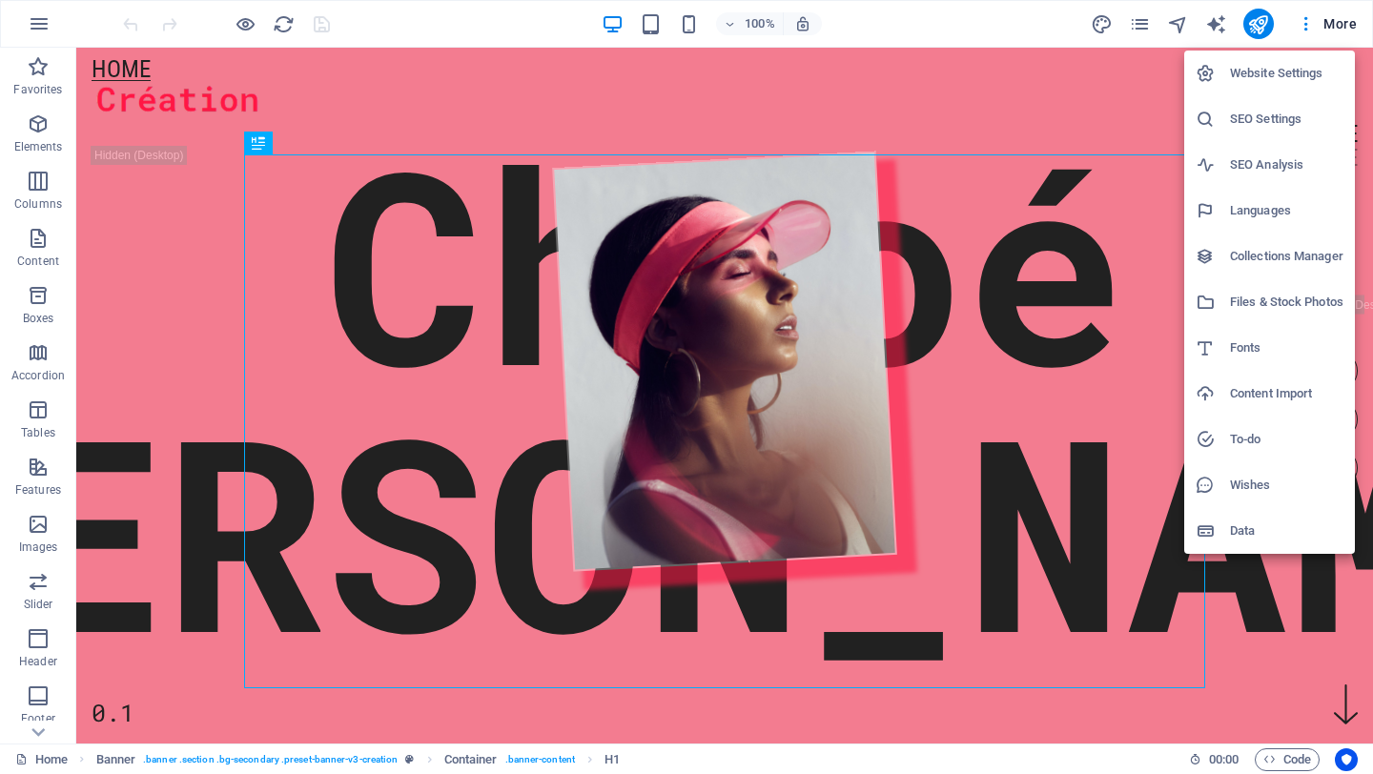
click at [1298, 71] on h6 "Website Settings" at bounding box center [1286, 73] width 113 height 23
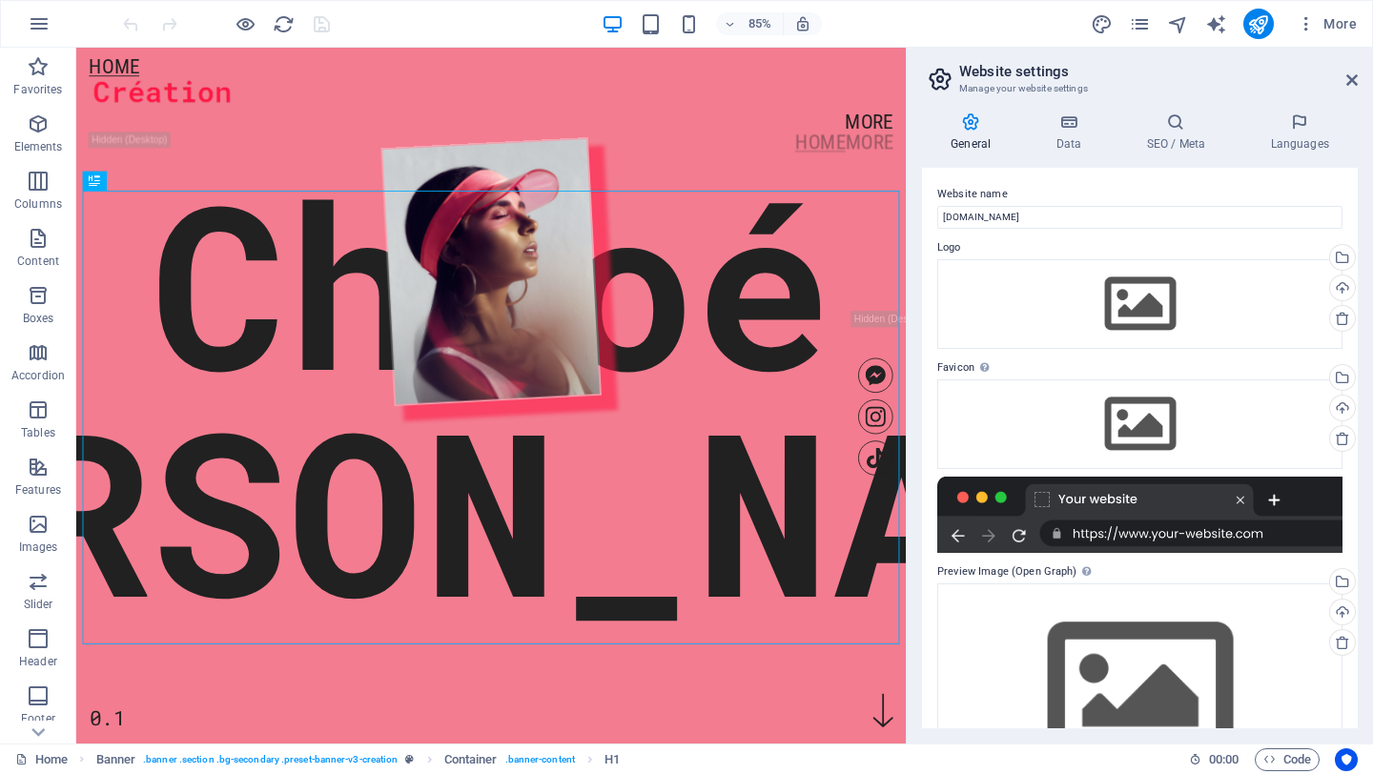
scroll to position [89, 0]
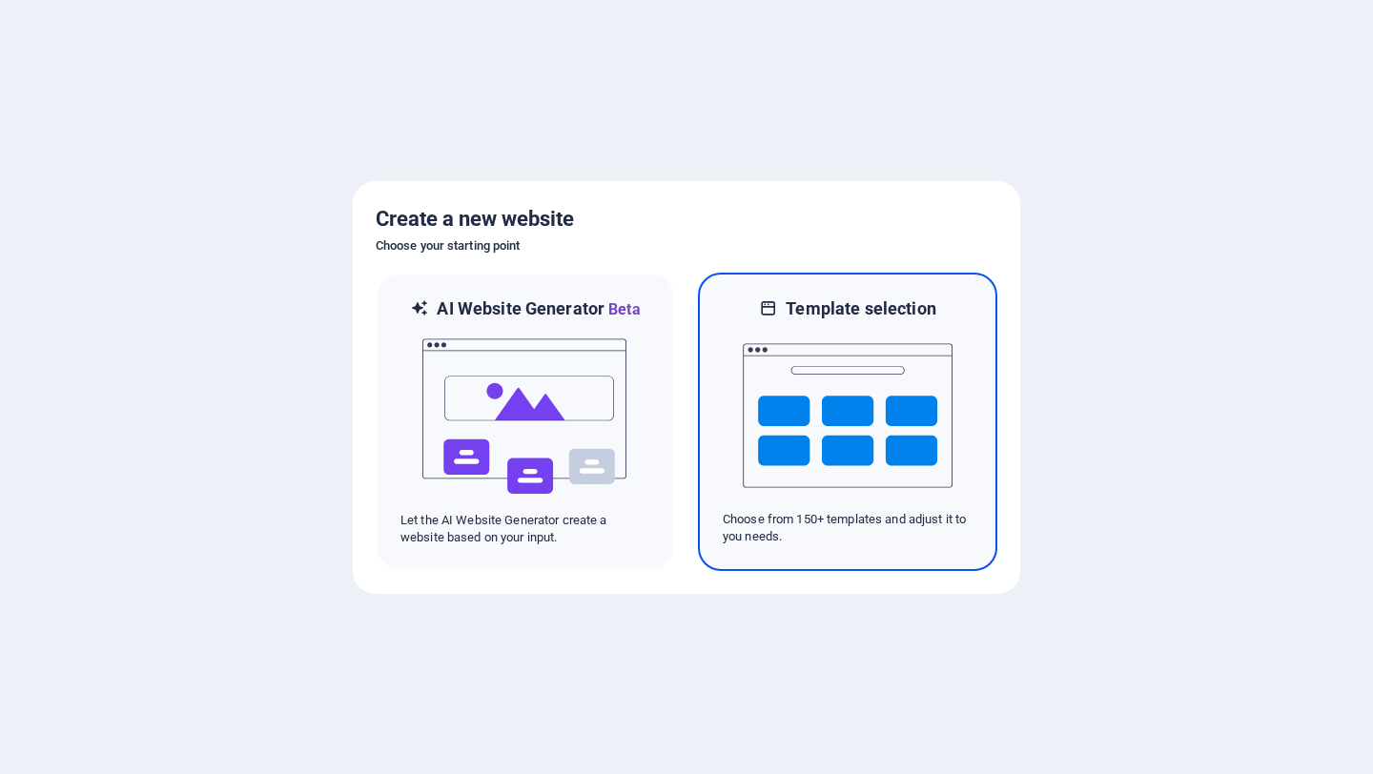
click at [797, 383] on img at bounding box center [847, 415] width 210 height 191
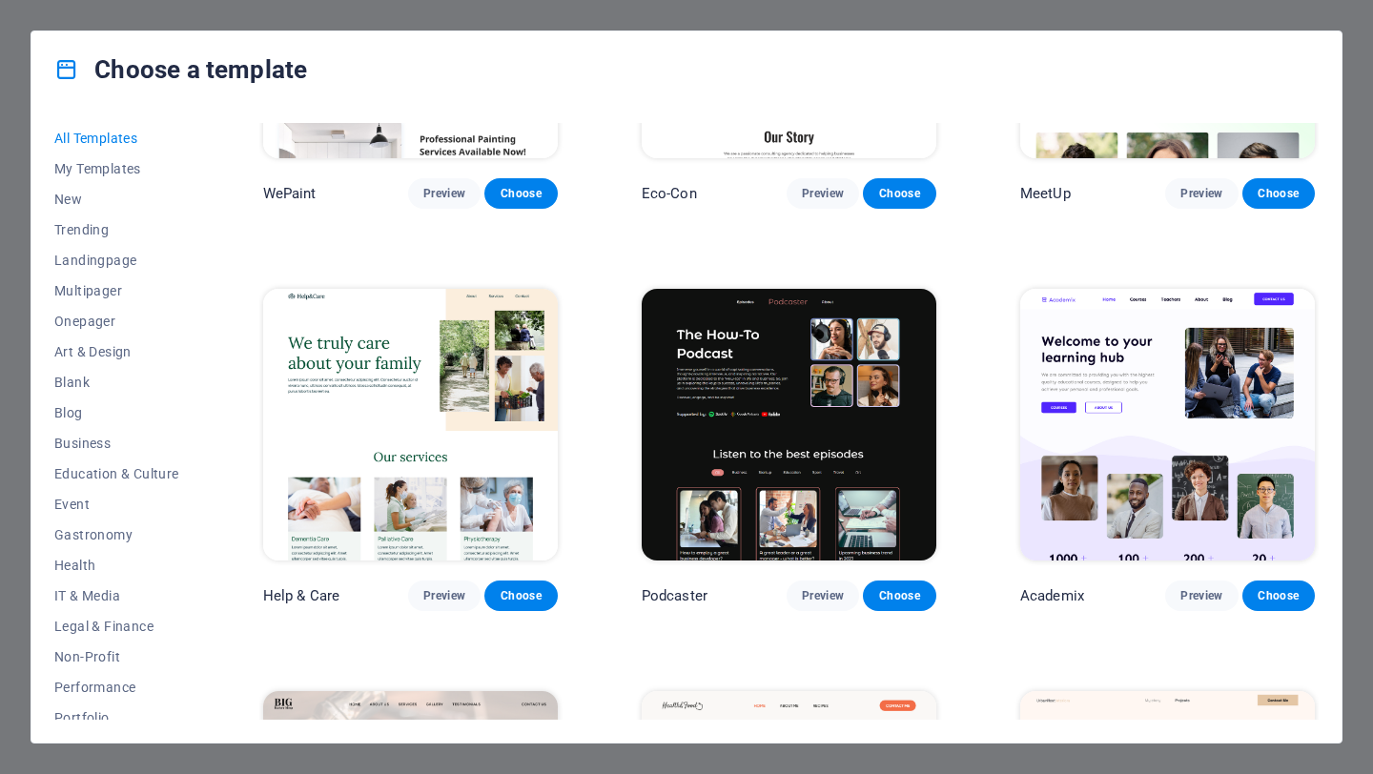
scroll to position [1450, 0]
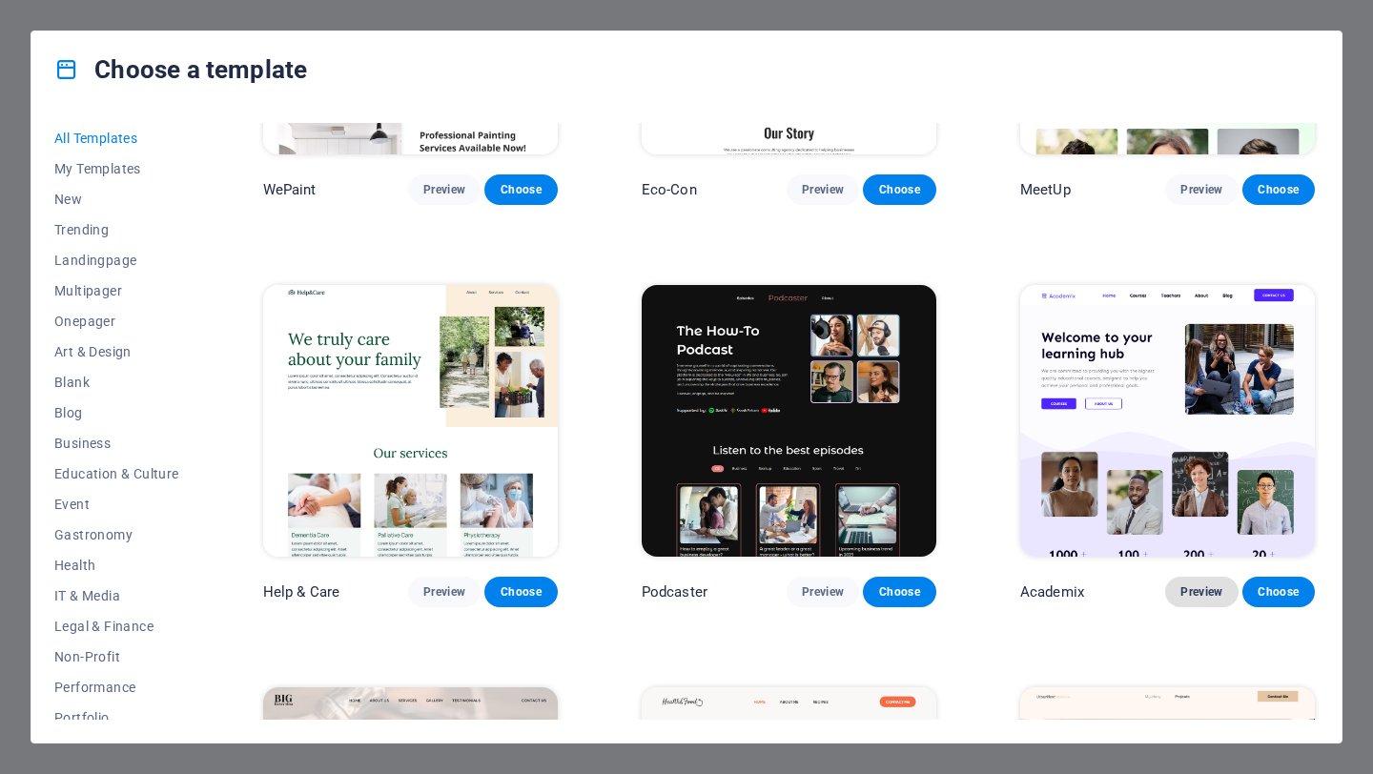
click at [1197, 584] on span "Preview" at bounding box center [1201, 591] width 42 height 15
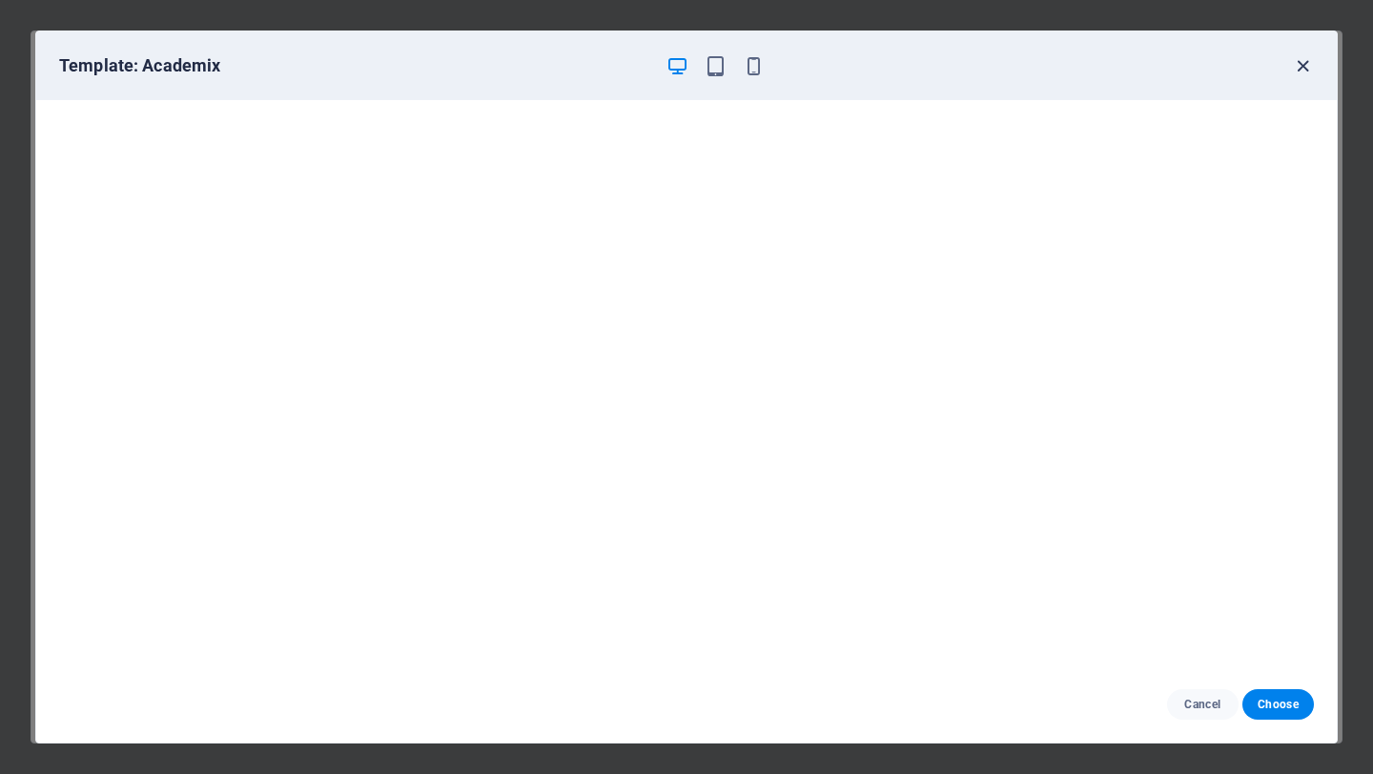
click at [1303, 63] on icon "button" at bounding box center [1303, 66] width 22 height 22
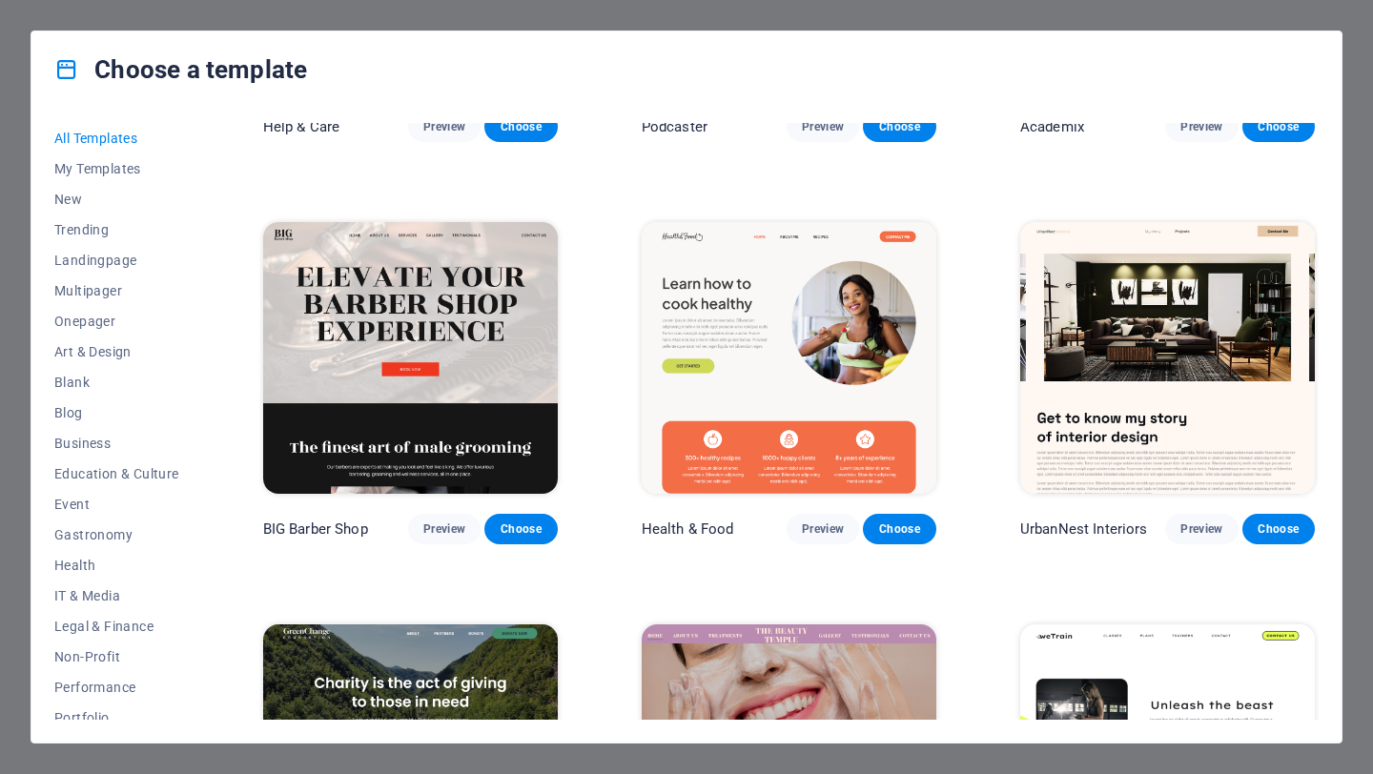
scroll to position [1949, 0]
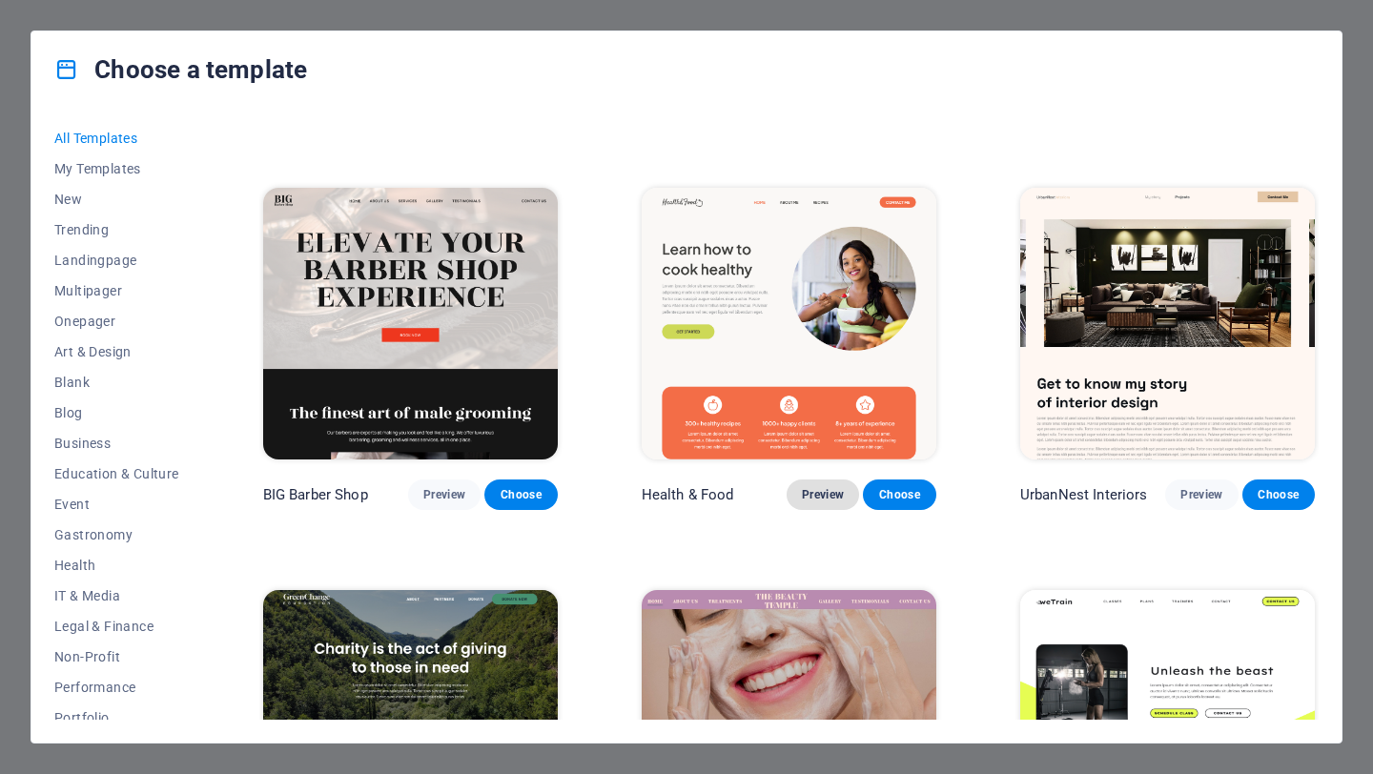
click at [832, 487] on span "Preview" at bounding box center [823, 494] width 42 height 15
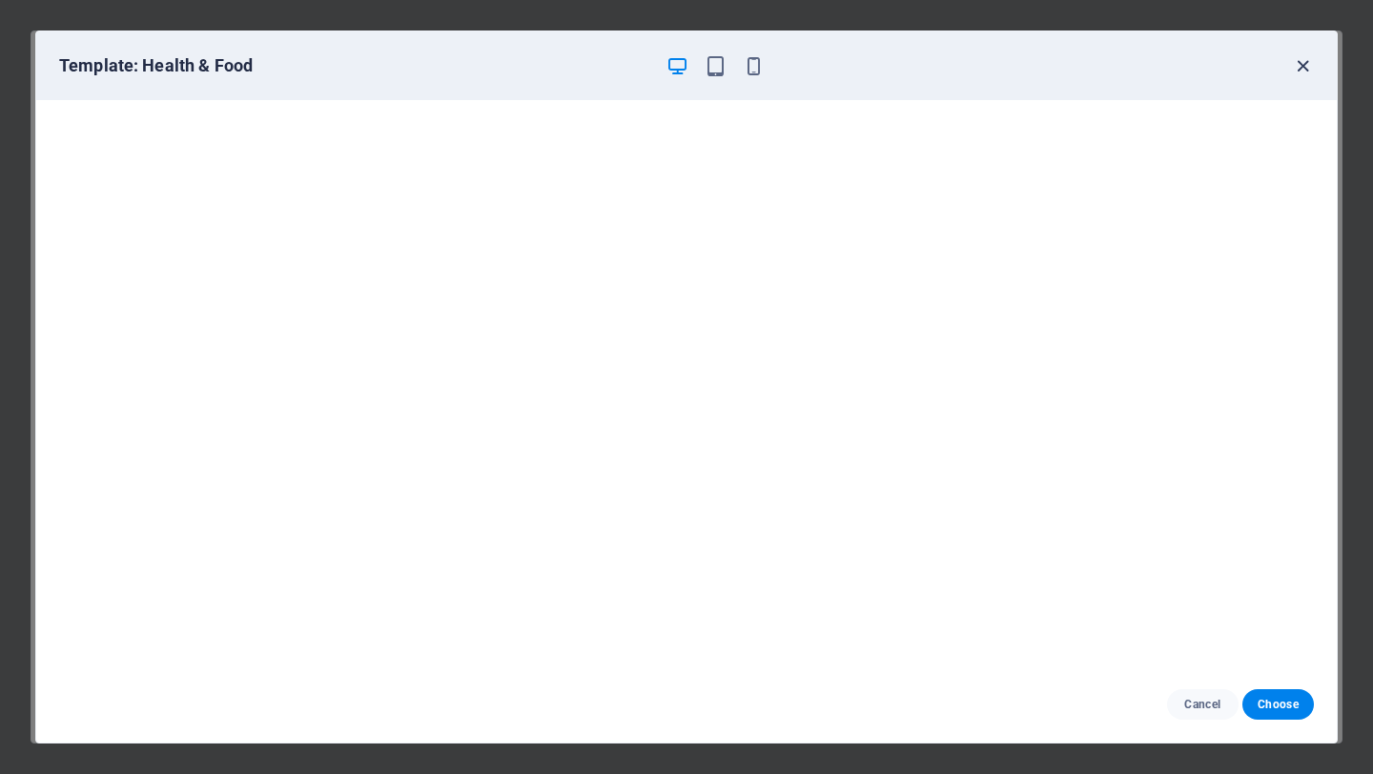
click at [1297, 64] on icon "button" at bounding box center [1303, 66] width 22 height 22
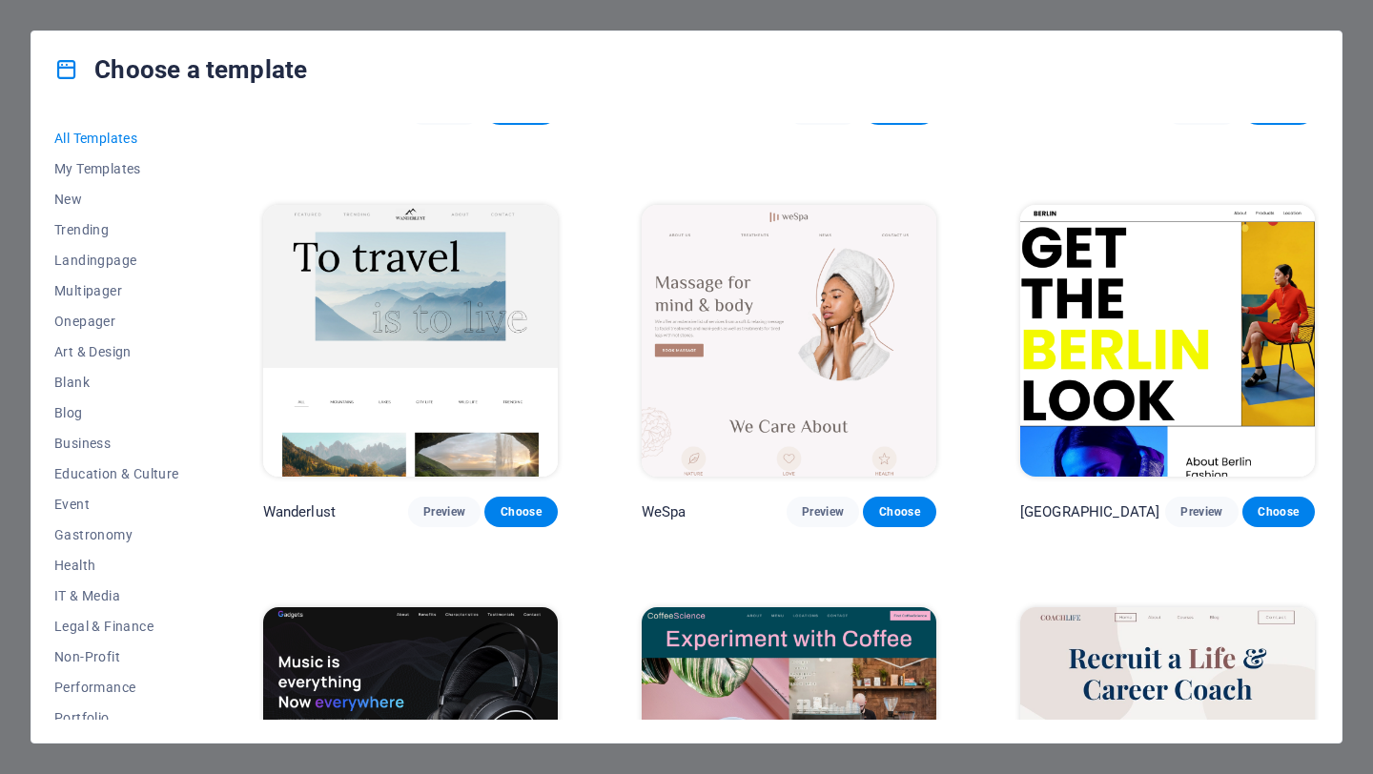
scroll to position [4348, 0]
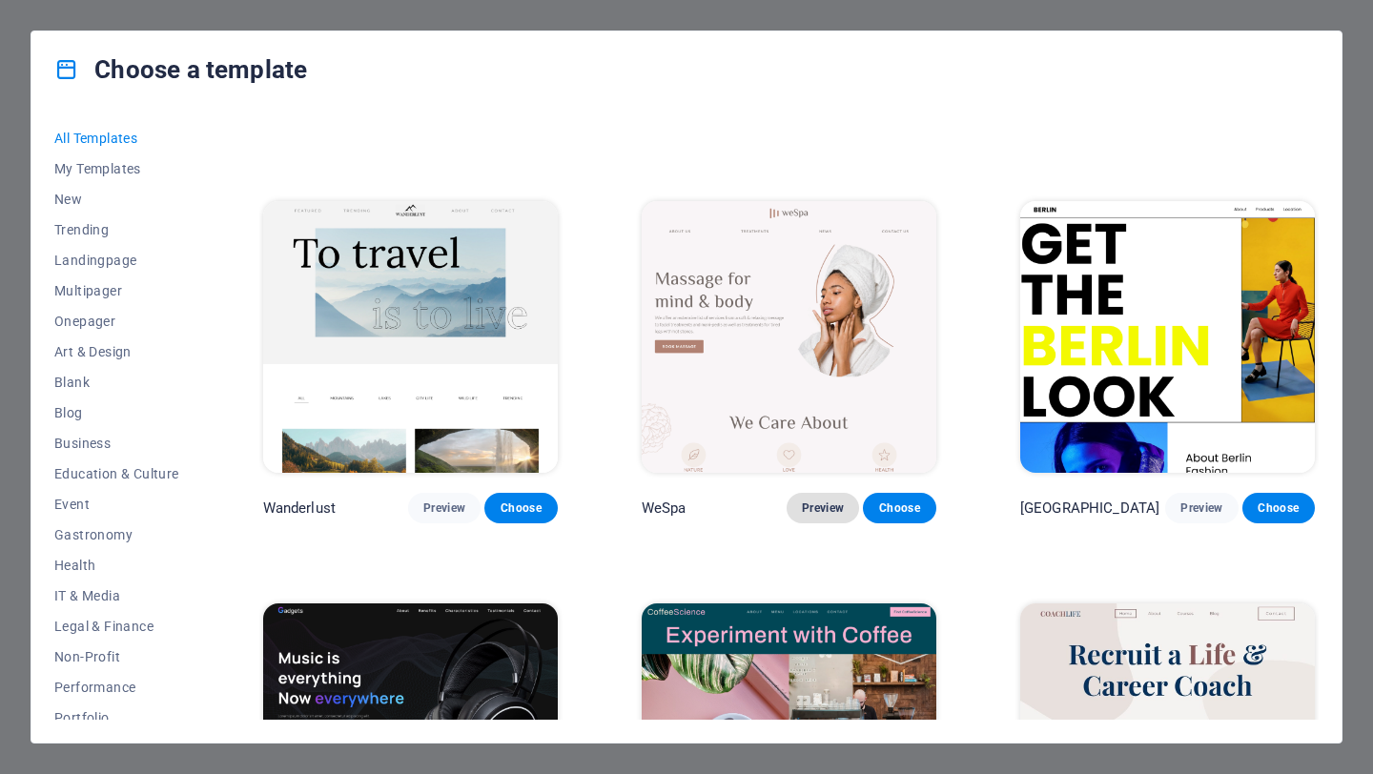
click at [816, 500] on span "Preview" at bounding box center [823, 507] width 42 height 15
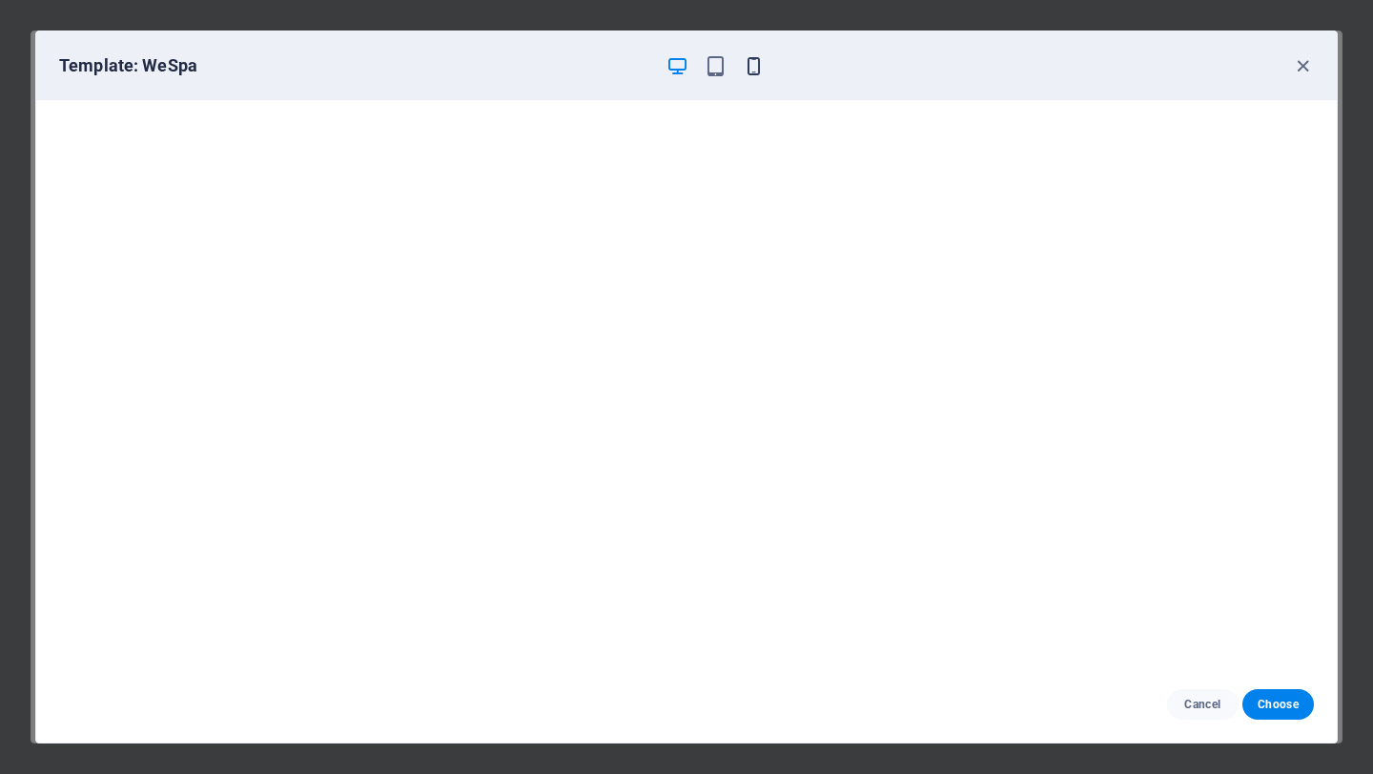
click at [748, 57] on icon "button" at bounding box center [753, 66] width 22 height 22
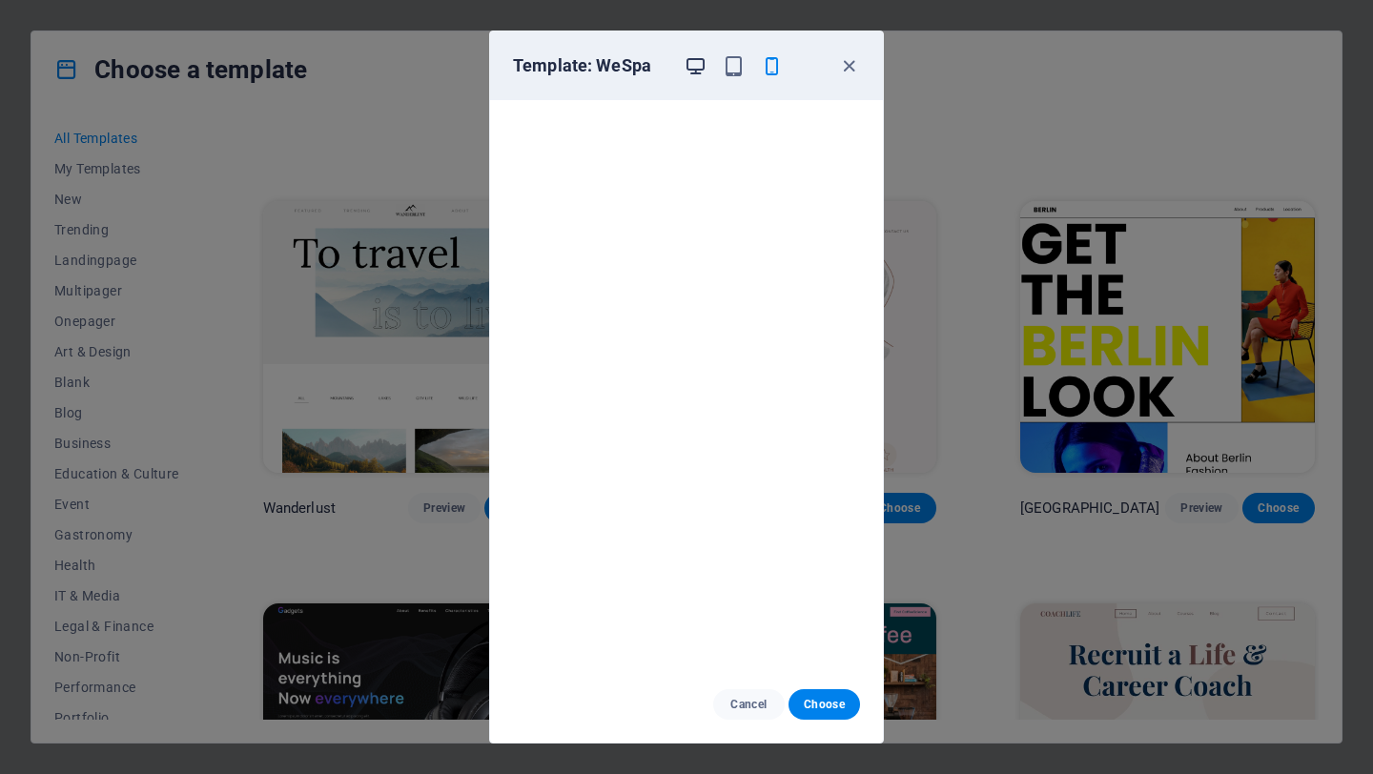
click at [696, 71] on icon "button" at bounding box center [695, 66] width 22 height 22
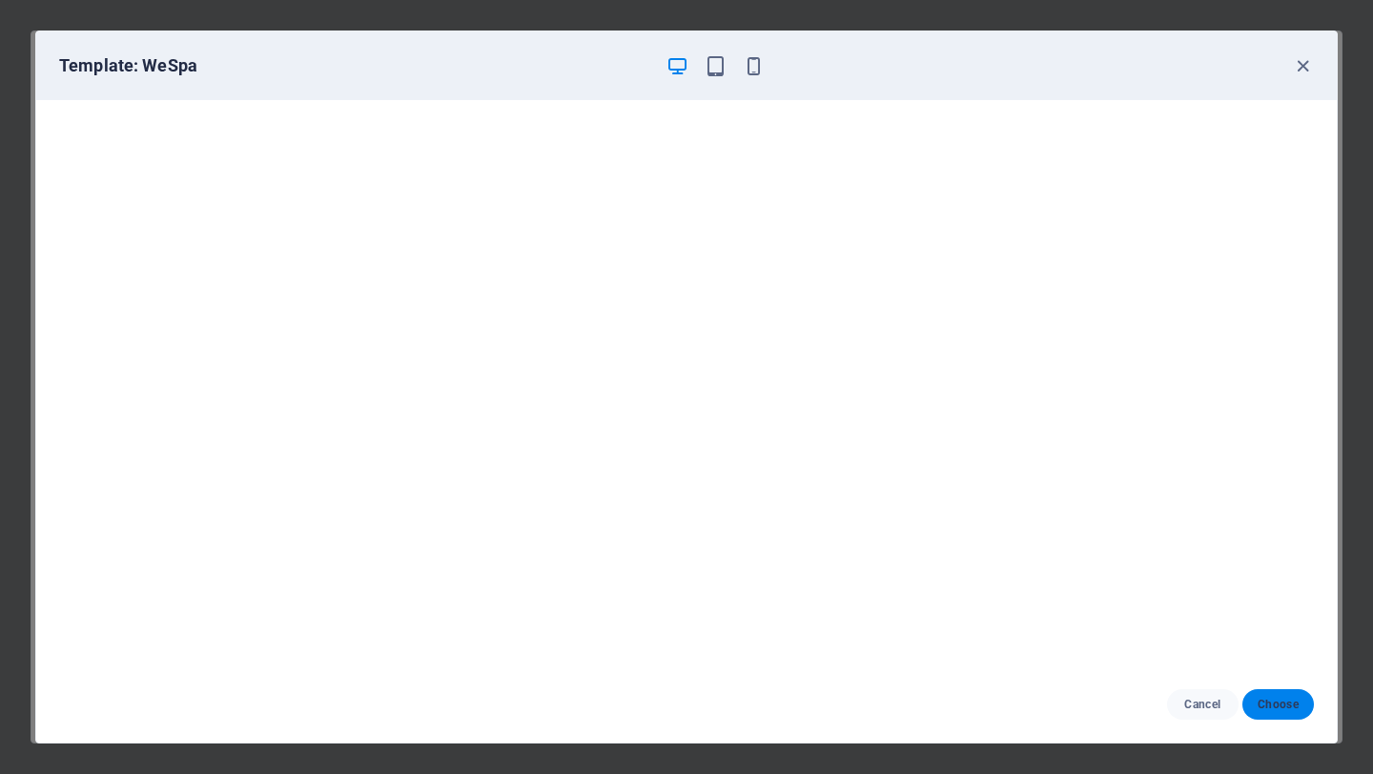
click at [1288, 700] on span "Choose" at bounding box center [1277, 704] width 41 height 15
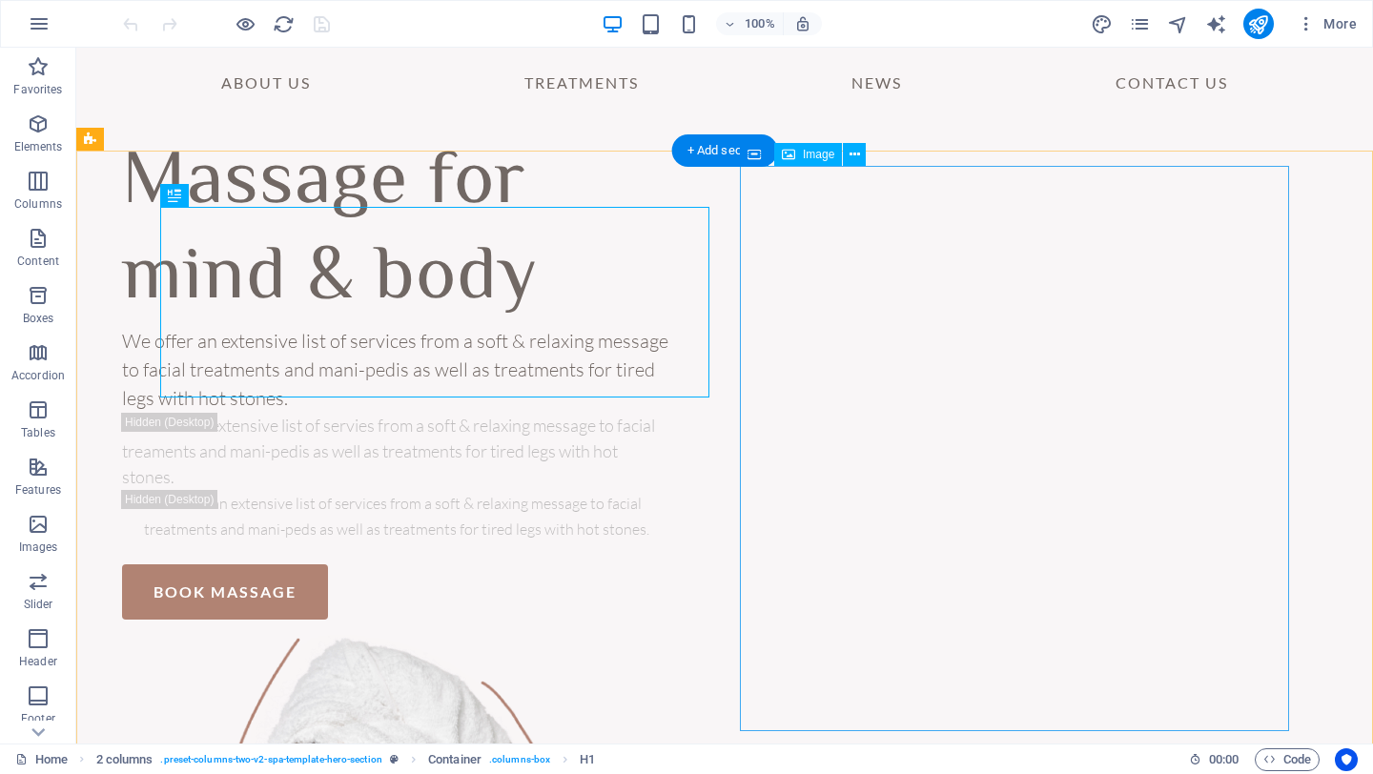
scroll to position [92, 0]
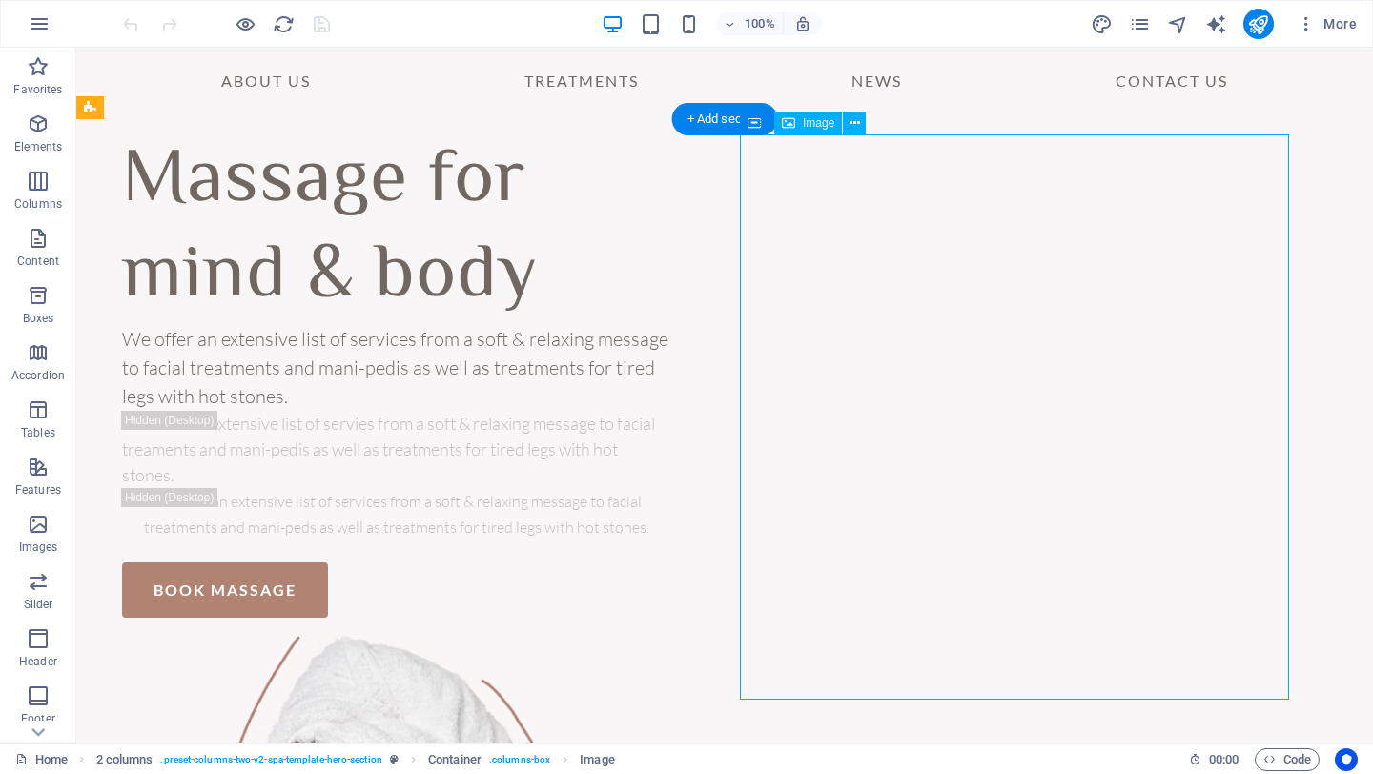
select select "%"
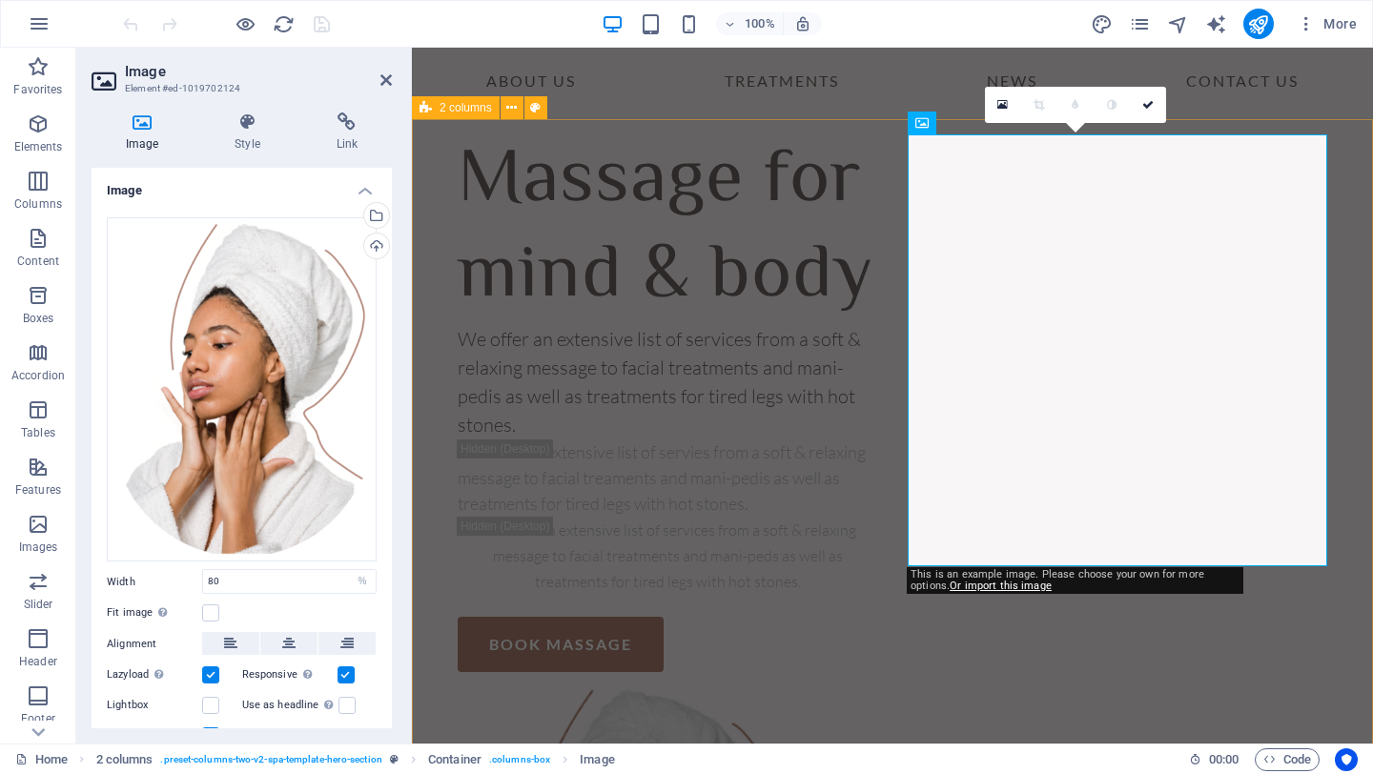
click at [931, 704] on div "Massage for mind & body We offer an extensive list of services from a soft & re…" at bounding box center [892, 657] width 961 height 1076
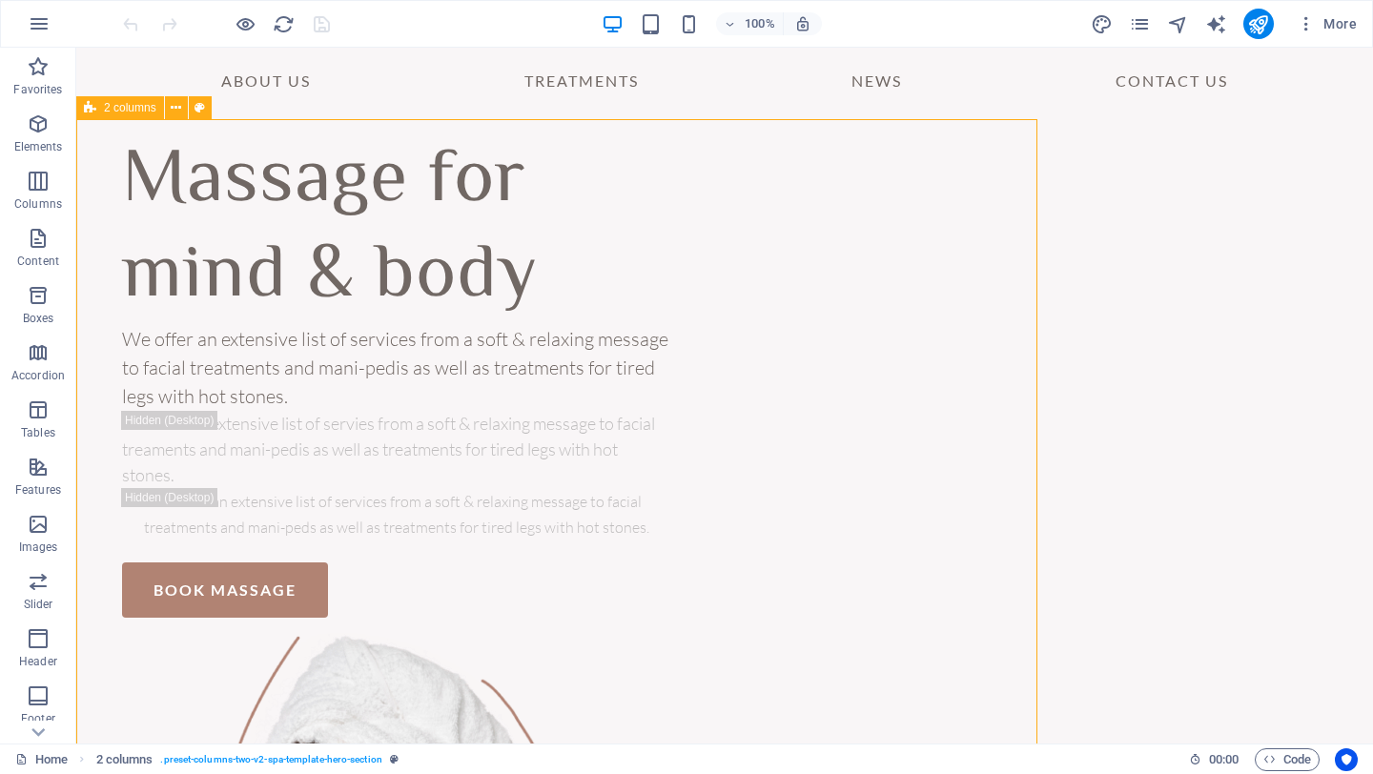
click at [931, 704] on div "Massage for mind & body We offer an extensive list of services from a soft & re…" at bounding box center [724, 696] width 1296 height 1155
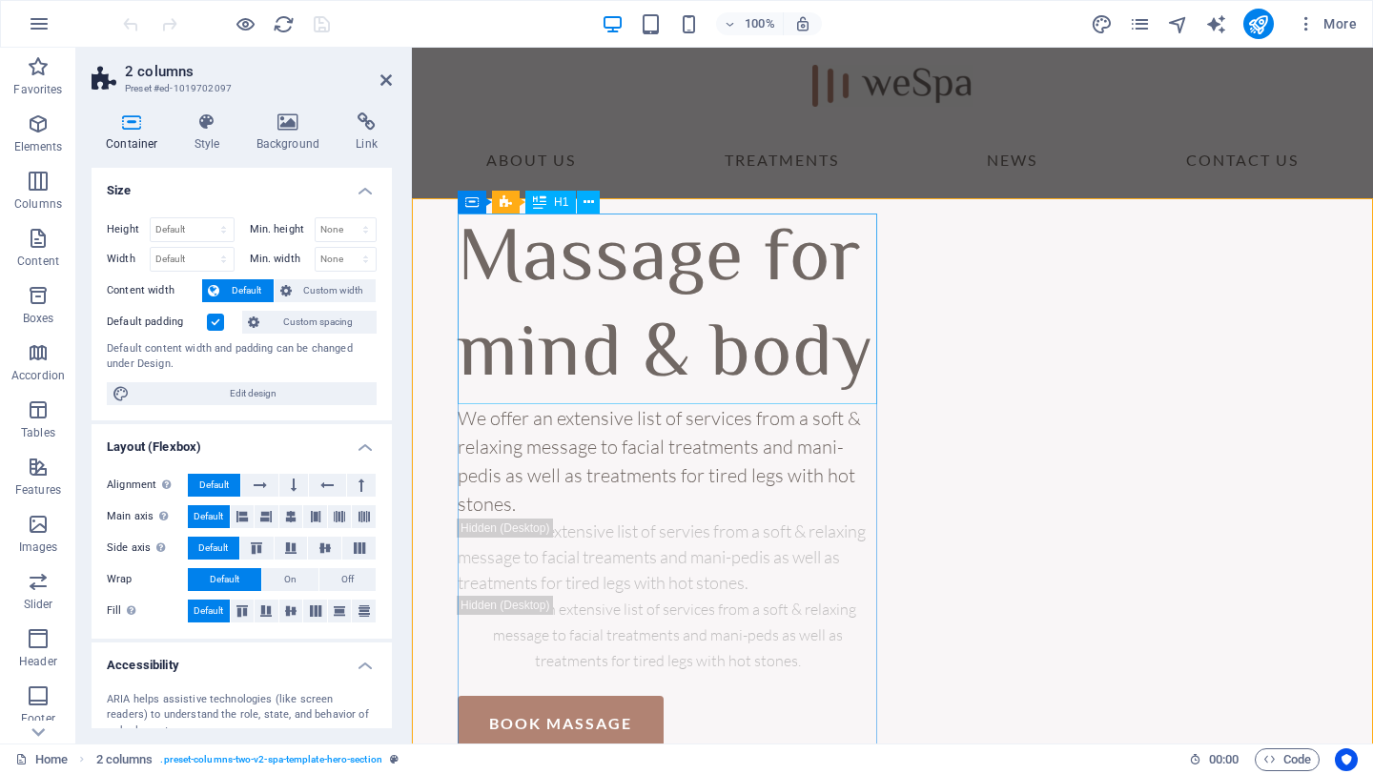
scroll to position [0, 0]
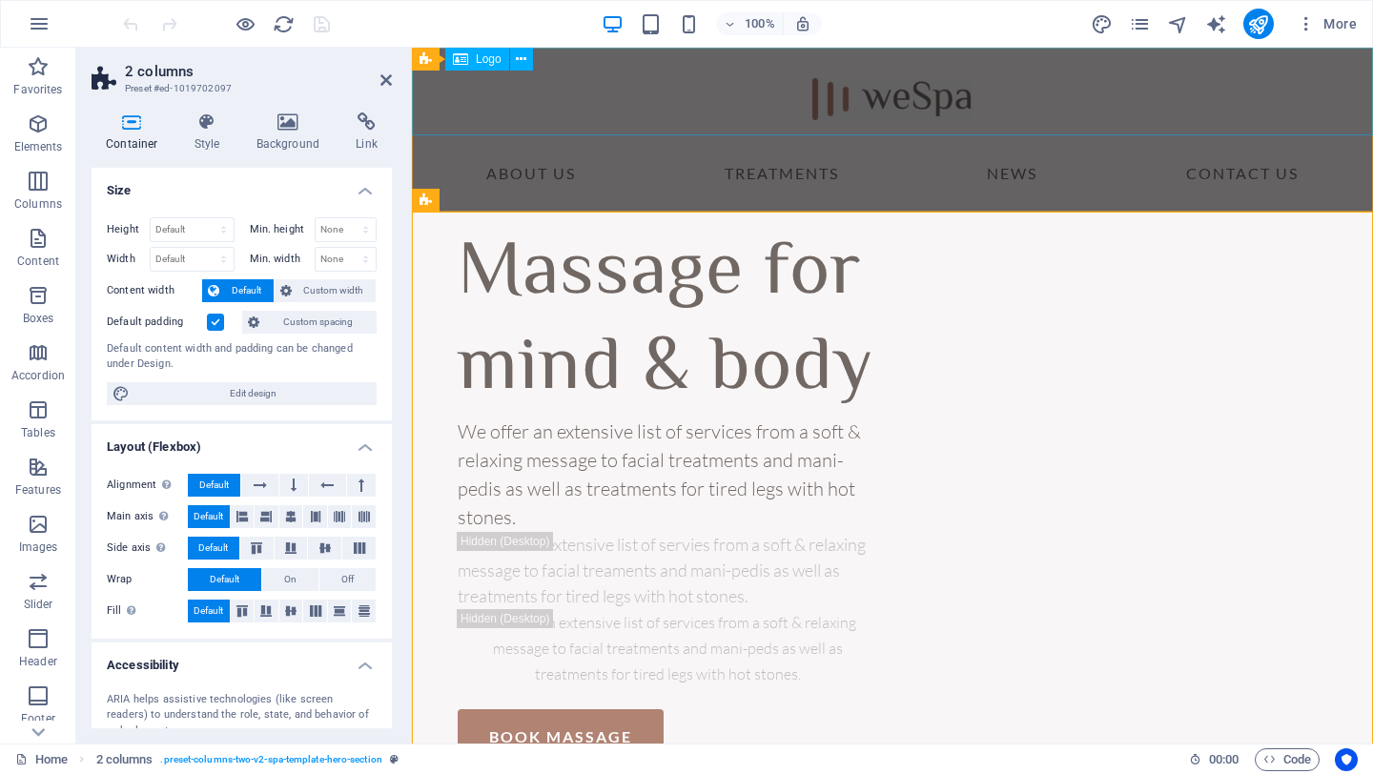
click at [1088, 73] on div at bounding box center [892, 92] width 961 height 88
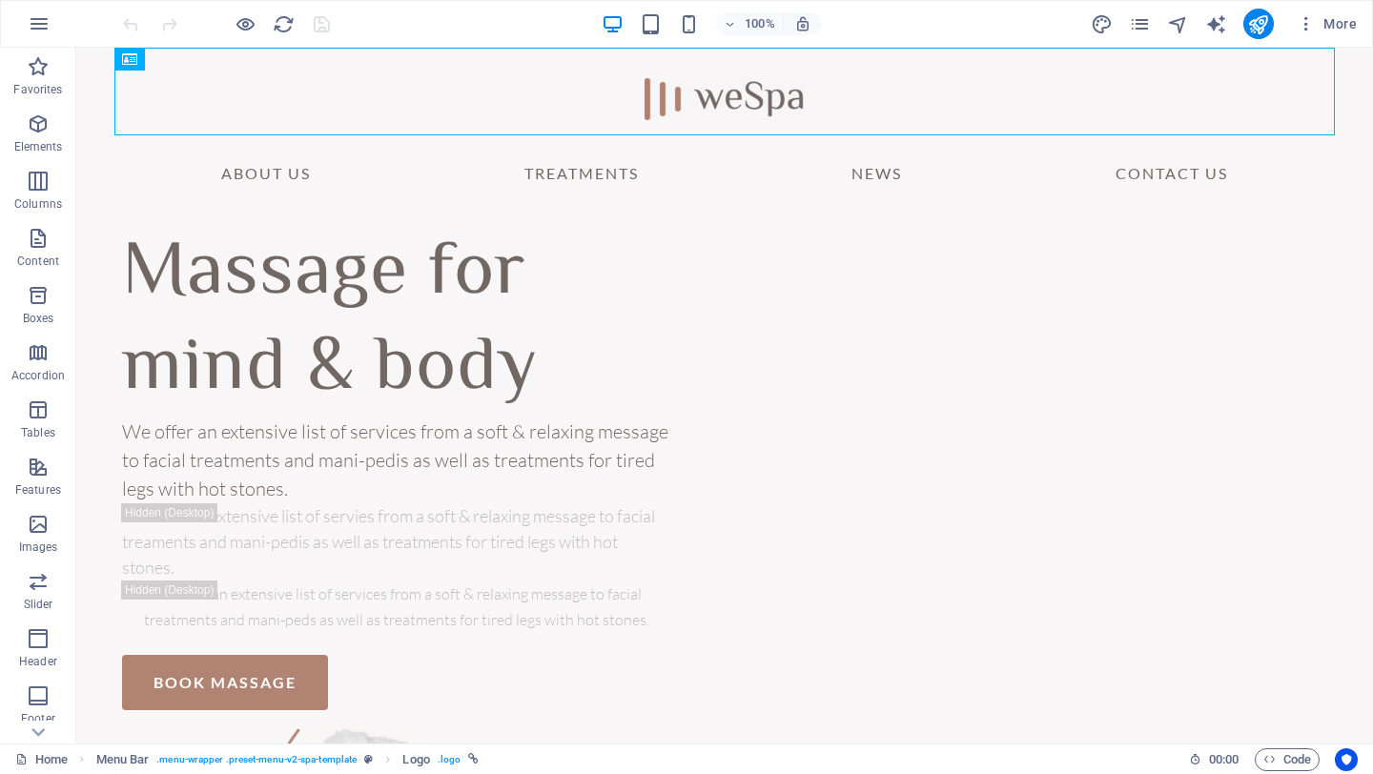
click at [1015, 28] on div "100% More" at bounding box center [741, 24] width 1245 height 31
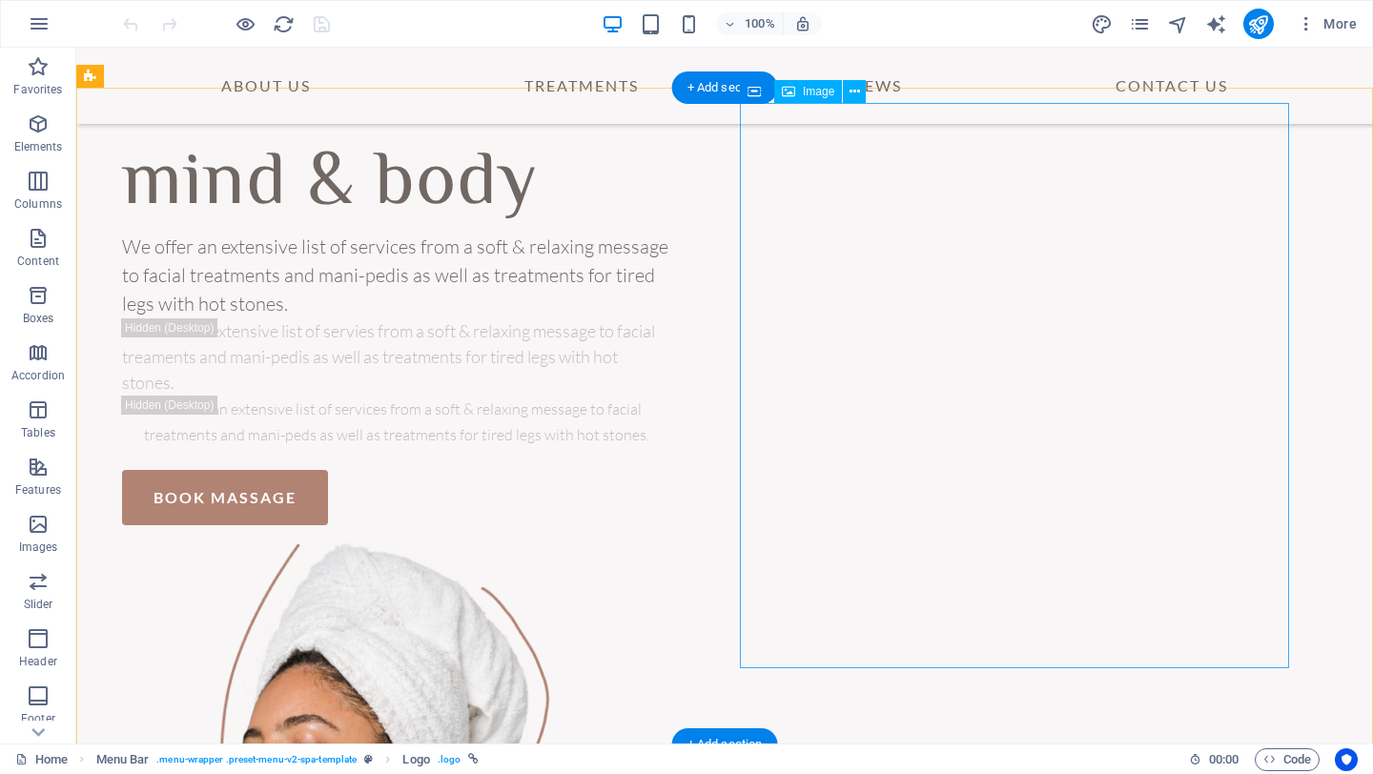
scroll to position [120, 0]
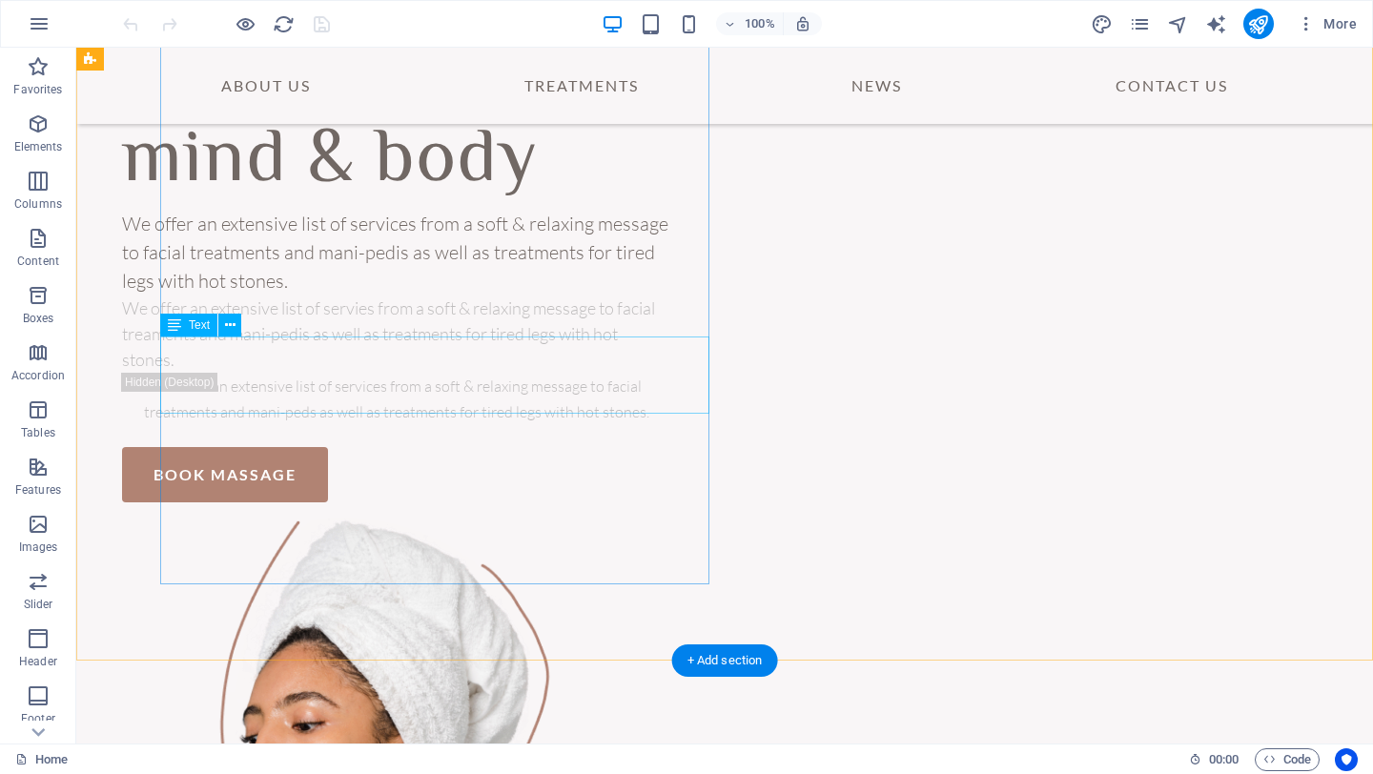
click at [322, 367] on div "We offer an extensive list of servies from a soft & relaxing message to facial …" at bounding box center [396, 333] width 549 height 77
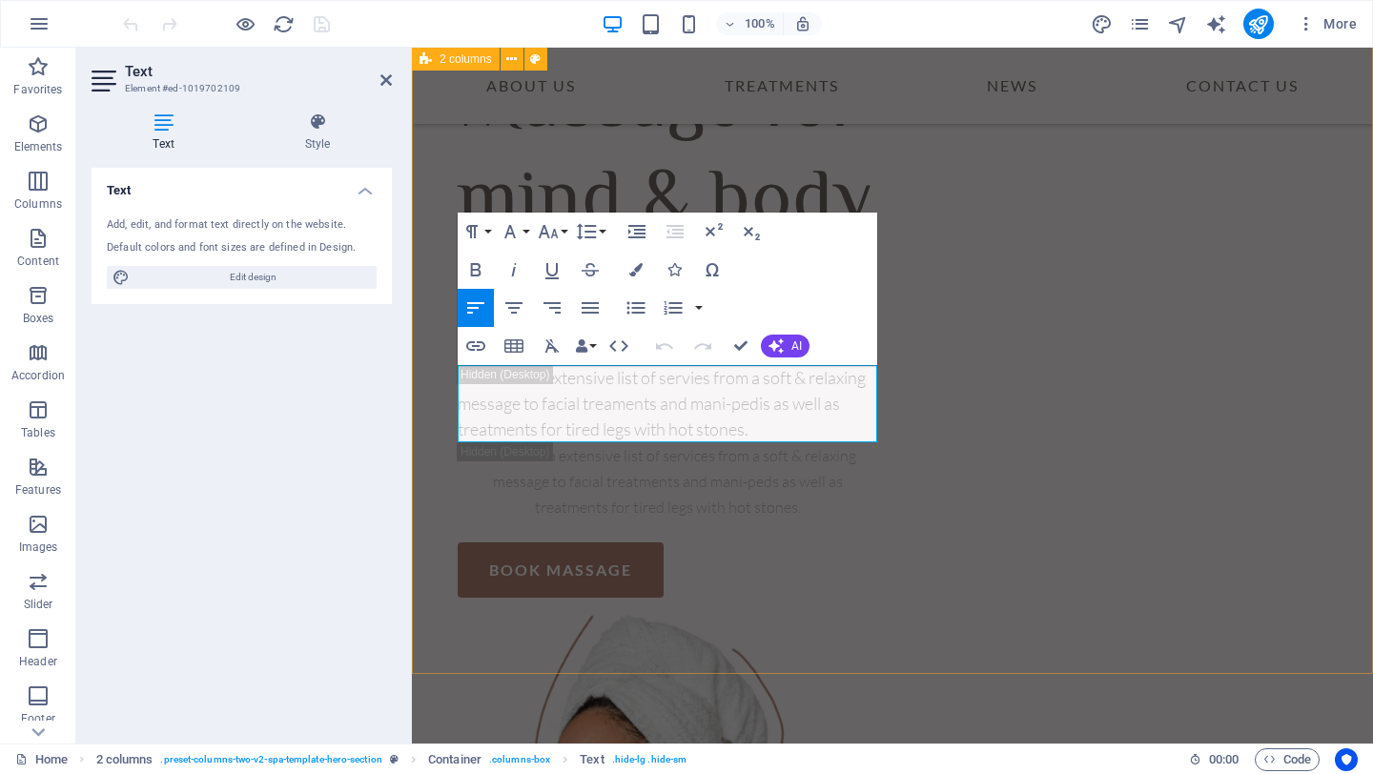
click at [413, 532] on div "Massage for mind & body We offer an extensive list of services from a soft & re…" at bounding box center [892, 545] width 961 height 1152
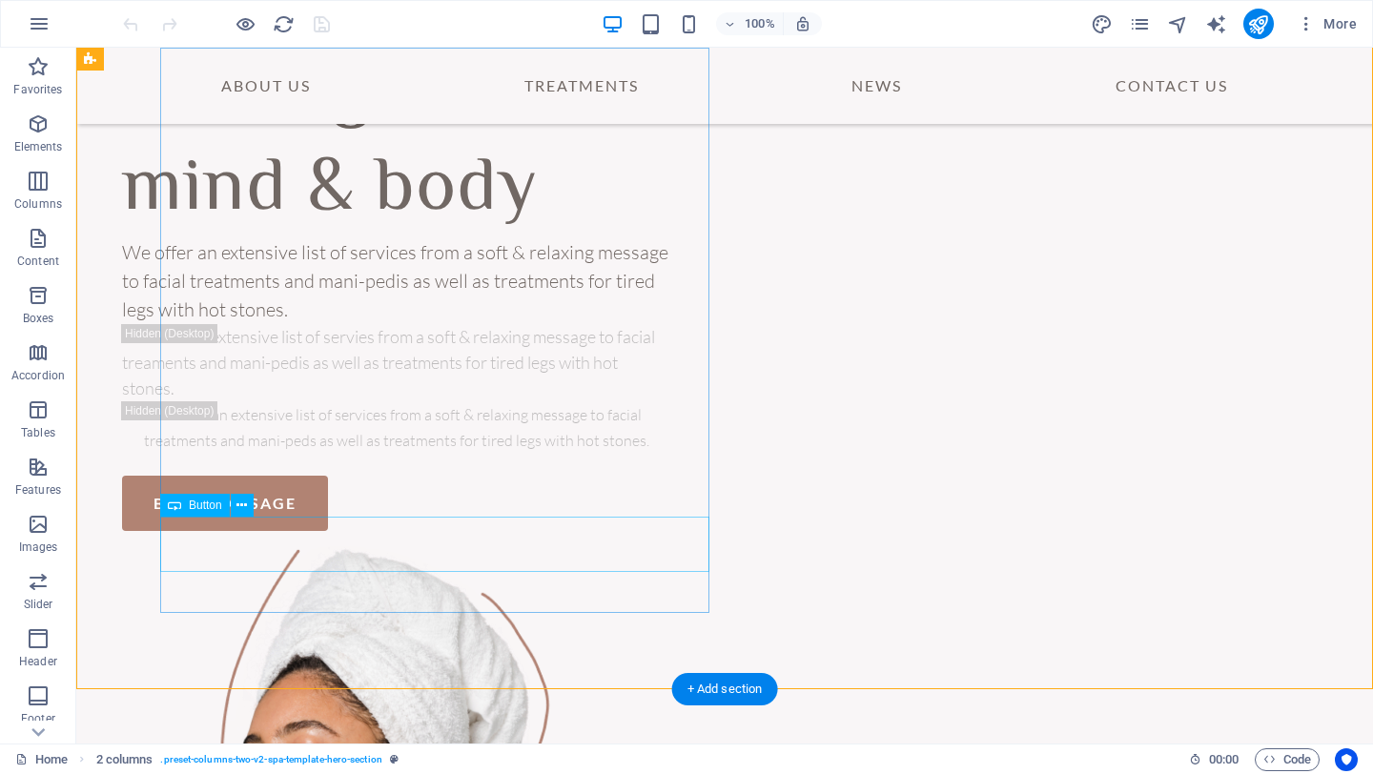
click at [426, 531] on div "book massage" at bounding box center [396, 503] width 549 height 55
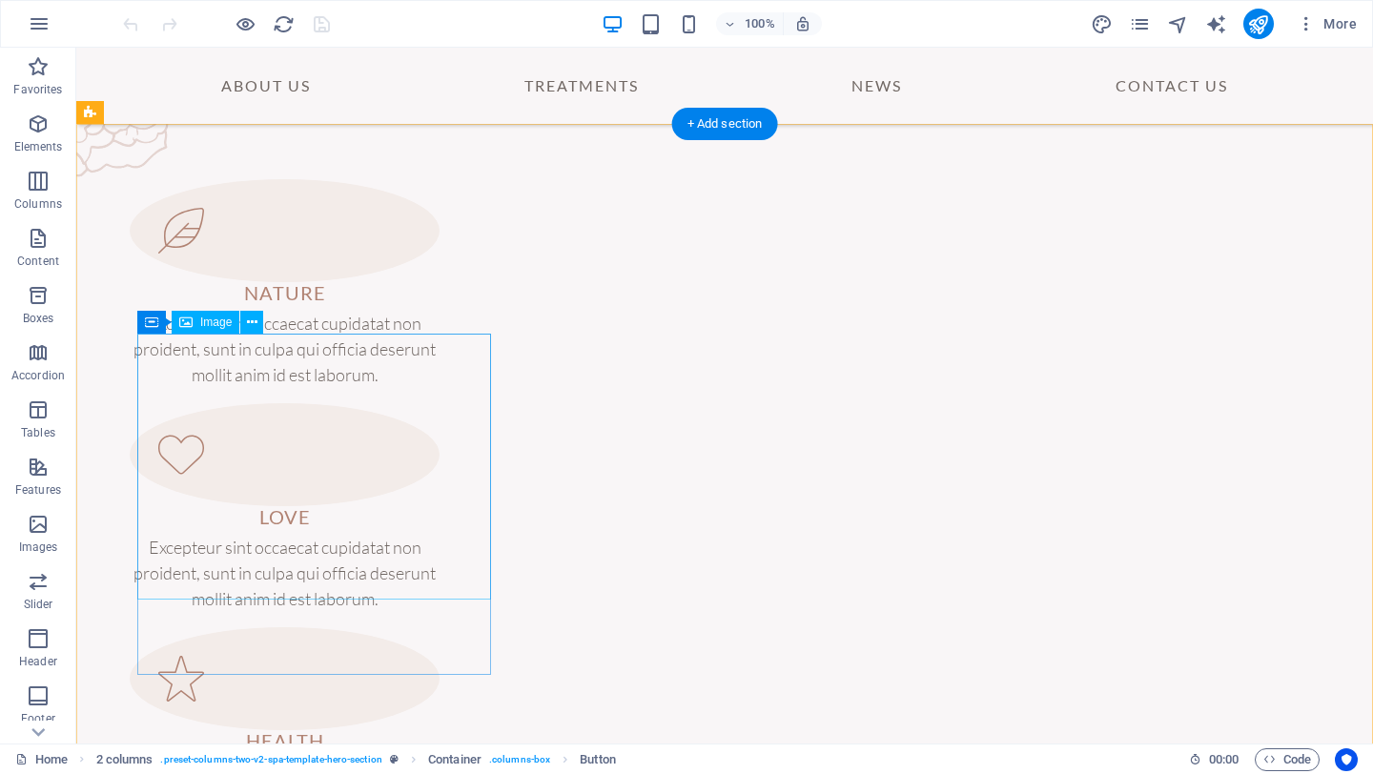
scroll to position [1449, 0]
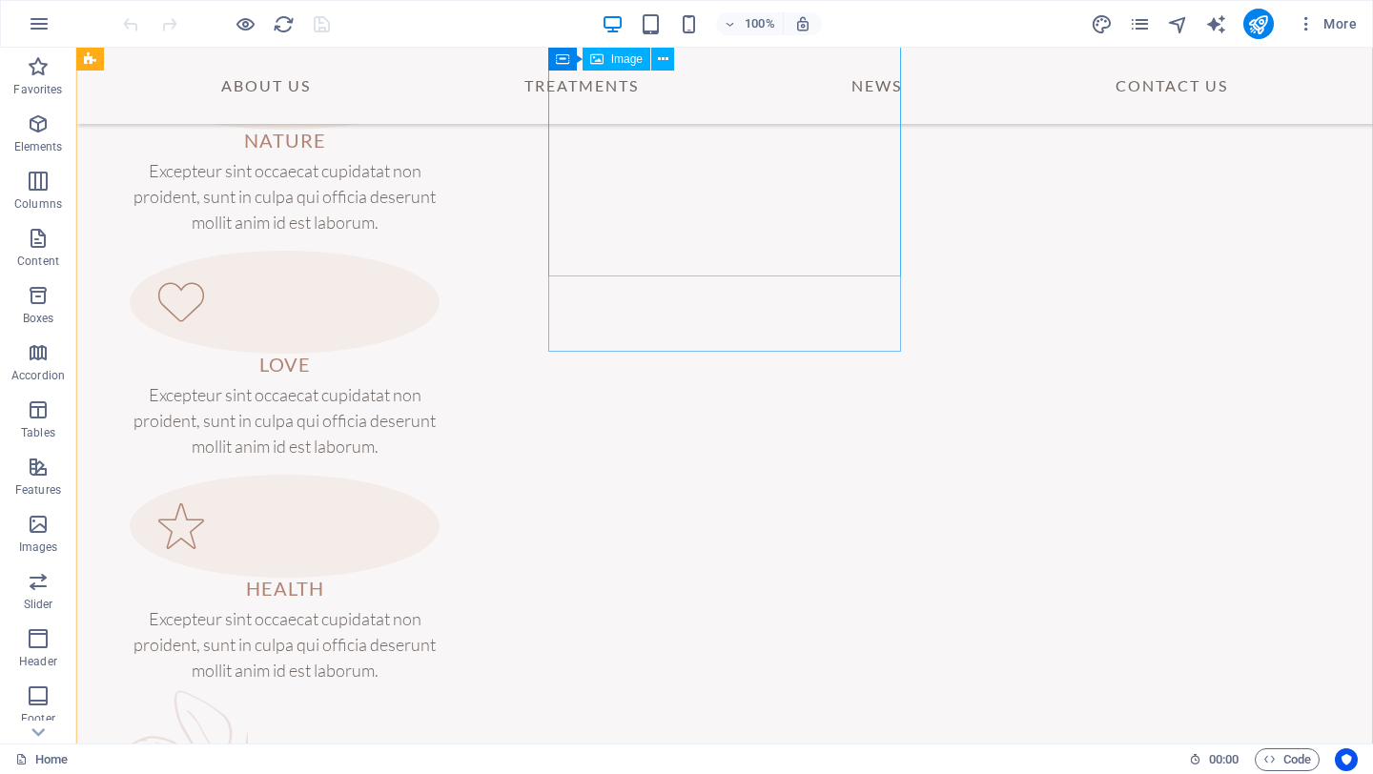
select select "%"
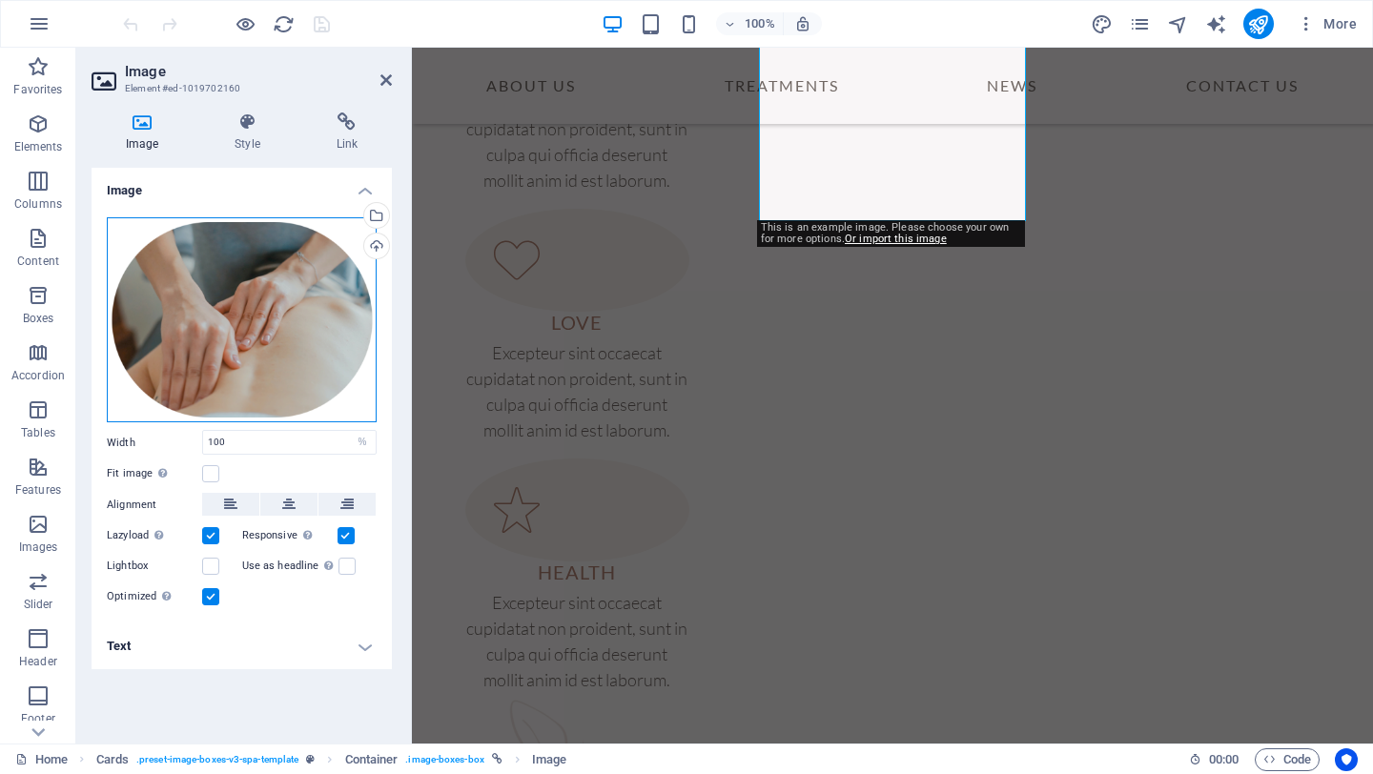
click at [297, 295] on div "Drag files here, click to choose files or select files from Files or our free s…" at bounding box center [242, 319] width 270 height 205
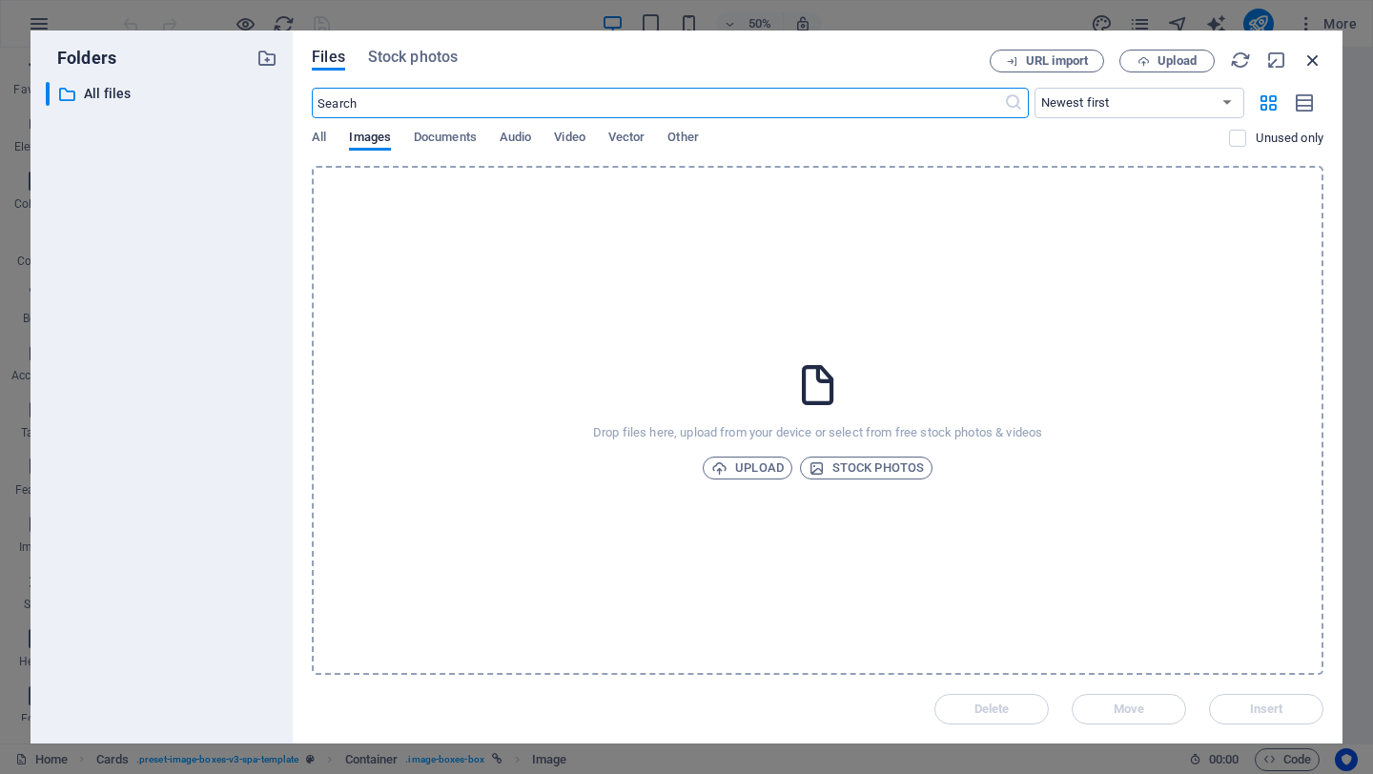
click at [1320, 57] on icon "button" at bounding box center [1312, 60] width 21 height 21
